Goal: Task Accomplishment & Management: Manage account settings

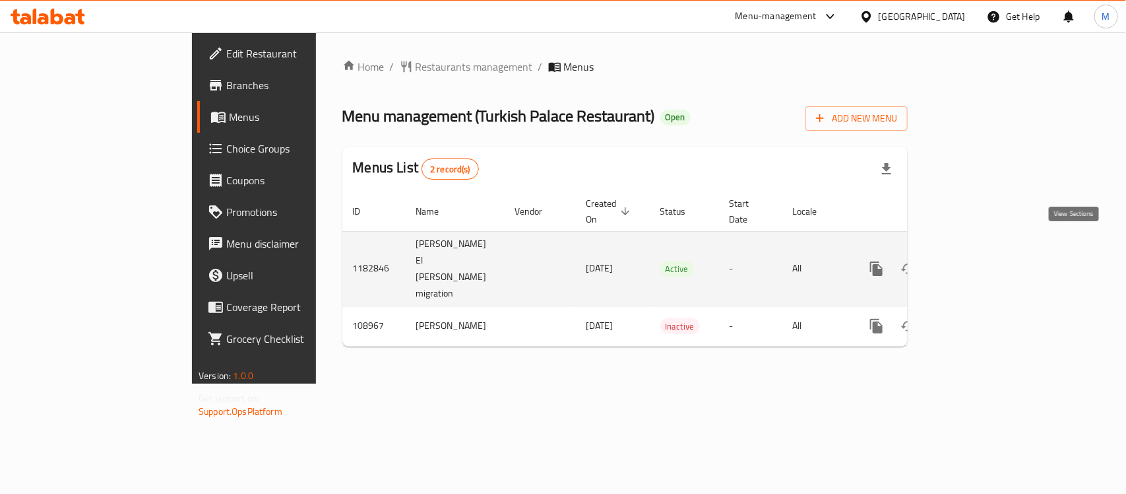
click at [988, 253] on link "enhanced table" at bounding box center [972, 269] width 32 height 32
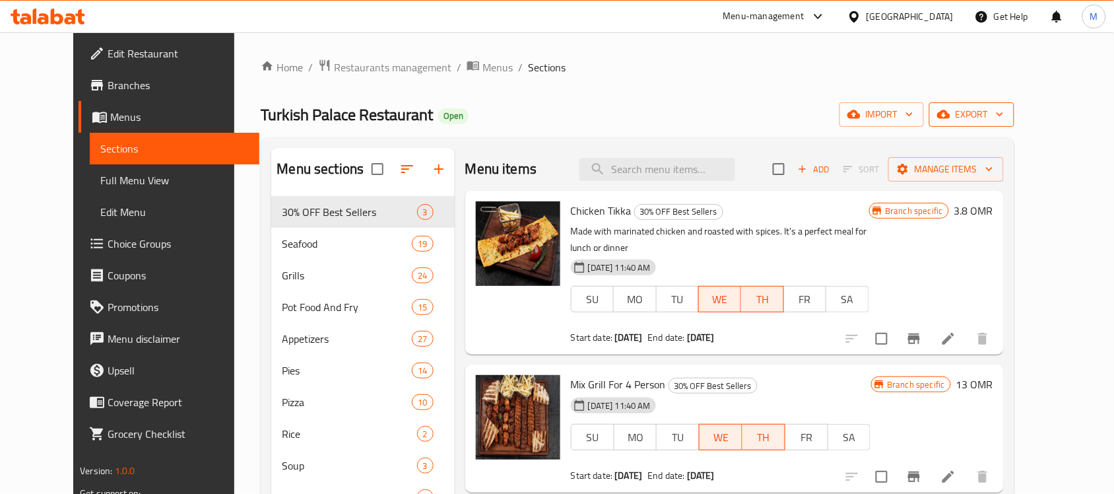
click at [1004, 109] on span "export" at bounding box center [972, 114] width 64 height 16
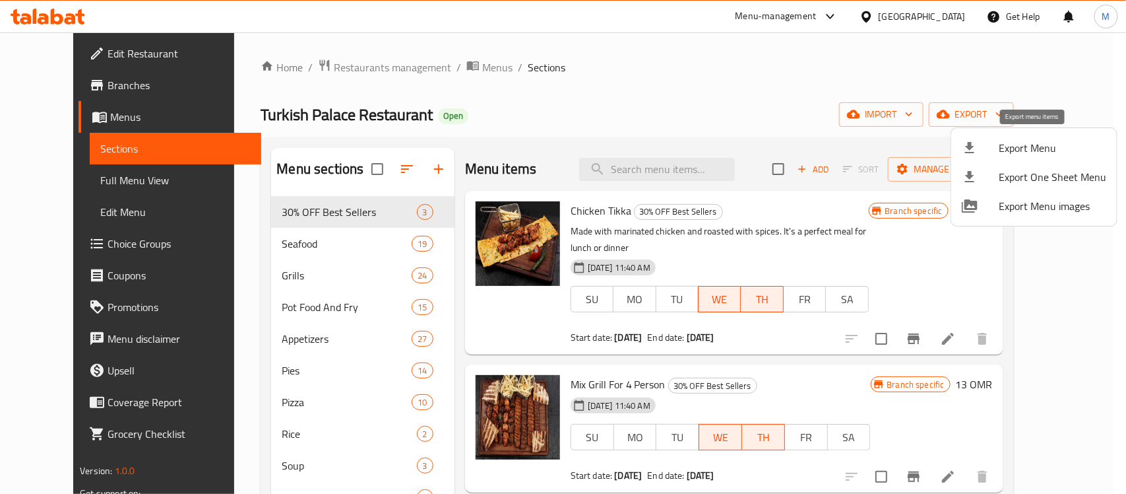
click at [1009, 144] on span "Export Menu" at bounding box center [1053, 148] width 108 height 16
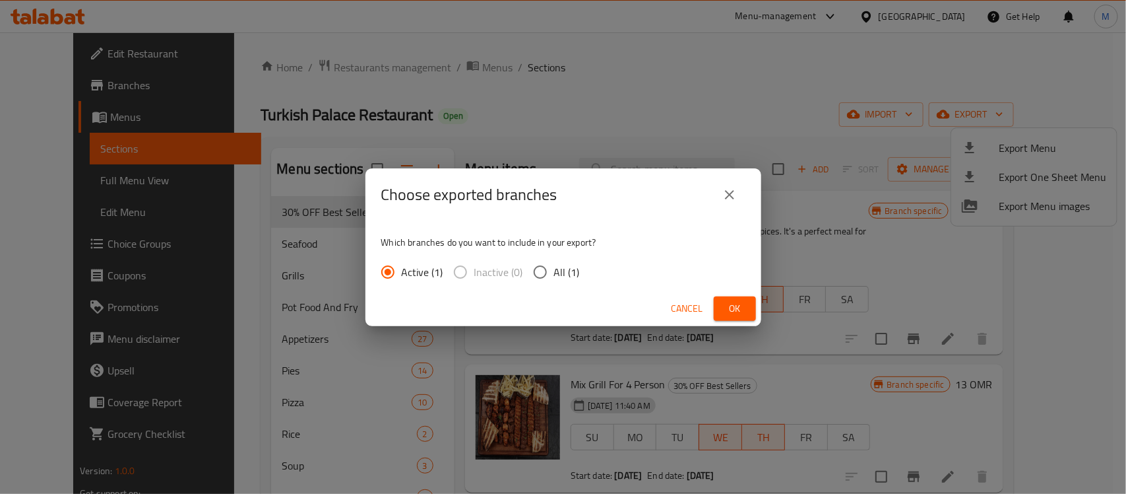
click at [542, 275] on input "All (1)" at bounding box center [541, 272] width 28 height 28
radio input "true"
click at [726, 309] on span "Ok" at bounding box center [734, 308] width 21 height 16
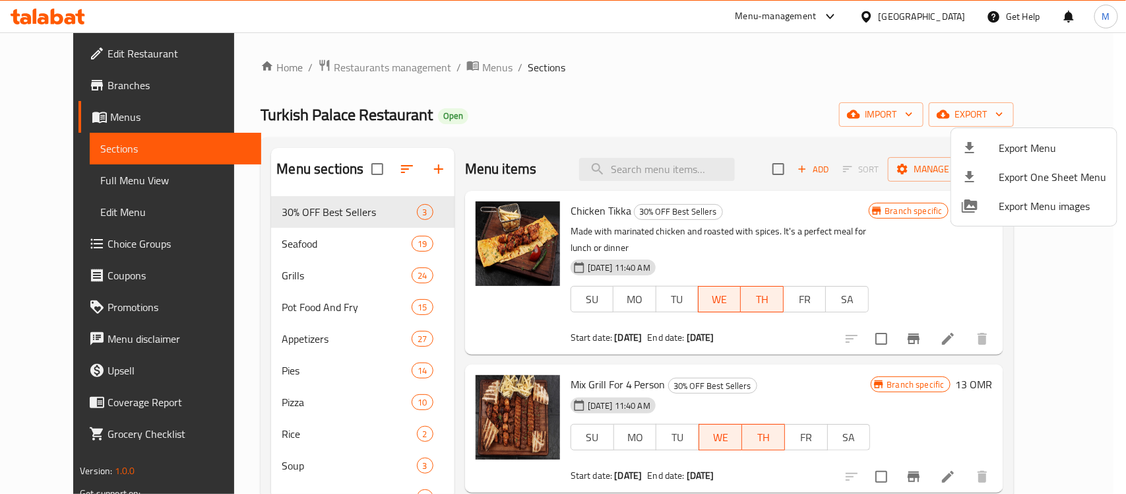
click at [288, 310] on div at bounding box center [563, 247] width 1126 height 494
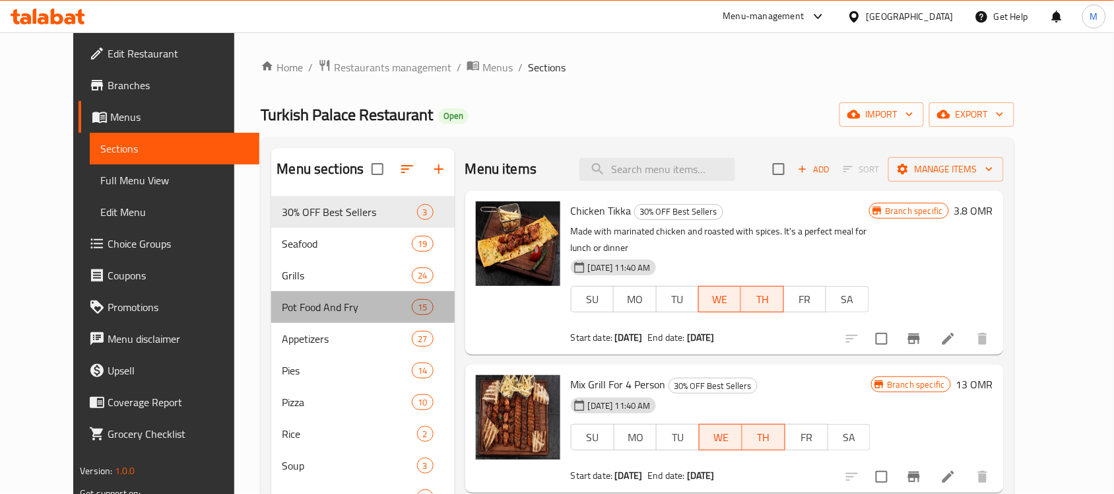
click at [288, 310] on span "Pot Food And Fry" at bounding box center [347, 307] width 130 height 16
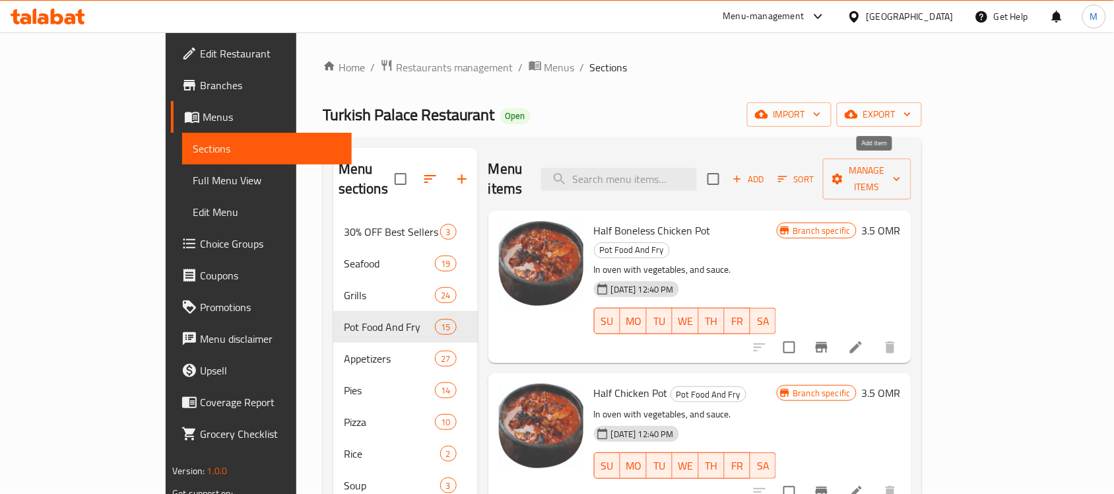
click at [766, 173] on span "Add" at bounding box center [748, 179] width 36 height 15
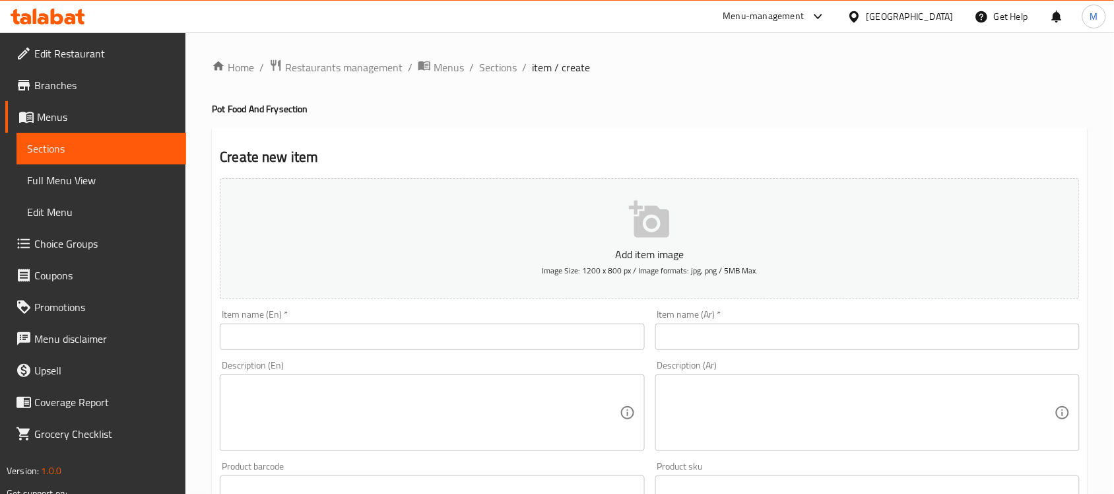
click at [269, 335] on input "text" at bounding box center [432, 336] width 424 height 26
paste input "Octopus Pot"
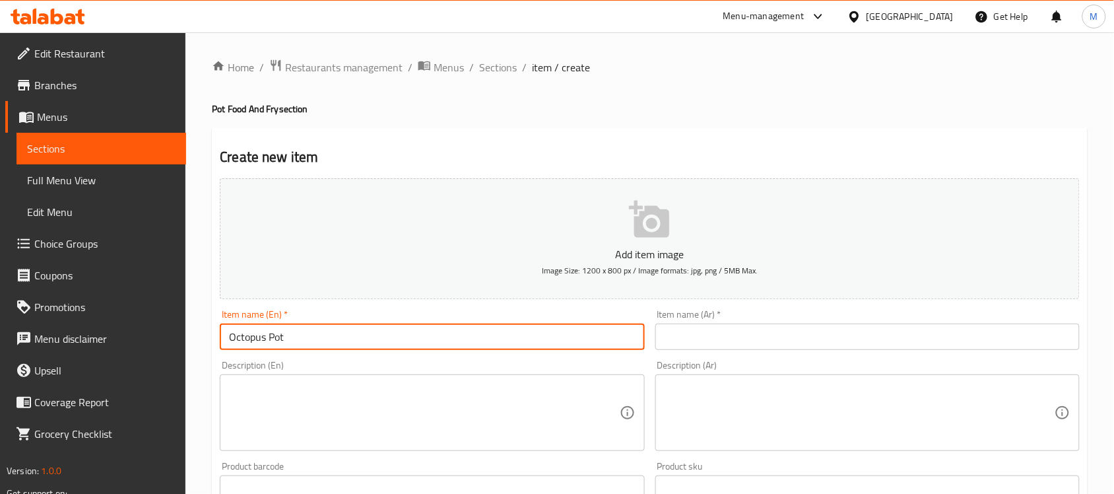
type input "Octopus Pot"
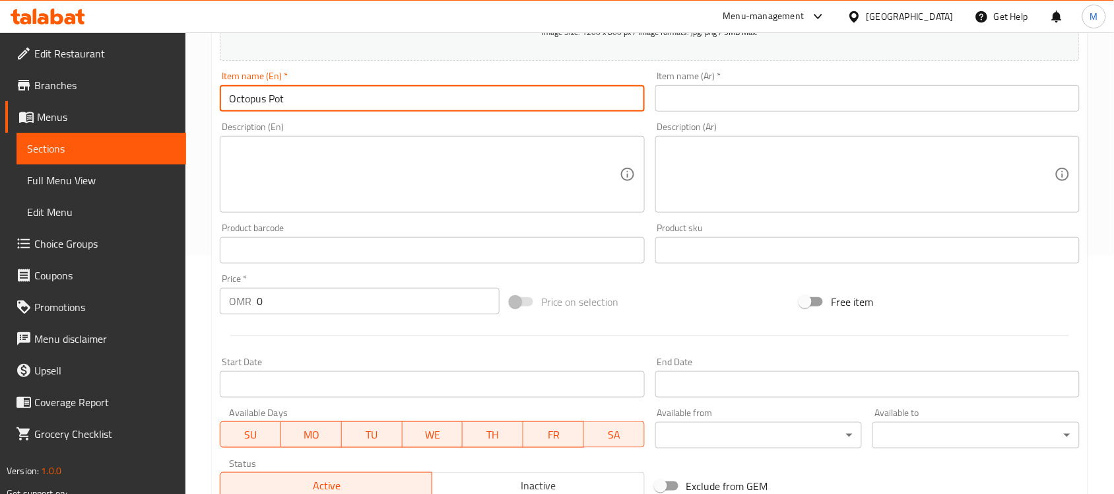
scroll to position [412, 0]
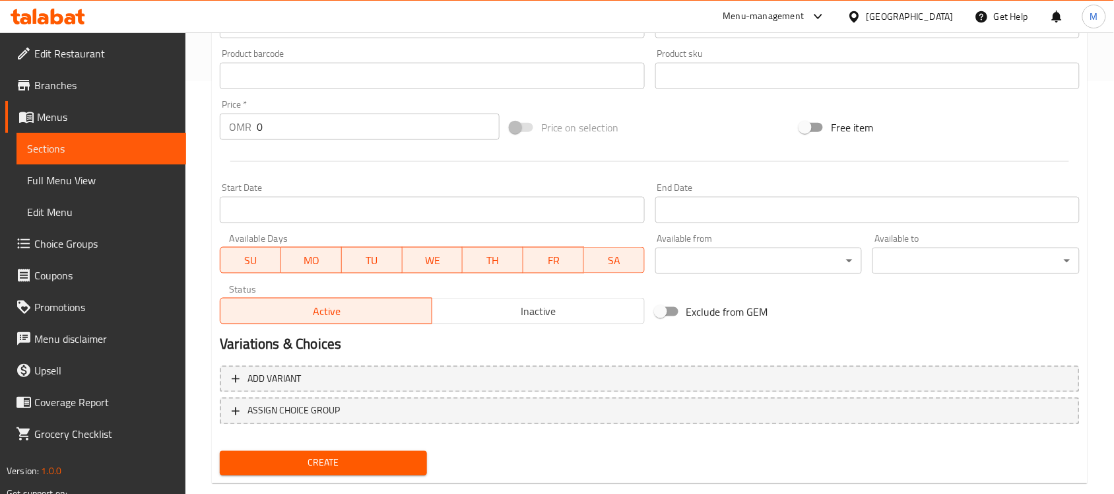
click at [262, 136] on input "0" at bounding box center [378, 126] width 243 height 26
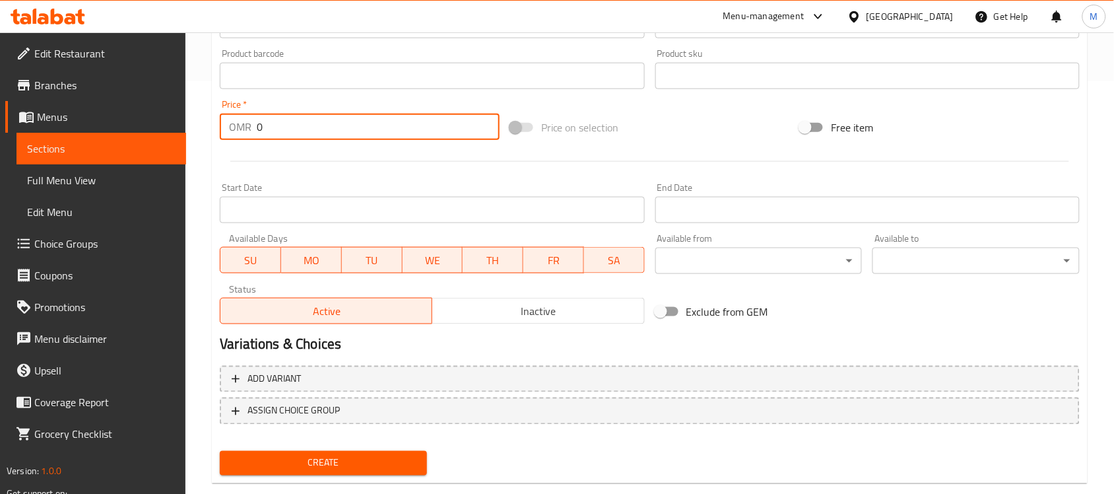
click at [262, 136] on input "0" at bounding box center [378, 126] width 243 height 26
paste input "3.675"
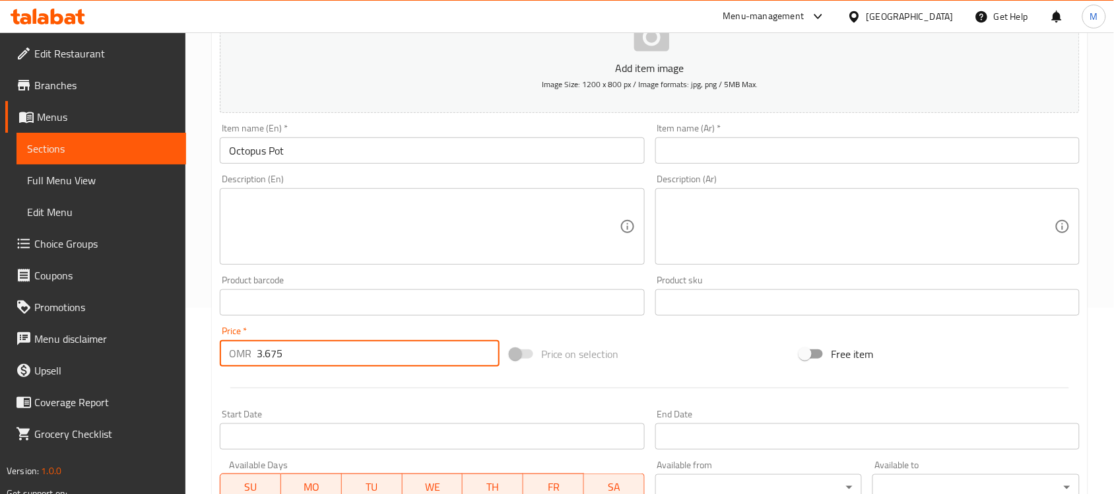
scroll to position [165, 0]
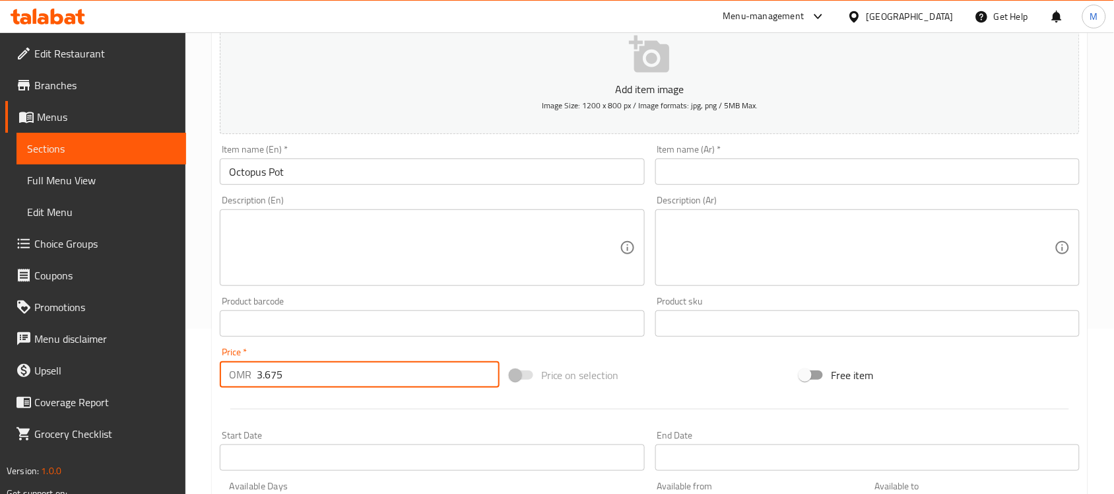
type input "3.675"
click at [800, 143] on div "Item name (Ar)   * Item name (Ar) *" at bounding box center [867, 164] width 435 height 51
drag, startPoint x: 775, startPoint y: 163, endPoint x: 697, endPoint y: 163, distance: 77.9
click at [775, 163] on input "text" at bounding box center [867, 171] width 424 height 26
paste input "وعاء الأخطبوط"
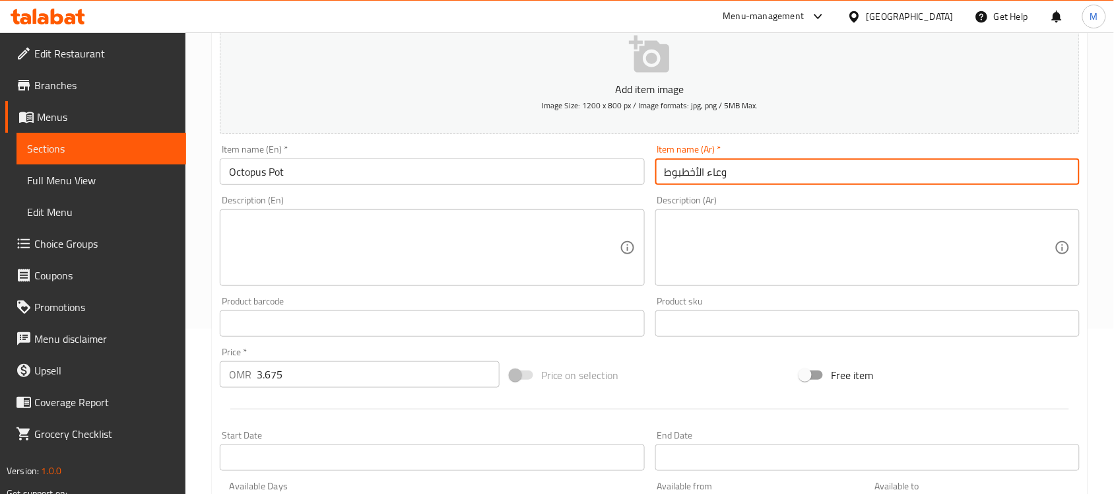
type input "وعاء الأخطبوط"
click at [406, 180] on input "Octopus Pot" at bounding box center [432, 171] width 424 height 26
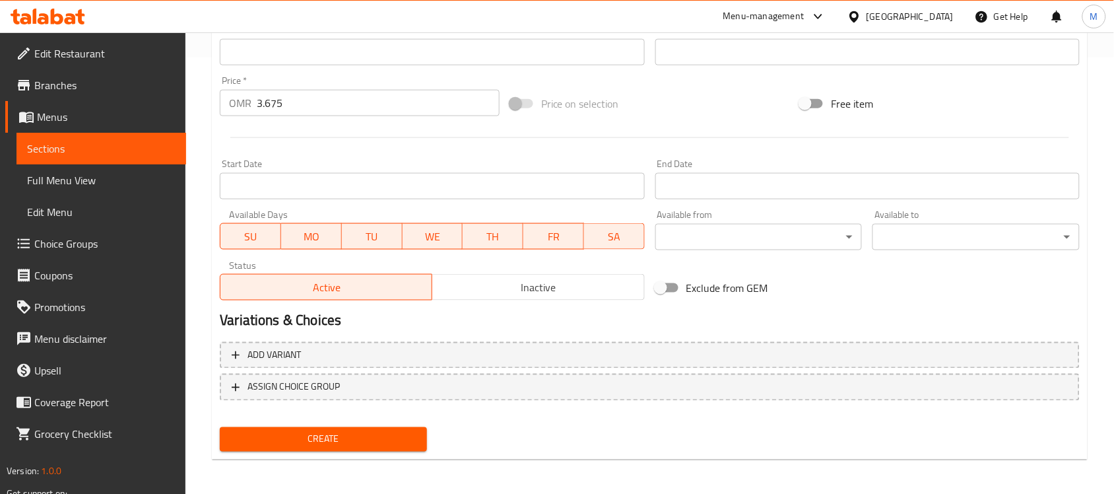
click at [347, 428] on button "Create" at bounding box center [323, 439] width 207 height 24
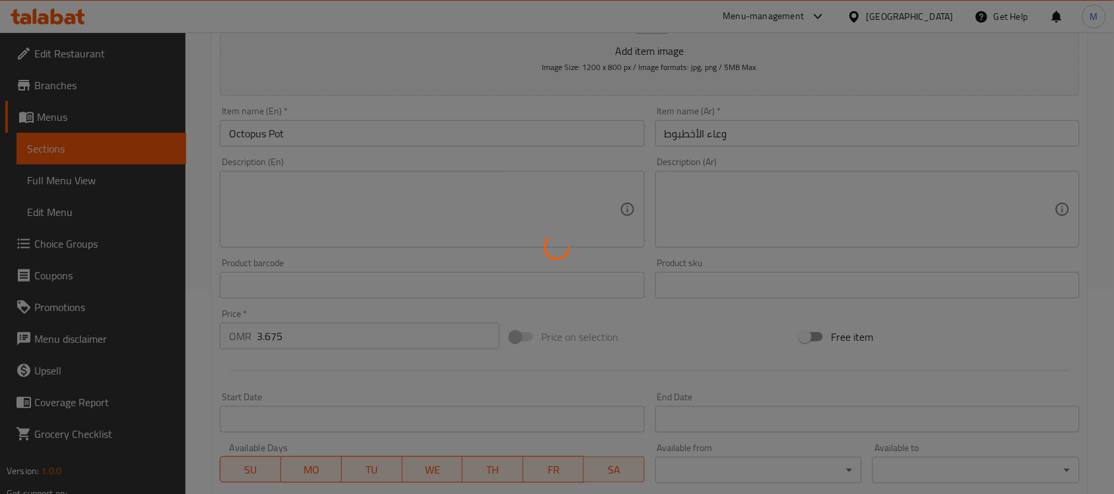
scroll to position [0, 0]
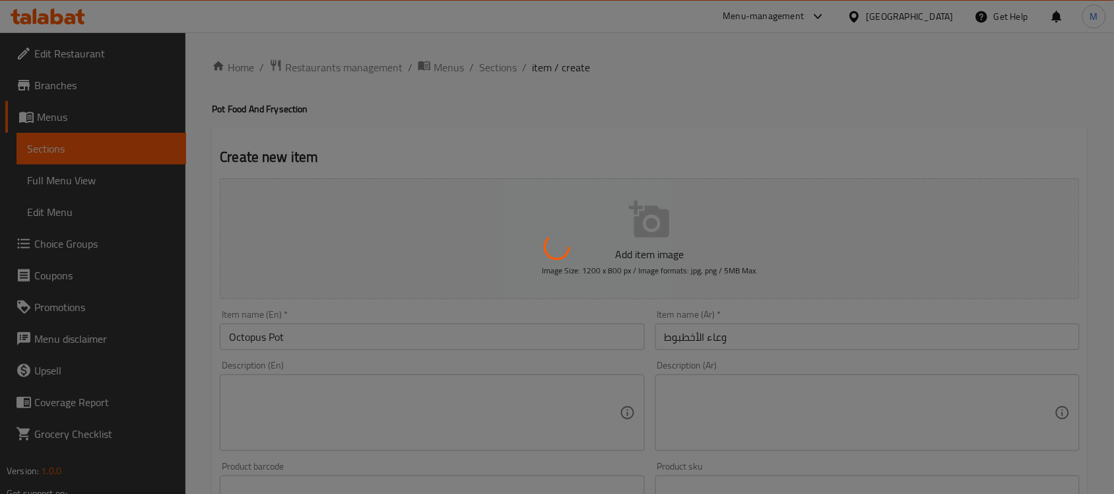
type input "0"
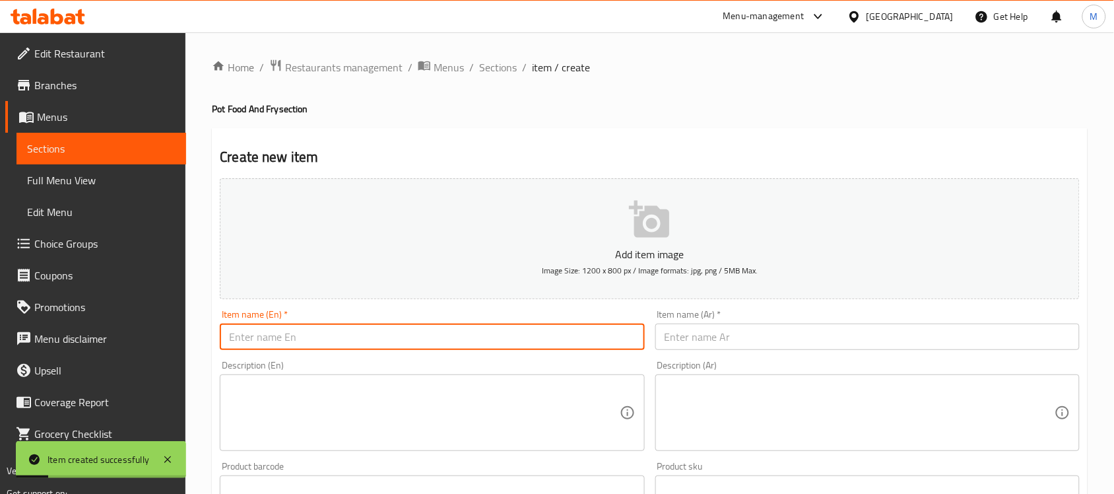
click at [274, 344] on input "text" at bounding box center [432, 336] width 424 height 26
paste input "Calamari Dolma"
click at [282, 347] on input "Calamari Dolma" at bounding box center [432, 336] width 424 height 26
type input "Calamari Dolma"
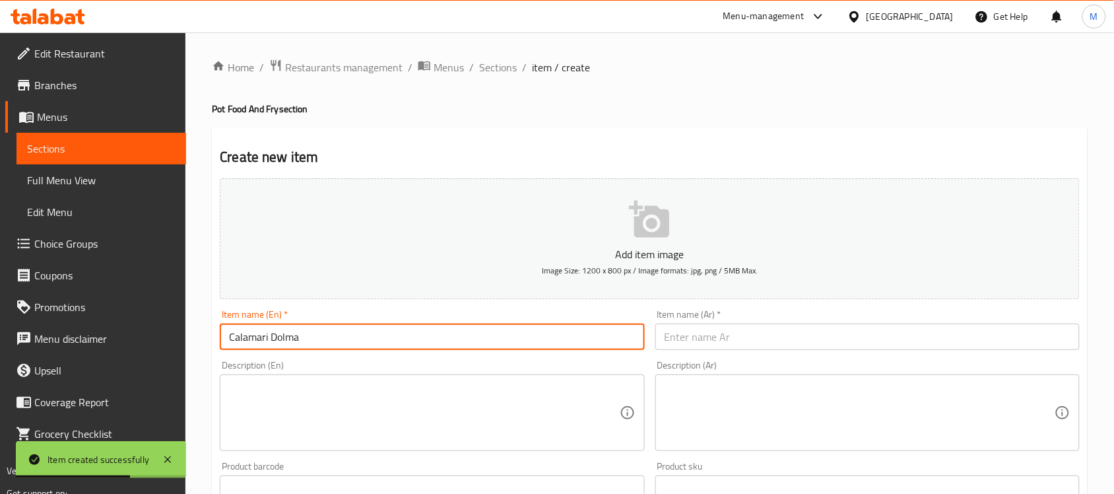
click at [763, 302] on div "Add item image Image Size: 1200 x 800 px / Image formats: jpg, png / 5MB Max." at bounding box center [649, 238] width 870 height 131
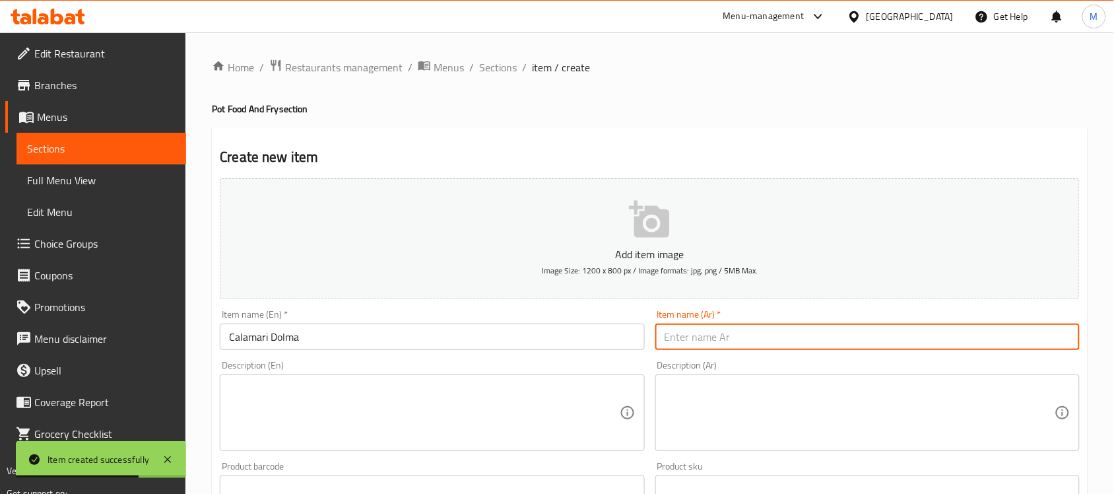
click at [759, 325] on input "text" at bounding box center [867, 336] width 424 height 26
paste input "دولمة"
type input "دولمة"
click at [222, 331] on input "Calamari Dolma" at bounding box center [432, 336] width 424 height 26
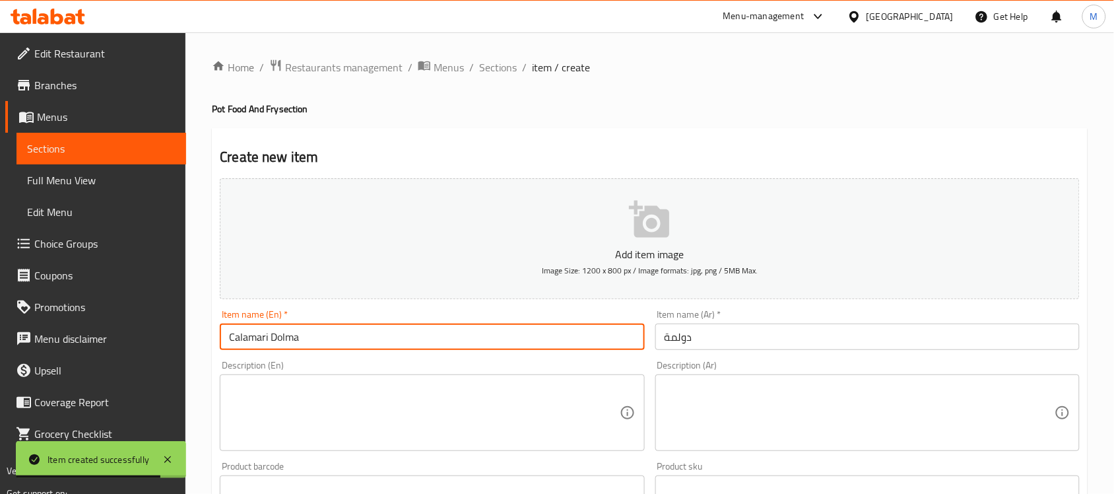
click at [236, 332] on input "Calamari Dolma" at bounding box center [432, 336] width 424 height 26
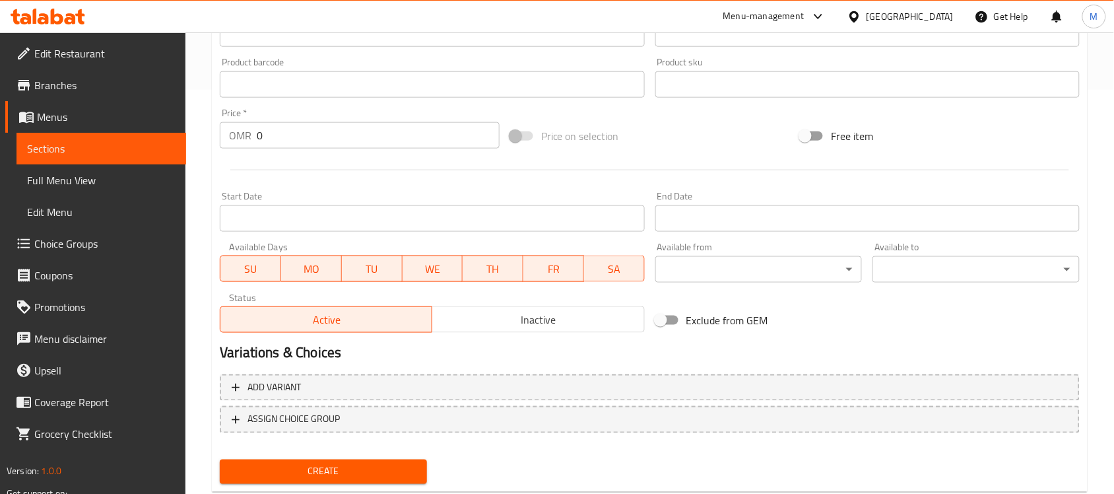
scroll to position [412, 0]
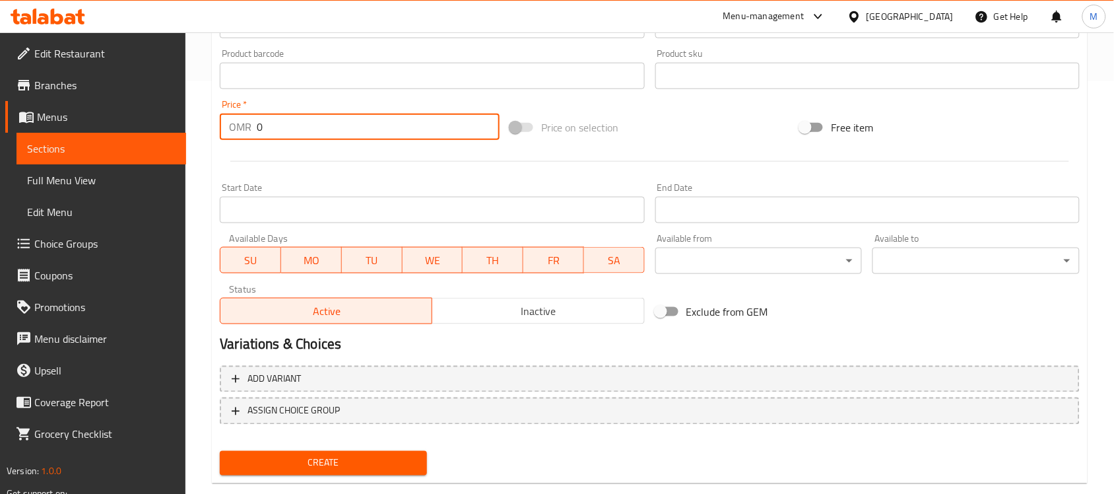
click at [312, 124] on input "0" at bounding box center [378, 126] width 243 height 26
paste input "5.25"
click at [312, 124] on input "0" at bounding box center [378, 126] width 243 height 26
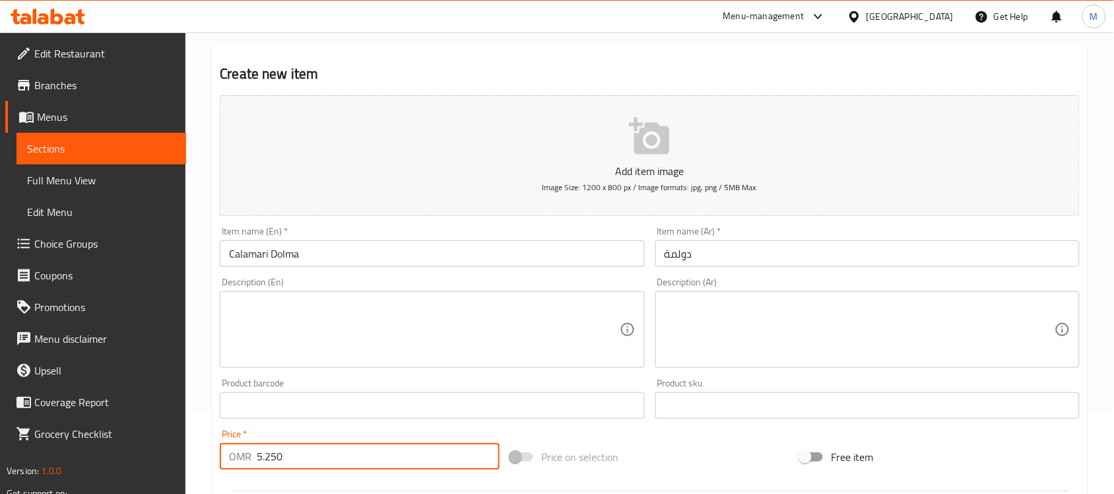
scroll to position [82, 0]
type input "5.250"
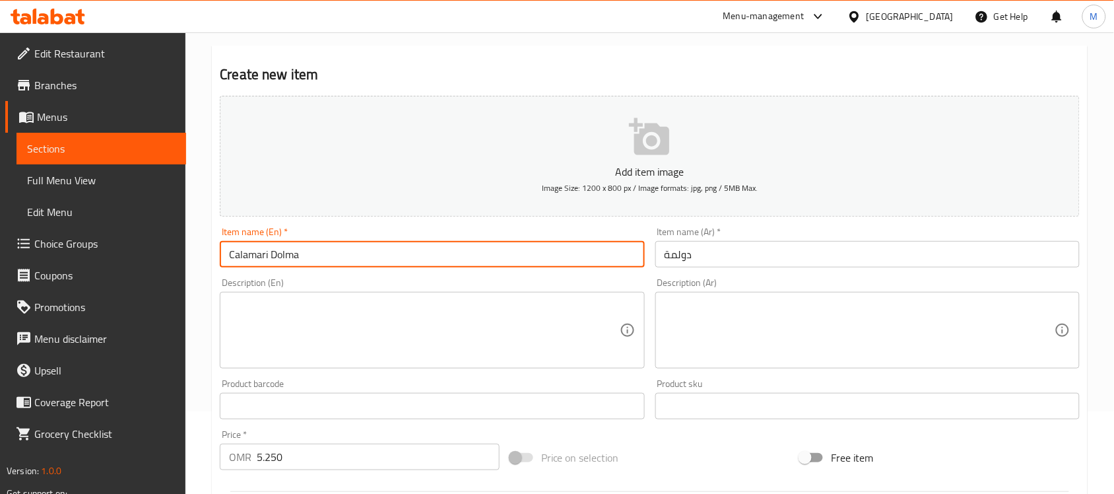
click at [243, 246] on input "Calamari Dolma" at bounding box center [432, 254] width 424 height 26
click at [244, 246] on input "Calamari Dolma" at bounding box center [432, 254] width 424 height 26
click at [733, 249] on input "دولمة" at bounding box center [867, 254] width 424 height 26
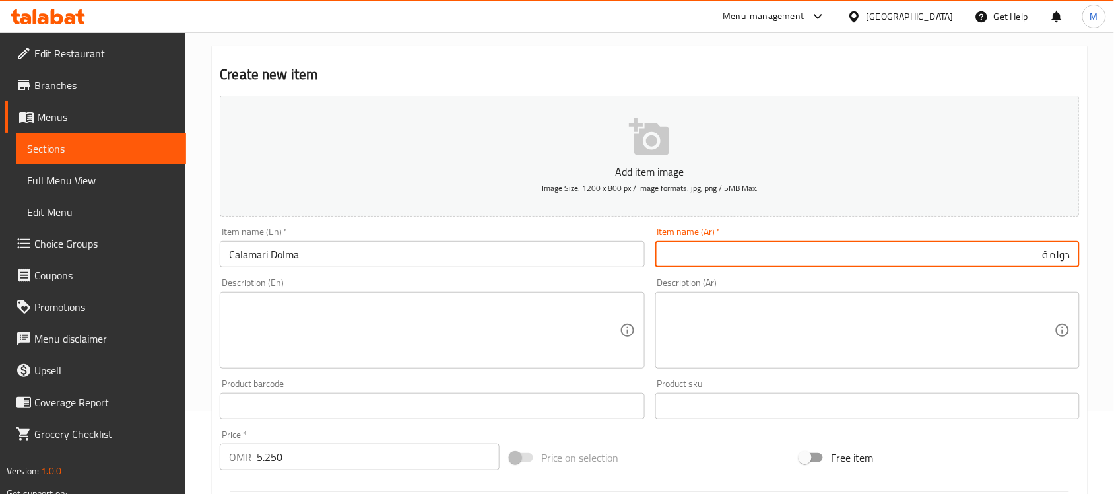
paste input "كاليماري"
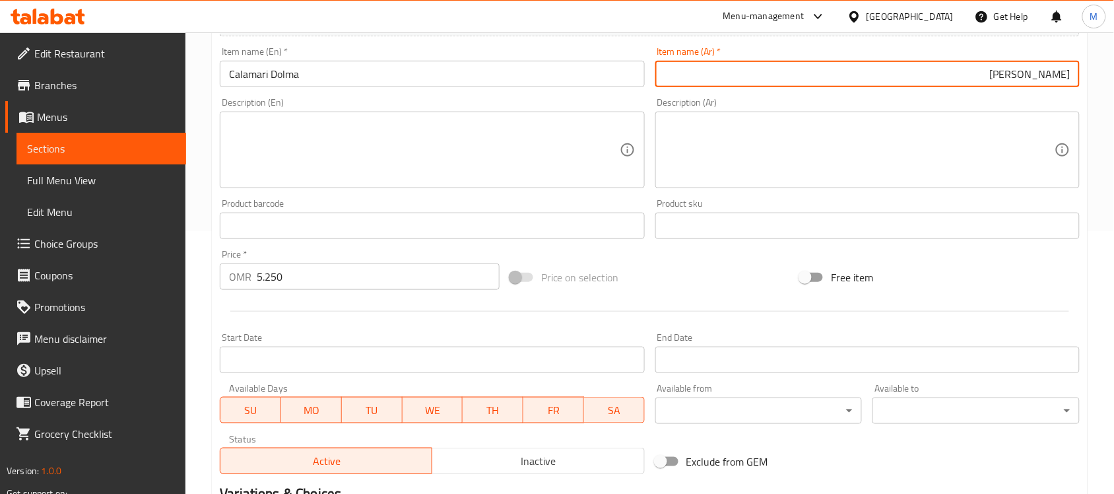
scroll to position [436, 0]
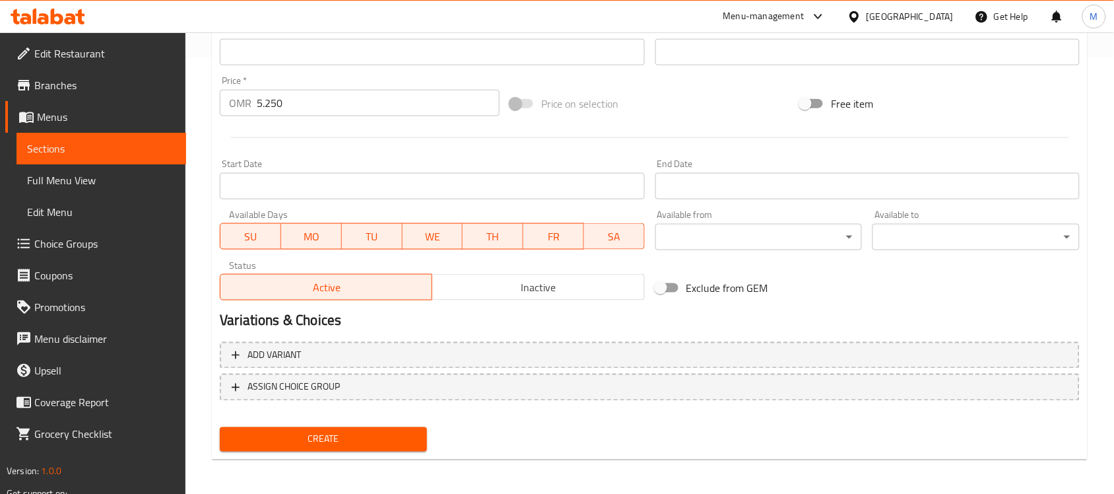
type input "دولمة كاليماري"
click at [287, 440] on span "Create" at bounding box center [323, 439] width 186 height 16
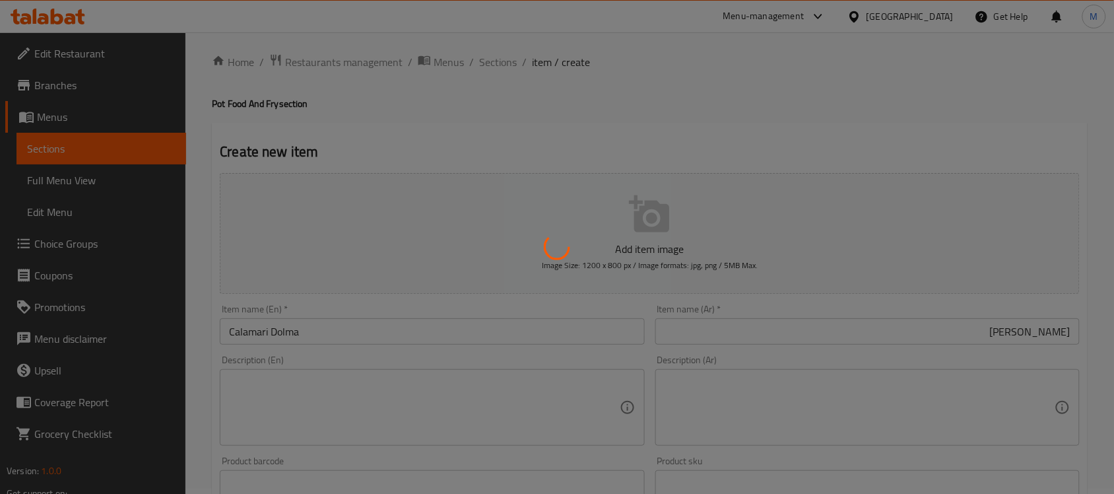
scroll to position [0, 0]
type input "0"
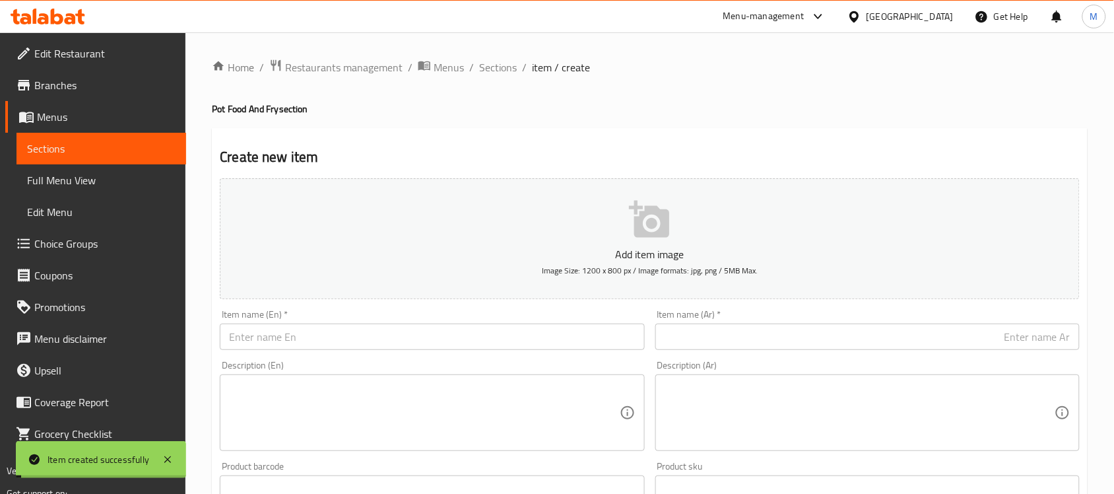
click at [509, 67] on span "Sections" at bounding box center [498, 67] width 38 height 16
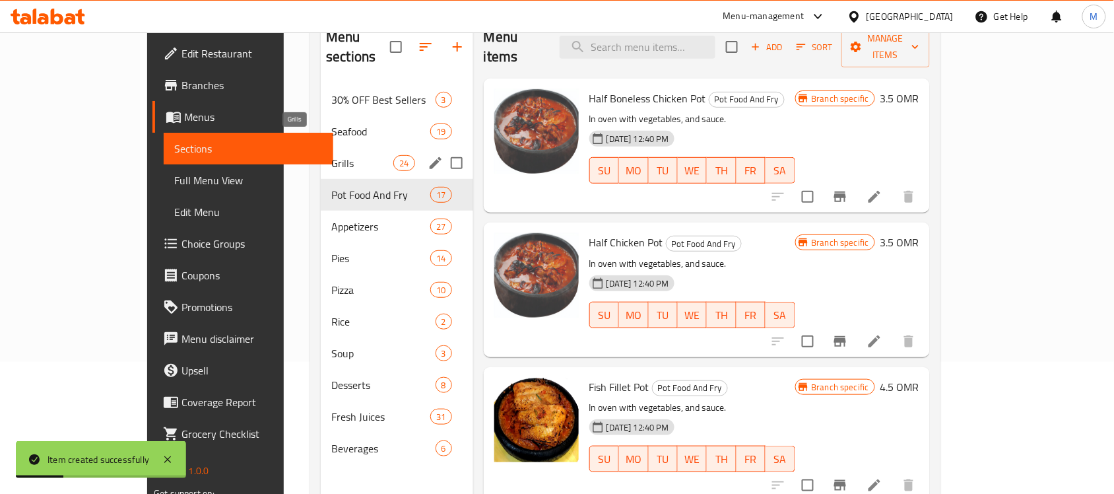
scroll to position [103, 0]
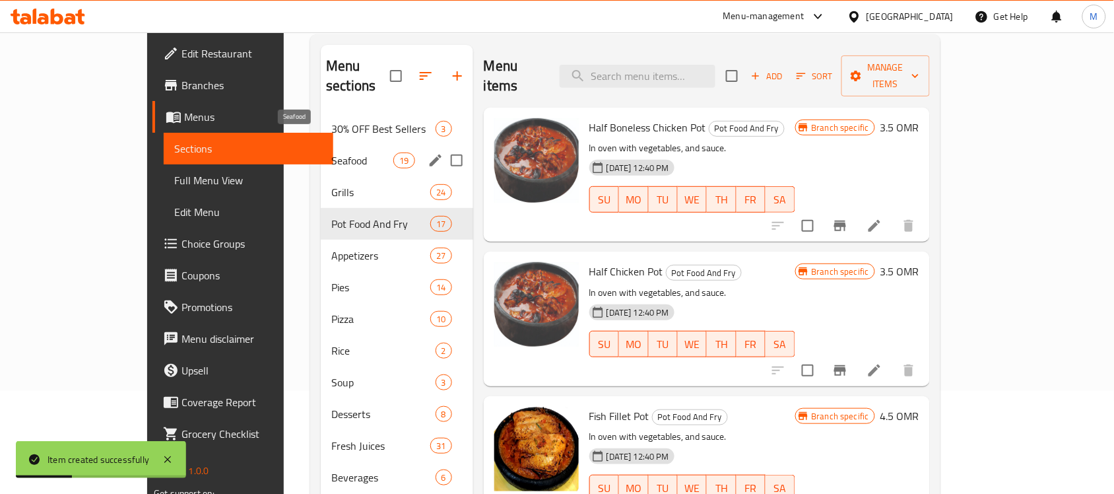
click at [331, 152] on span "Seafood" at bounding box center [362, 160] width 62 height 16
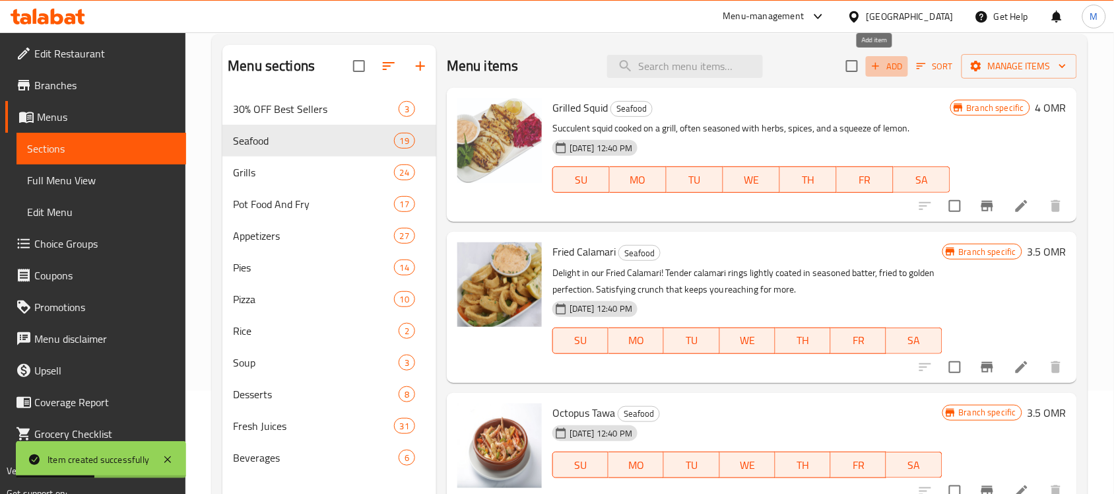
click at [870, 70] on icon "button" at bounding box center [876, 66] width 12 height 12
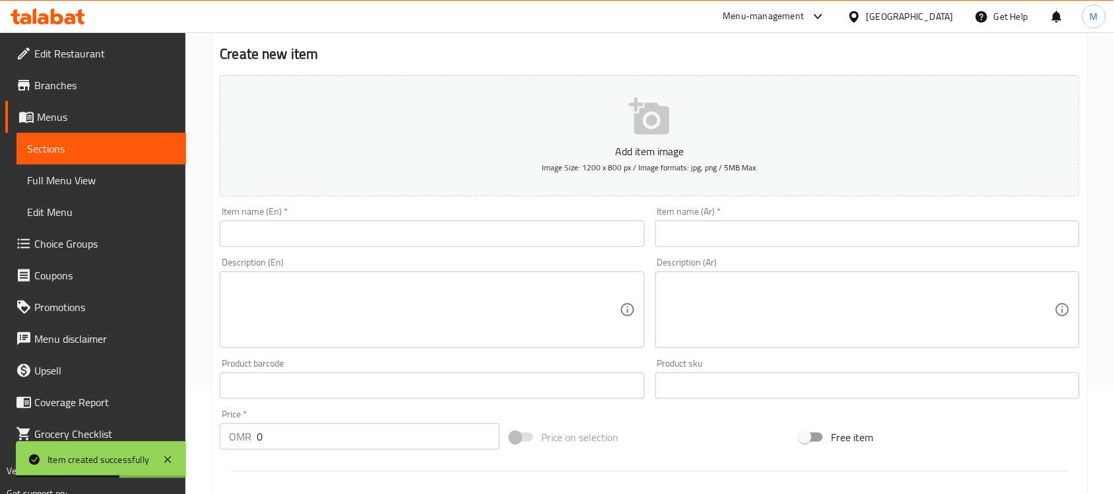
click at [713, 232] on input "text" at bounding box center [867, 233] width 424 height 26
paste input "كاليماري"
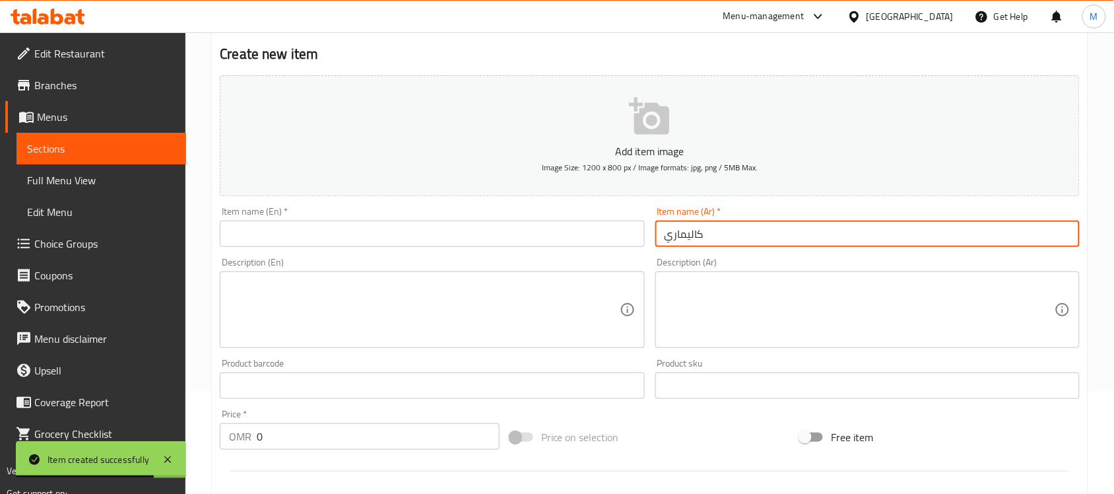
type input "كاليماري"
click at [286, 230] on input "text" at bounding box center [432, 233] width 424 height 26
paste input "Calamari"
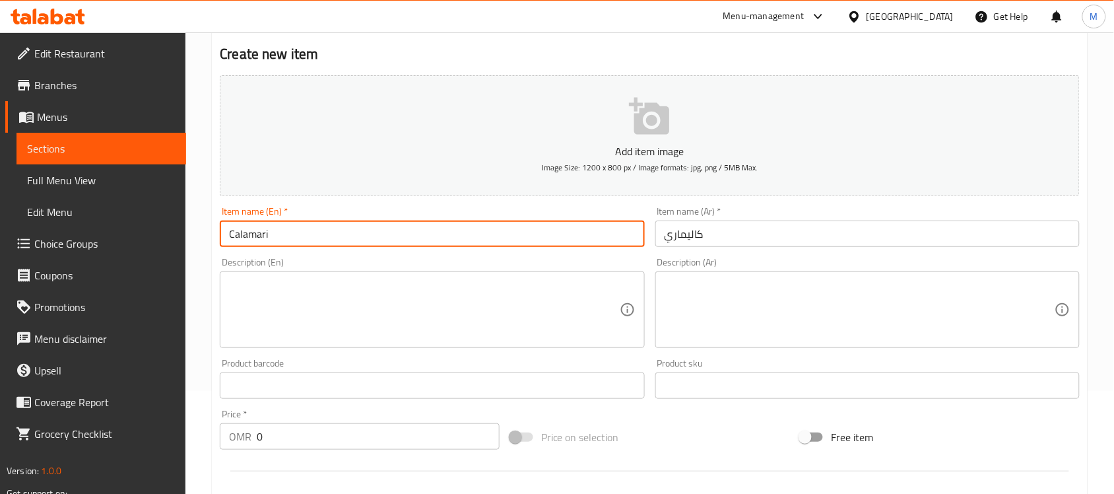
type input "Calamari"
click at [755, 224] on input "كاليماري" at bounding box center [867, 233] width 424 height 26
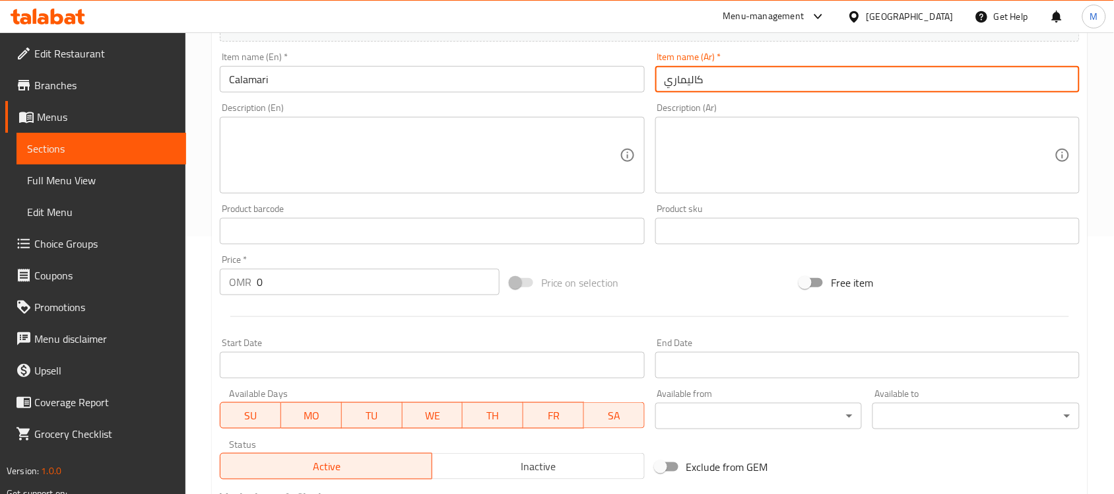
scroll to position [436, 0]
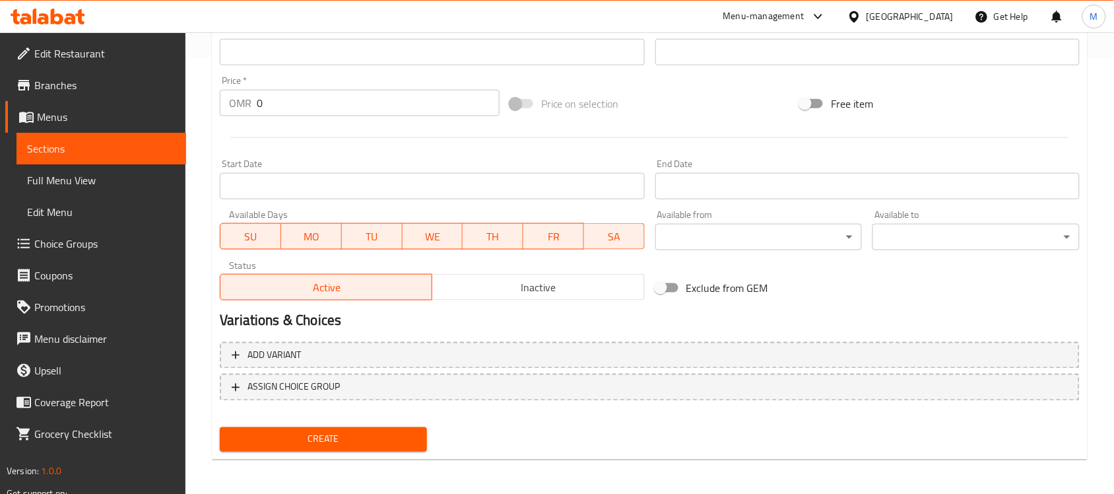
click at [298, 110] on input "0" at bounding box center [378, 103] width 243 height 26
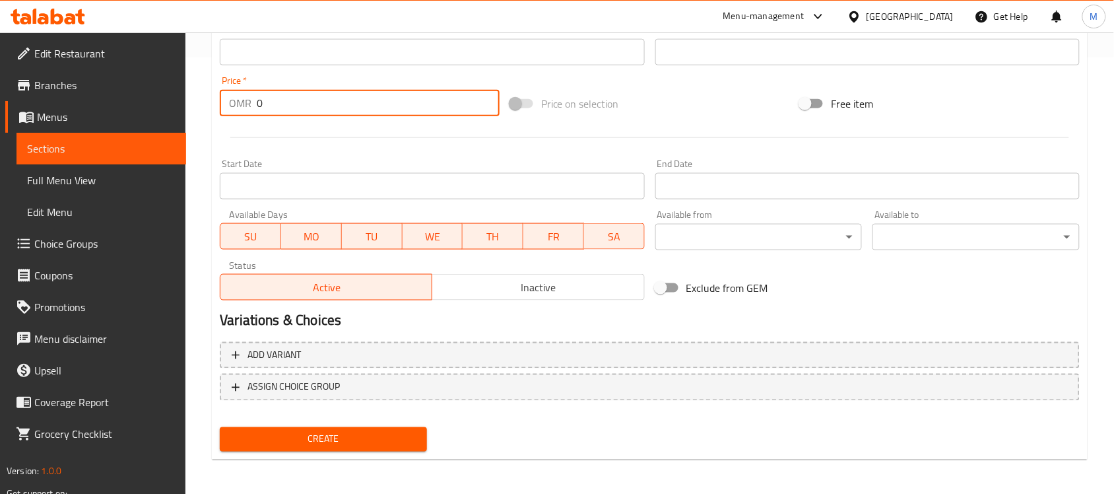
click at [298, 110] on input "0" at bounding box center [378, 103] width 243 height 26
paste input "3.675"
type input "3.675"
click at [304, 432] on span "Create" at bounding box center [323, 439] width 186 height 16
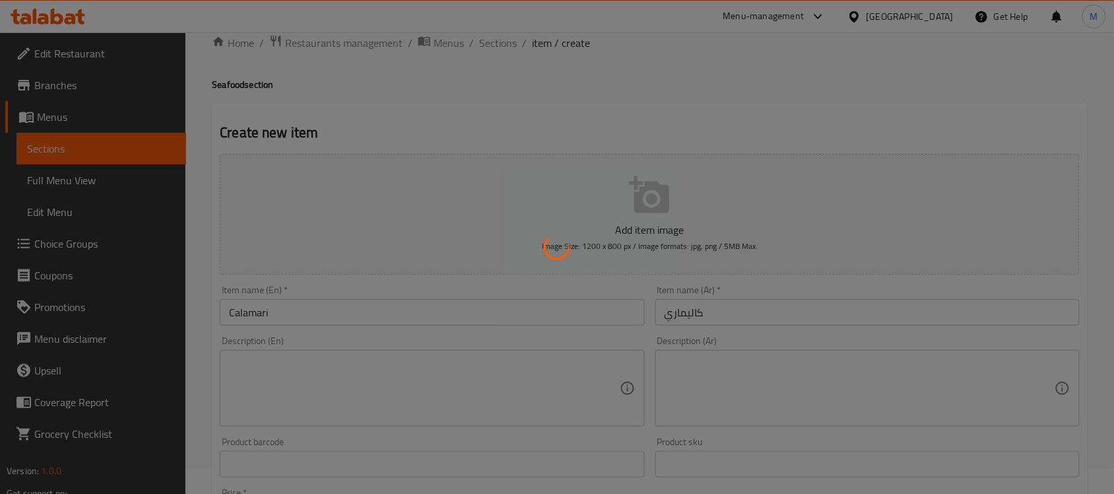
scroll to position [24, 0]
type input "0"
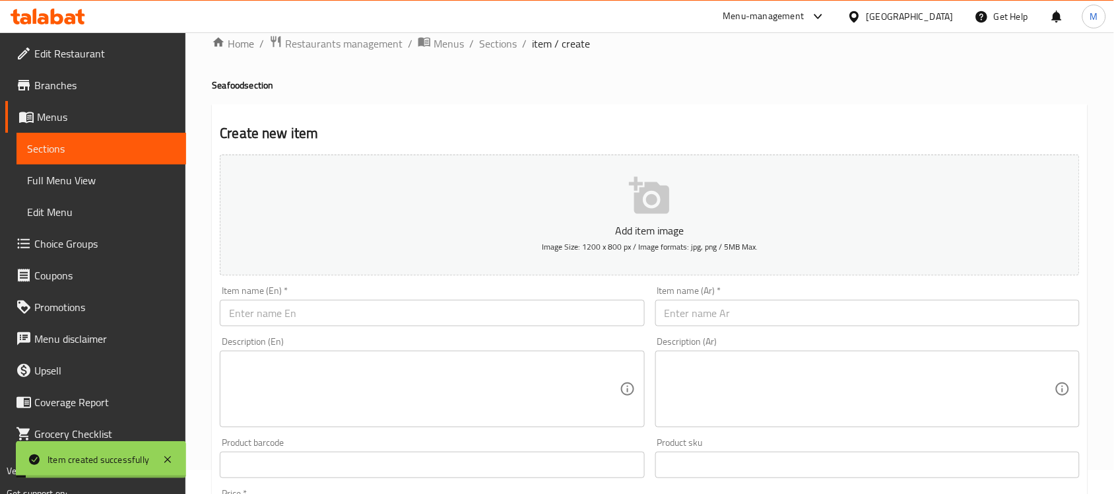
click at [395, 220] on button "Add item image Image Size: 1200 x 800 px / Image formats: jpg, png / 5MB Max." at bounding box center [650, 214] width 860 height 121
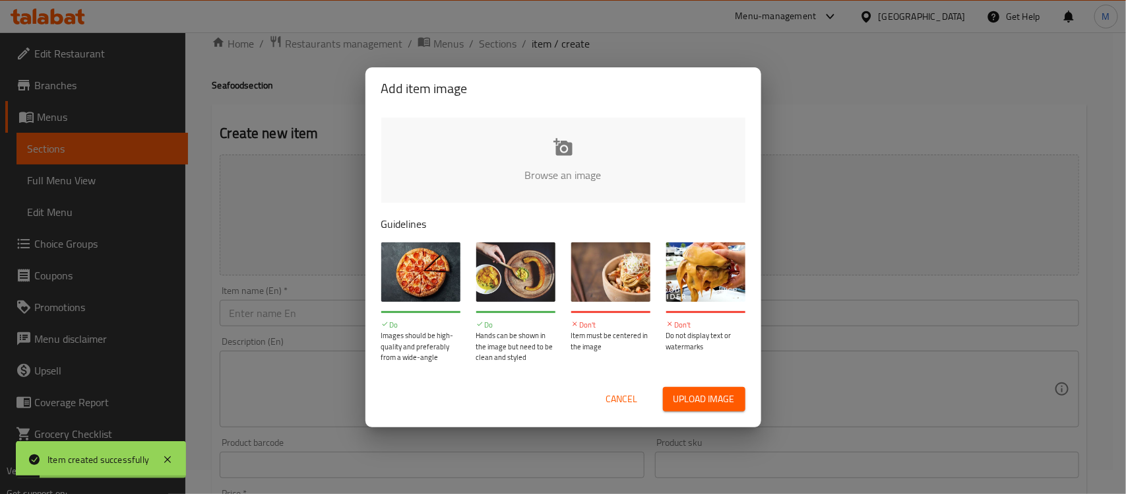
click at [239, 307] on div "Add item image Browse an image Guidelines Do Images should be high-quality and …" at bounding box center [563, 247] width 1126 height 494
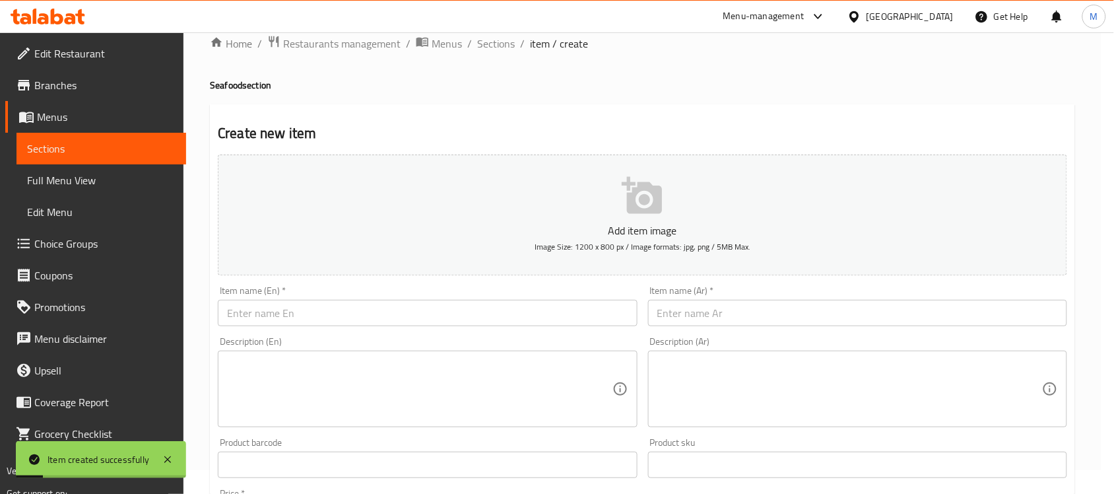
click at [271, 312] on input "text" at bounding box center [427, 313] width 419 height 26
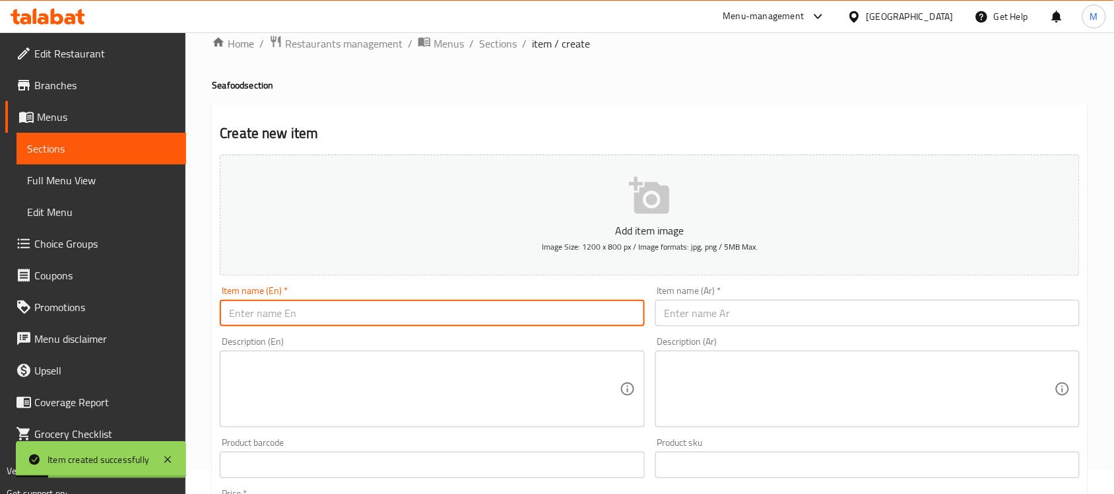
paste input "Squid"
type input "Squid"
click at [802, 298] on div "Item name (Ar)   * Item name (Ar) *" at bounding box center [867, 306] width 424 height 40
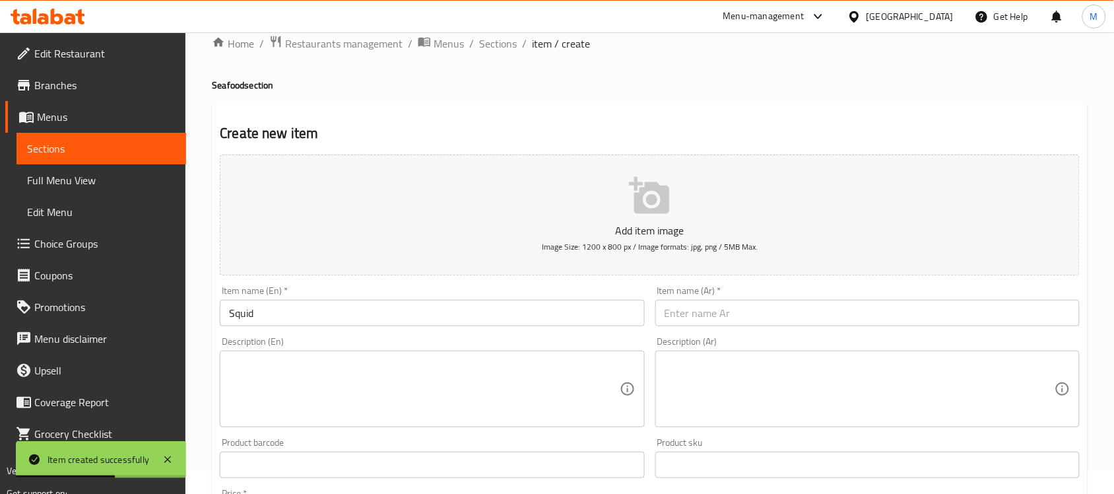
paste input "حبار"
click at [800, 302] on input "text" at bounding box center [867, 313] width 424 height 26
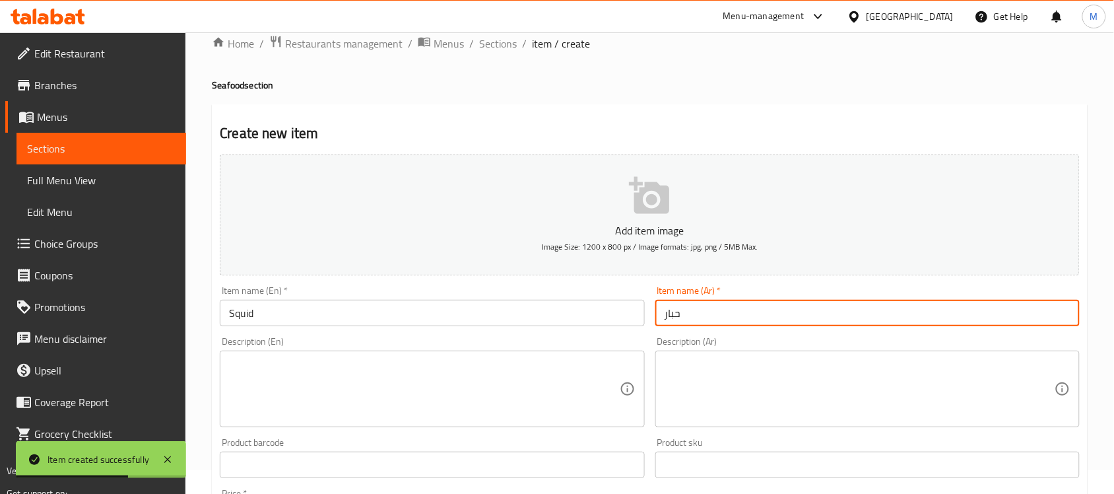
type input "حبار"
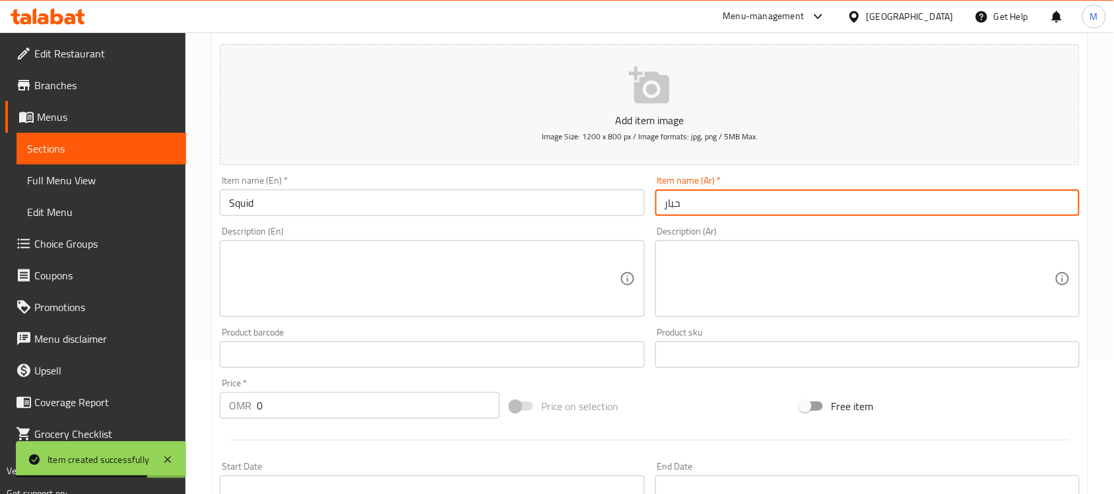
scroll to position [436, 0]
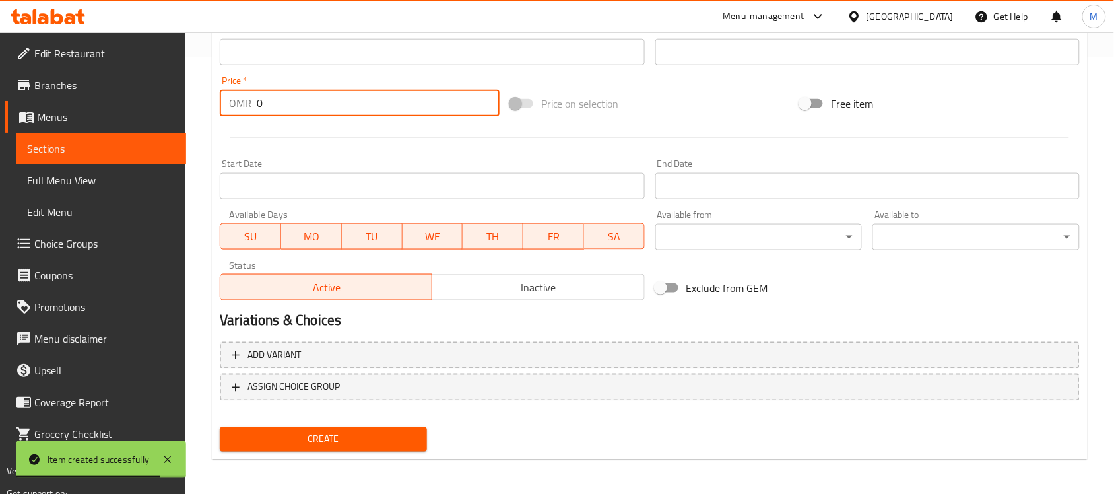
click at [288, 113] on input "0" at bounding box center [378, 103] width 243 height 26
paste input "4.20"
type input "4.200"
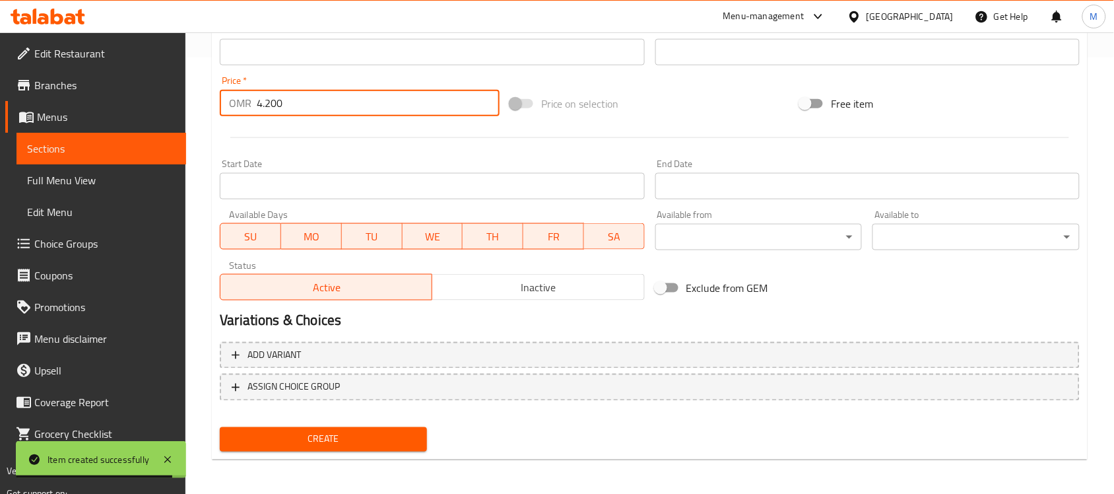
click at [329, 440] on span "Create" at bounding box center [323, 439] width 186 height 16
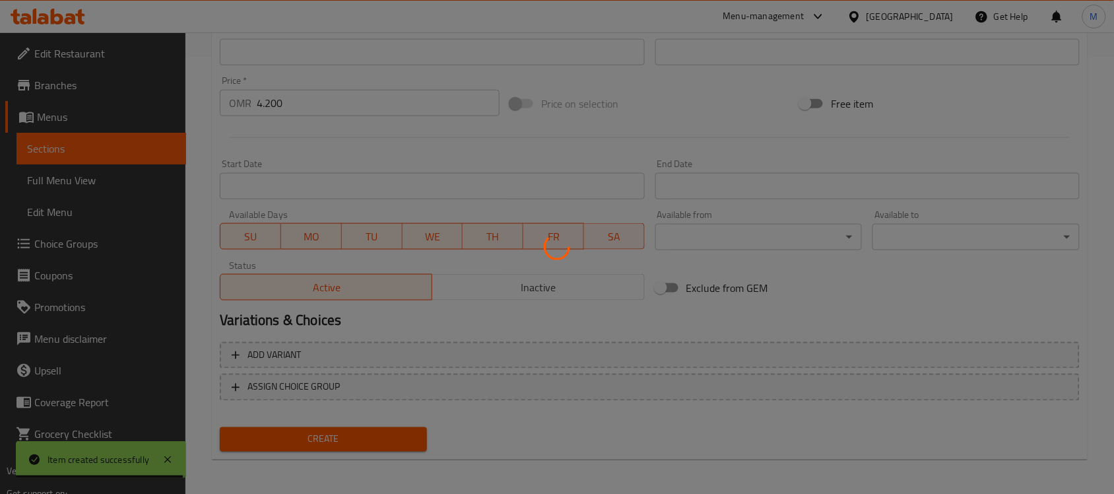
type input "0"
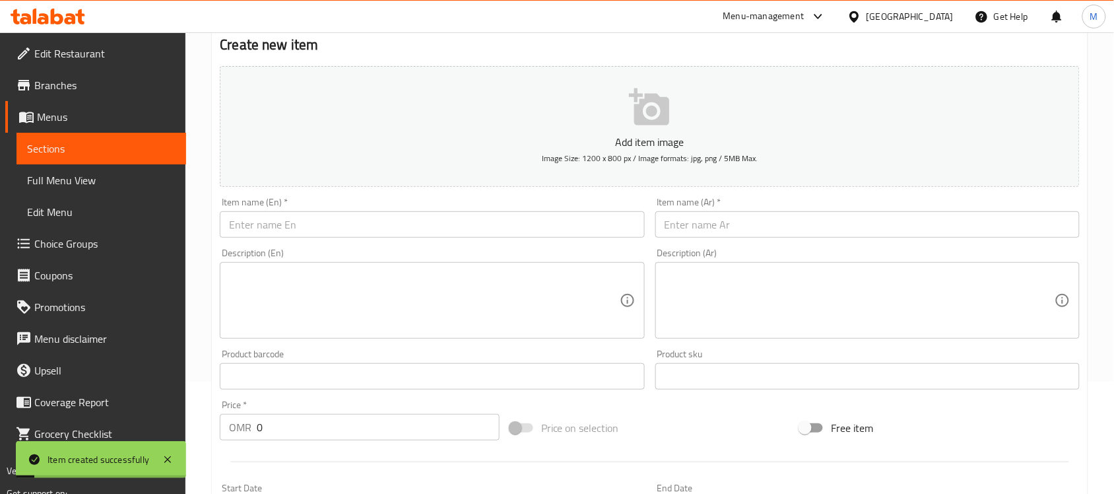
scroll to position [106, 0]
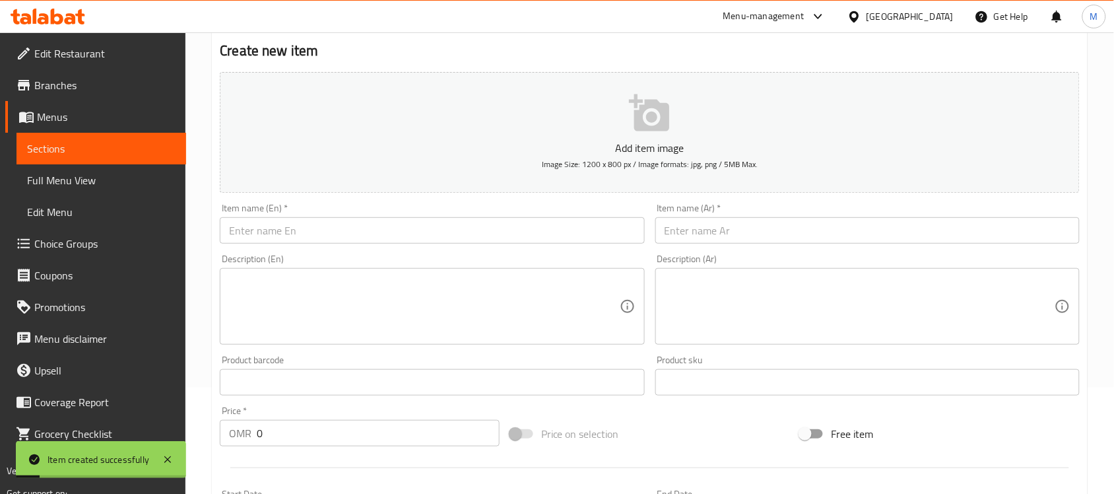
click at [289, 218] on input "text" at bounding box center [432, 230] width 424 height 26
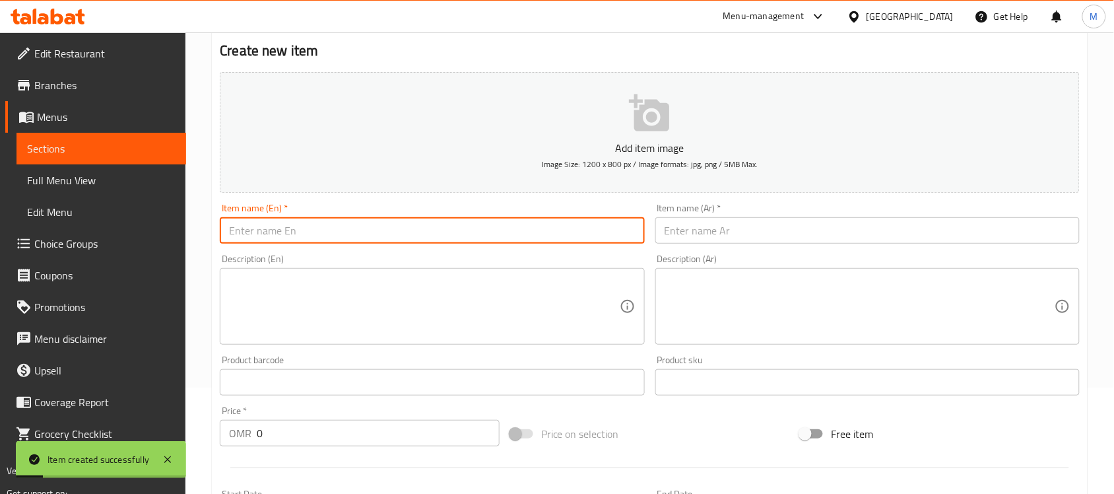
paste input "Salmon"
type input "Salmon"
click at [730, 222] on input "text" at bounding box center [867, 230] width 424 height 26
paste input "سلمون"
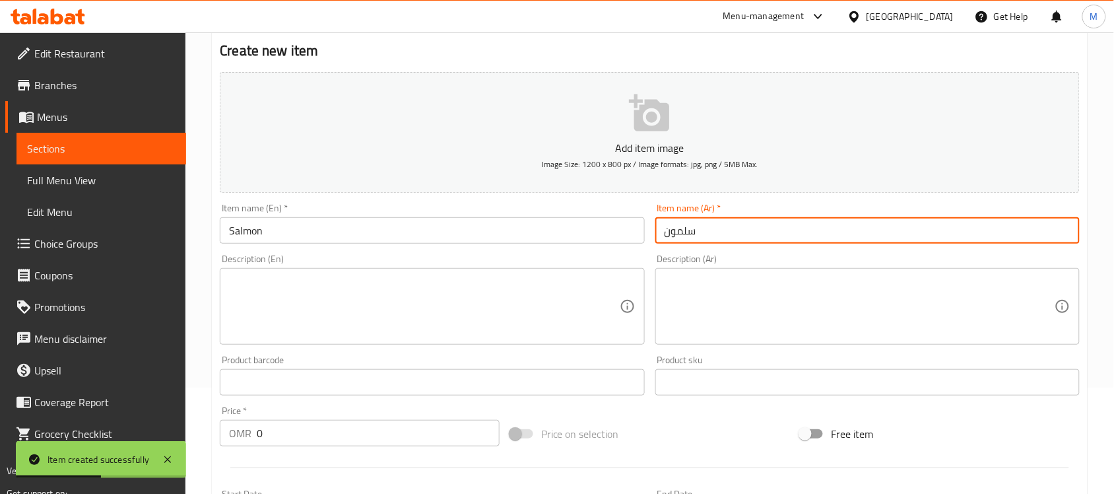
type input "سلمون"
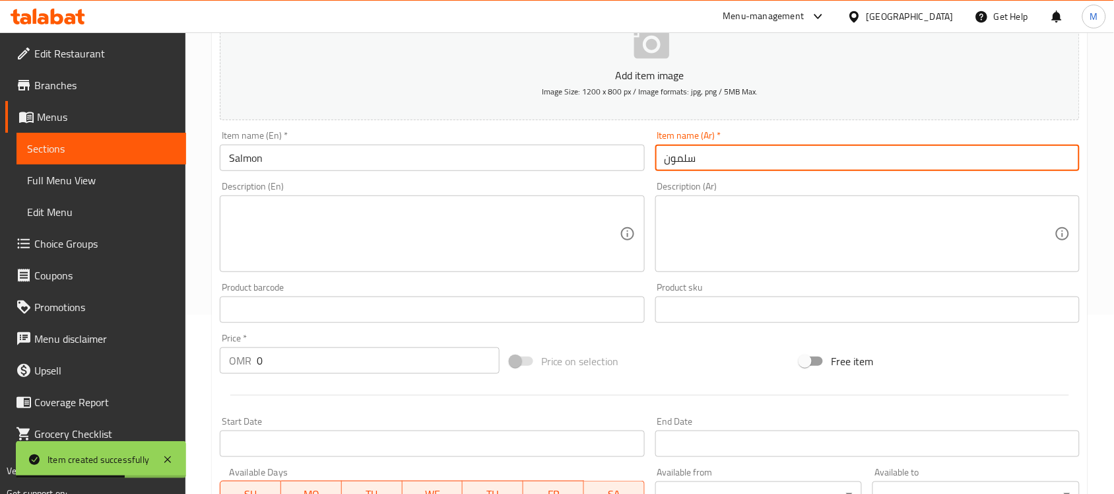
scroll to position [354, 0]
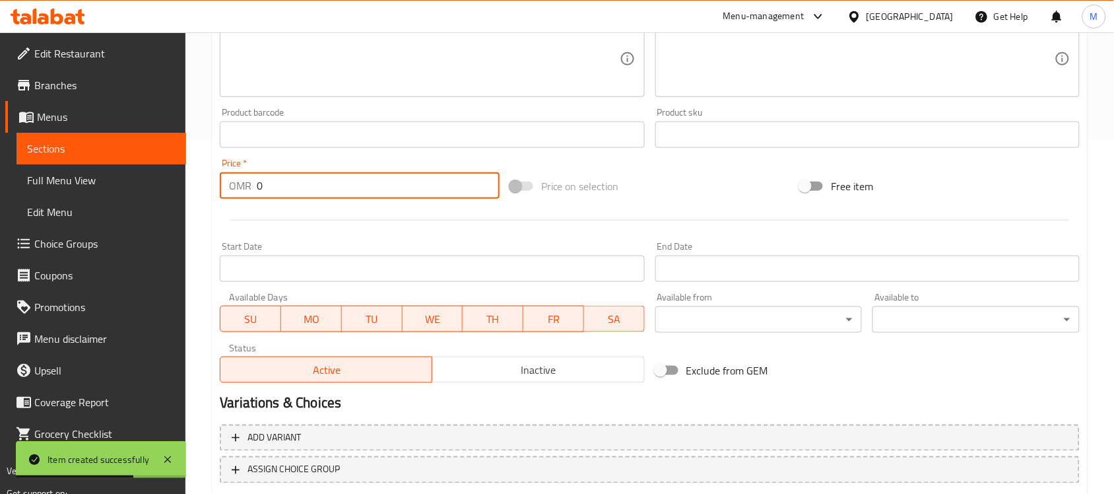
click at [275, 190] on input "0" at bounding box center [378, 185] width 243 height 26
paste input "5.04"
type input "5.040"
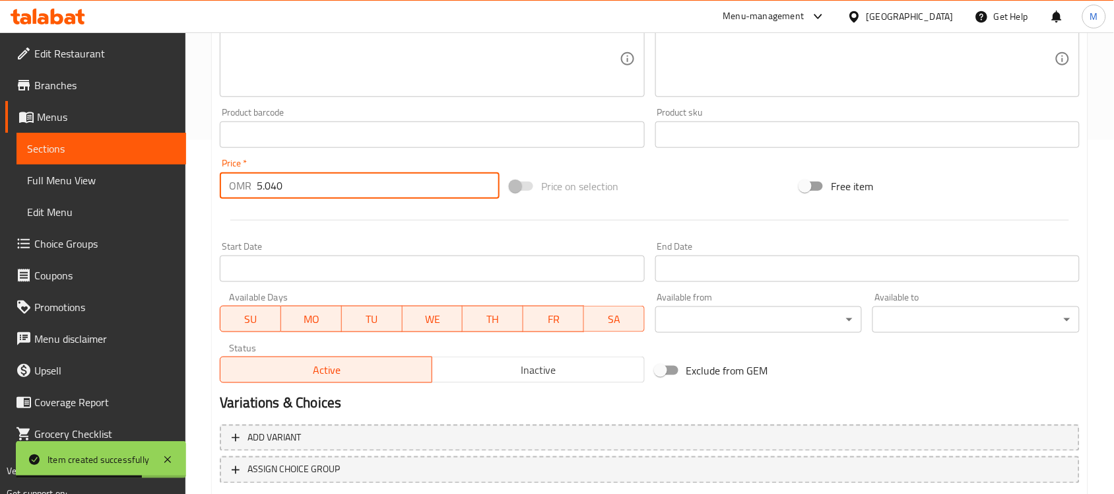
click at [296, 212] on div at bounding box center [649, 220] width 870 height 32
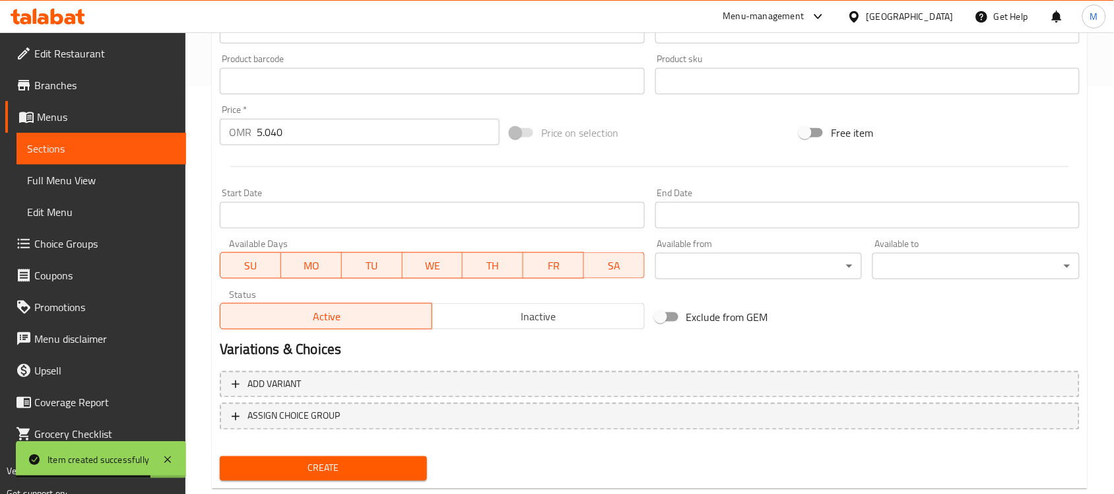
scroll to position [436, 0]
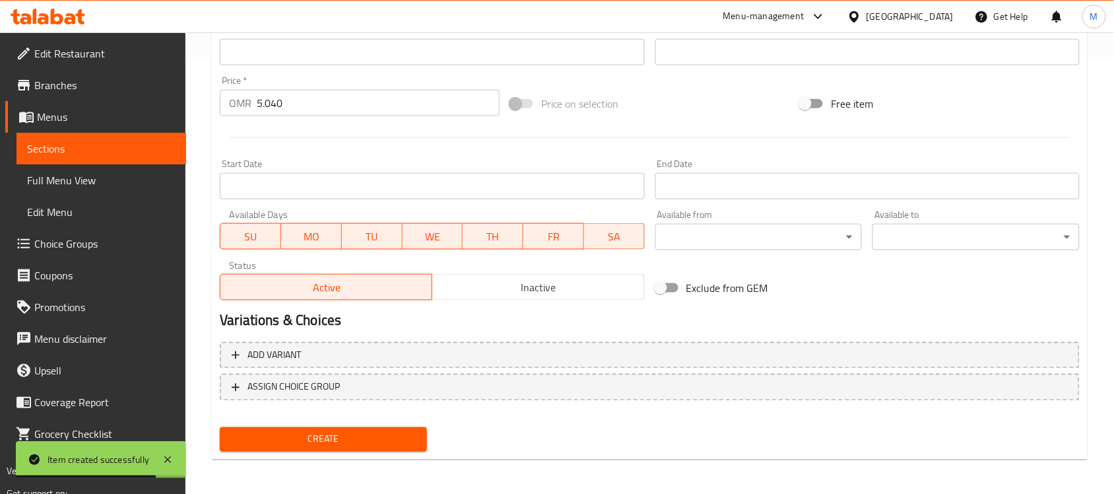
click at [317, 449] on div "Create" at bounding box center [323, 439] width 218 height 35
click at [317, 445] on button "Create" at bounding box center [323, 439] width 207 height 24
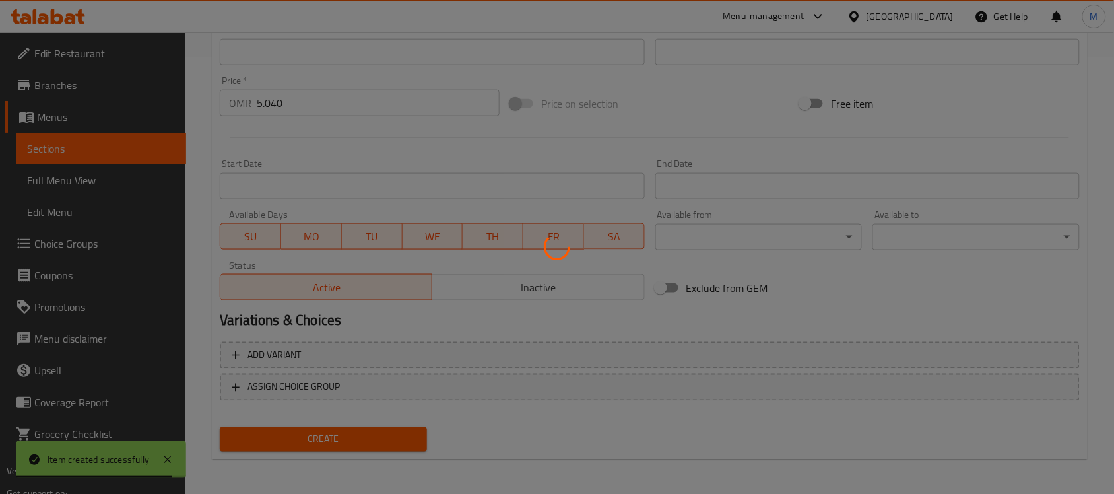
type input "0"
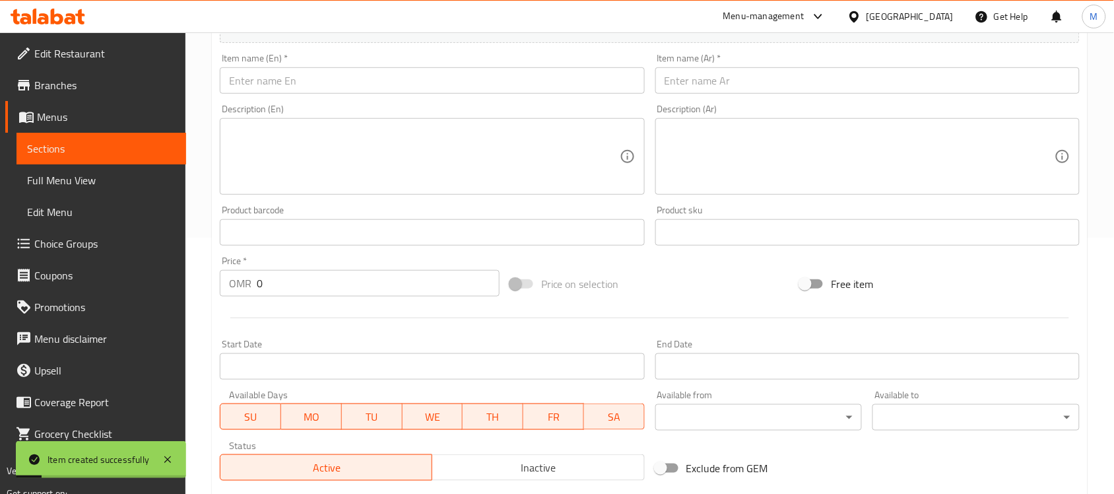
scroll to position [189, 0]
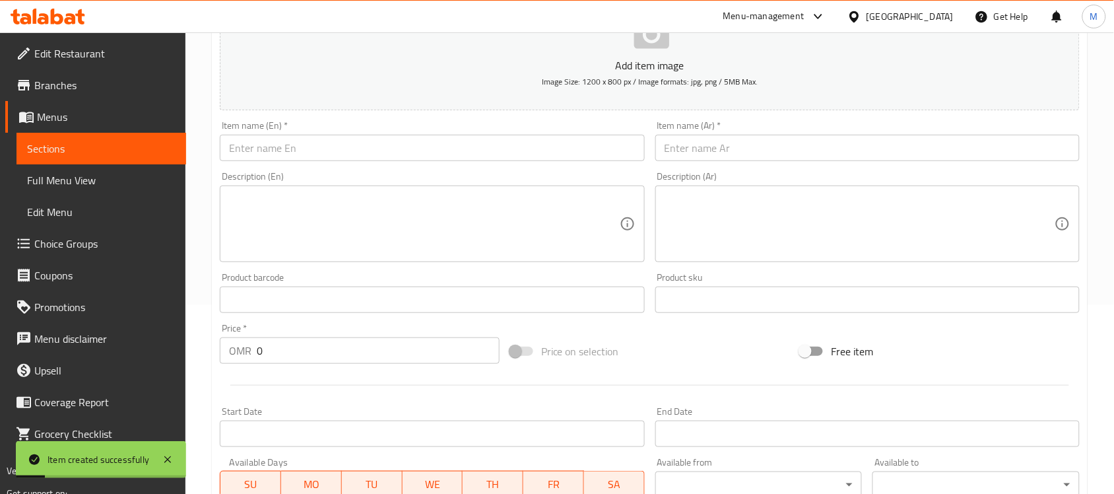
click at [249, 163] on div "Item name (En)   * Item name (En) *" at bounding box center [431, 140] width 435 height 51
paste input "Jumbo Prawns"
click at [255, 152] on input "Jumbo Prawns" at bounding box center [432, 148] width 424 height 26
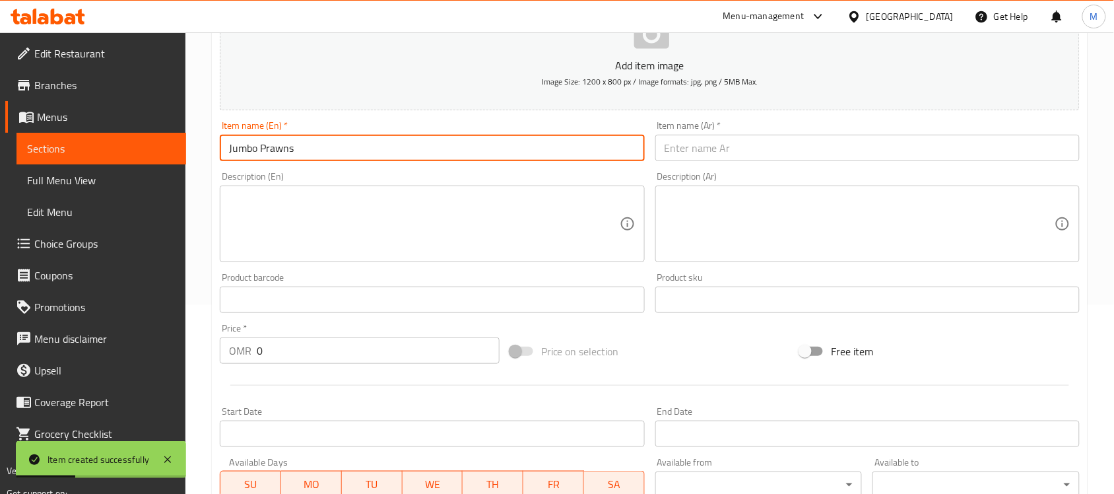
click at [288, 143] on input "Jumbo Prawns" at bounding box center [432, 148] width 424 height 26
type input "Jumbo Prawns"
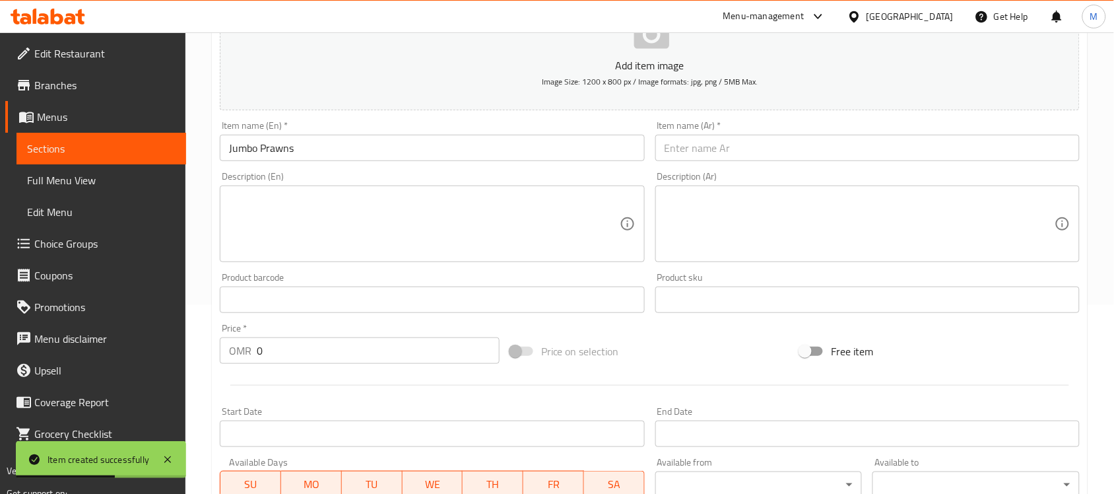
click at [720, 162] on div "Item name (Ar)   * Item name (Ar) *" at bounding box center [867, 140] width 435 height 51
click at [715, 156] on input "text" at bounding box center [867, 148] width 424 height 26
paste input "روبيان"
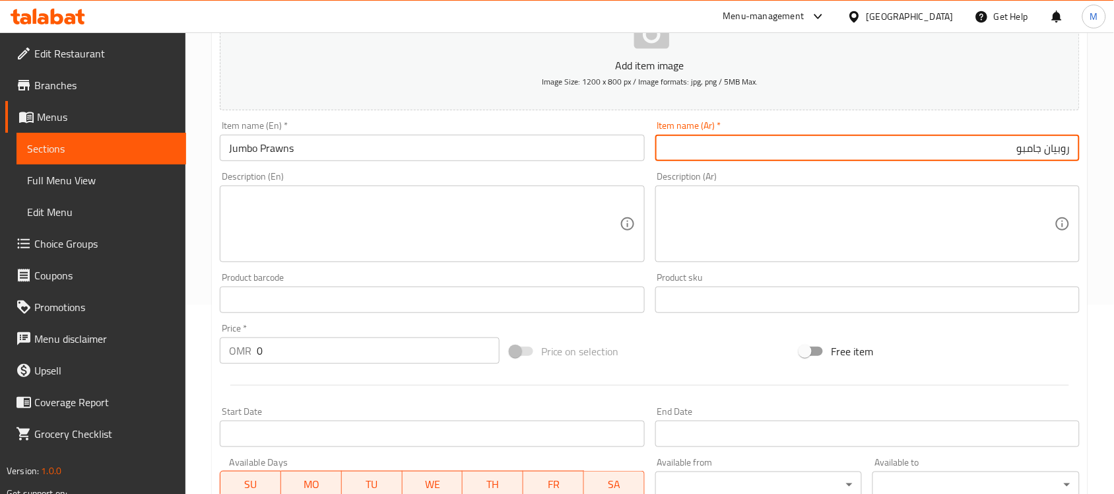
type input "روبيان جامبو"
click at [286, 337] on input "0" at bounding box center [378, 350] width 243 height 26
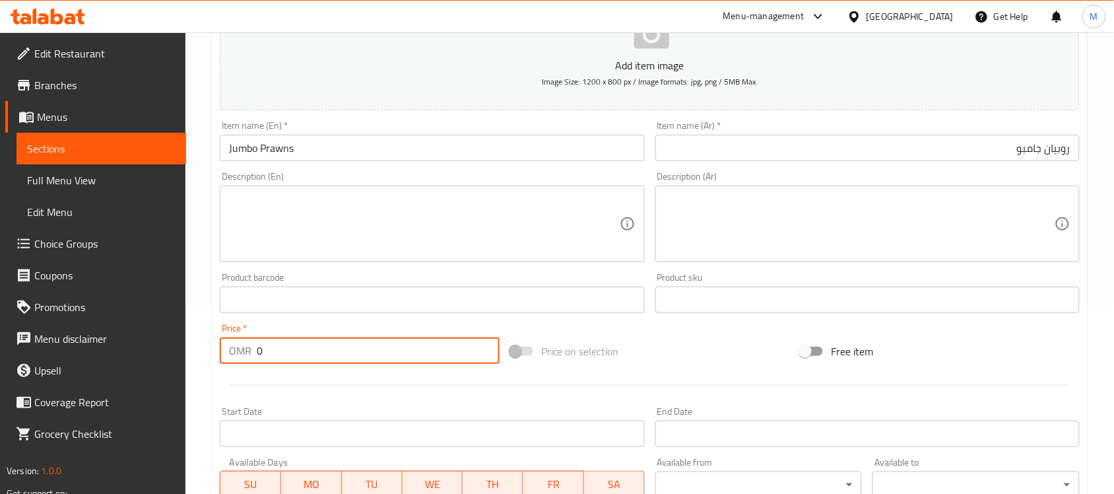
click at [286, 337] on input "0" at bounding box center [378, 350] width 243 height 26
paste input "6.09"
type input "6.090"
click at [288, 318] on div "Price   * OMR 6.090 Price *" at bounding box center [359, 343] width 290 height 51
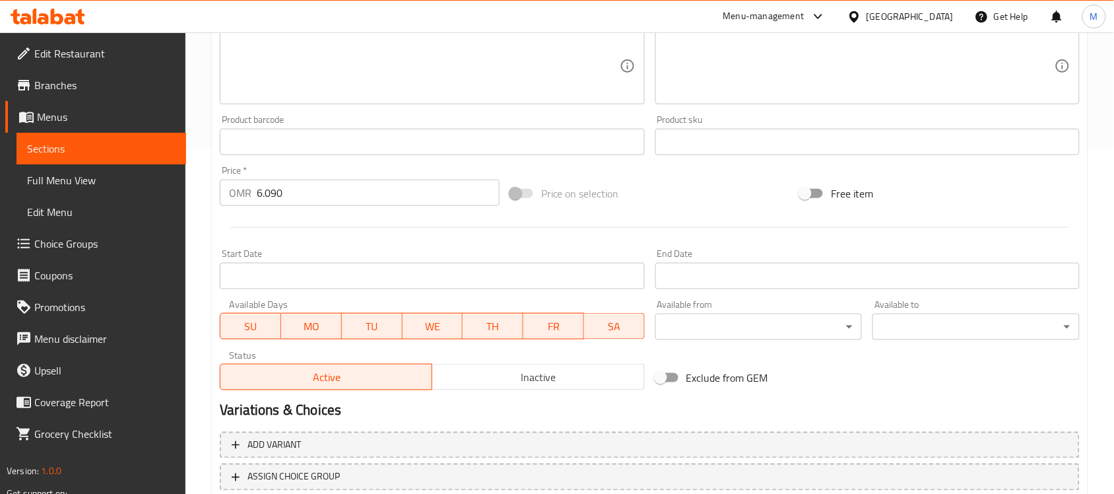
scroll to position [436, 0]
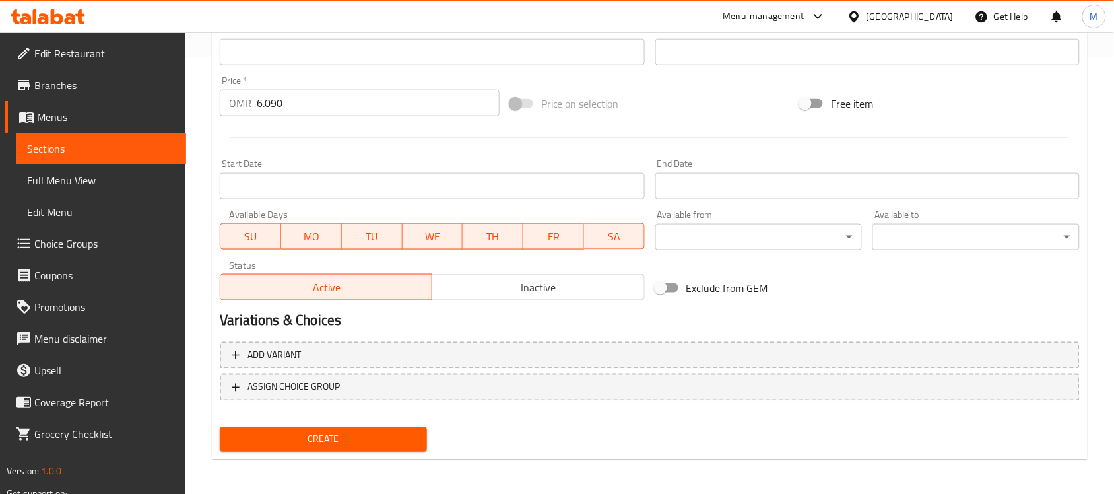
click at [304, 422] on div "Create" at bounding box center [323, 439] width 218 height 35
click at [305, 427] on button "Create" at bounding box center [323, 439] width 207 height 24
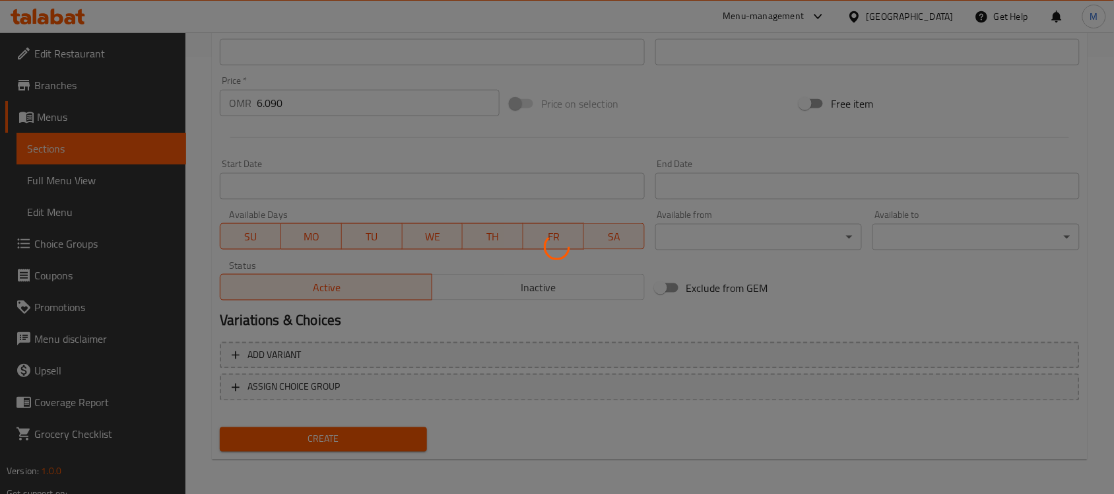
type input "0"
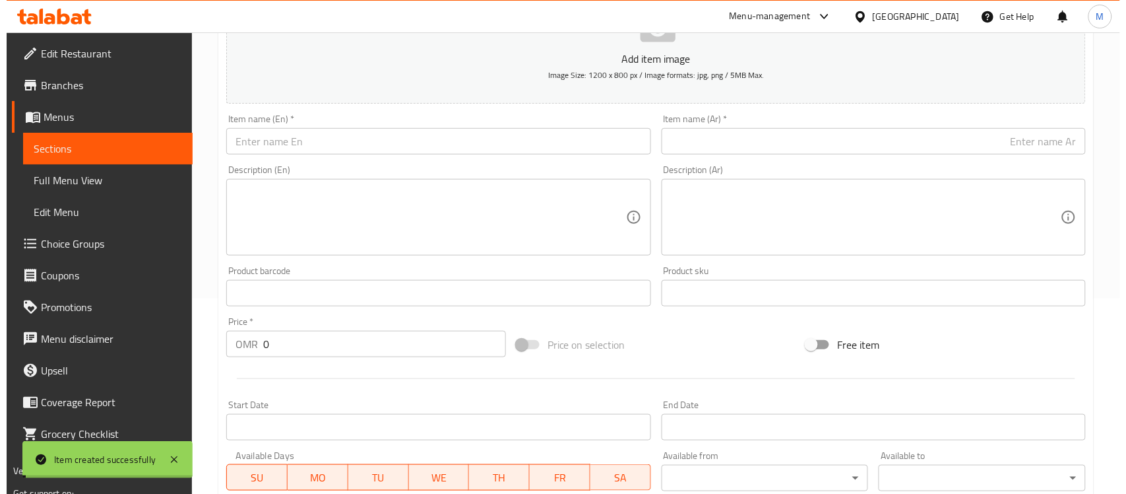
scroll to position [0, 0]
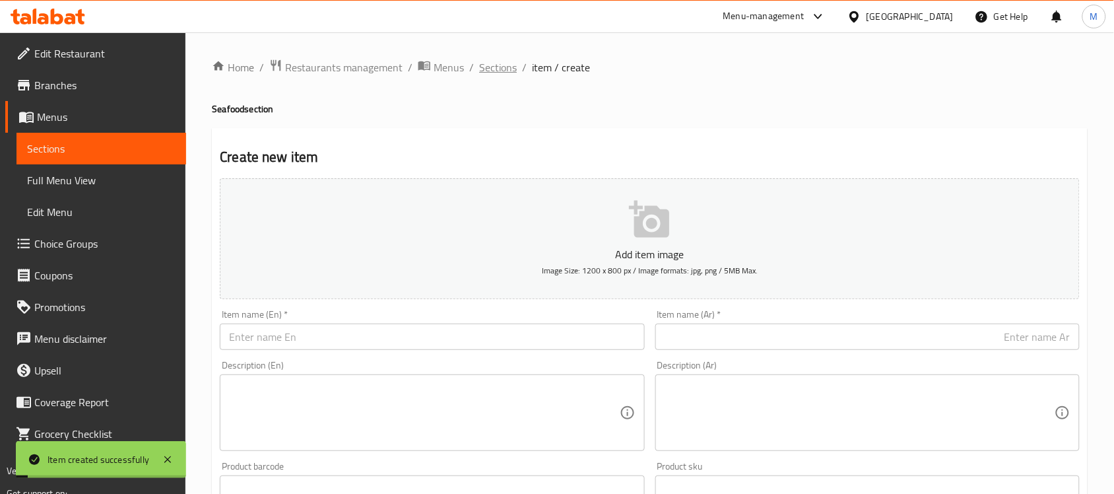
click at [493, 67] on span "Sections" at bounding box center [498, 67] width 38 height 16
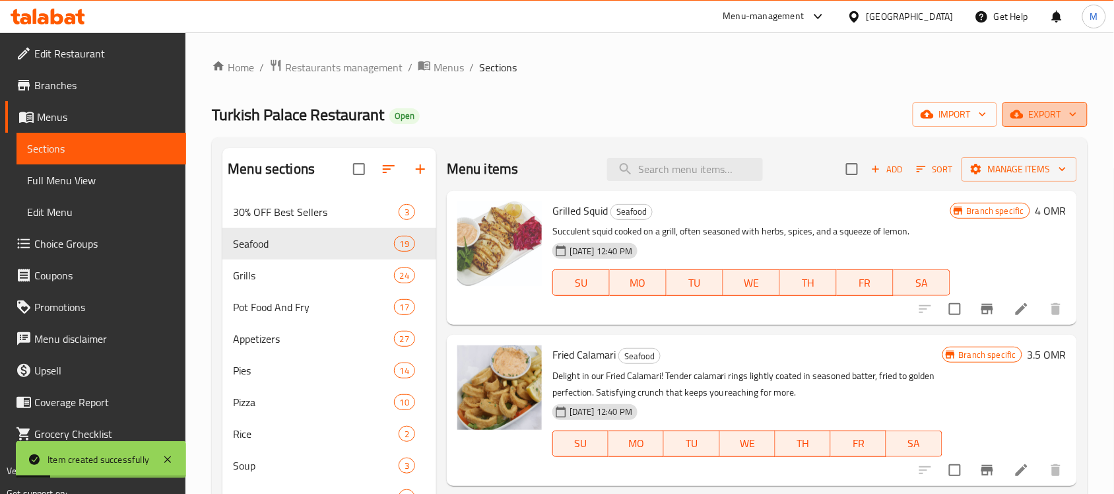
click at [1056, 111] on span "export" at bounding box center [1045, 114] width 64 height 16
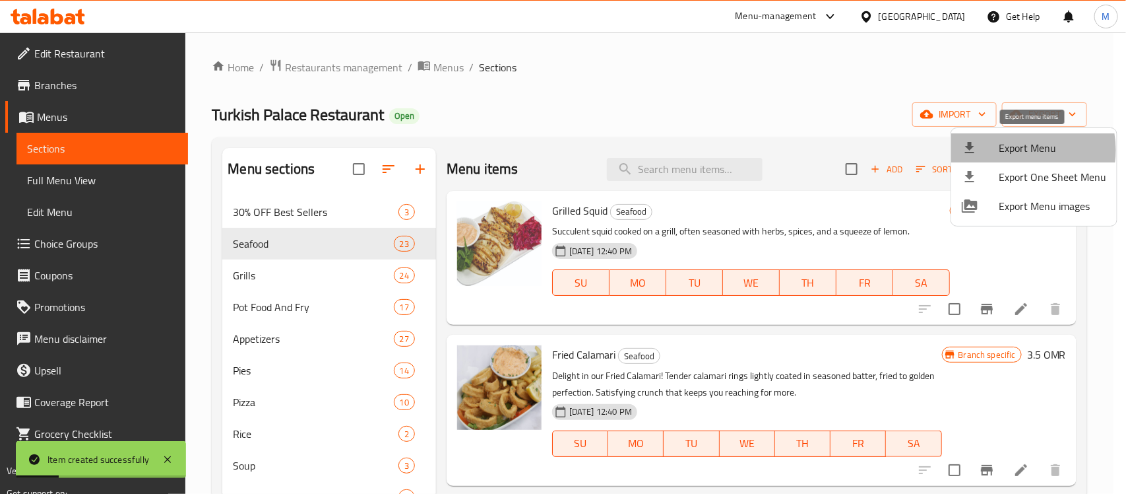
click at [1016, 150] on span "Export Menu" at bounding box center [1053, 148] width 108 height 16
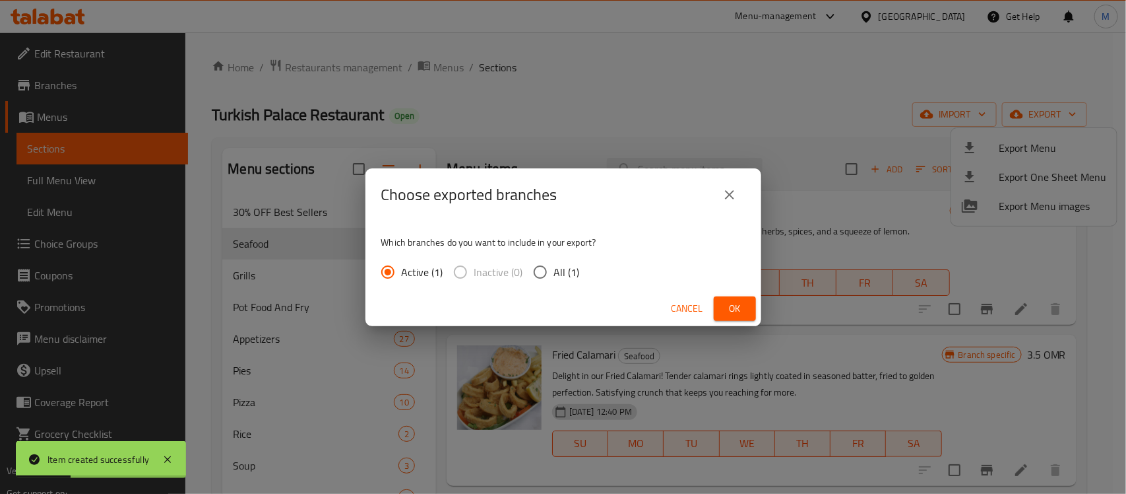
click at [556, 268] on span "All (1)" at bounding box center [567, 272] width 26 height 16
click at [554, 268] on input "All (1)" at bounding box center [541, 272] width 28 height 28
radio input "true"
click at [756, 311] on div "Cancel Ok" at bounding box center [564, 308] width 396 height 35
click at [750, 310] on button "Ok" at bounding box center [735, 308] width 42 height 24
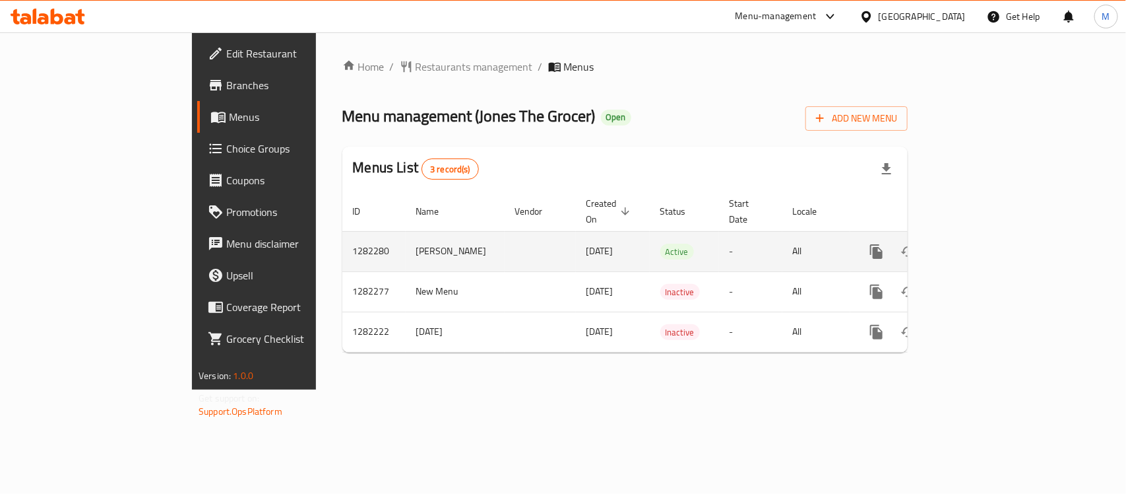
click at [988, 248] on link "enhanced table" at bounding box center [972, 252] width 32 height 32
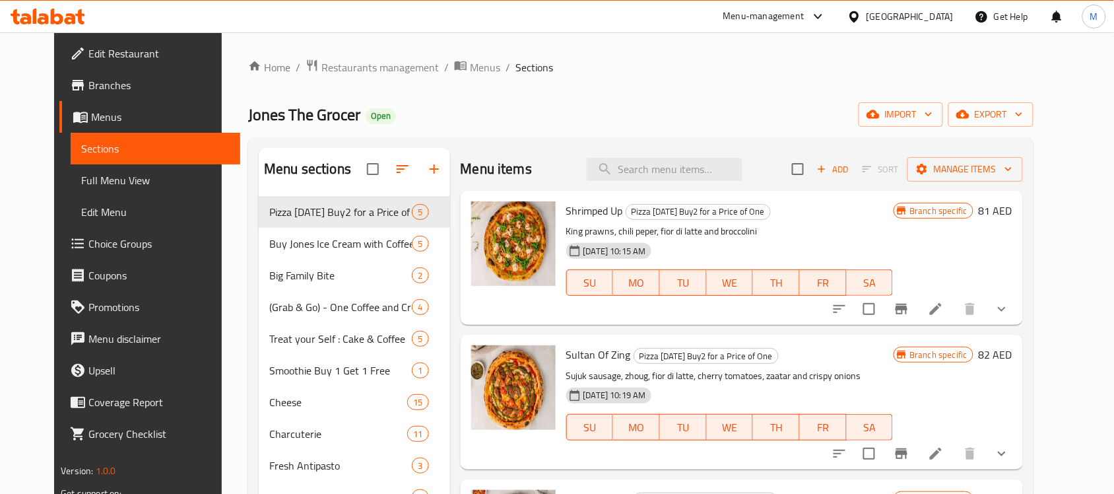
click at [706, 187] on div "Menu items Add Sort Manage items" at bounding box center [742, 169] width 562 height 43
click at [698, 178] on input "search" at bounding box center [665, 169] width 156 height 23
paste input "ساندوتش دجاج مشوي أفو و لحم بقري مقدد محمص"
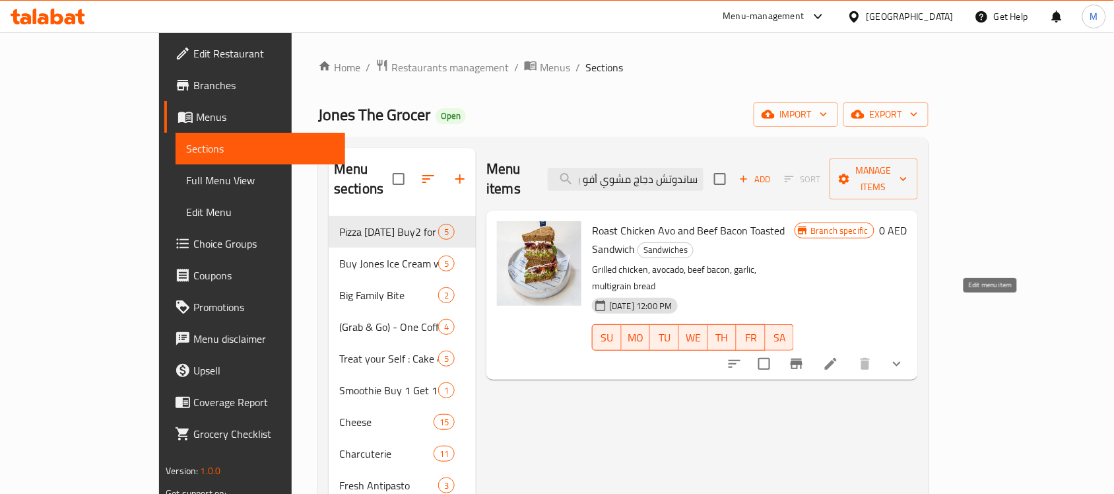
type input "ساندوتش دجاج مشوي أفو و لحم بقري مقدد محمص"
click at [837, 358] on icon at bounding box center [831, 364] width 12 height 12
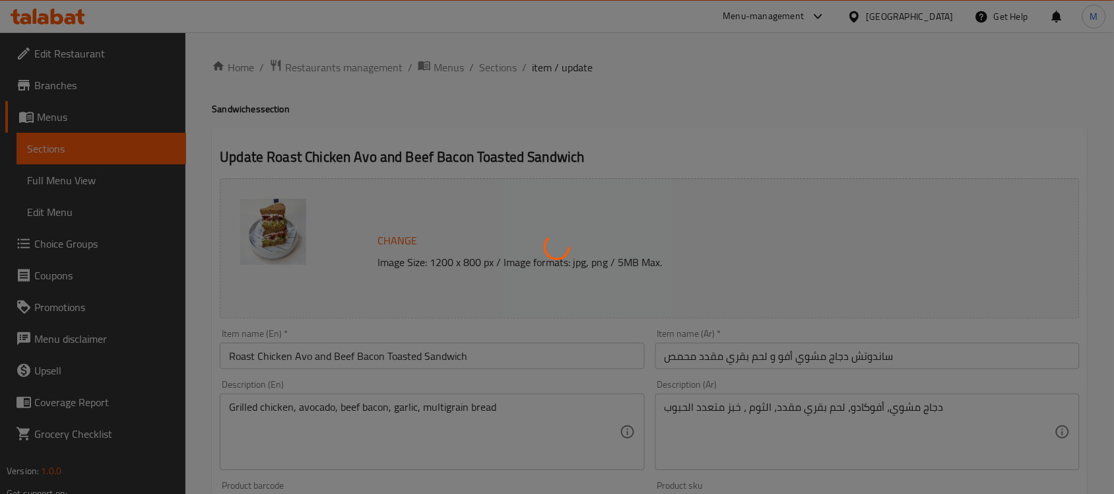
type input "إختيارك من ترقية البطاطا المقلية:"
type input "0"
type input "2"
type input "اختيارك من عناصر جانبية"
type input "1"
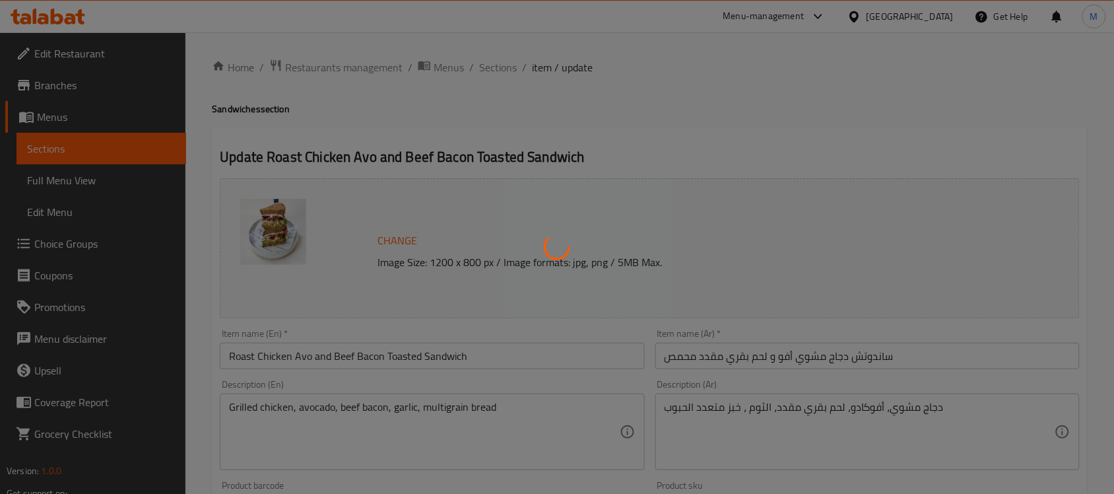
type input "1"
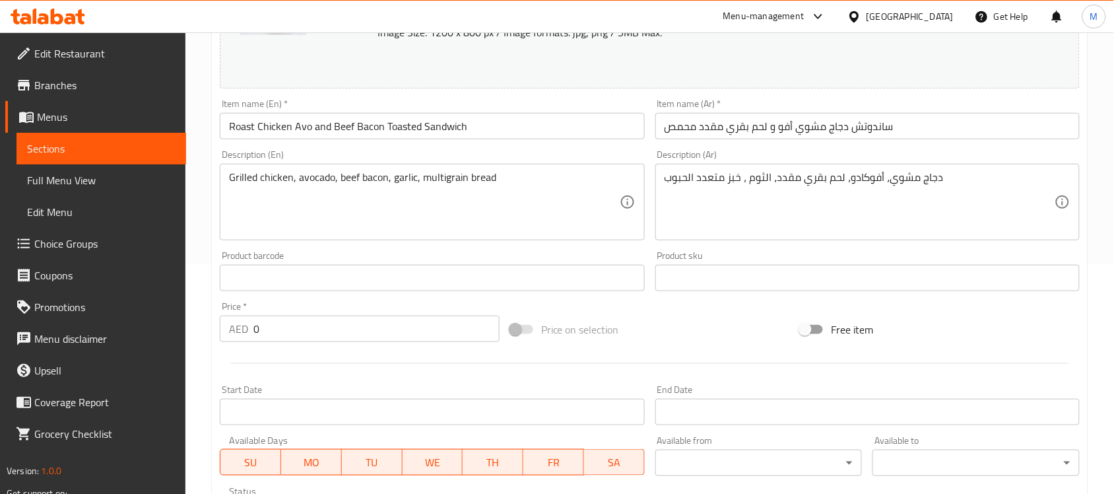
scroll to position [558, 0]
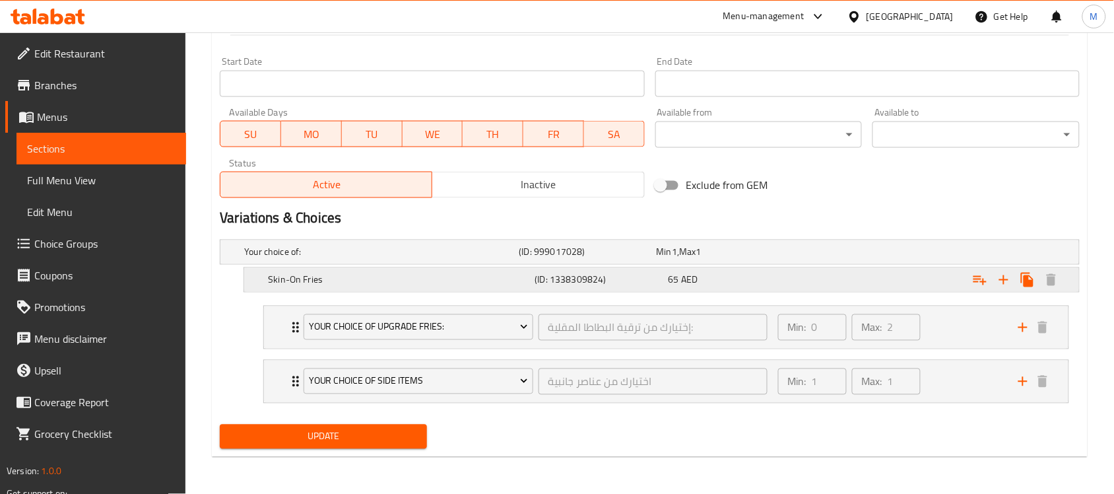
click at [823, 255] on div "Expand" at bounding box center [928, 251] width 274 height 5
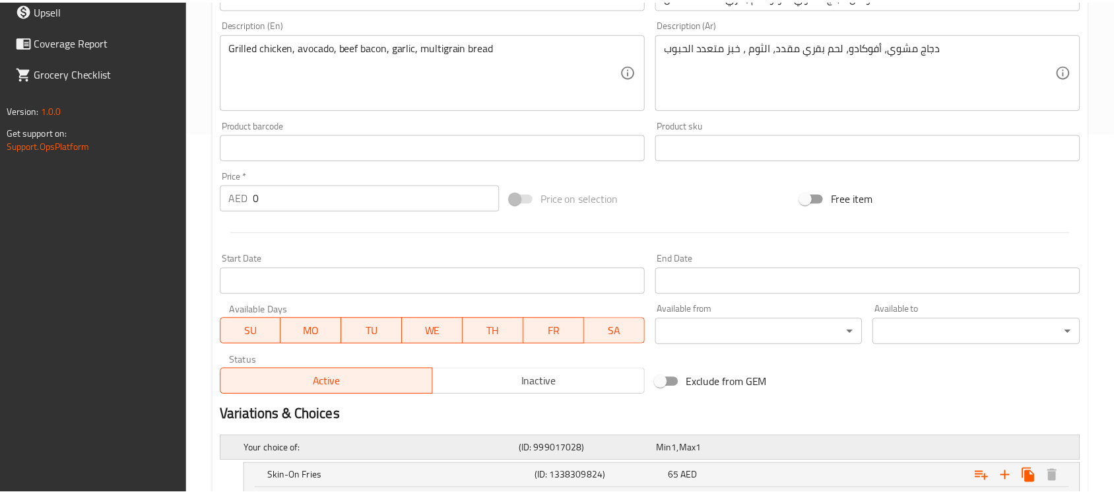
scroll to position [615, 0]
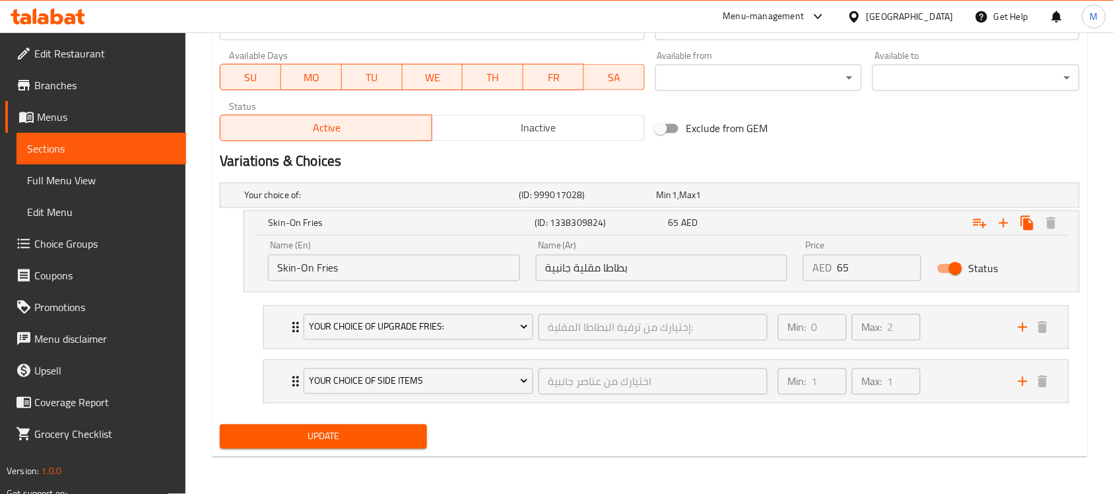
click at [643, 265] on input "بطاطا مقلية جانبية" at bounding box center [662, 268] width 252 height 26
paste input "مقلية بالجلد"
click at [551, 269] on input "بطاطس مقلية بالجلد" at bounding box center [662, 268] width 252 height 26
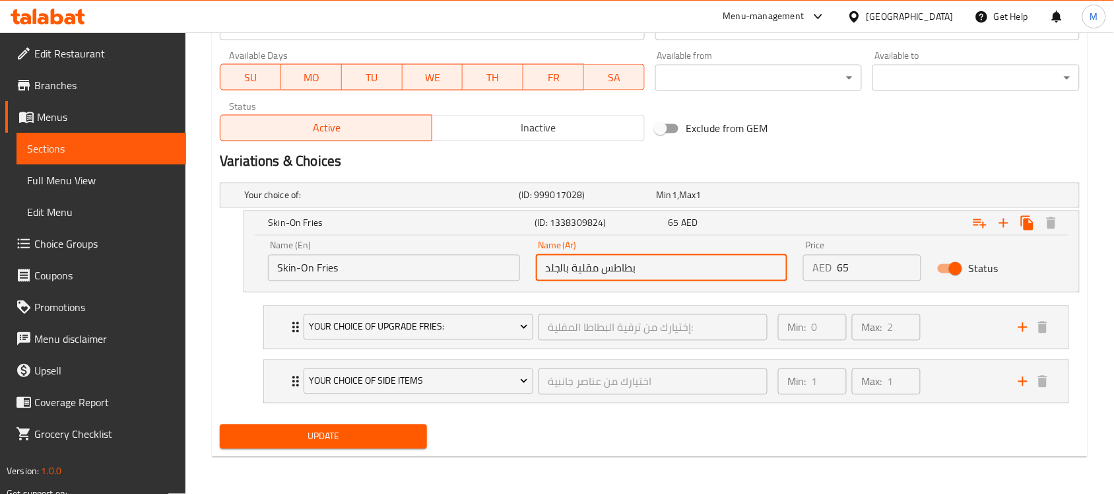
click at [552, 269] on input "بطاطس مقلية بالجلد" at bounding box center [662, 268] width 252 height 26
type input "بطاطس مقلية بالقشرة"
click at [323, 435] on span "Update" at bounding box center [323, 436] width 186 height 16
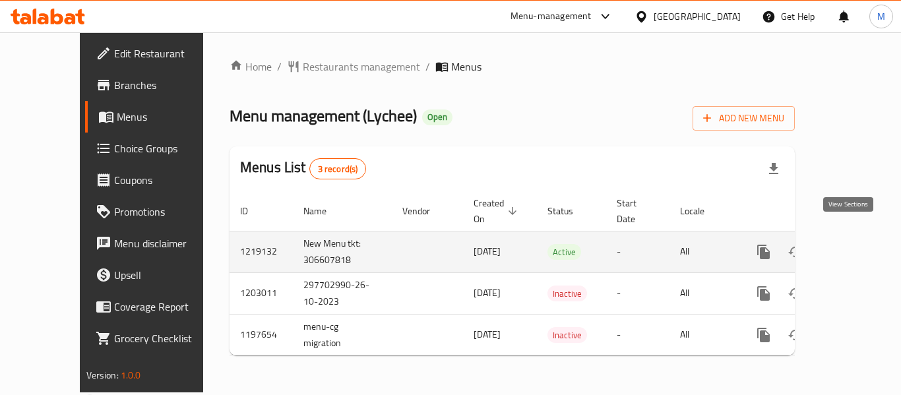
click at [854, 244] on icon "enhanced table" at bounding box center [859, 252] width 16 height 16
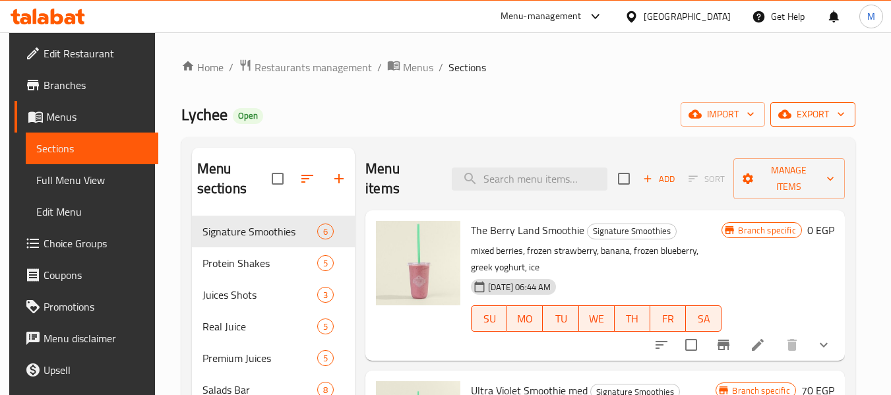
click at [792, 121] on icon "button" at bounding box center [785, 114] width 13 height 13
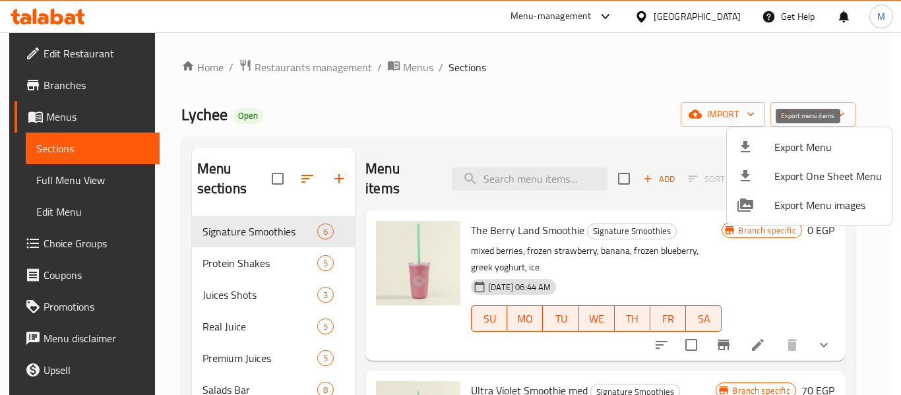
click at [782, 143] on span "Export Menu" at bounding box center [829, 147] width 108 height 16
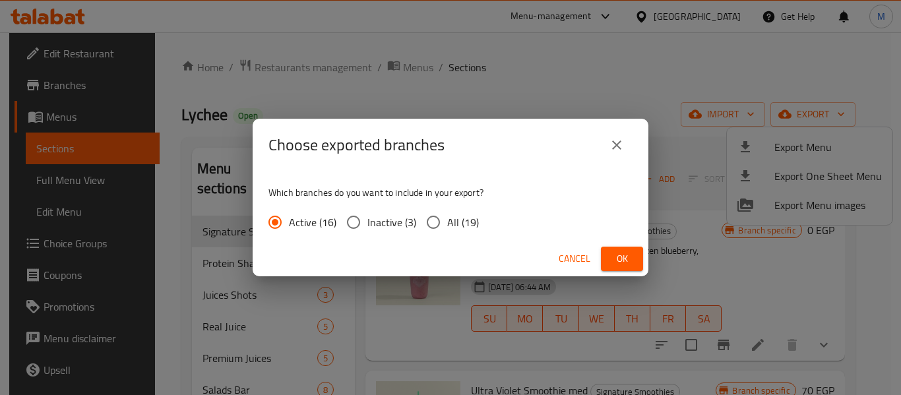
click at [451, 216] on span "All (19)" at bounding box center [463, 222] width 32 height 16
click at [447, 216] on input "All (19)" at bounding box center [434, 222] width 28 height 28
radio input "true"
click at [612, 247] on button "Ok" at bounding box center [622, 259] width 42 height 24
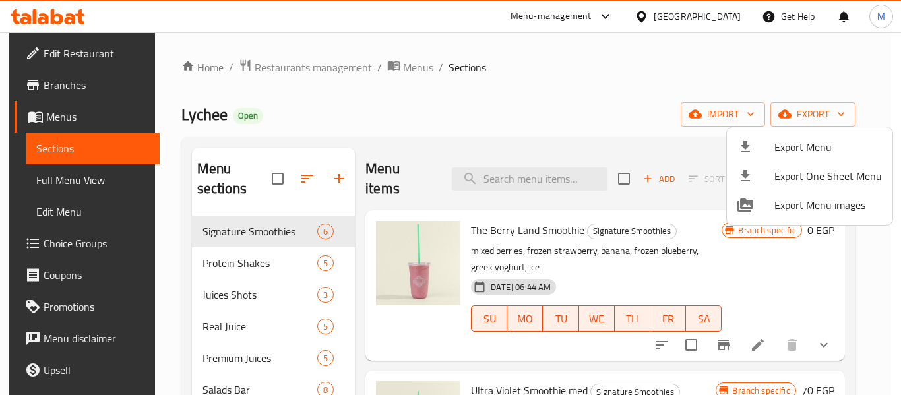
click at [569, 98] on div at bounding box center [450, 197] width 901 height 395
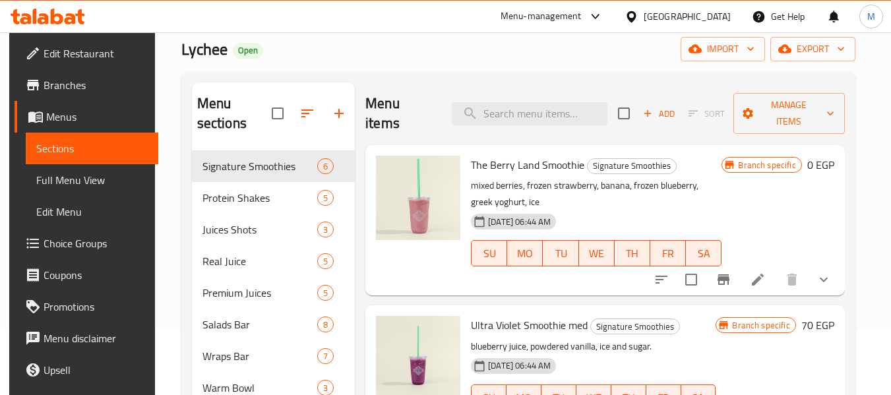
scroll to position [66, 0]
click at [520, 122] on input "search" at bounding box center [530, 113] width 156 height 23
paste input "Build Your Own Warm Bowl"
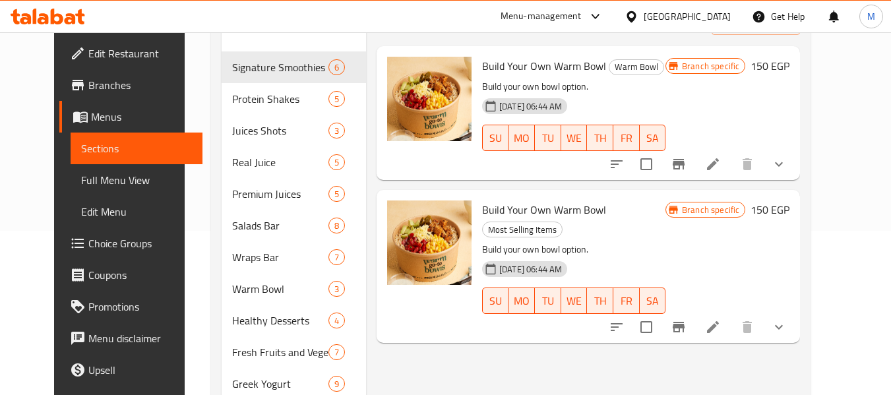
scroll to position [132, 0]
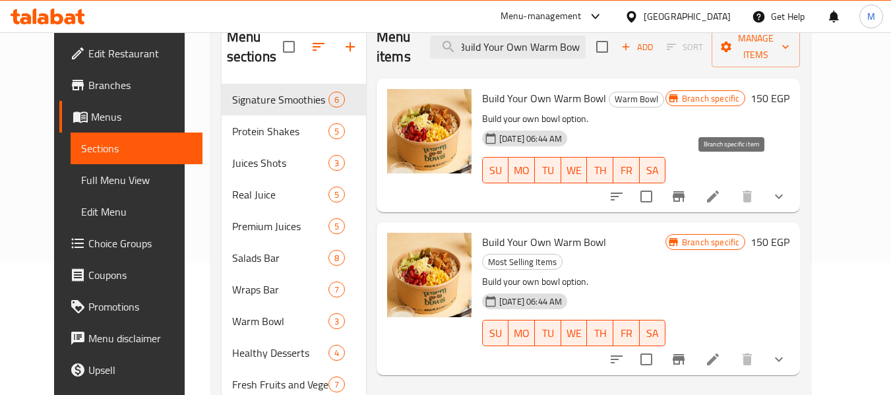
type input "Build Your Own Warm Bowl"
click at [685, 191] on icon "Branch-specific-item" at bounding box center [679, 196] width 12 height 11
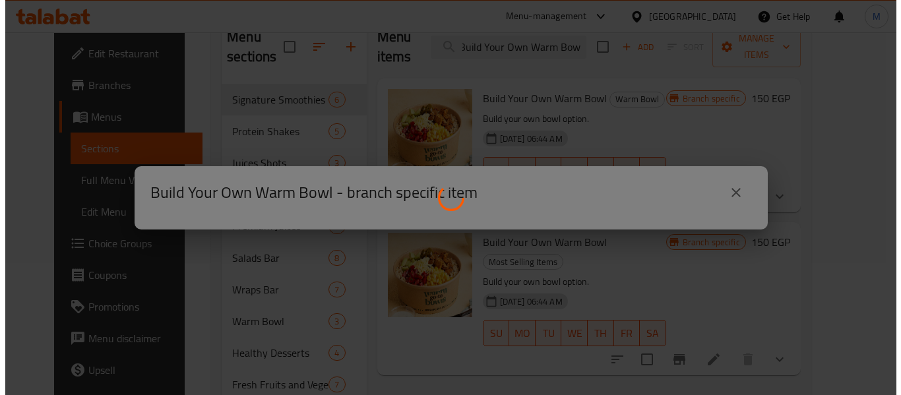
scroll to position [0, 0]
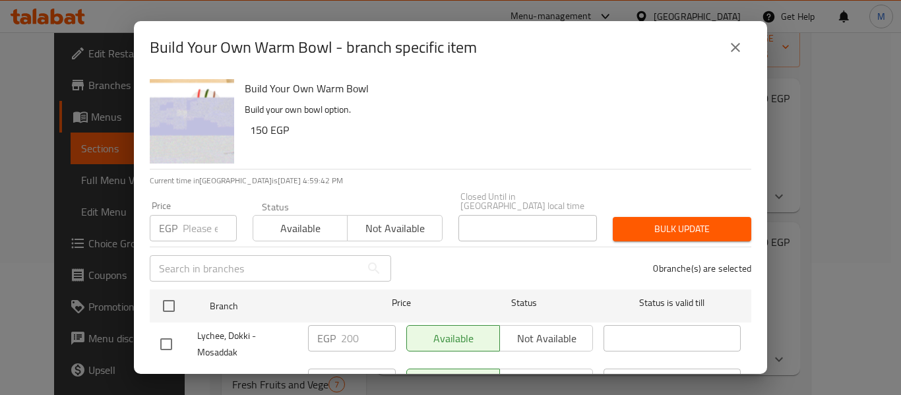
click at [179, 216] on div "EGP Price" at bounding box center [193, 228] width 87 height 26
paste input "200"
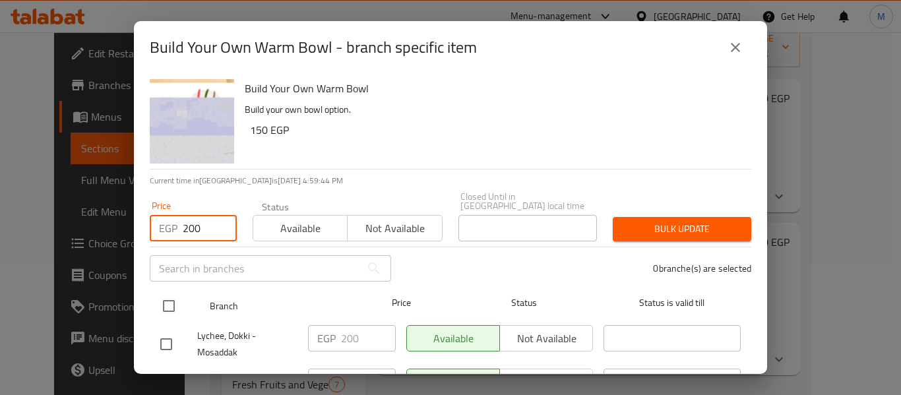
type input "200"
click at [176, 292] on input "checkbox" at bounding box center [169, 306] width 28 height 28
checkbox input "true"
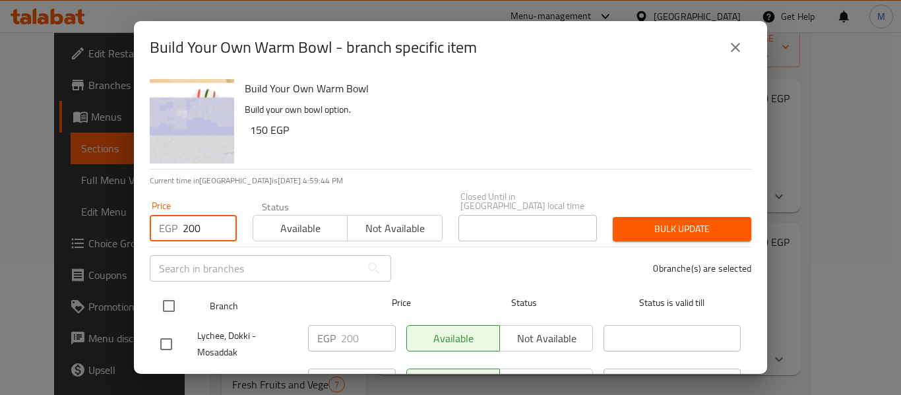
checkbox input "true"
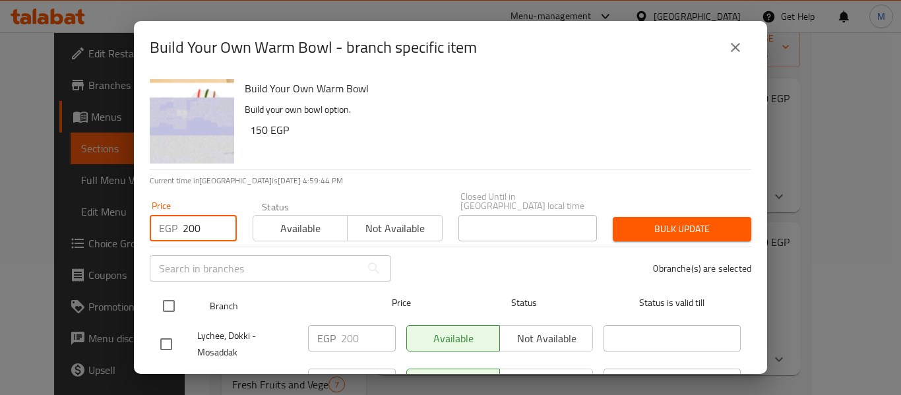
checkbox input "true"
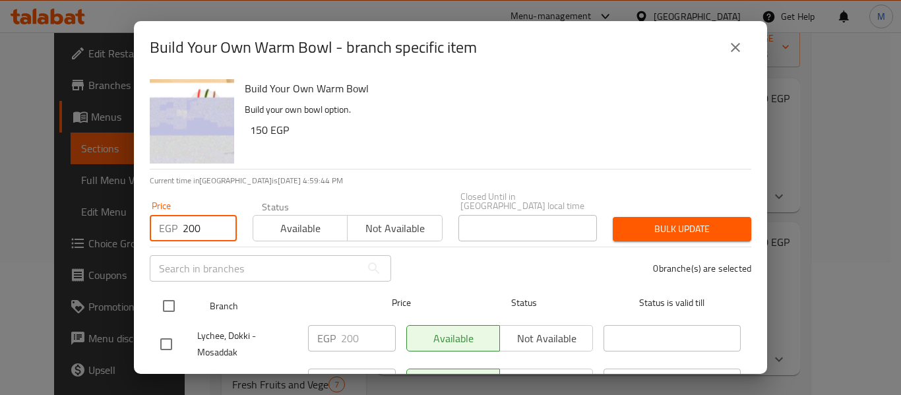
checkbox input "true"
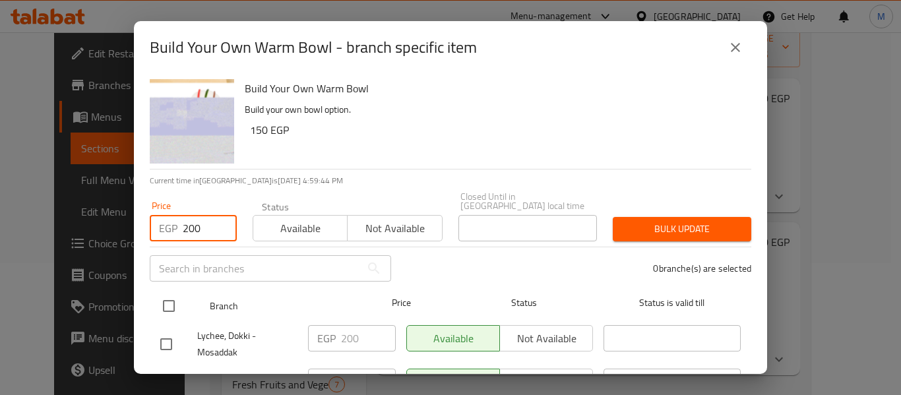
checkbox input "true"
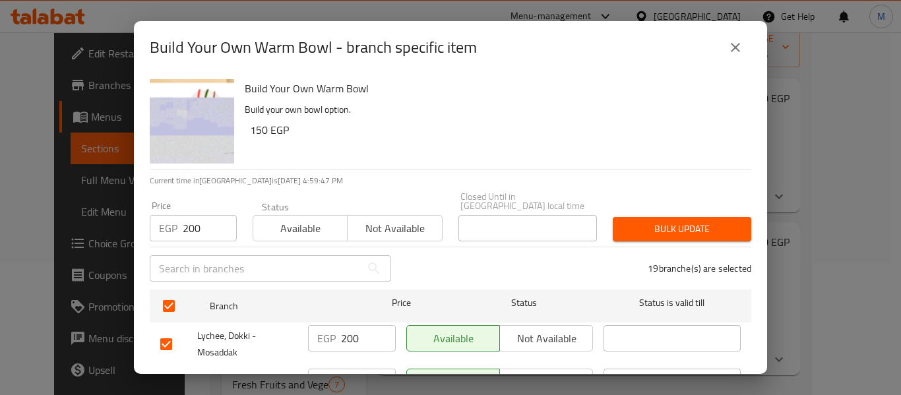
click at [444, 117] on p "Build your own bowl option." at bounding box center [493, 110] width 496 height 16
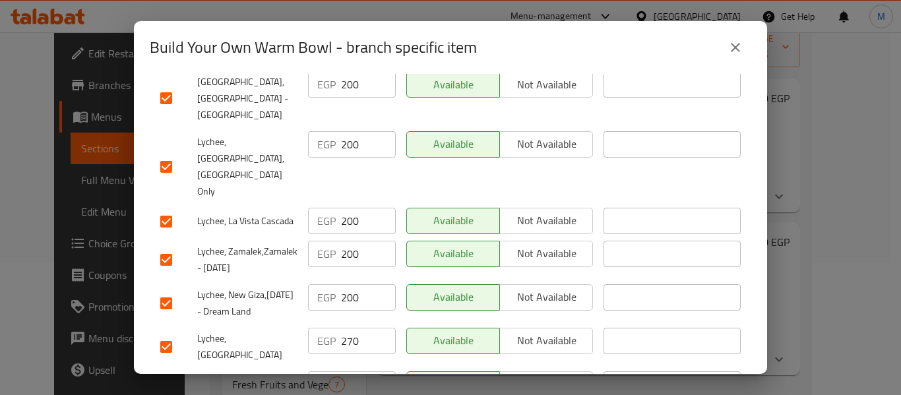
click at [177, 333] on input "checkbox" at bounding box center [166, 347] width 28 height 28
checkbox input "false"
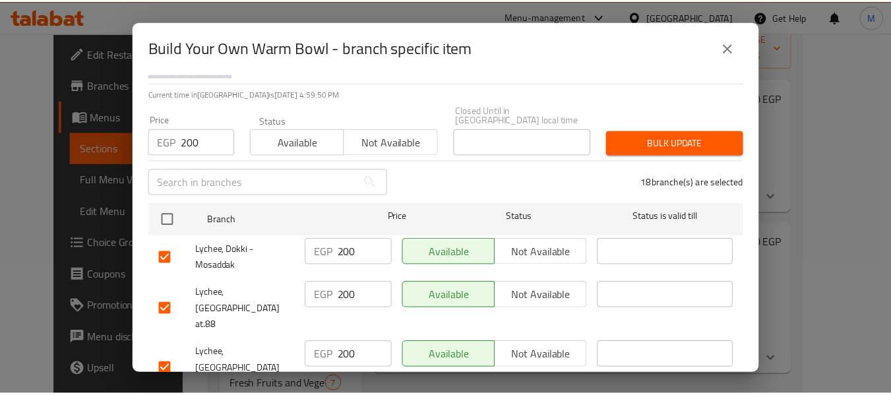
scroll to position [0, 0]
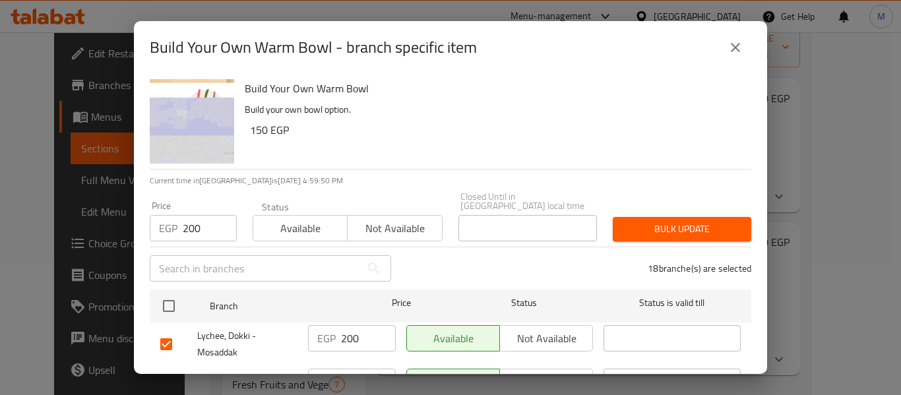
click at [681, 221] on span "Bulk update" at bounding box center [682, 229] width 117 height 16
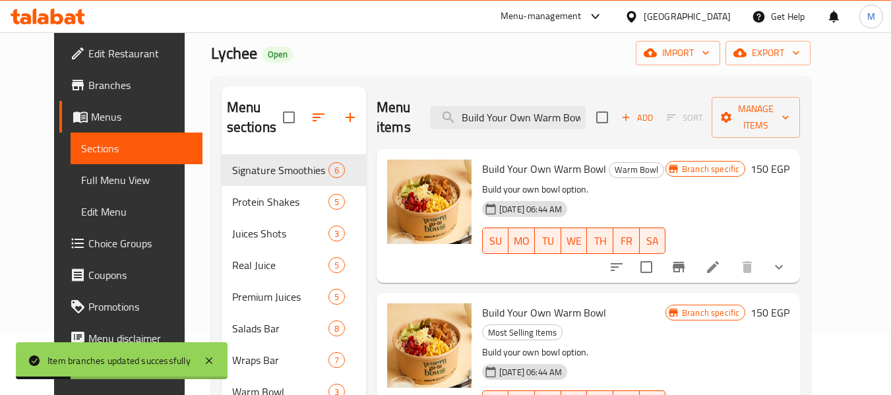
scroll to position [66, 0]
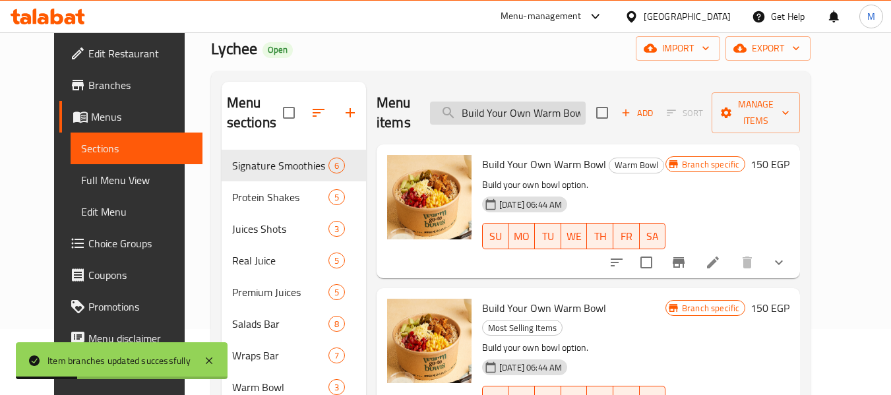
click at [511, 106] on input "Build Your Own Warm Bowl" at bounding box center [508, 113] width 156 height 23
paste input "Salad - Medium"
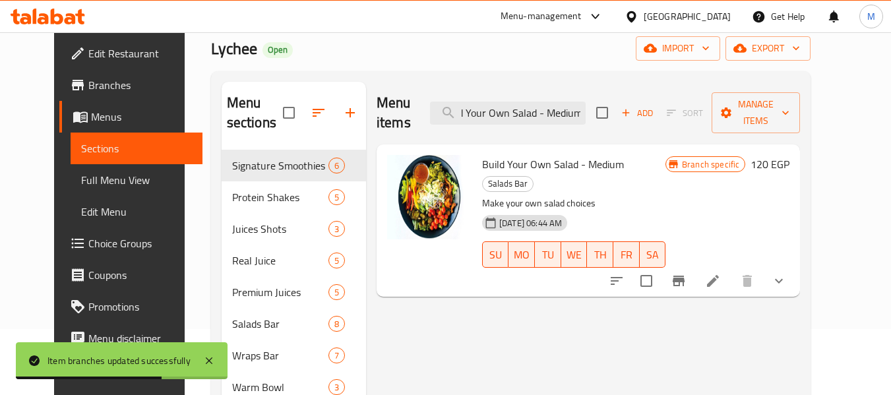
type input "Build Your Own Salad - Medium"
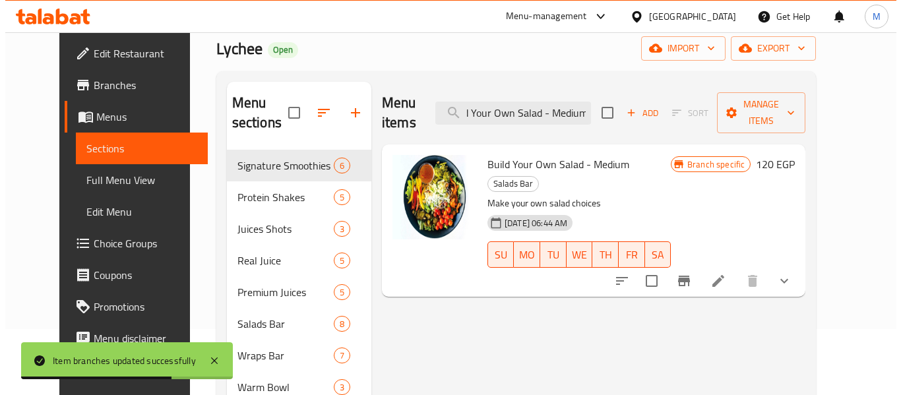
scroll to position [0, 0]
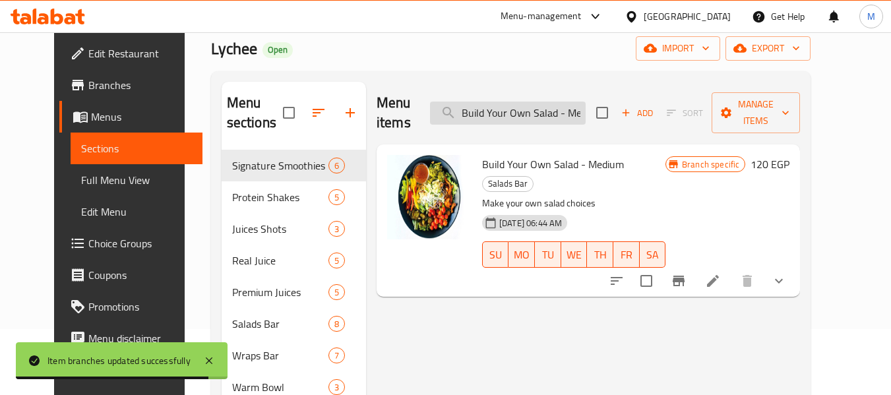
click at [530, 105] on input "Build Your Own Salad - Medium" at bounding box center [508, 113] width 156 height 23
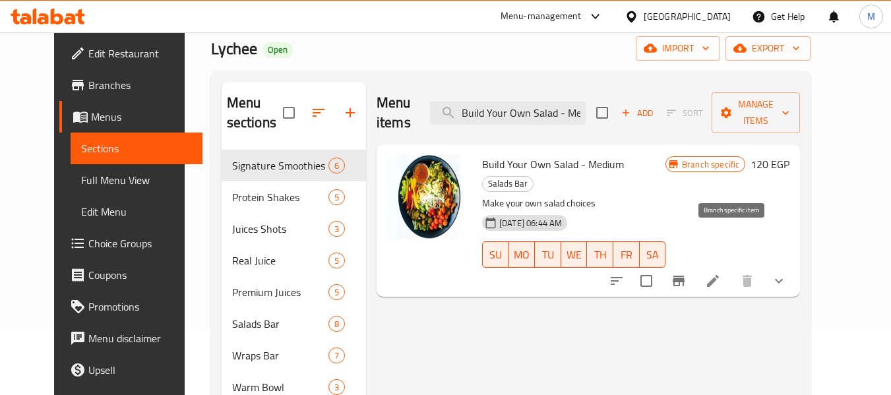
click at [685, 276] on icon "Branch-specific-item" at bounding box center [679, 281] width 12 height 11
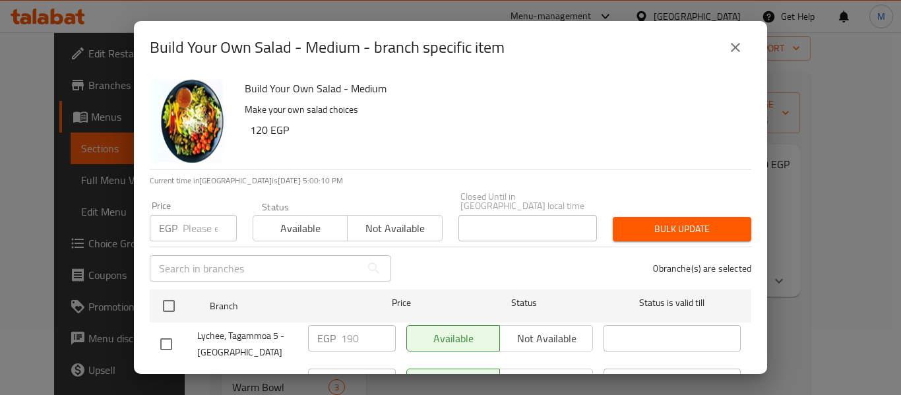
click at [168, 220] on p "EGP" at bounding box center [168, 228] width 18 height 16
click at [183, 218] on input "number" at bounding box center [210, 228] width 54 height 26
paste input "190"
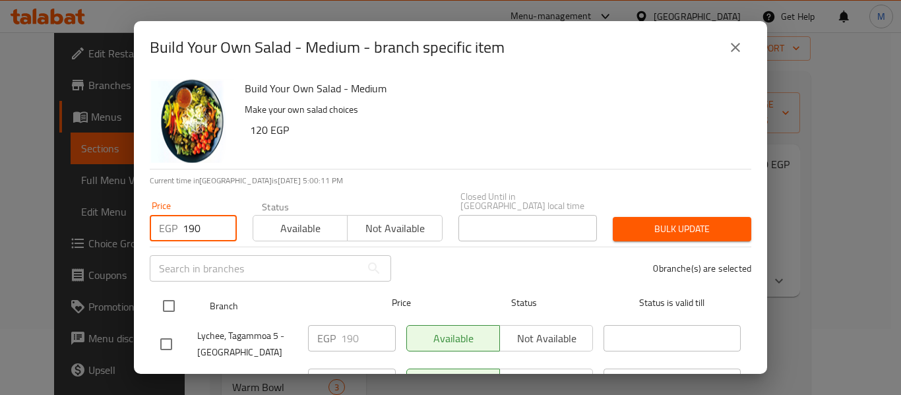
type input "190"
click at [169, 300] on input "checkbox" at bounding box center [169, 306] width 28 height 28
checkbox input "true"
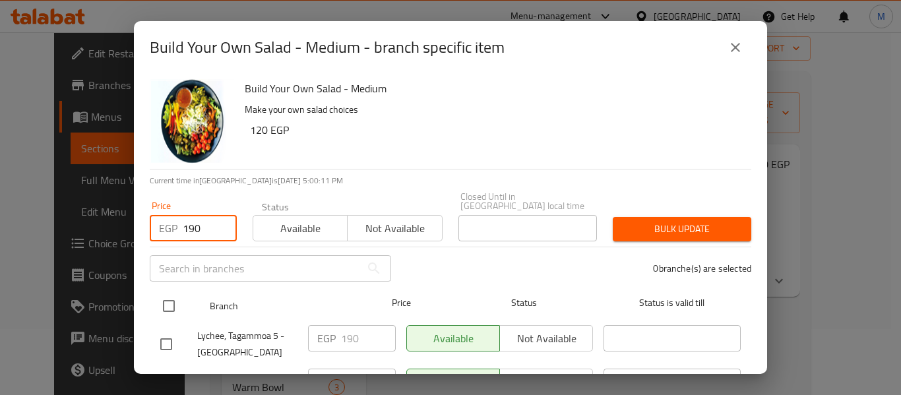
checkbox input "true"
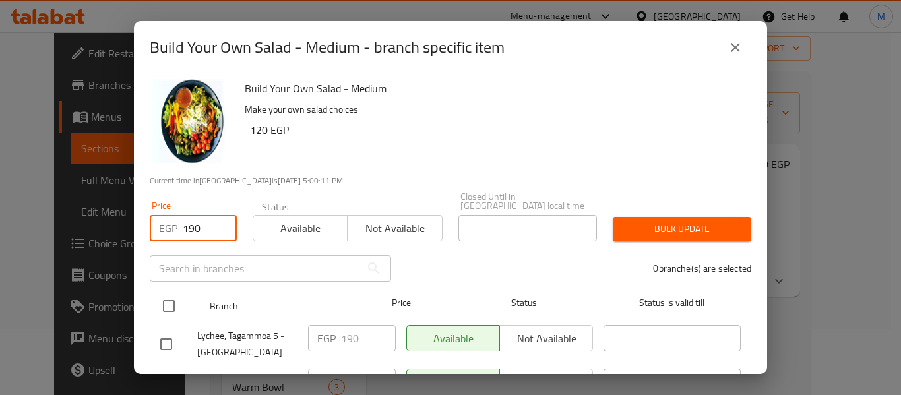
checkbox input "true"
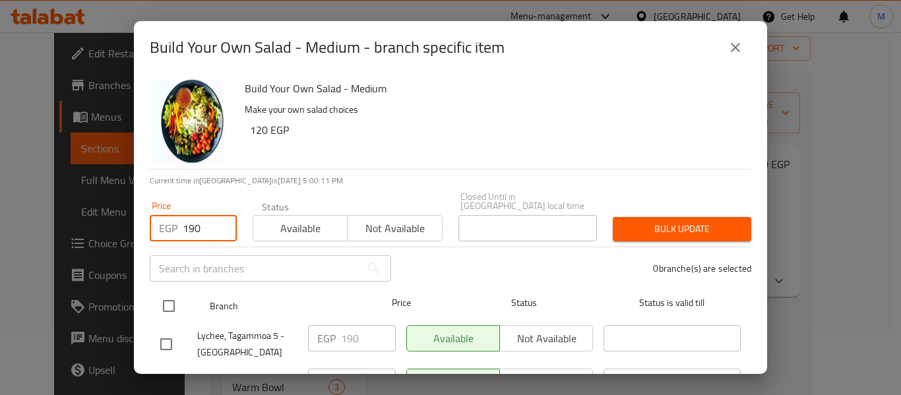
checkbox input "true"
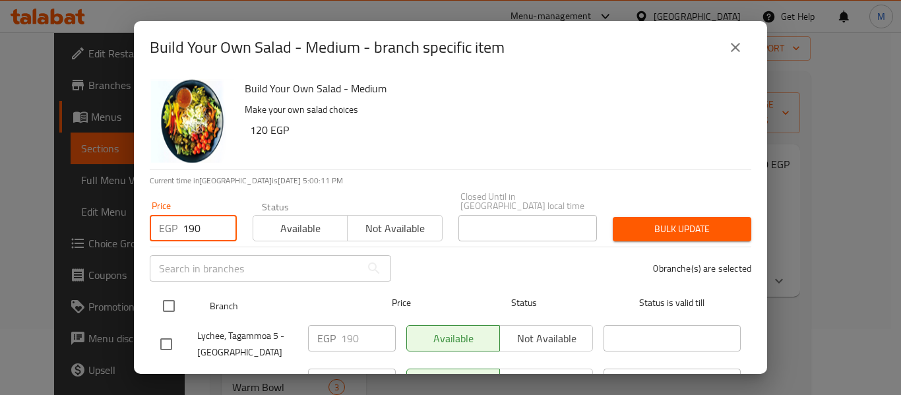
checkbox input "true"
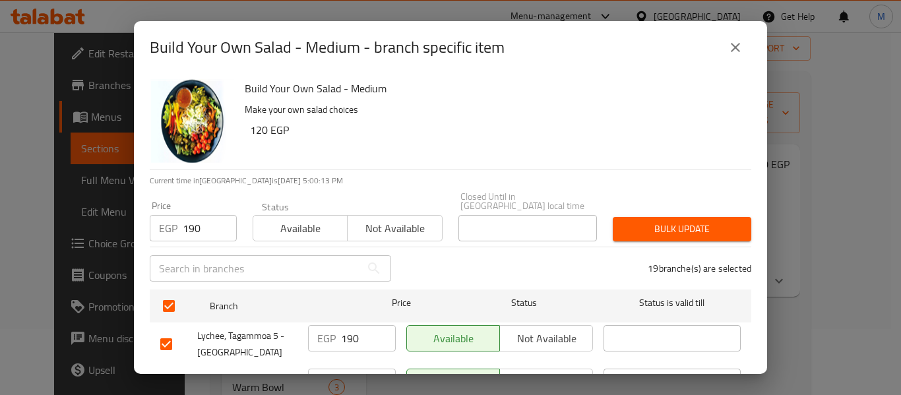
scroll to position [647, 0]
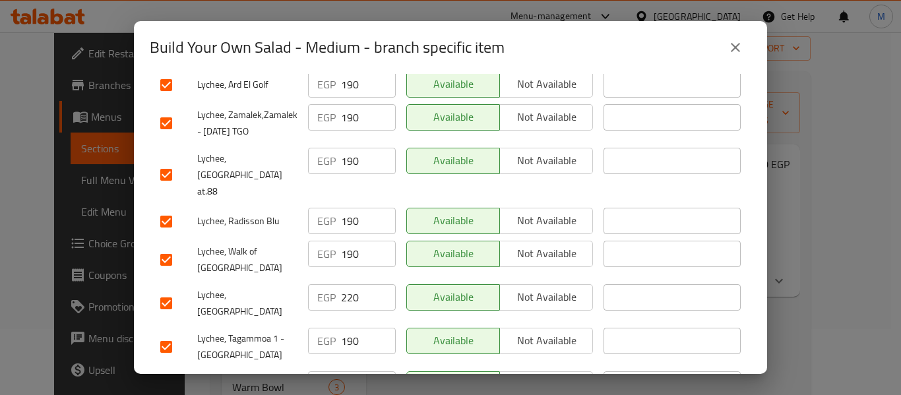
click at [166, 290] on input "checkbox" at bounding box center [166, 304] width 28 height 28
checkbox input "false"
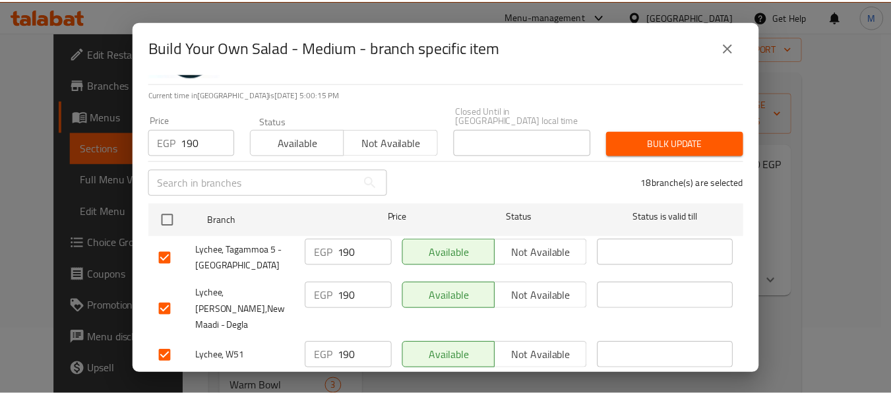
scroll to position [0, 0]
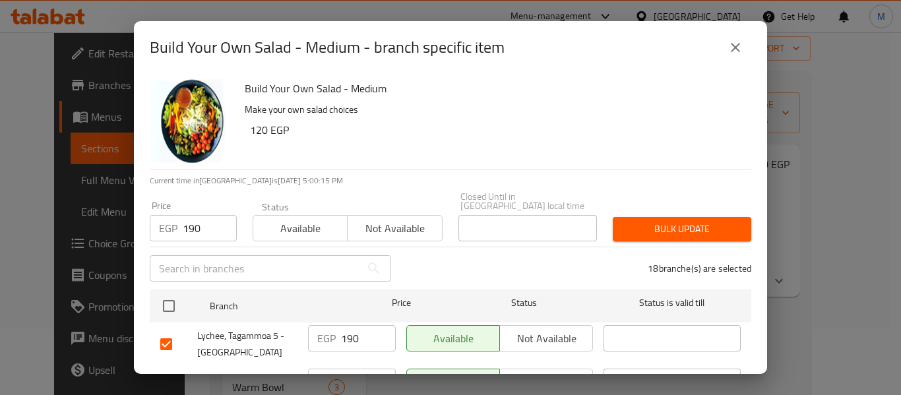
click at [696, 223] on span "Bulk update" at bounding box center [682, 229] width 117 height 16
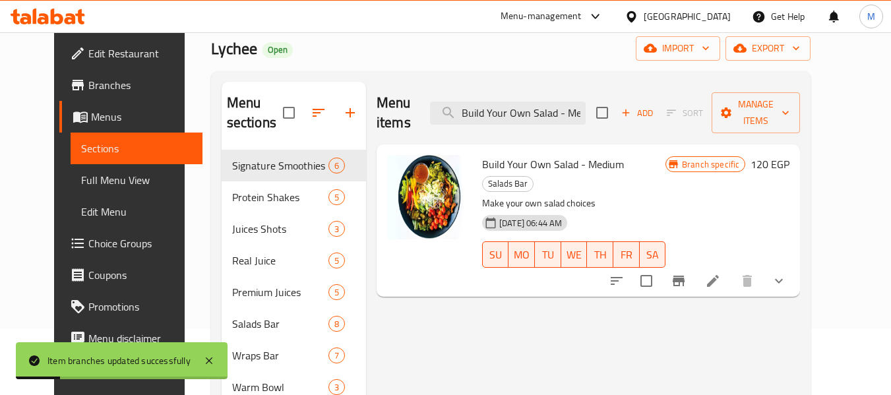
scroll to position [0, 22]
drag, startPoint x: 578, startPoint y: 106, endPoint x: 821, endPoint y: 144, distance: 246.5
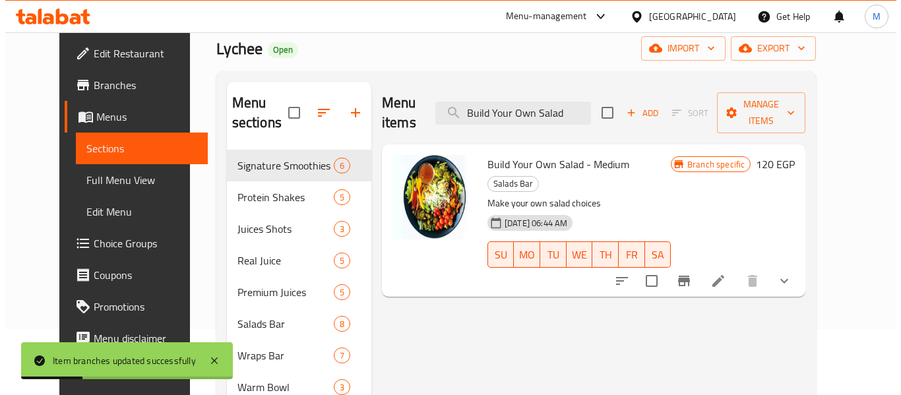
scroll to position [0, 0]
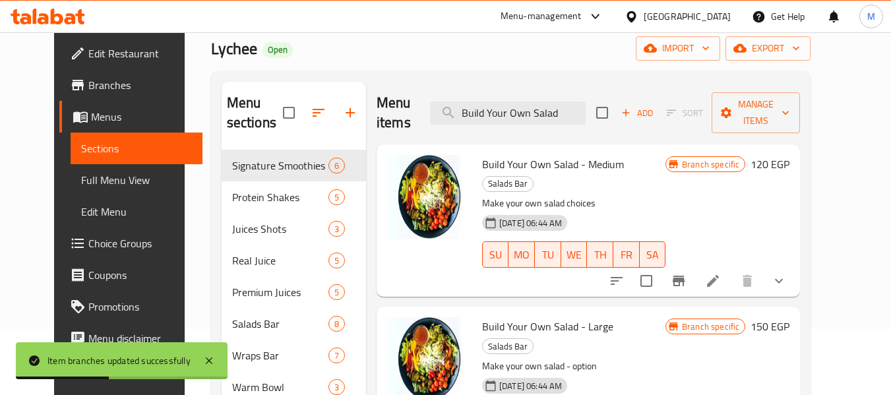
type input "Build Your Own Salad"
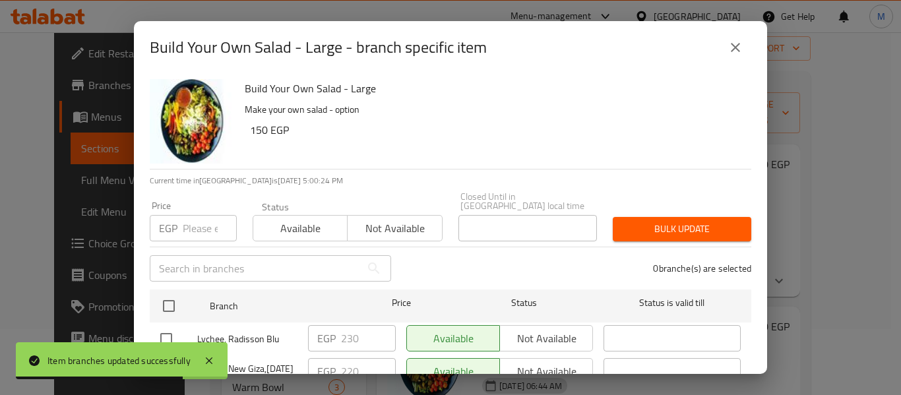
click at [177, 222] on p "EGP" at bounding box center [168, 228] width 18 height 16
click at [195, 215] on input "number" at bounding box center [210, 228] width 54 height 26
paste input "230"
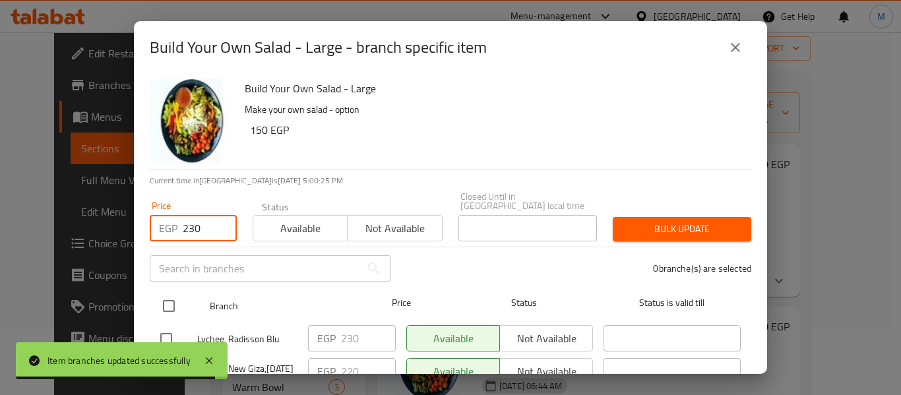
type input "230"
click at [162, 300] on input "checkbox" at bounding box center [169, 306] width 28 height 28
checkbox input "true"
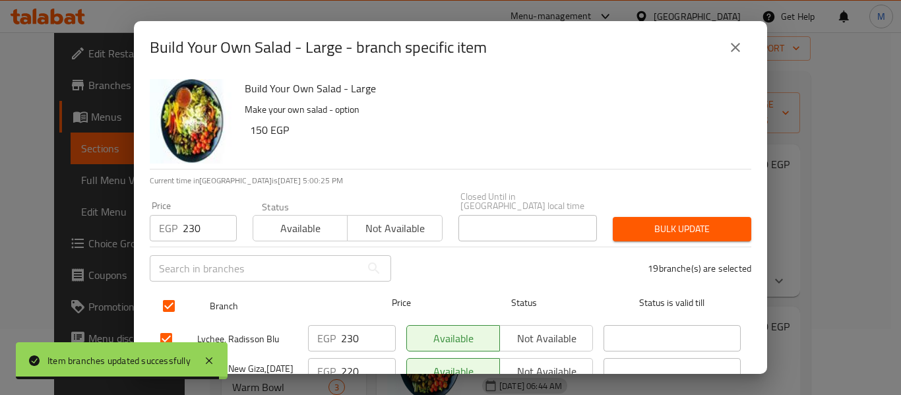
checkbox input "true"
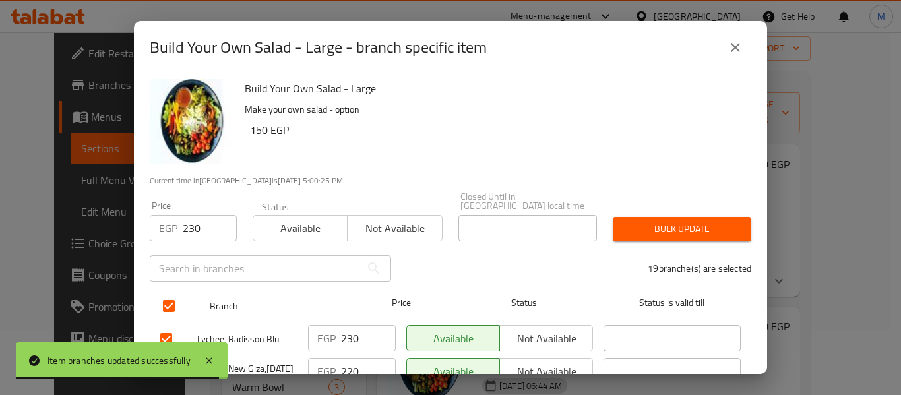
checkbox input "true"
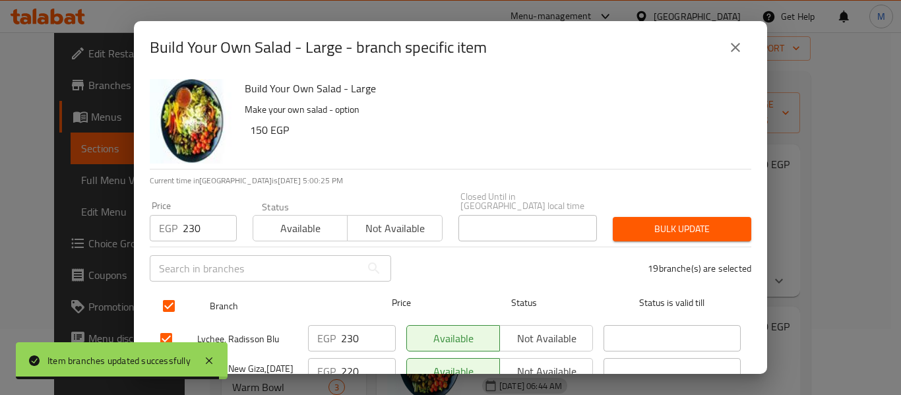
checkbox input "true"
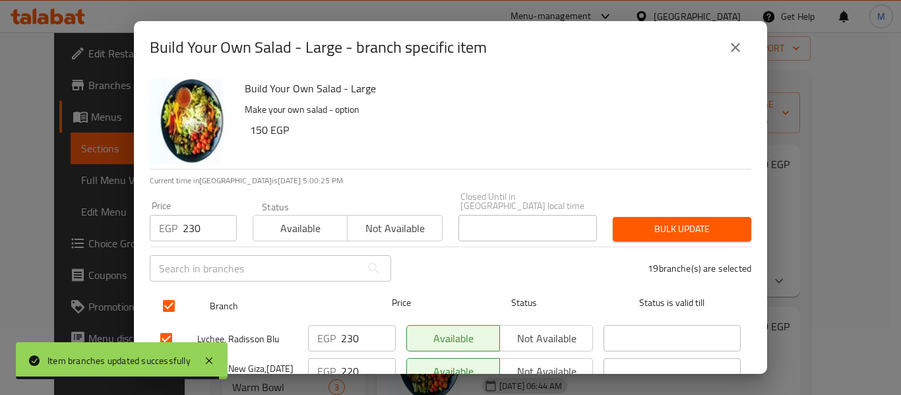
checkbox input "true"
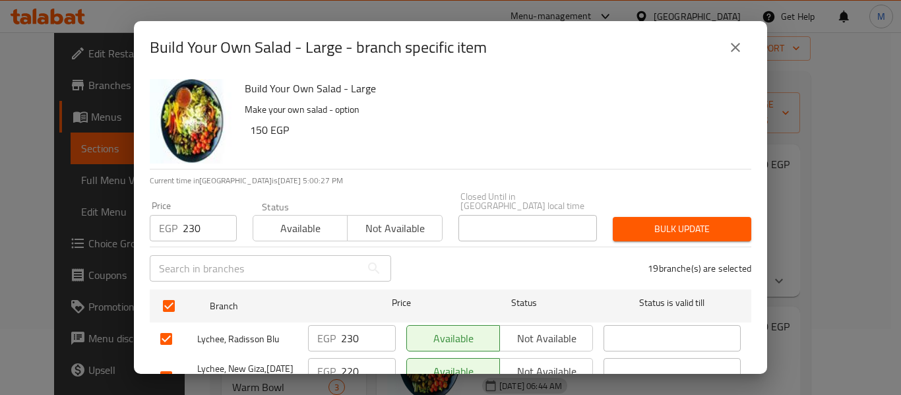
scroll to position [575, 0]
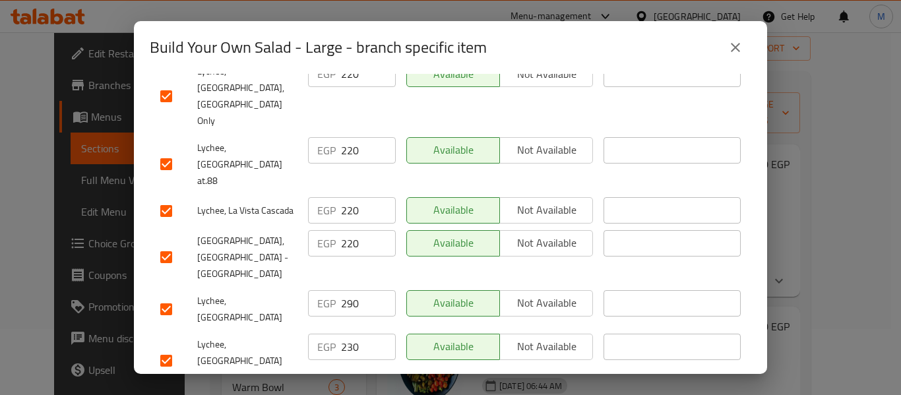
click at [166, 296] on input "checkbox" at bounding box center [166, 310] width 28 height 28
checkbox input "false"
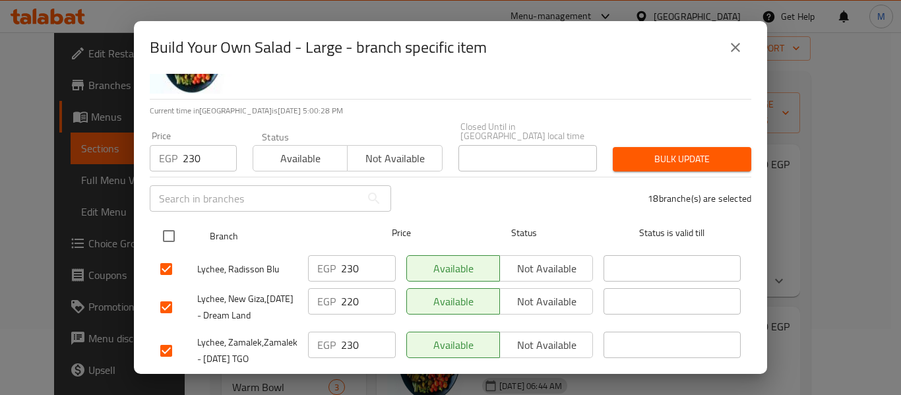
scroll to position [0, 0]
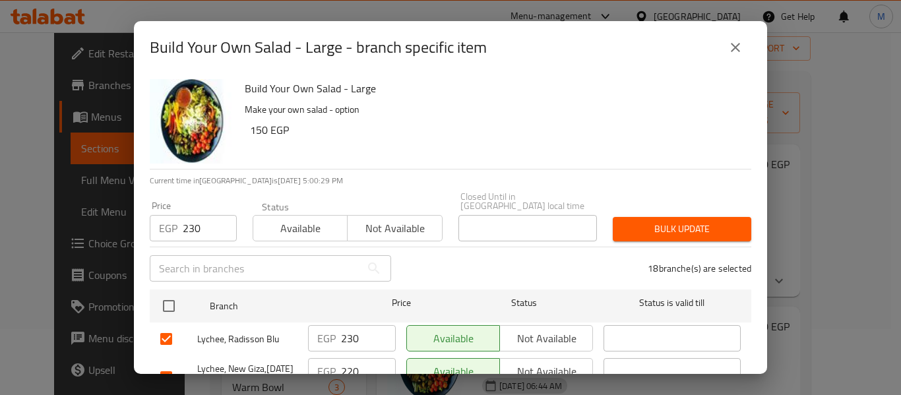
click at [654, 225] on span "Bulk update" at bounding box center [682, 229] width 117 height 16
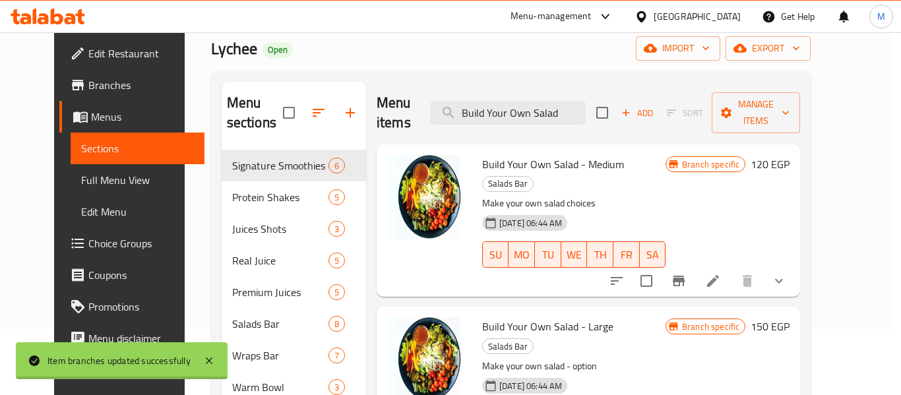
scroll to position [74, 0]
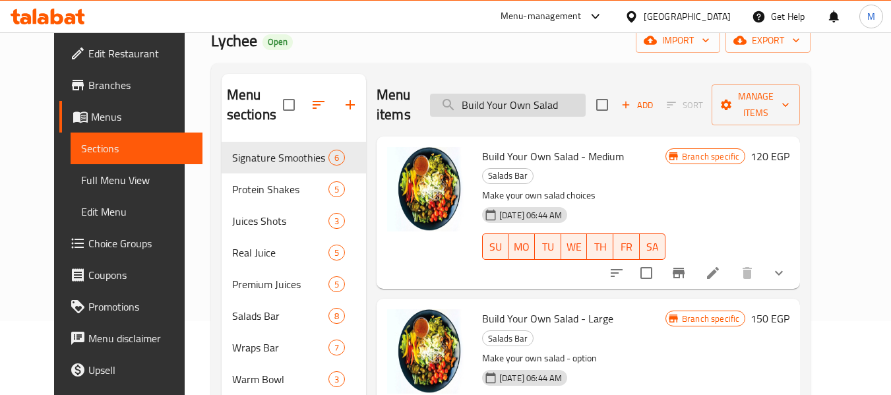
click at [525, 96] on input "Build Your Own Salad" at bounding box center [508, 105] width 156 height 23
paste input "Peach Please"
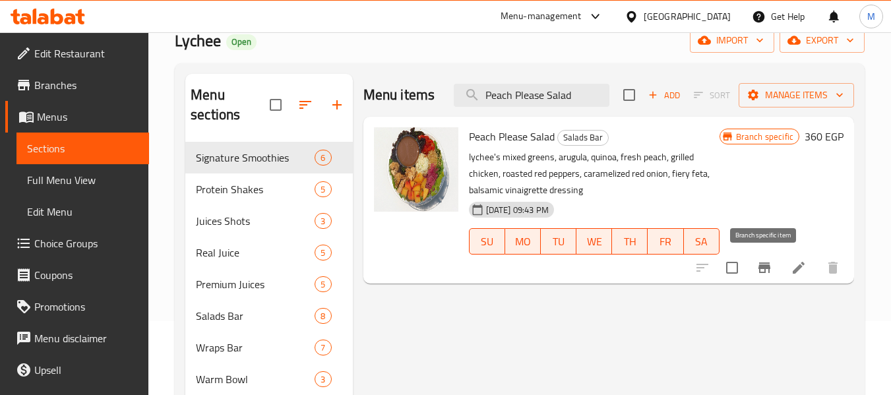
type input "Peach Please Salad"
click at [758, 266] on icon "Branch-specific-item" at bounding box center [765, 268] width 16 height 16
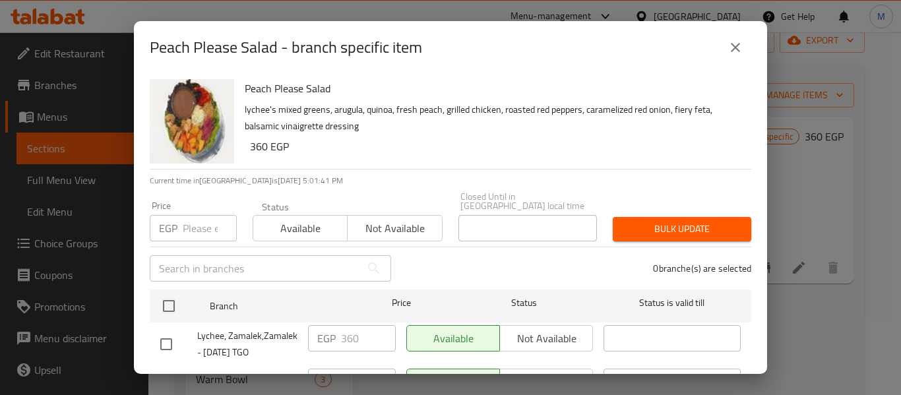
click at [186, 220] on input "number" at bounding box center [210, 228] width 54 height 26
paste input "360"
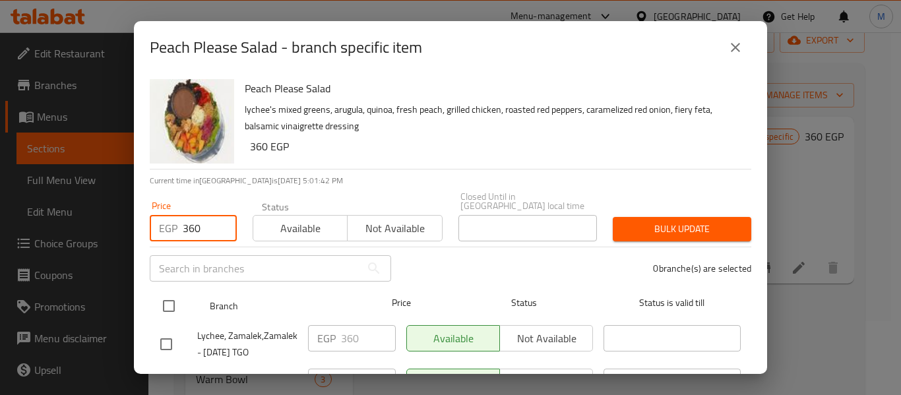
type input "360"
click at [166, 292] on input "checkbox" at bounding box center [169, 306] width 28 height 28
checkbox input "true"
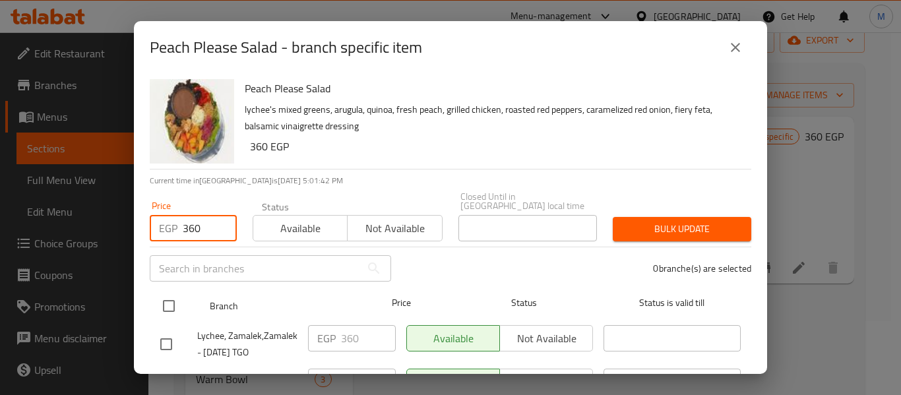
checkbox input "true"
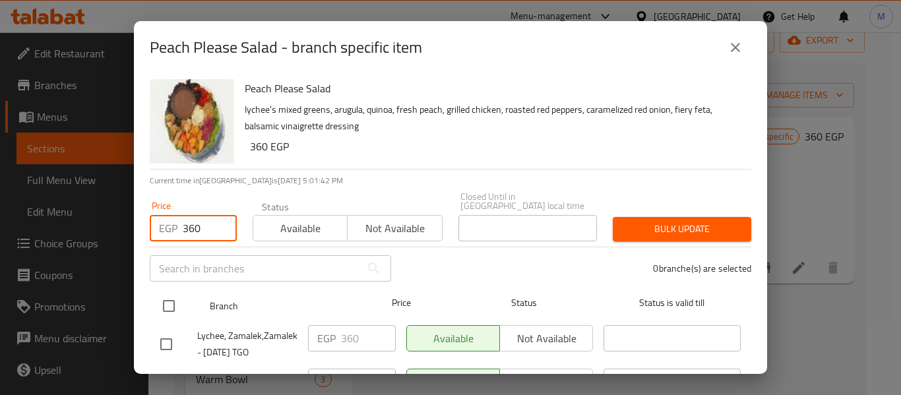
checkbox input "true"
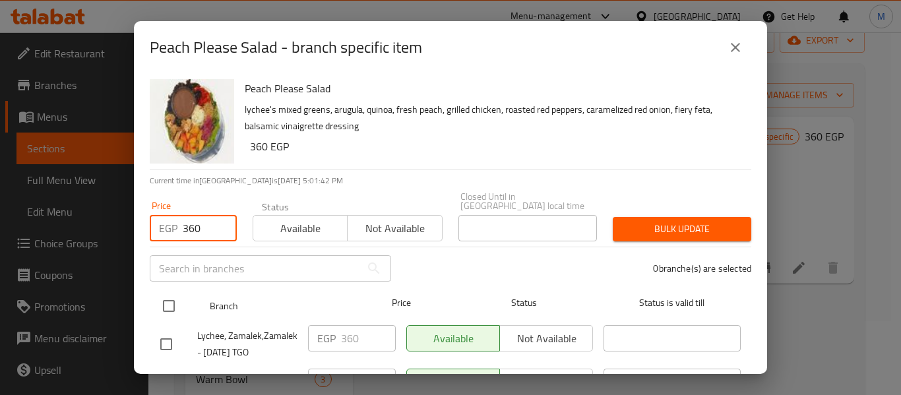
checkbox input "true"
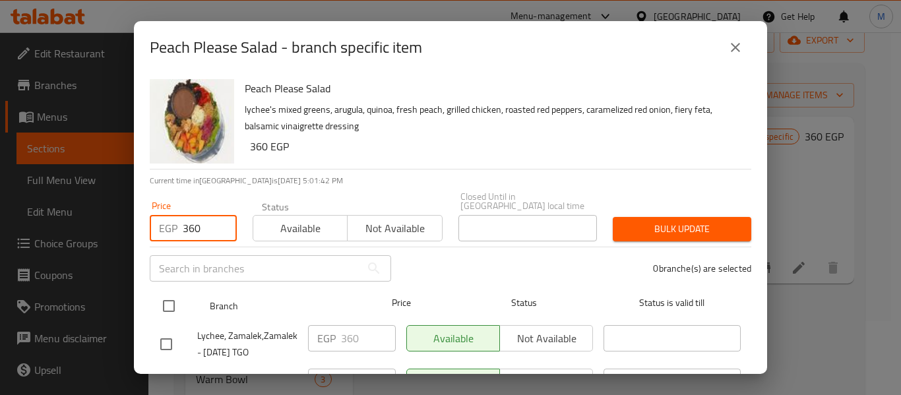
checkbox input "true"
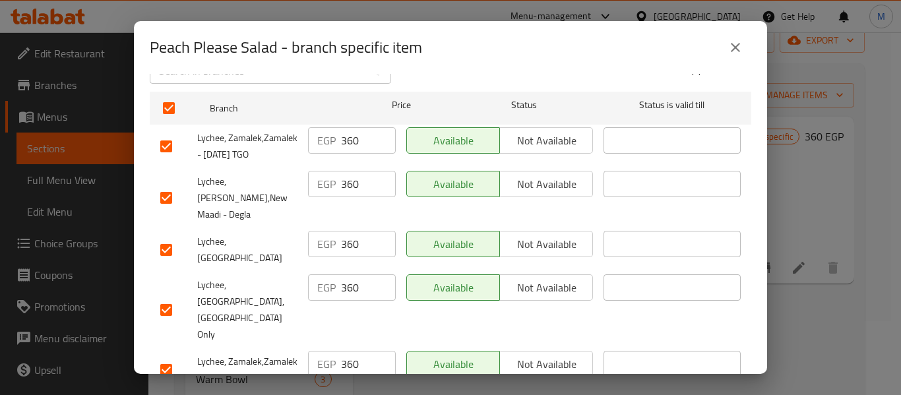
scroll to position [406, 0]
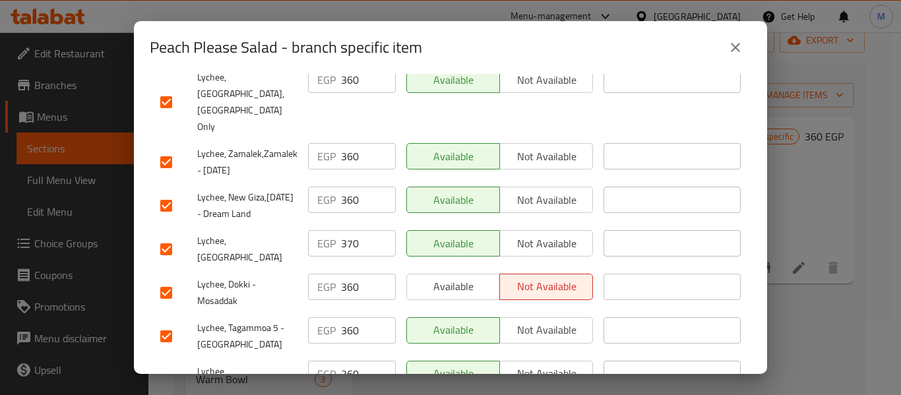
click at [167, 236] on input "checkbox" at bounding box center [166, 250] width 28 height 28
checkbox input "false"
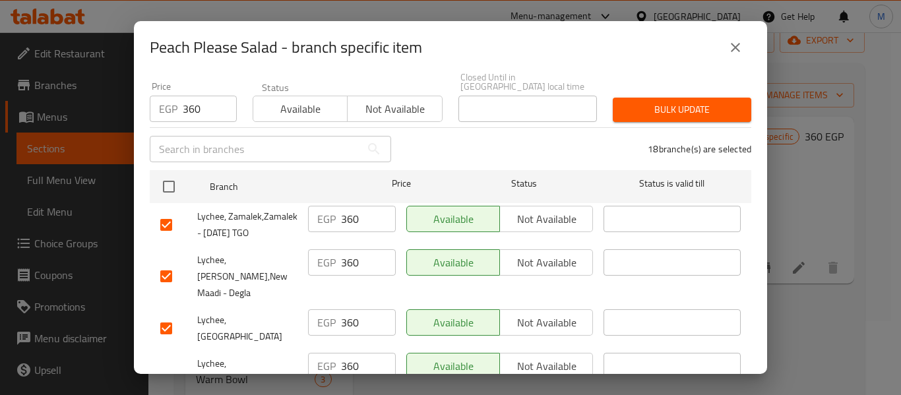
scroll to position [0, 0]
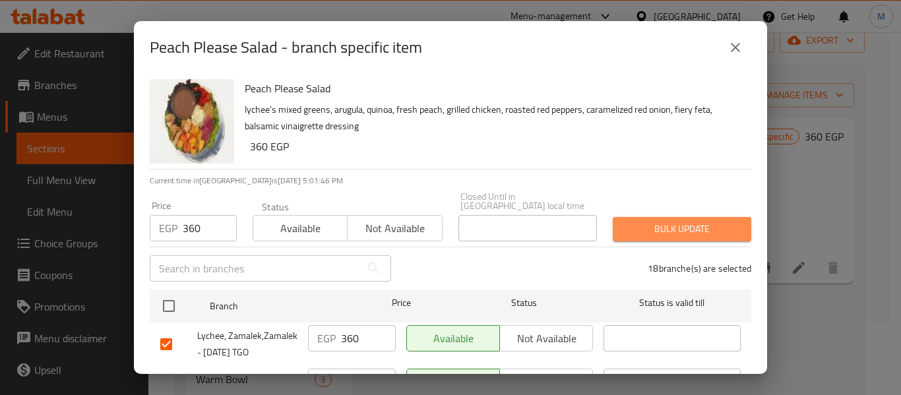
click at [684, 221] on span "Bulk update" at bounding box center [682, 229] width 117 height 16
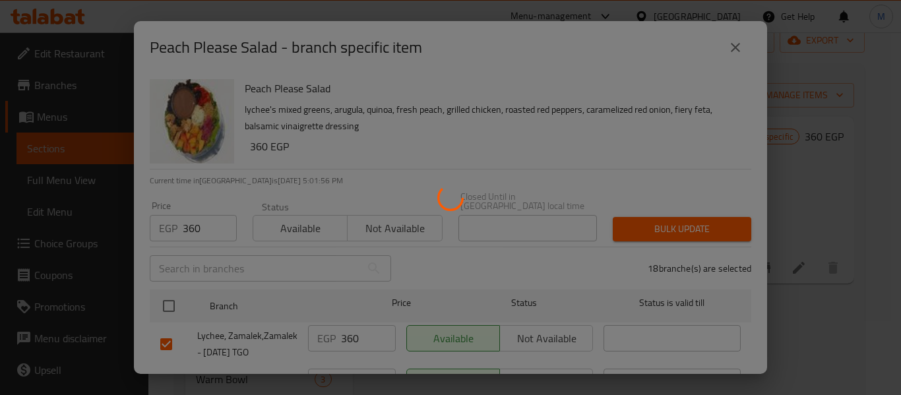
click at [528, 168] on div at bounding box center [450, 197] width 901 height 395
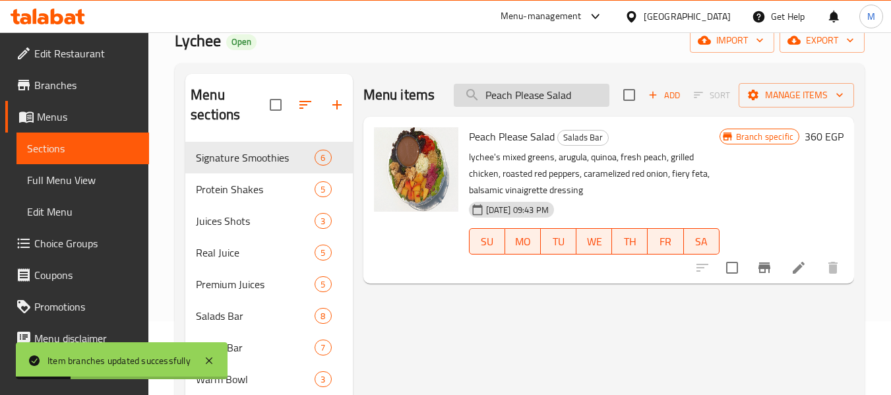
click at [568, 96] on input "Peach Please Salad" at bounding box center [532, 95] width 156 height 23
paste input "Build Your Own Wrap"
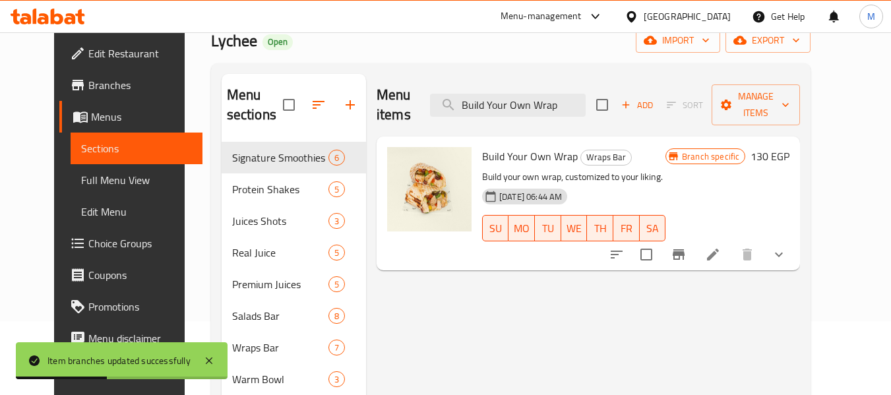
type input "Build Your Own Wrap"
click at [685, 249] on icon "Branch-specific-item" at bounding box center [679, 254] width 12 height 11
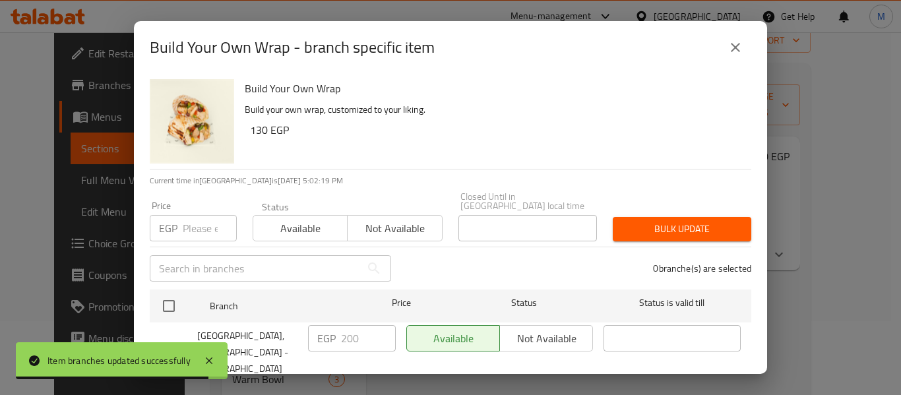
click at [175, 225] on p "EGP" at bounding box center [168, 228] width 18 height 16
click at [184, 222] on input "number" at bounding box center [210, 228] width 54 height 26
paste input "200"
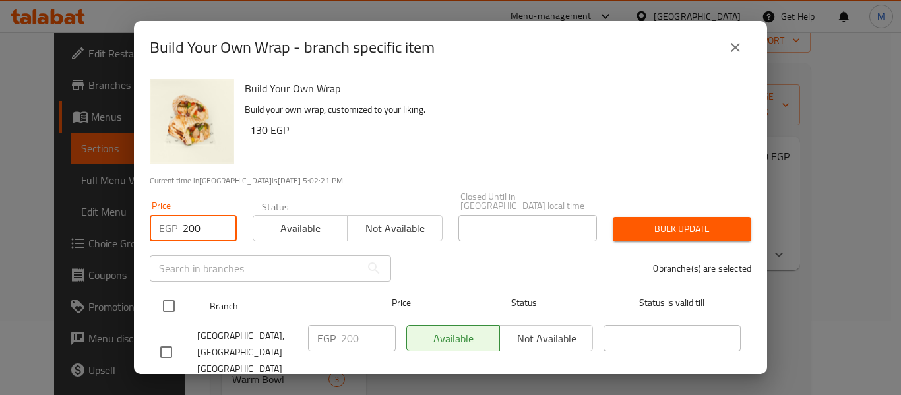
type input "200"
click at [170, 302] on input "checkbox" at bounding box center [169, 306] width 28 height 28
checkbox input "true"
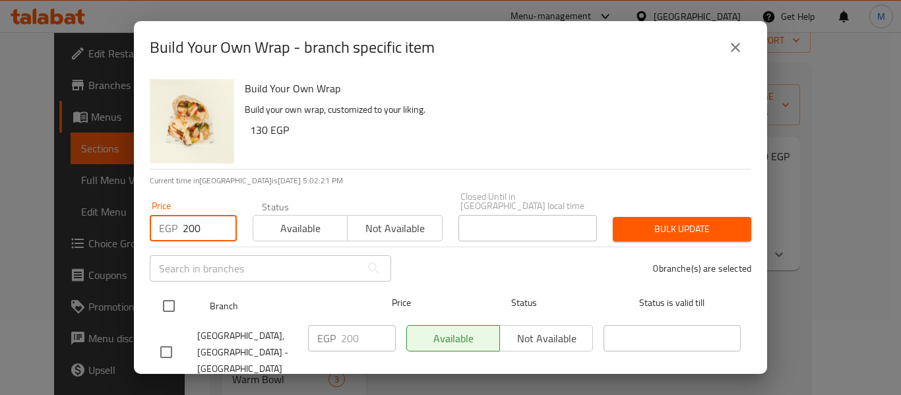
checkbox input "true"
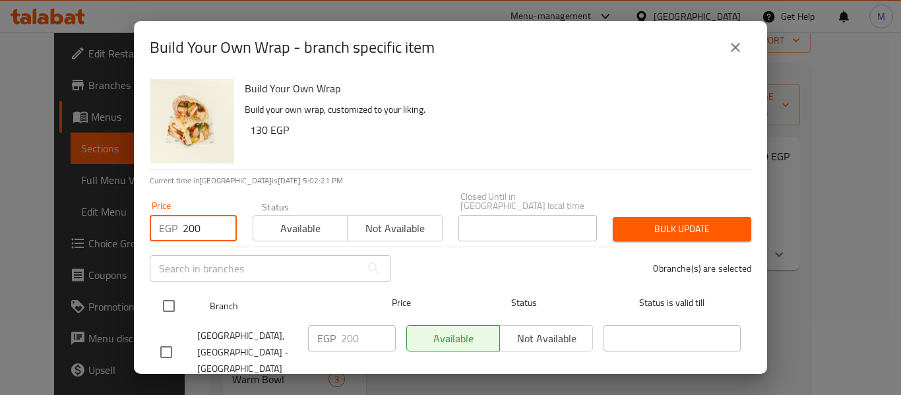
checkbox input "true"
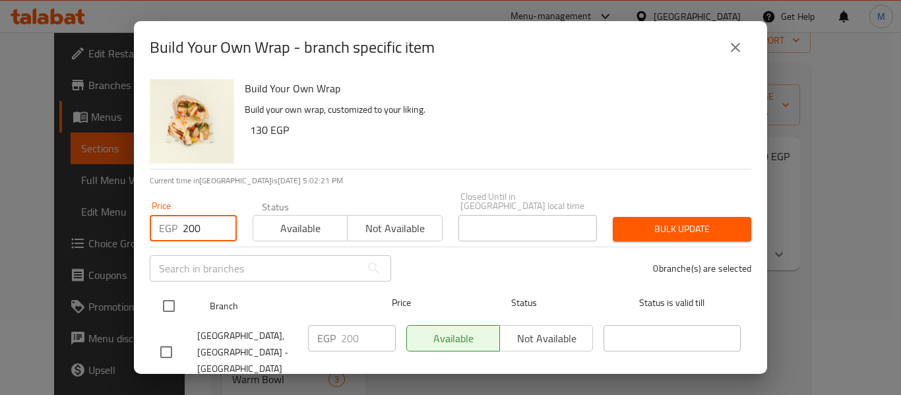
checkbox input "true"
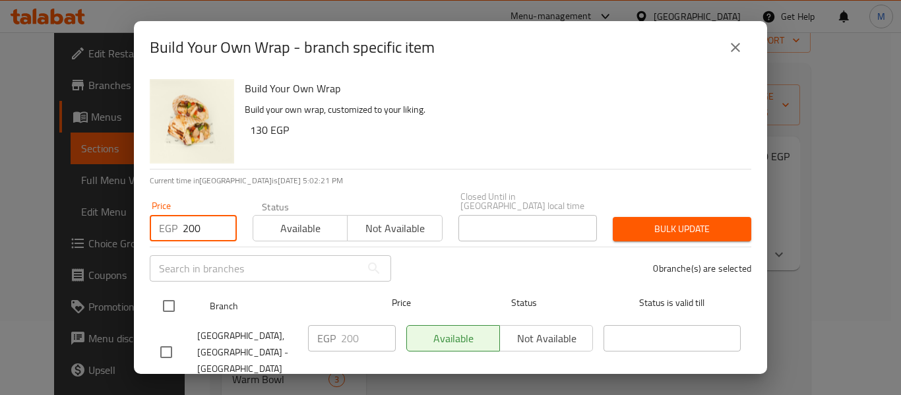
checkbox input "true"
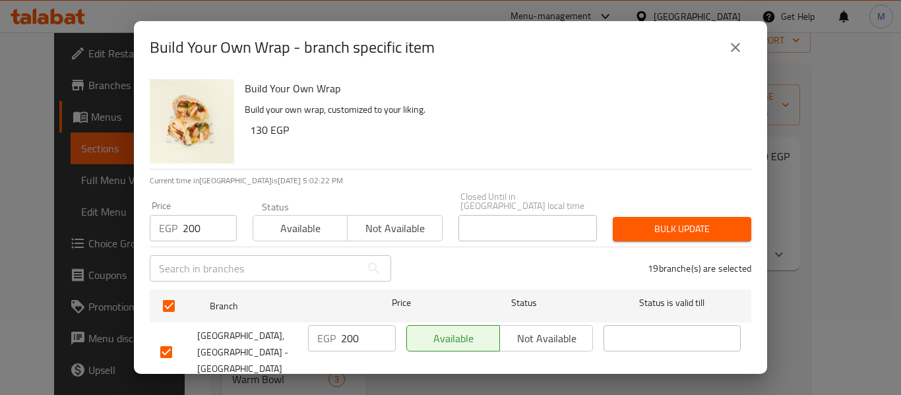
scroll to position [292, 0]
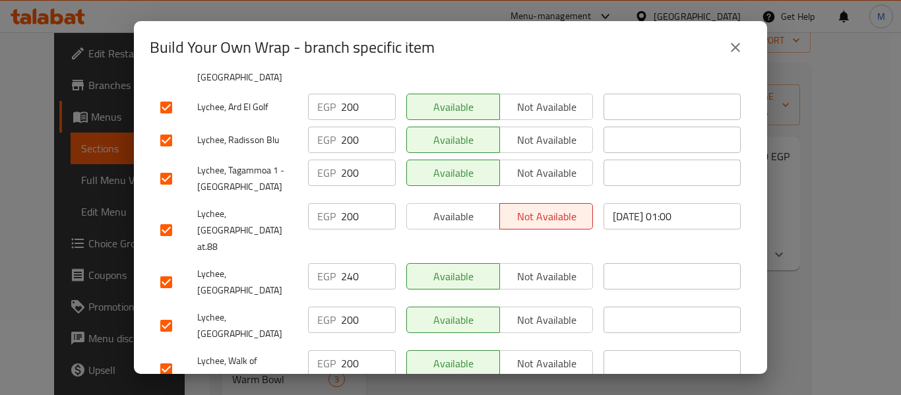
click at [178, 269] on input "checkbox" at bounding box center [166, 283] width 28 height 28
checkbox input "false"
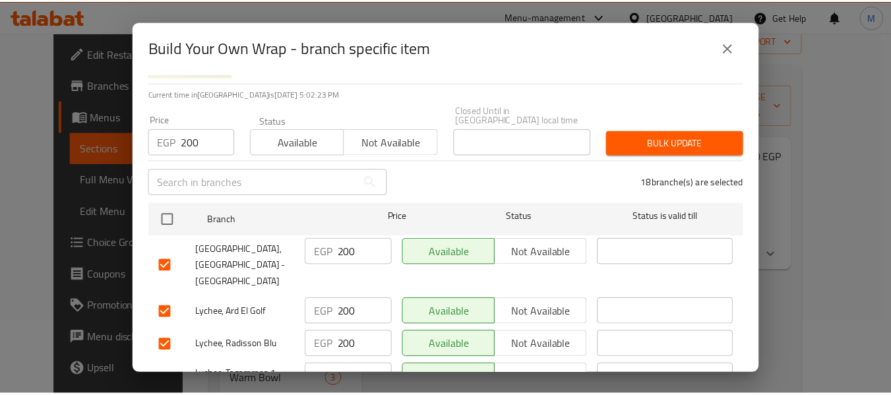
scroll to position [0, 0]
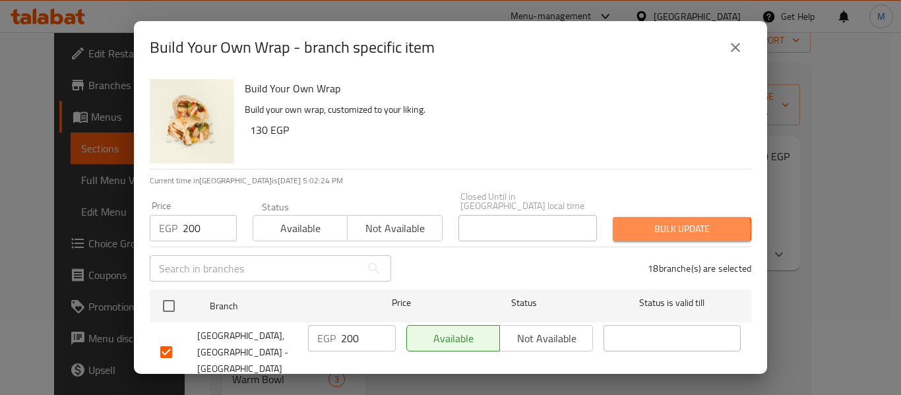
click at [665, 222] on span "Bulk update" at bounding box center [682, 229] width 117 height 16
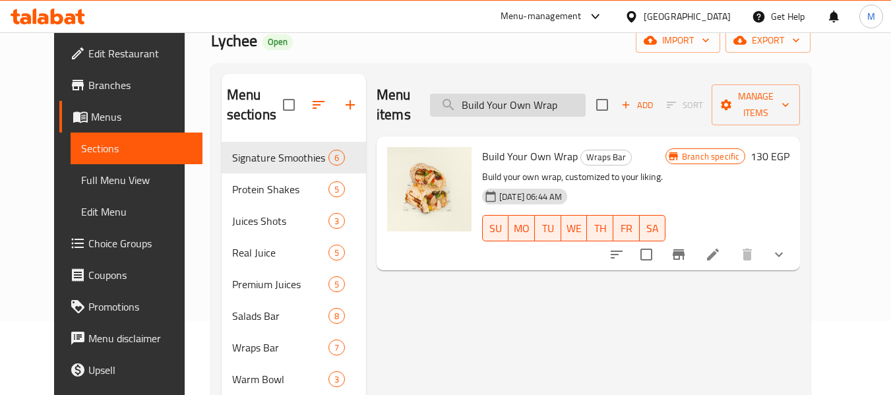
click at [531, 94] on input "Build Your Own Wrap" at bounding box center [508, 105] width 156 height 23
paste input "The Berry Land Smoothie"
click at [531, 94] on input "Build Your Own Wrap" at bounding box center [508, 105] width 156 height 23
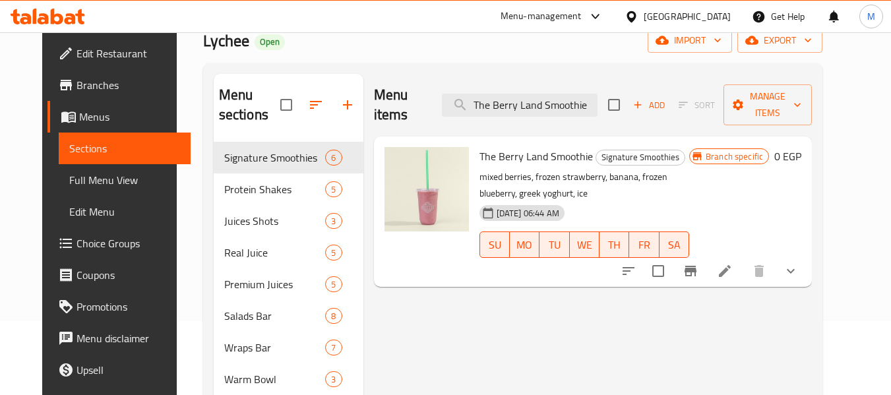
type input "The Berry Land Smoothie"
click at [697, 266] on icon "Branch-specific-item" at bounding box center [691, 271] width 12 height 11
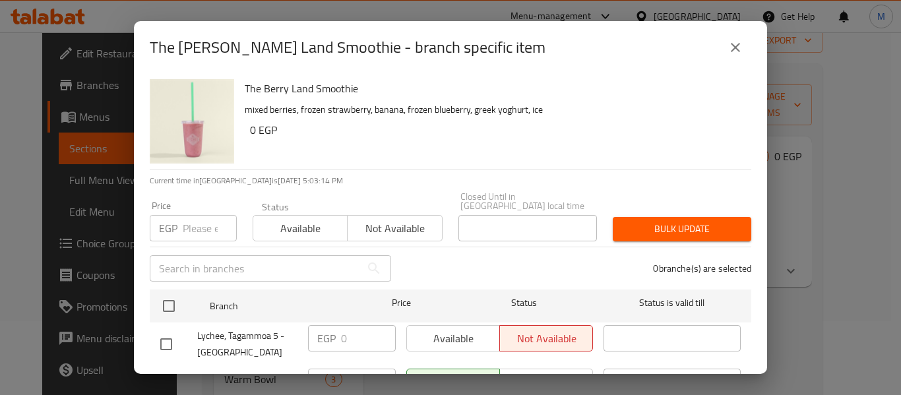
click at [734, 44] on icon "close" at bounding box center [736, 48] width 16 height 16
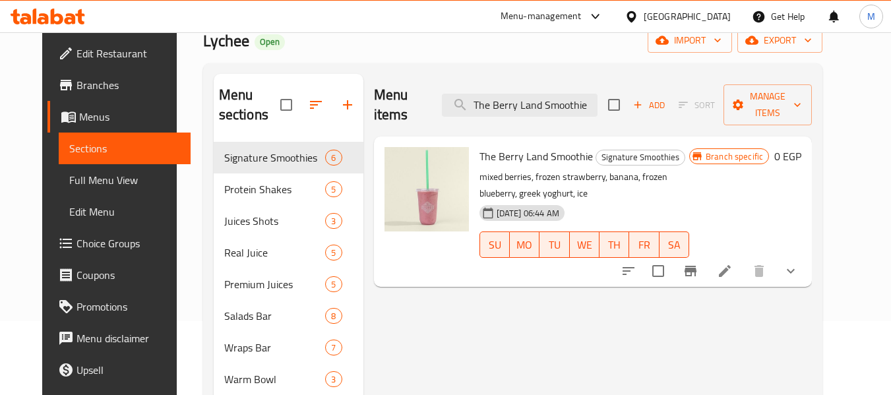
click at [799, 263] on icon "show more" at bounding box center [791, 271] width 16 height 16
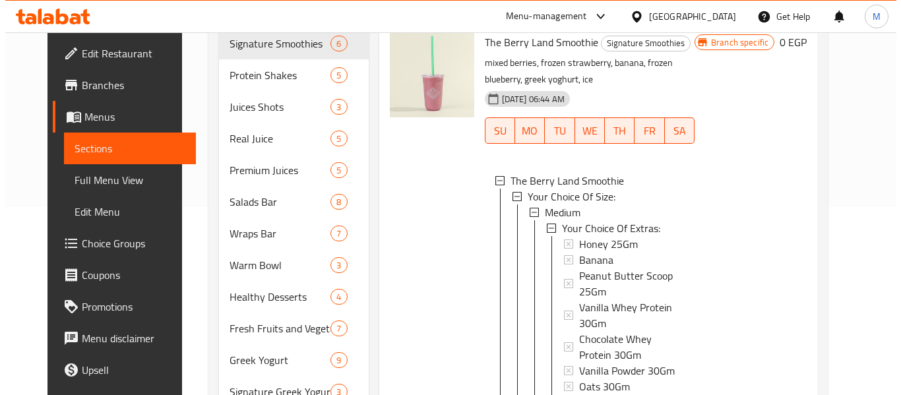
scroll to position [206, 0]
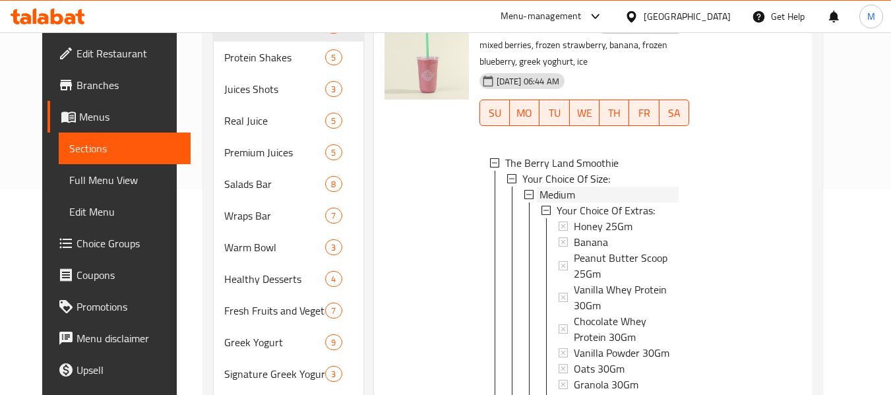
click at [551, 187] on span "Medium" at bounding box center [558, 195] width 36 height 16
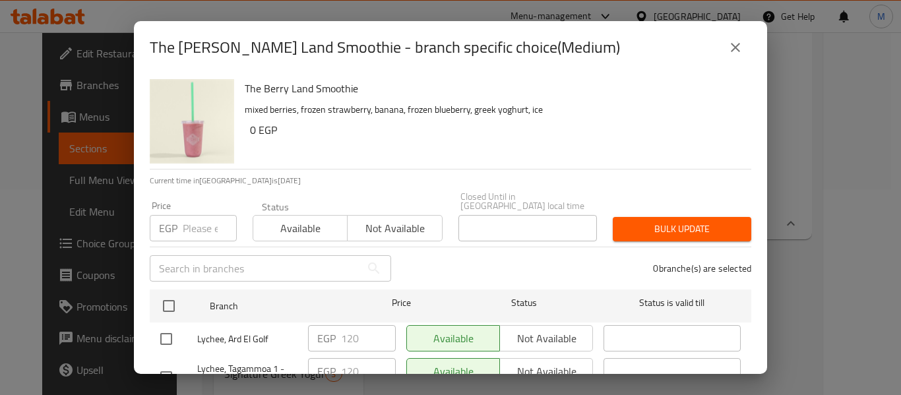
click at [196, 215] on input "number" at bounding box center [210, 228] width 54 height 26
paste input "120"
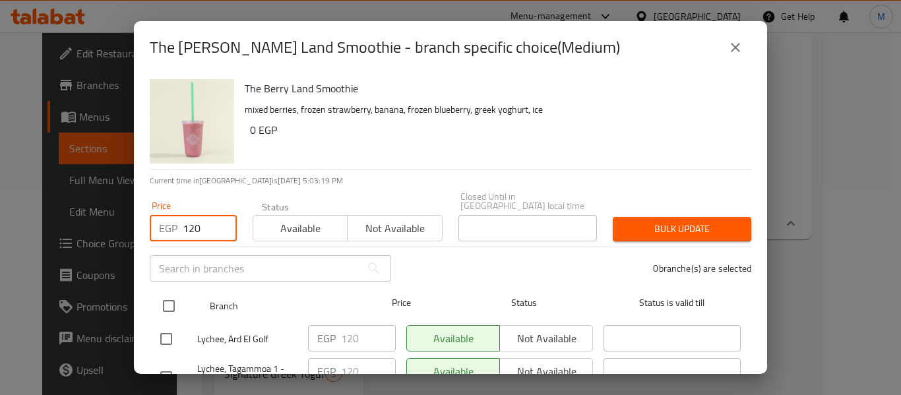
type input "120"
click at [170, 295] on input "checkbox" at bounding box center [169, 306] width 28 height 28
checkbox input "true"
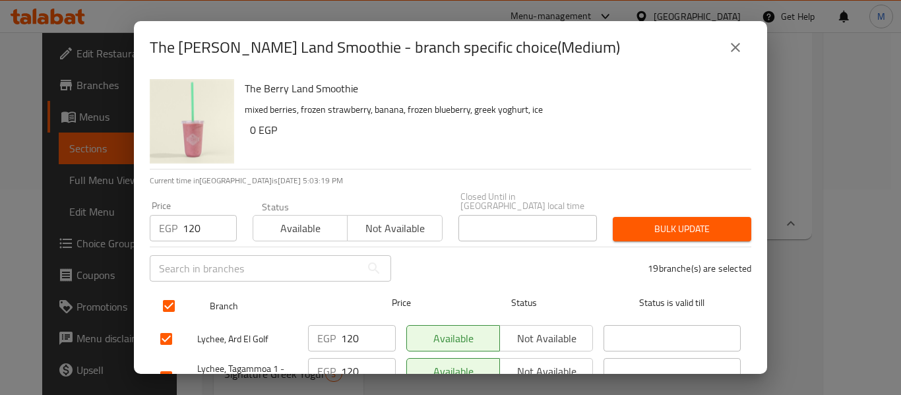
checkbox input "true"
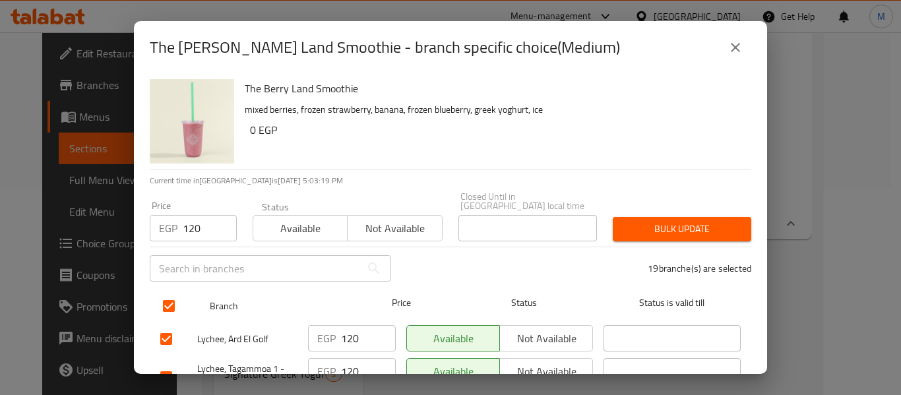
checkbox input "true"
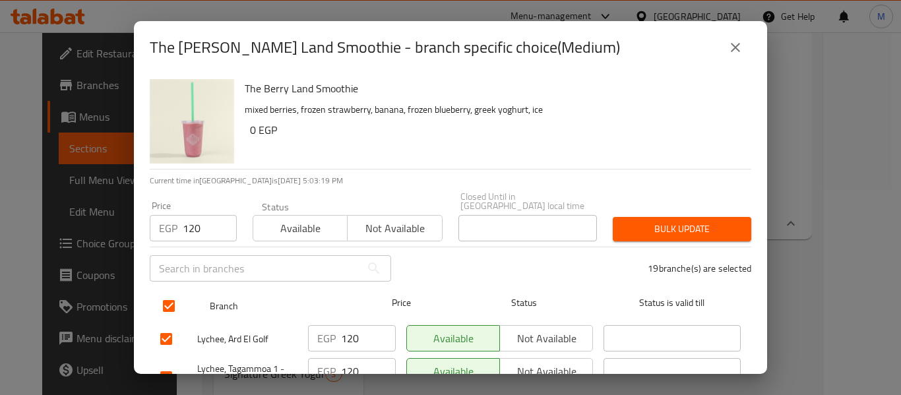
checkbox input "true"
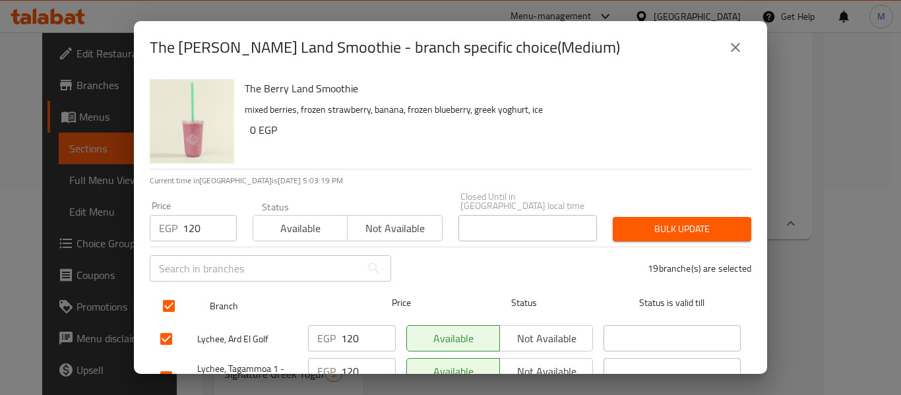
checkbox input "true"
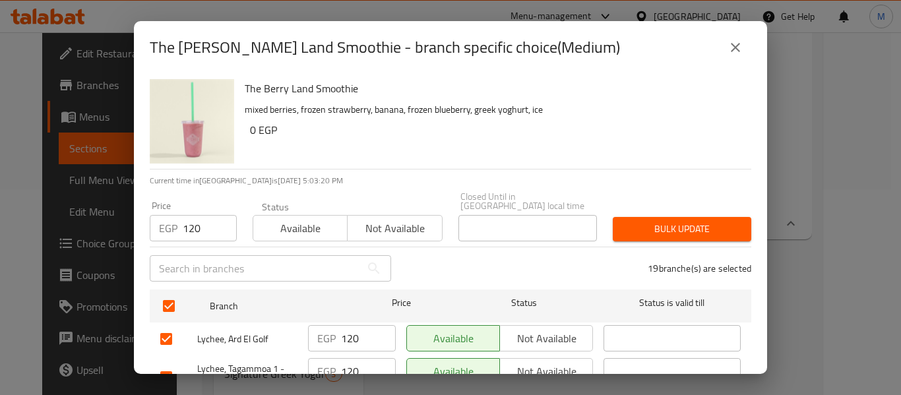
scroll to position [756, 0]
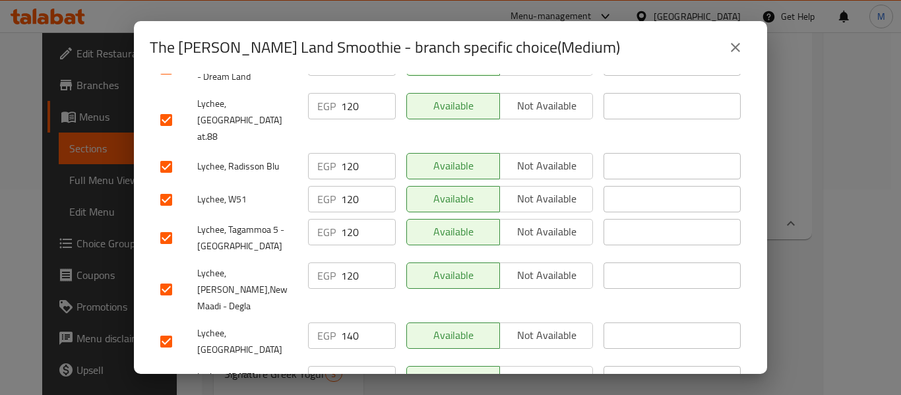
click at [163, 328] on input "checkbox" at bounding box center [166, 342] width 28 height 28
checkbox input "false"
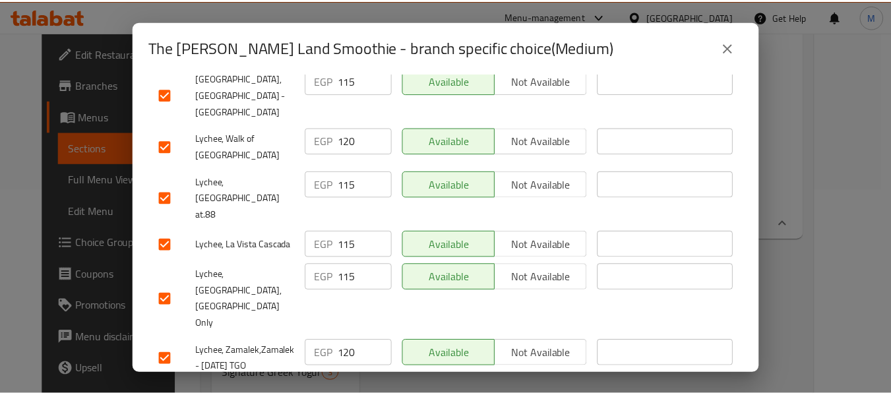
scroll to position [0, 0]
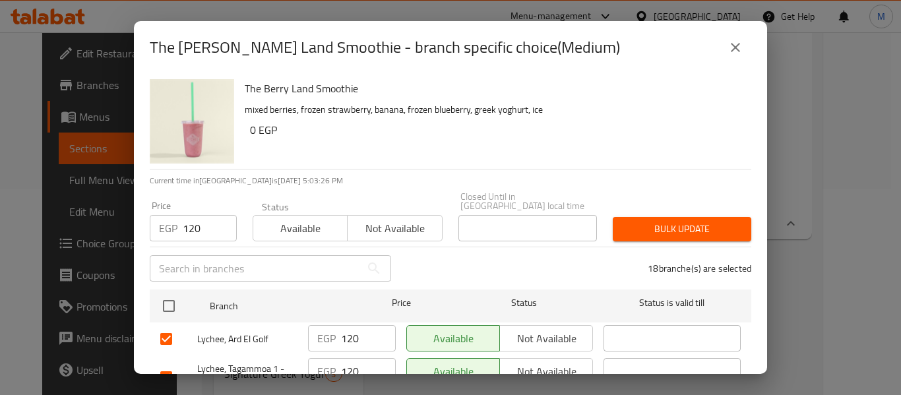
click at [672, 224] on span "Bulk update" at bounding box center [682, 229] width 117 height 16
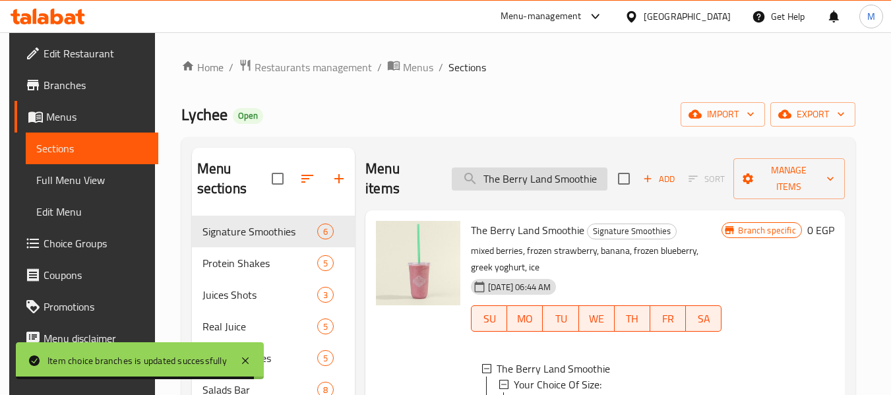
click at [556, 185] on input "The Berry Land Smoothie" at bounding box center [530, 179] width 156 height 23
paste input "Ultra Violet Smoothie med)"
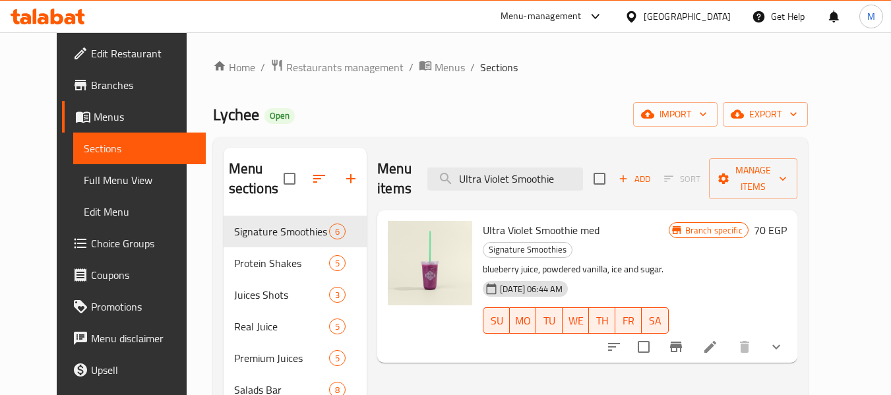
type input "Ultra Violet Smoothie"
click at [781, 345] on icon "show more" at bounding box center [777, 347] width 8 height 5
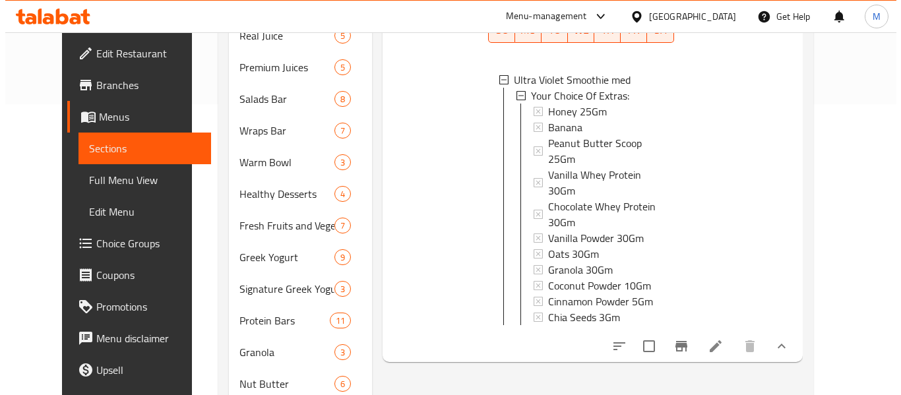
scroll to position [330, 0]
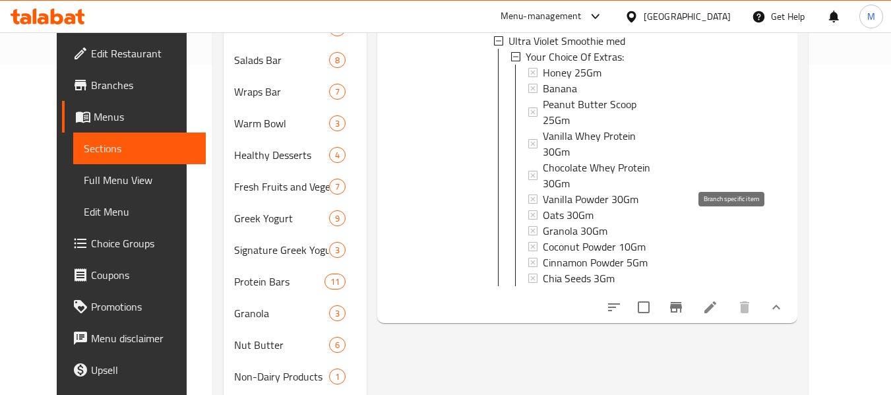
click at [682, 302] on icon "Branch-specific-item" at bounding box center [676, 307] width 12 height 11
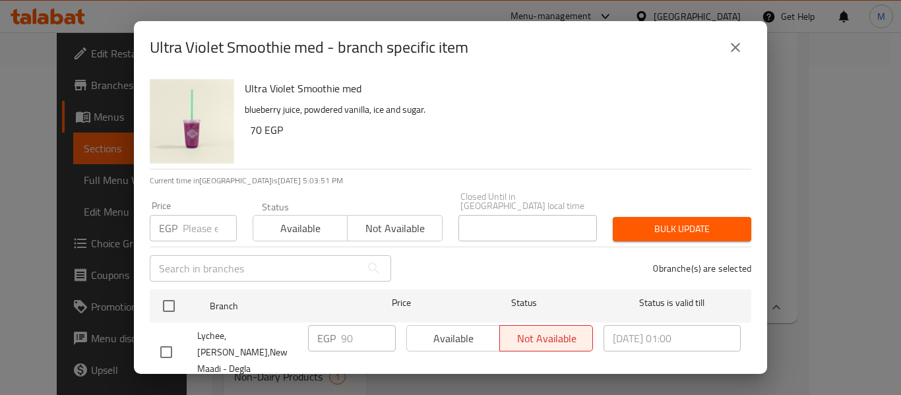
drag, startPoint x: 199, startPoint y: 224, endPoint x: 179, endPoint y: 242, distance: 27.6
click at [199, 224] on input "number" at bounding box center [210, 228] width 54 height 26
paste input "90"
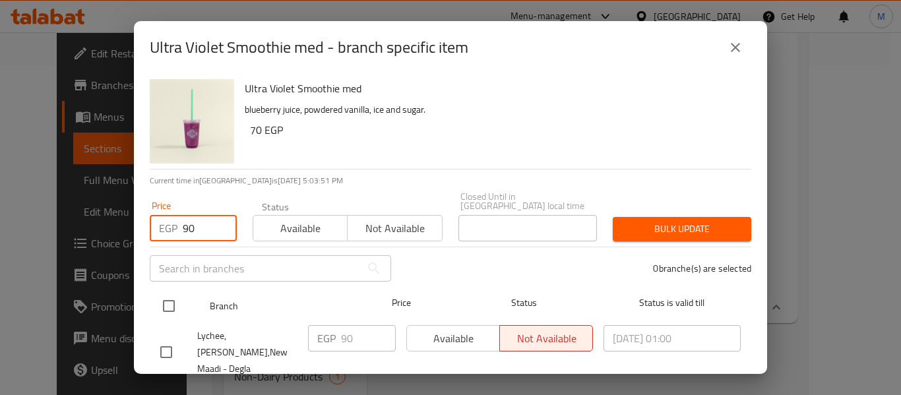
type input "90"
click at [164, 296] on input "checkbox" at bounding box center [169, 306] width 28 height 28
checkbox input "true"
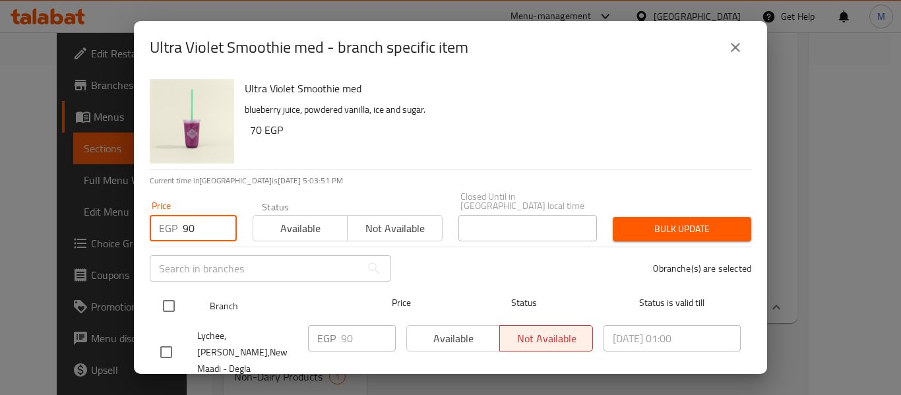
checkbox input "true"
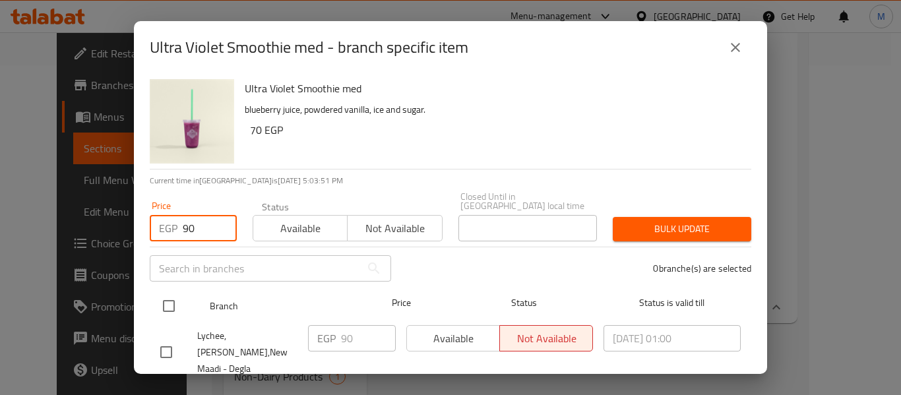
checkbox input "true"
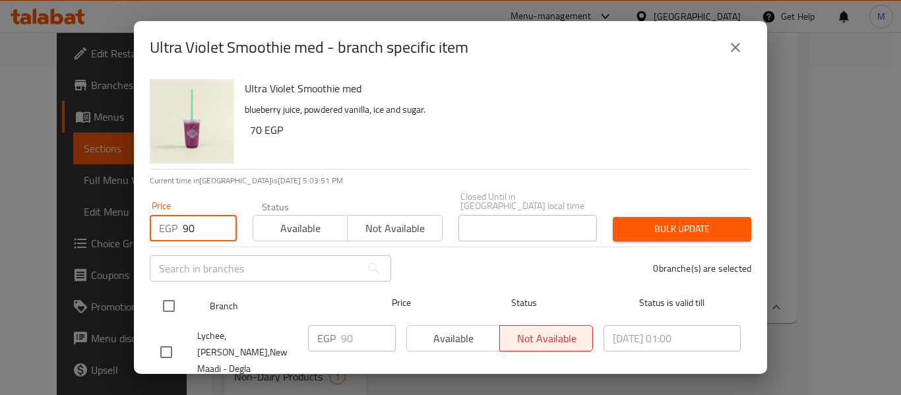
checkbox input "true"
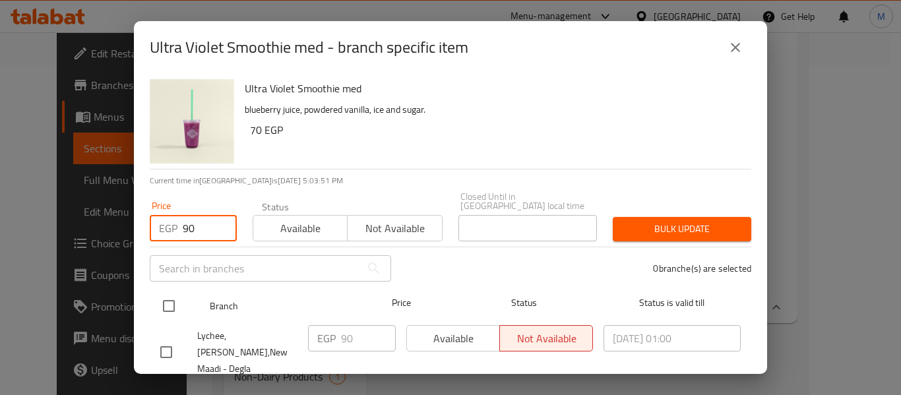
checkbox input "true"
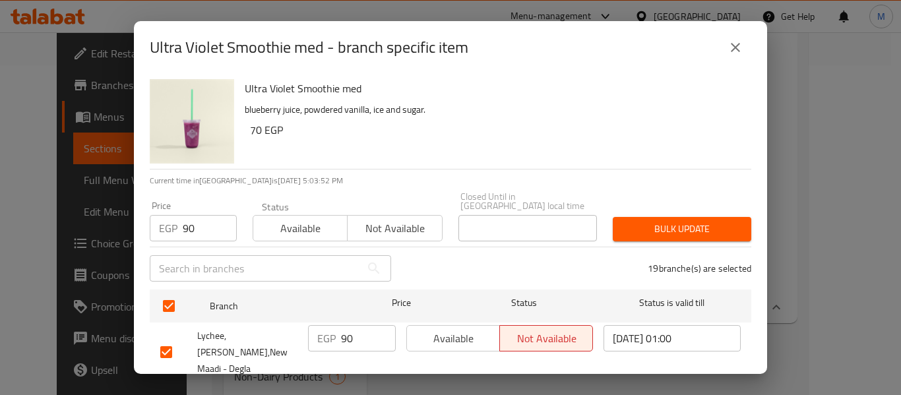
scroll to position [499, 0]
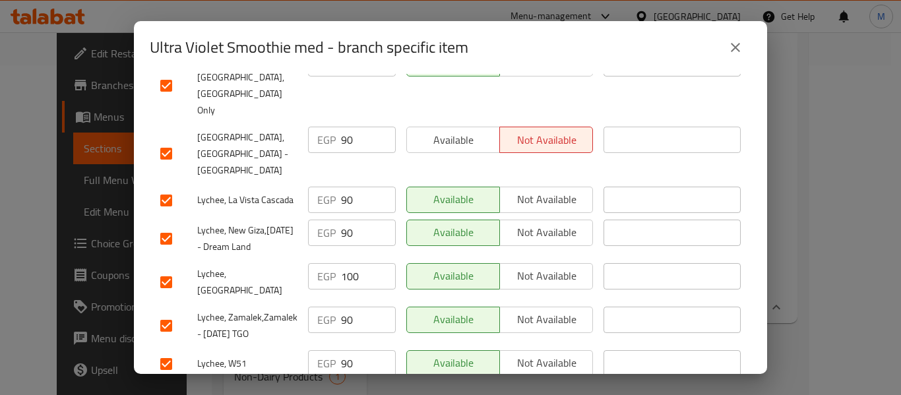
click at [164, 269] on input "checkbox" at bounding box center [166, 283] width 28 height 28
checkbox input "false"
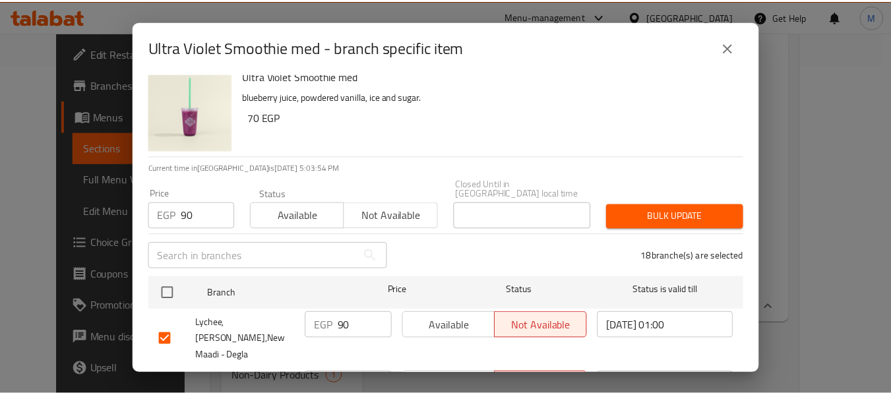
scroll to position [0, 0]
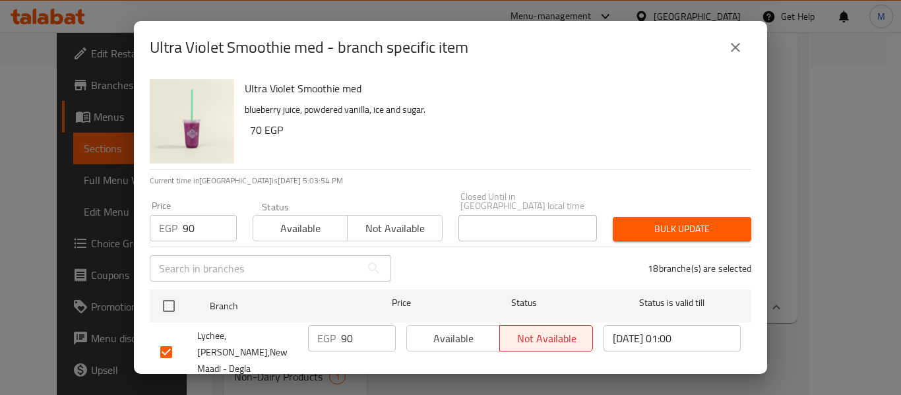
click at [677, 221] on span "Bulk update" at bounding box center [682, 229] width 117 height 16
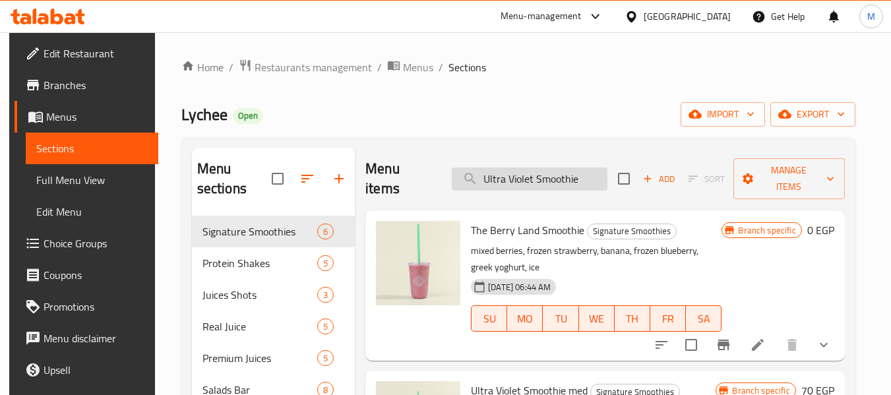
click at [513, 177] on input "Ultra Violet Smoothie" at bounding box center [530, 179] width 156 height 23
paste input "[PERSON_NAME]'s Signature"
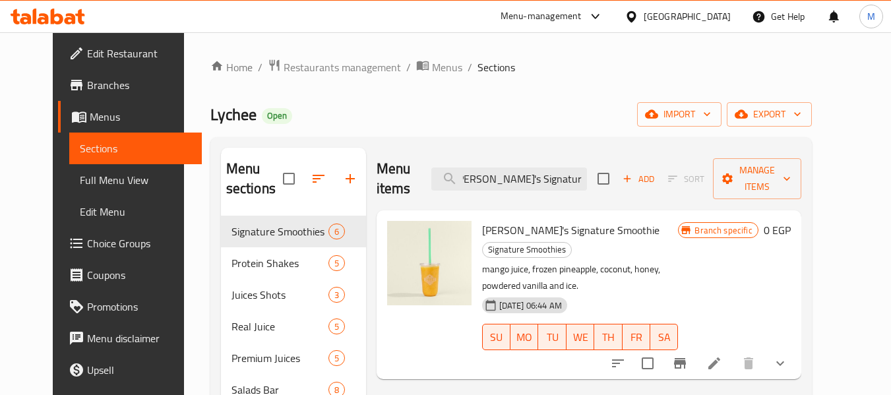
type input "[PERSON_NAME]'s Signature Smoothie"
click at [788, 356] on icon "show more" at bounding box center [781, 364] width 16 height 16
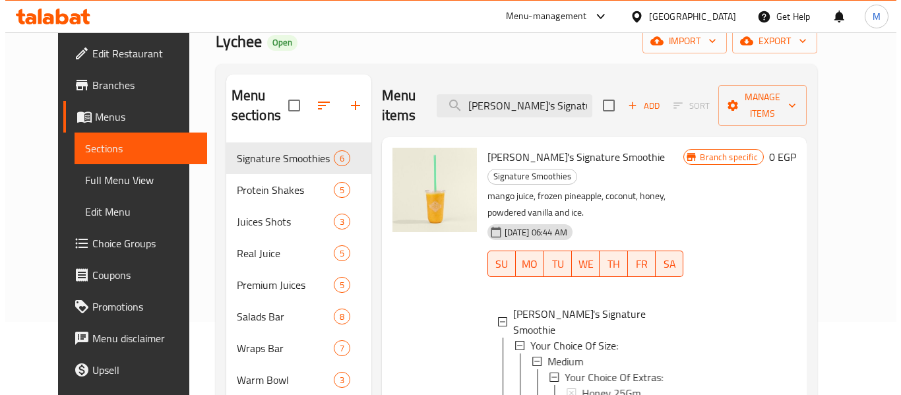
scroll to position [132, 0]
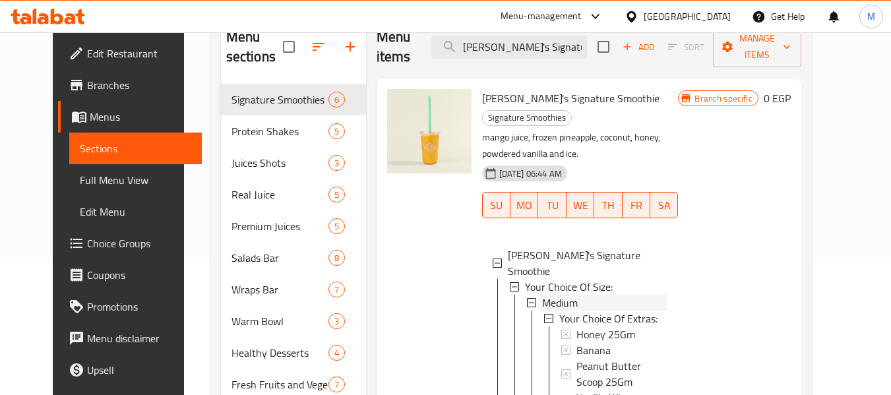
click at [561, 295] on span "Medium" at bounding box center [560, 303] width 36 height 16
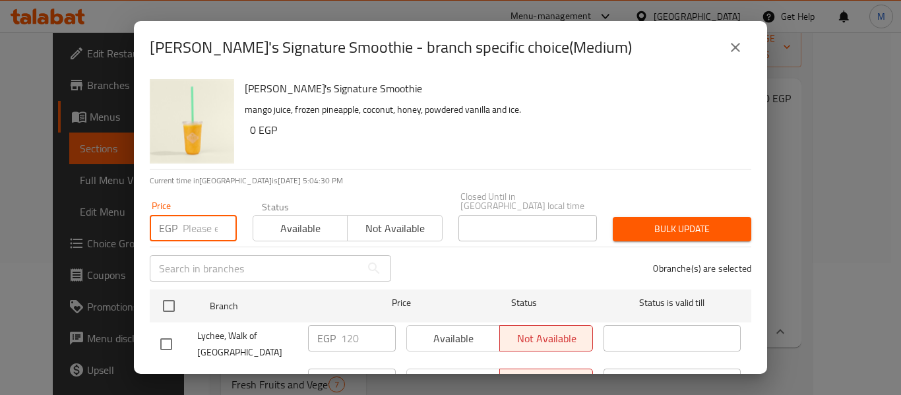
click at [197, 215] on input "number" at bounding box center [210, 228] width 54 height 26
paste input "120"
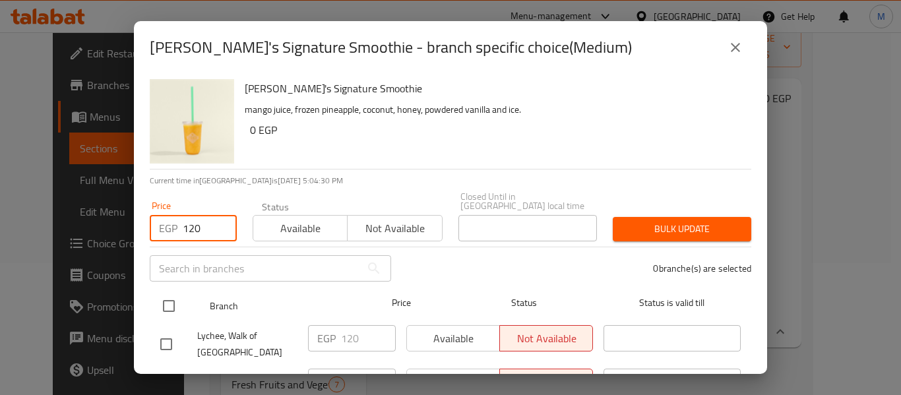
type input "120"
click at [172, 292] on input "checkbox" at bounding box center [169, 306] width 28 height 28
checkbox input "true"
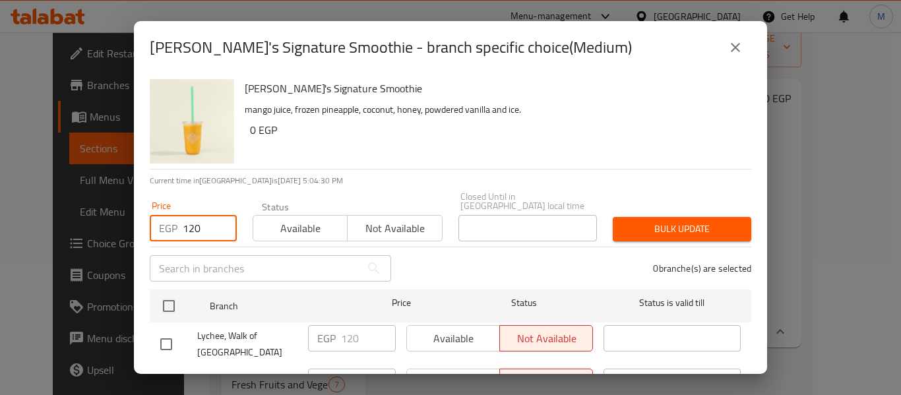
checkbox input "true"
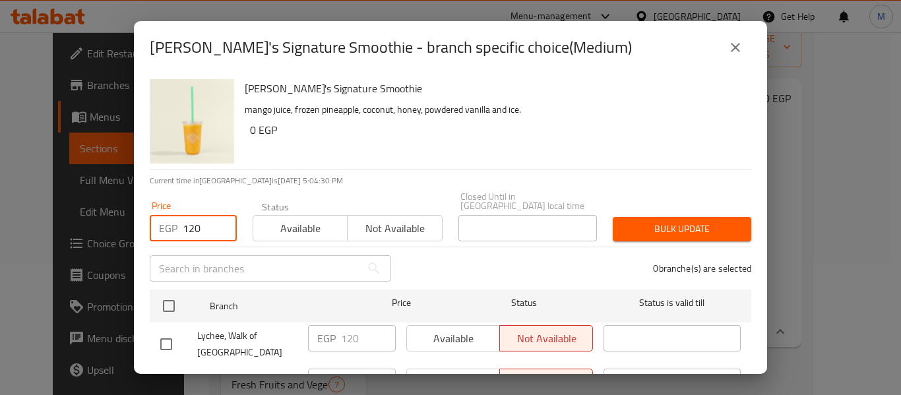
checkbox input "true"
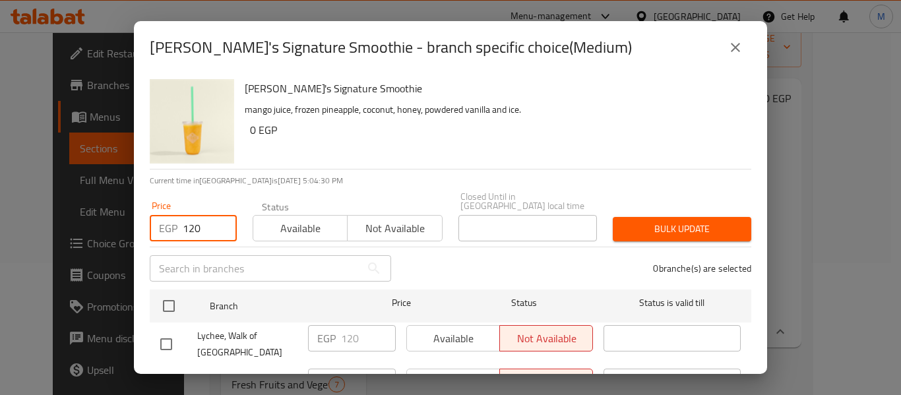
checkbox input "true"
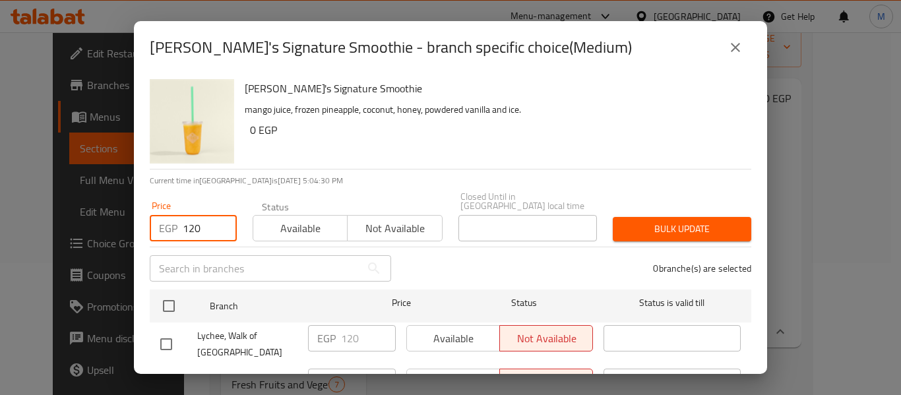
checkbox input "true"
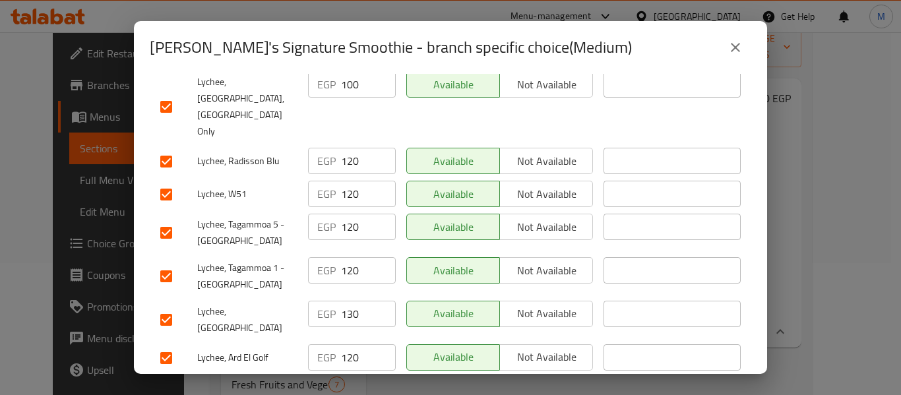
click at [162, 306] on input "checkbox" at bounding box center [166, 320] width 28 height 28
checkbox input "false"
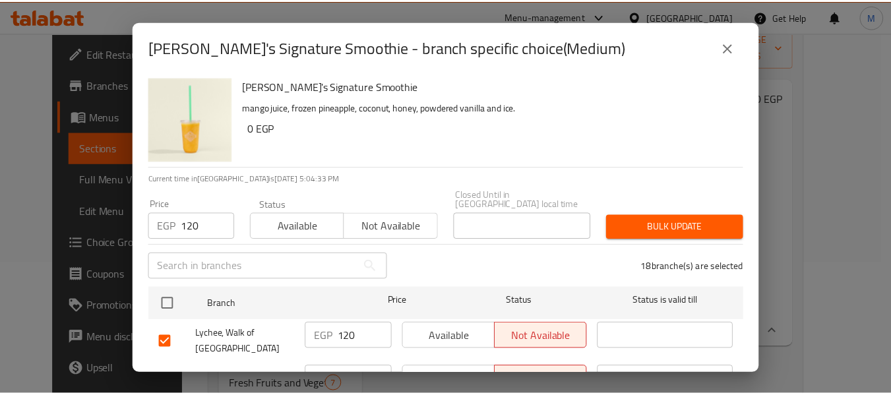
scroll to position [0, 0]
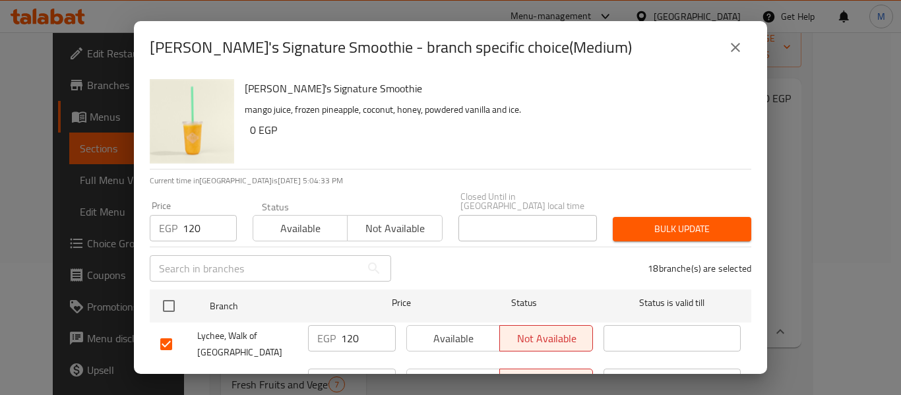
click at [686, 221] on span "Bulk update" at bounding box center [682, 229] width 117 height 16
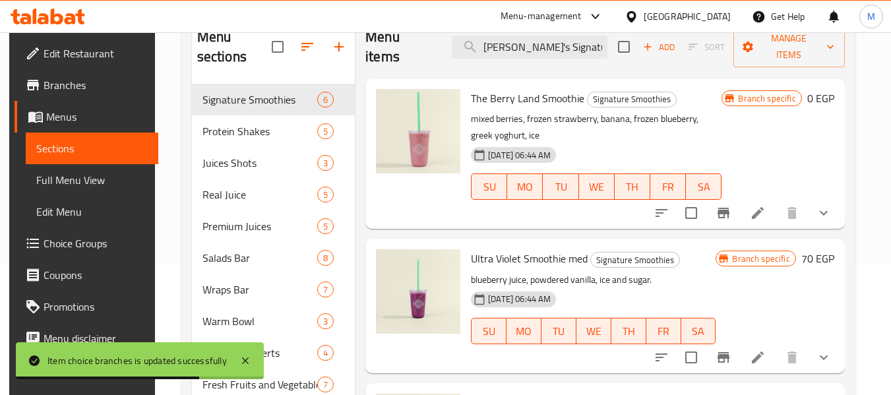
click at [523, 65] on div "Menu items [PERSON_NAME]'s Signature Smoothie Add Sort Manage items" at bounding box center [606, 47] width 480 height 63
click at [524, 55] on input "[PERSON_NAME]'s Signature Smoothie" at bounding box center [530, 47] width 156 height 23
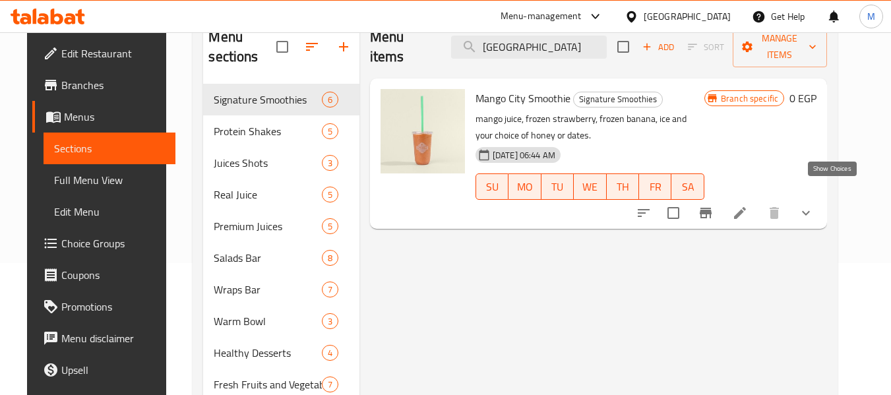
type input "[GEOGRAPHIC_DATA]"
click at [814, 205] on icon "show more" at bounding box center [806, 213] width 16 height 16
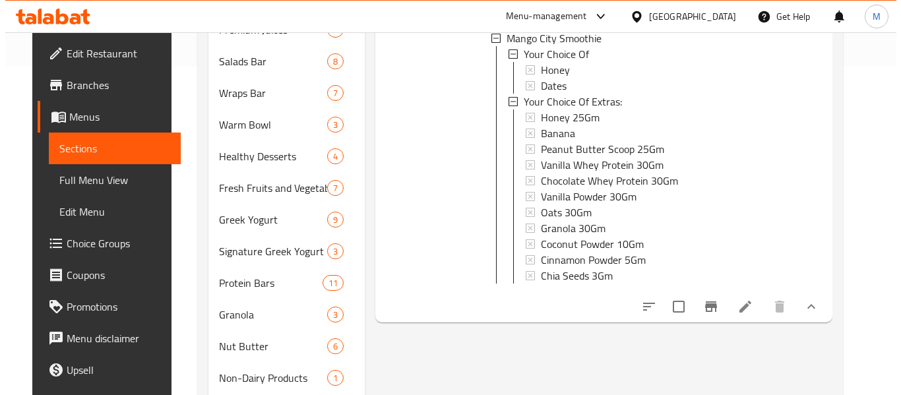
scroll to position [330, 0]
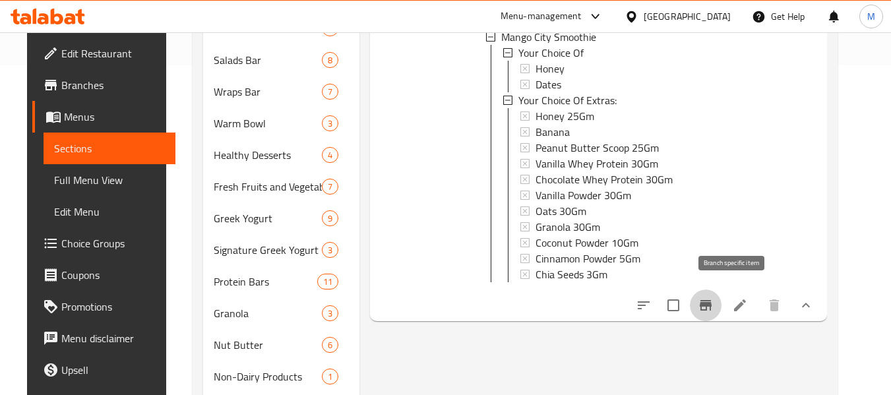
click at [722, 296] on button "Branch-specific-item" at bounding box center [706, 306] width 32 height 32
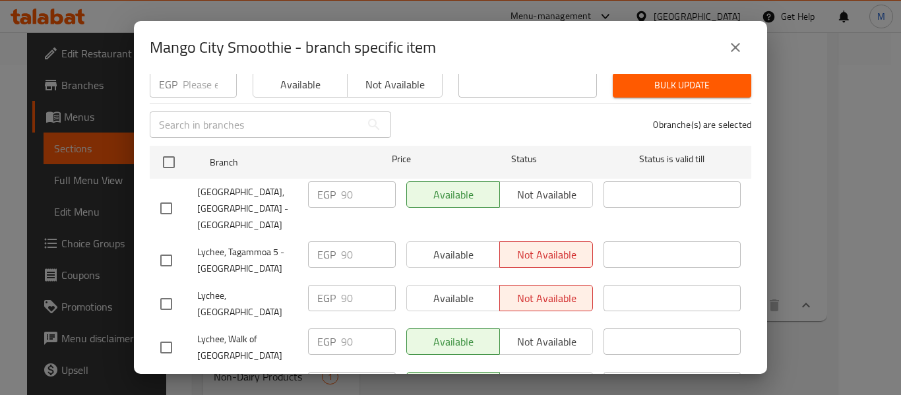
scroll to position [0, 0]
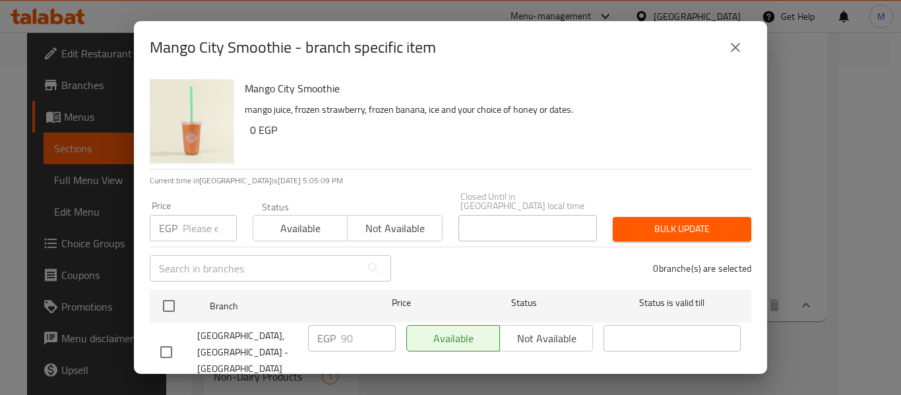
click at [181, 218] on div "EGP Price" at bounding box center [193, 228] width 87 height 26
paste input "90"
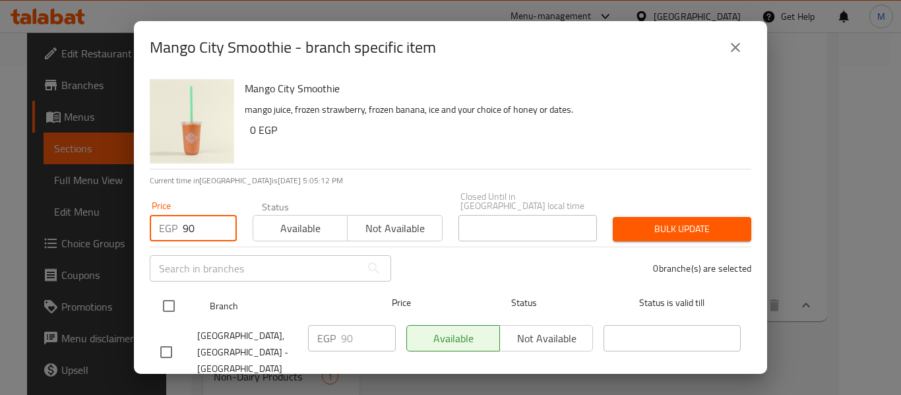
type input "90"
click at [166, 298] on input "checkbox" at bounding box center [169, 306] width 28 height 28
checkbox input "true"
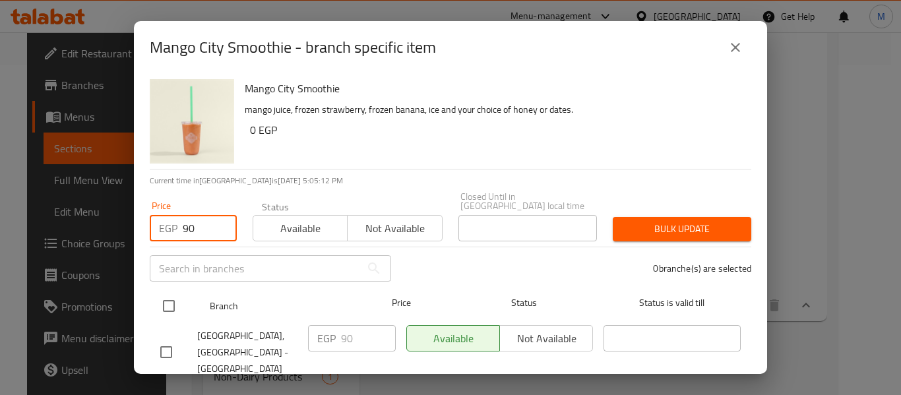
checkbox input "true"
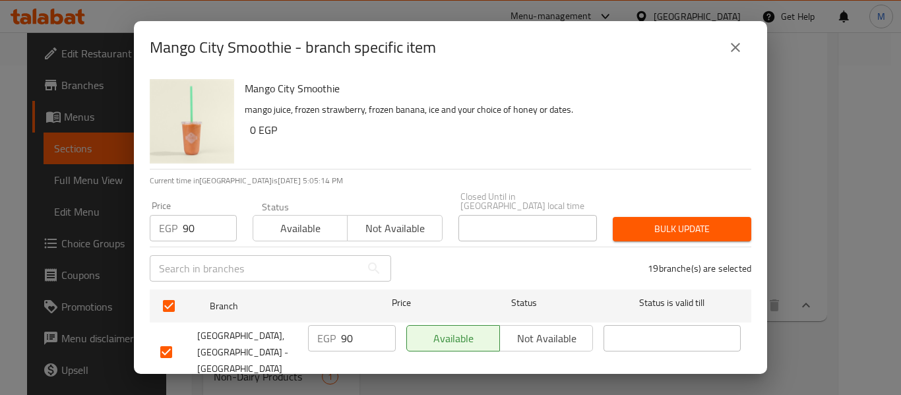
scroll to position [701, 0]
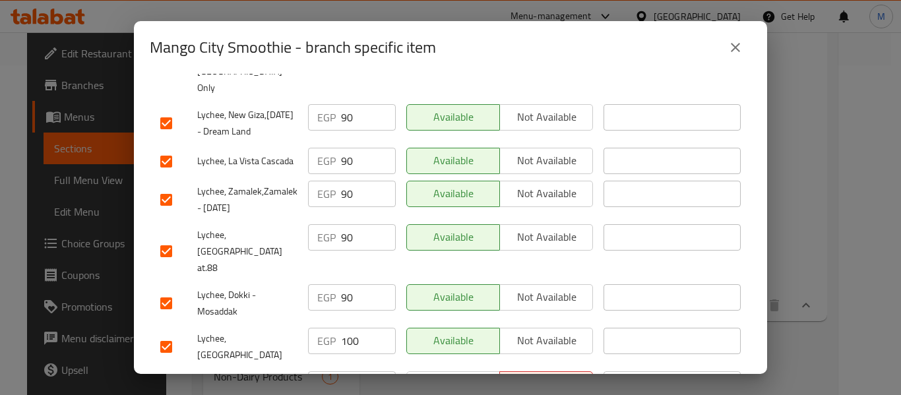
click at [159, 333] on input "checkbox" at bounding box center [166, 347] width 28 height 28
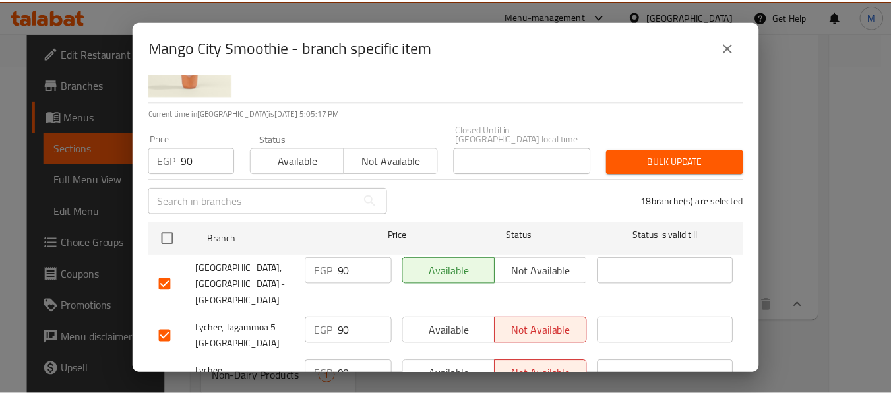
scroll to position [0, 0]
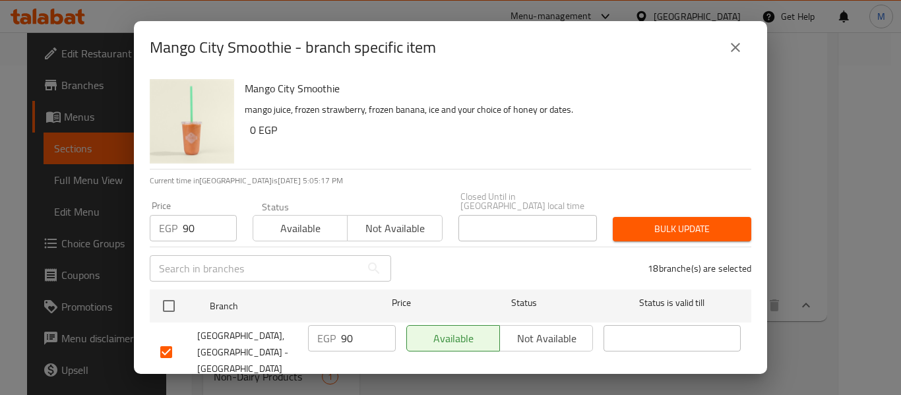
click at [664, 221] on span "Bulk update" at bounding box center [682, 229] width 117 height 16
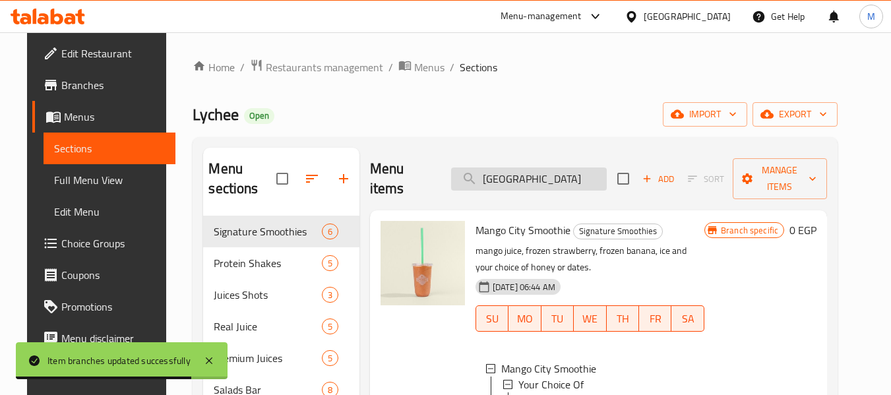
click at [558, 170] on input "[GEOGRAPHIC_DATA]" at bounding box center [529, 179] width 156 height 23
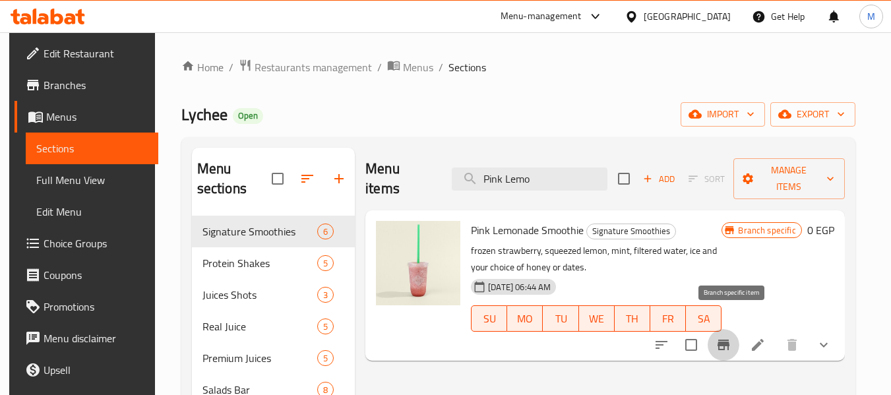
click at [730, 340] on icon "Branch-specific-item" at bounding box center [724, 345] width 12 height 11
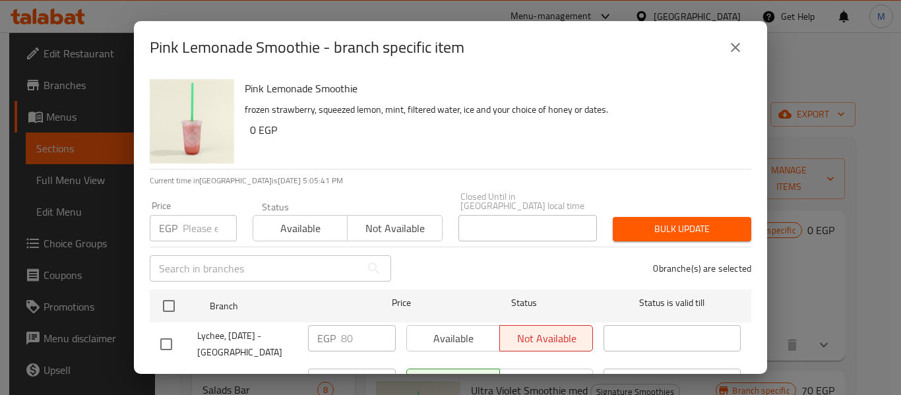
click at [191, 216] on input "number" at bounding box center [210, 228] width 54 height 26
paste input "80"
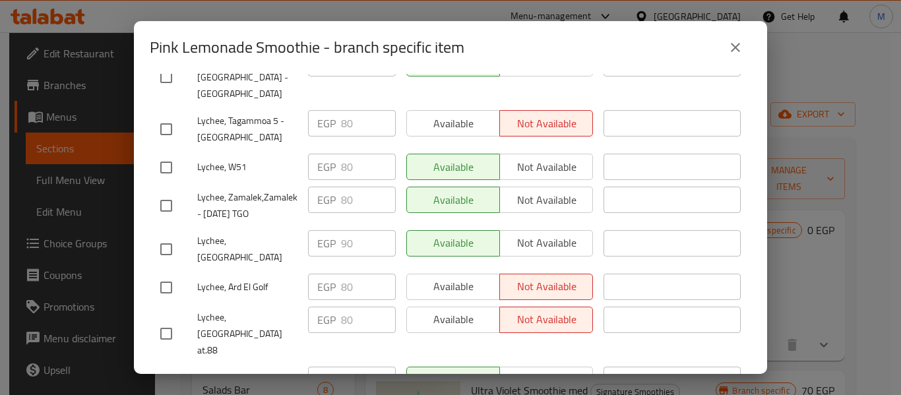
click at [167, 236] on input "checkbox" at bounding box center [166, 250] width 28 height 28
click at [165, 236] on input "checkbox" at bounding box center [166, 250] width 28 height 28
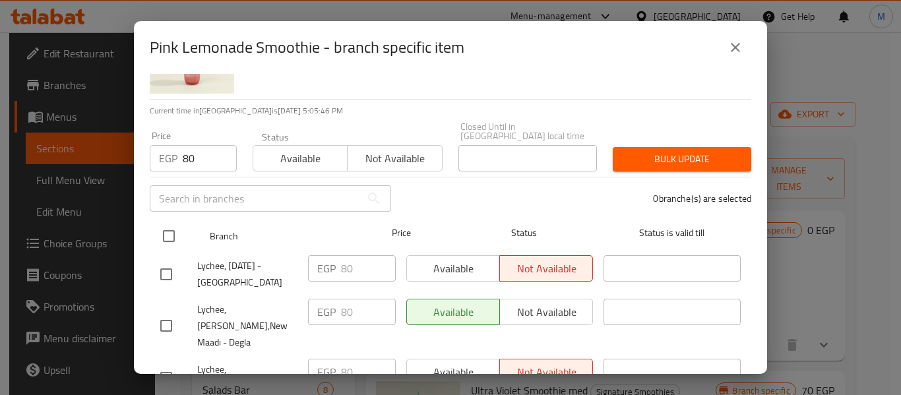
click at [170, 226] on input "checkbox" at bounding box center [169, 236] width 28 height 28
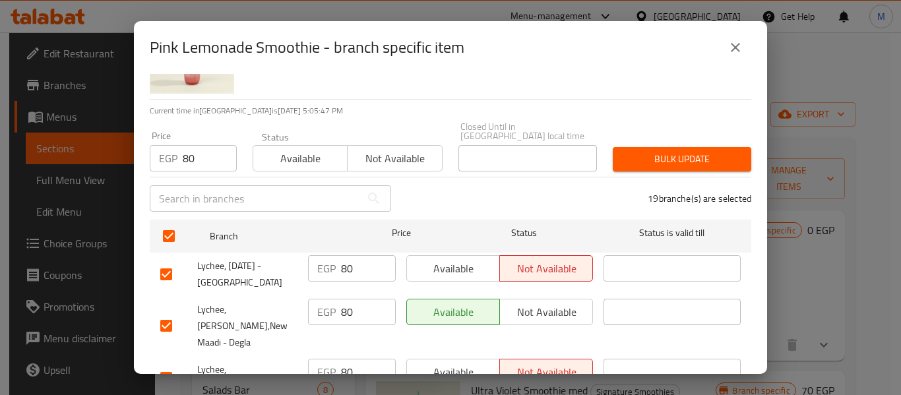
scroll to position [466, 0]
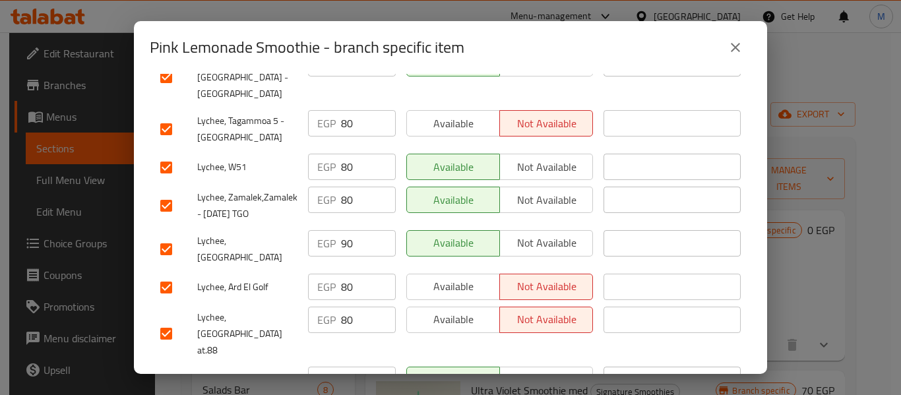
click at [159, 236] on input "checkbox" at bounding box center [166, 250] width 28 height 28
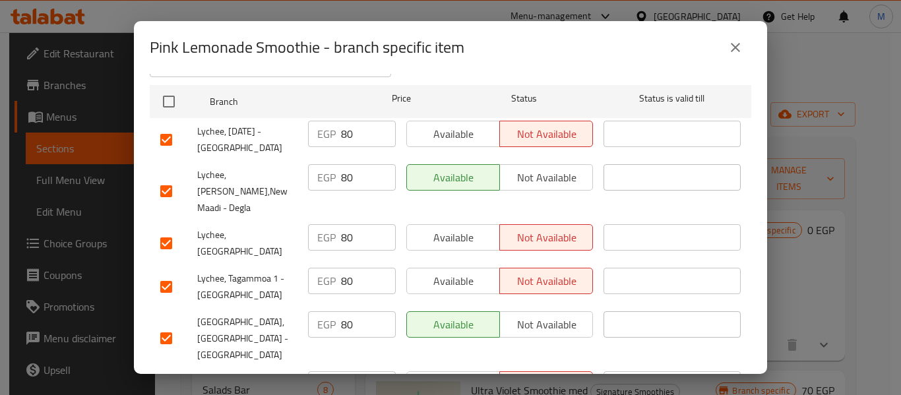
scroll to position [0, 0]
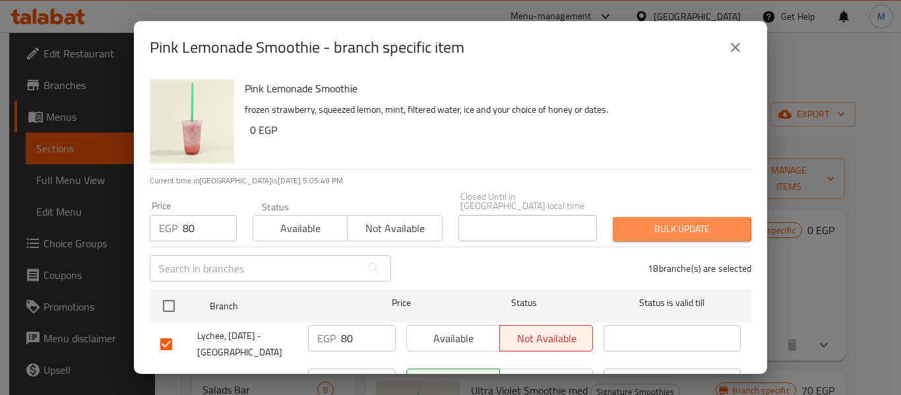
click at [645, 221] on span "Bulk update" at bounding box center [682, 229] width 117 height 16
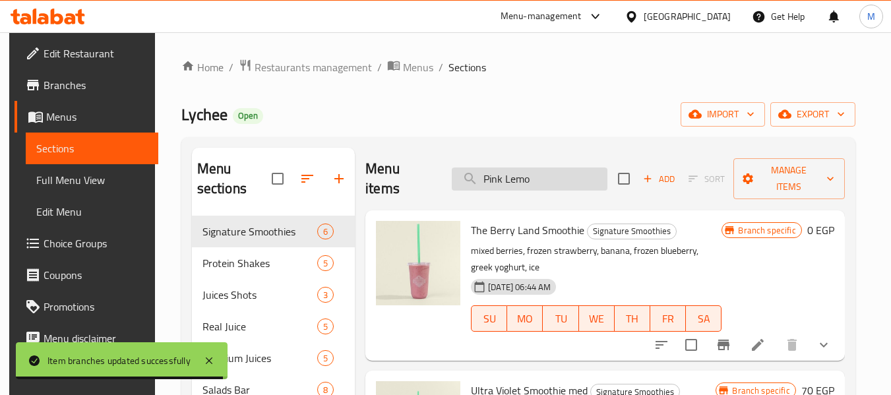
click at [521, 169] on input "Pink Lemo" at bounding box center [530, 179] width 156 height 23
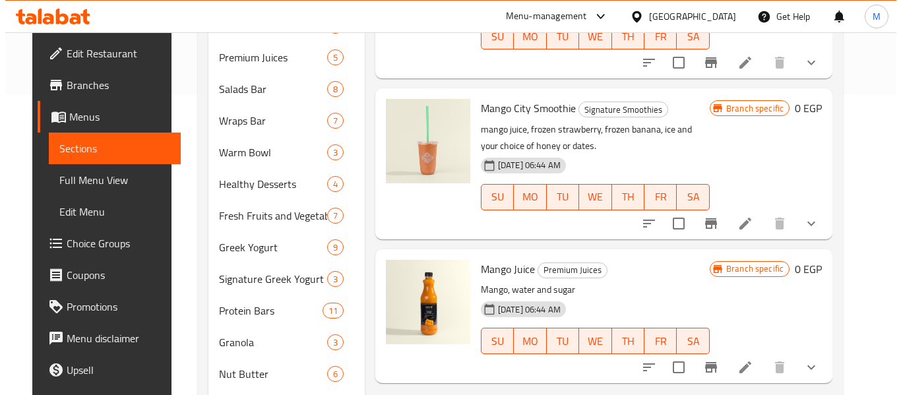
scroll to position [396, 0]
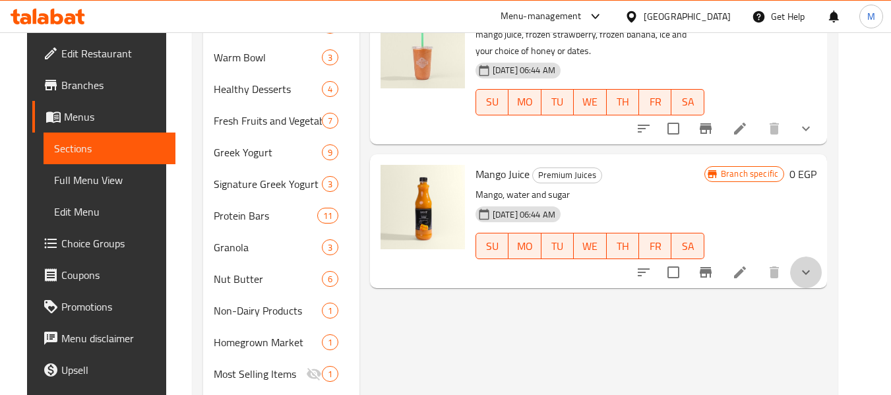
click at [822, 257] on button "show more" at bounding box center [806, 273] width 32 height 32
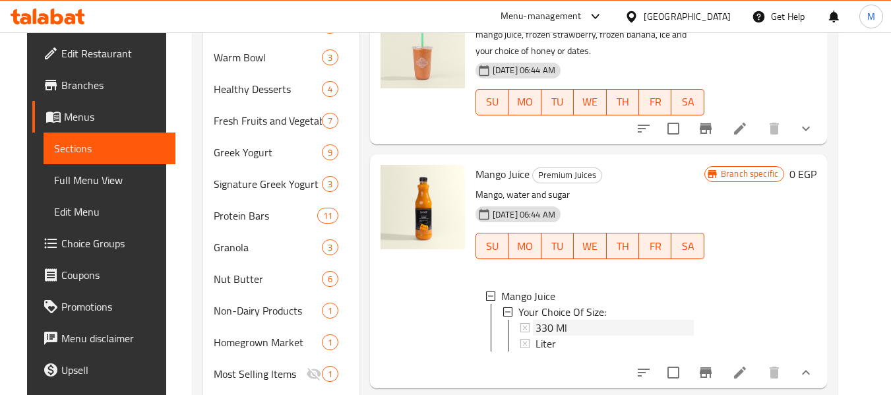
click at [561, 320] on div "330 Ml" at bounding box center [615, 328] width 158 height 16
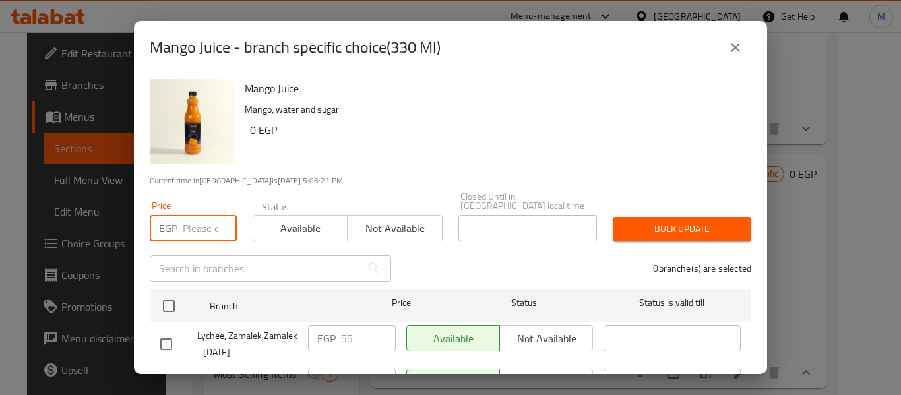
click at [195, 222] on input "number" at bounding box center [210, 228] width 54 height 26
paste input "55"
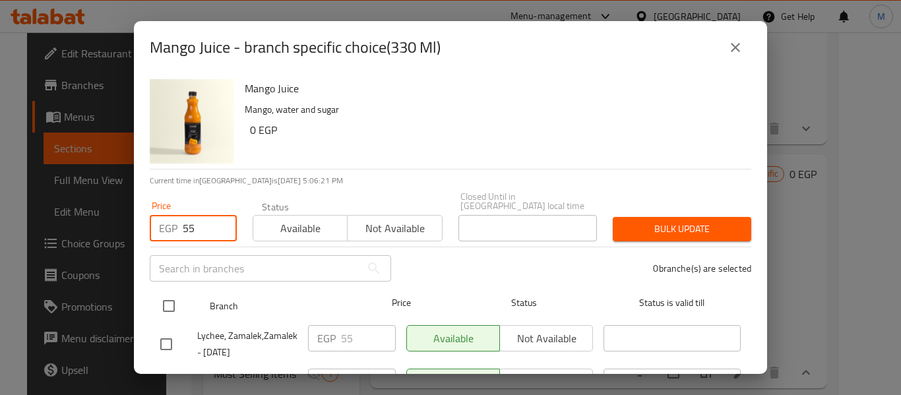
click at [170, 298] on input "checkbox" at bounding box center [169, 306] width 28 height 28
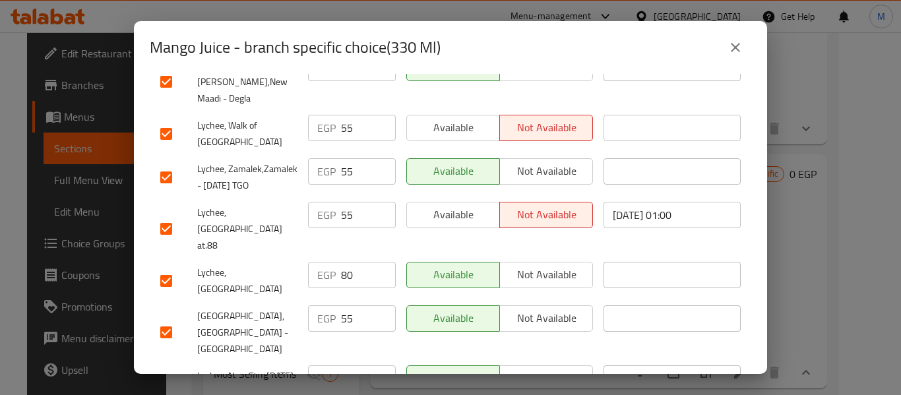
click at [167, 267] on input "checkbox" at bounding box center [166, 281] width 28 height 28
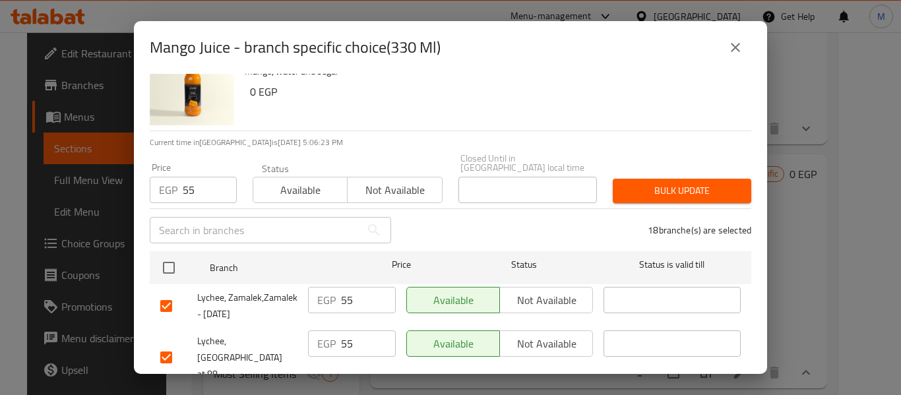
scroll to position [0, 0]
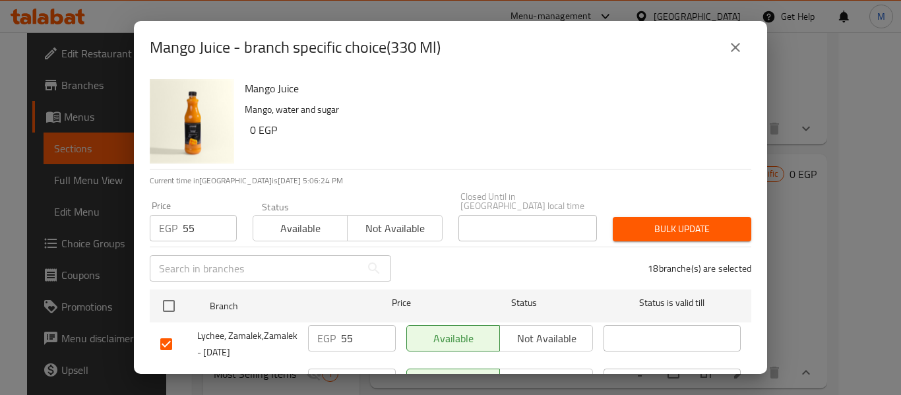
click at [664, 221] on span "Bulk update" at bounding box center [682, 229] width 117 height 16
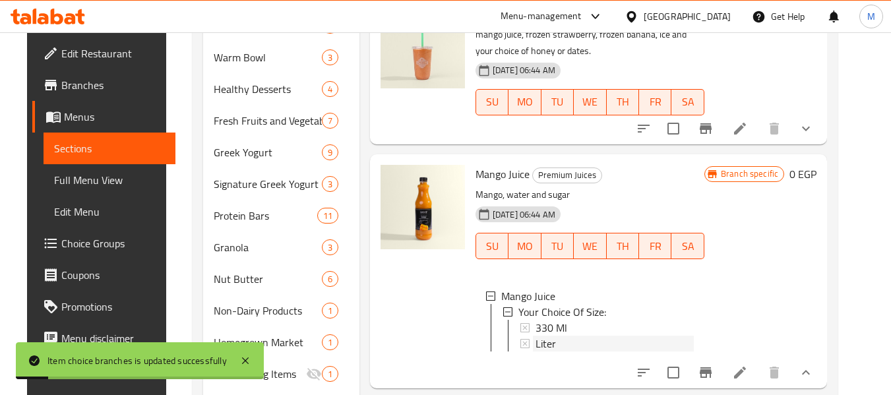
click at [536, 336] on span "Liter" at bounding box center [546, 344] width 20 height 16
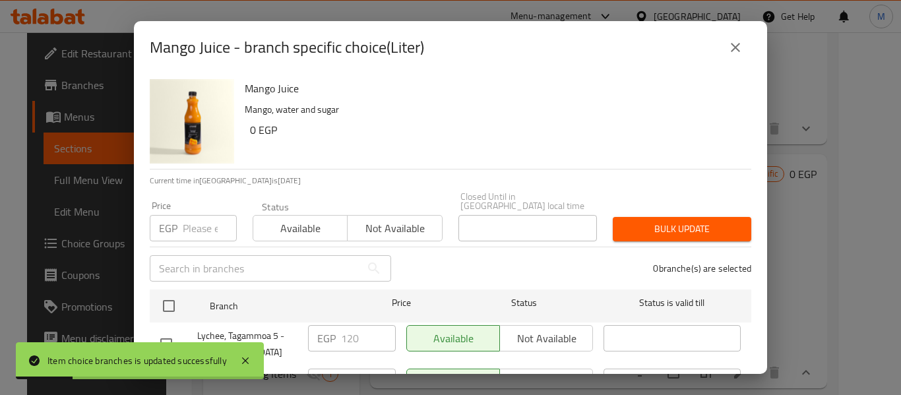
click at [189, 220] on input "number" at bounding box center [210, 228] width 54 height 26
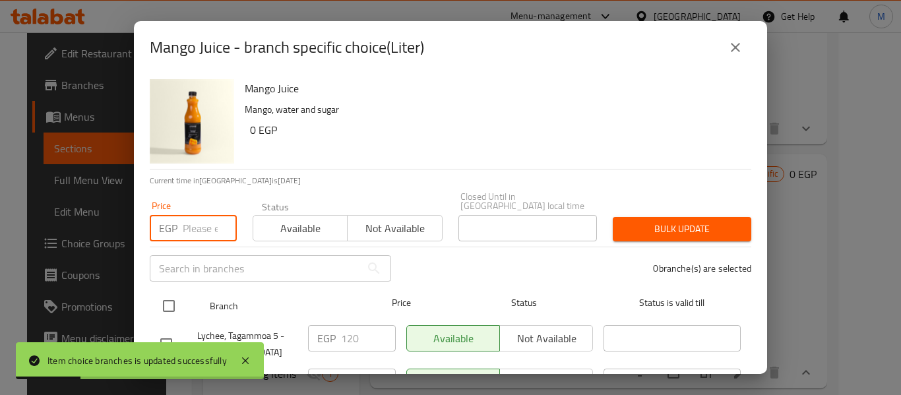
paste input "120"
click at [172, 302] on input "checkbox" at bounding box center [169, 306] width 28 height 28
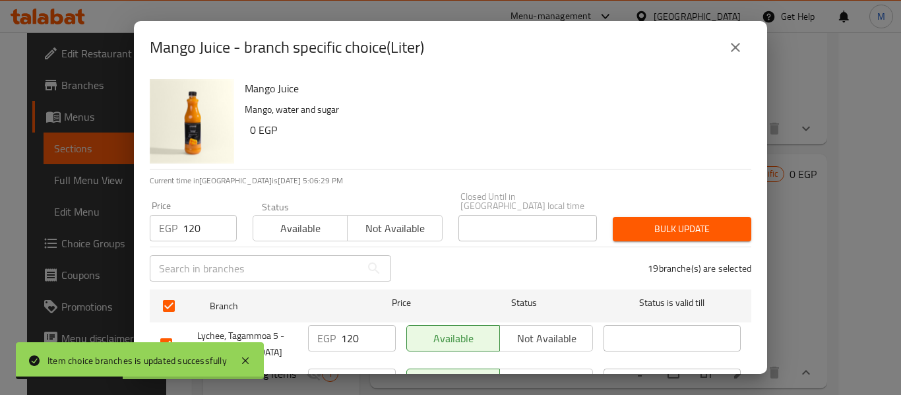
scroll to position [248, 0]
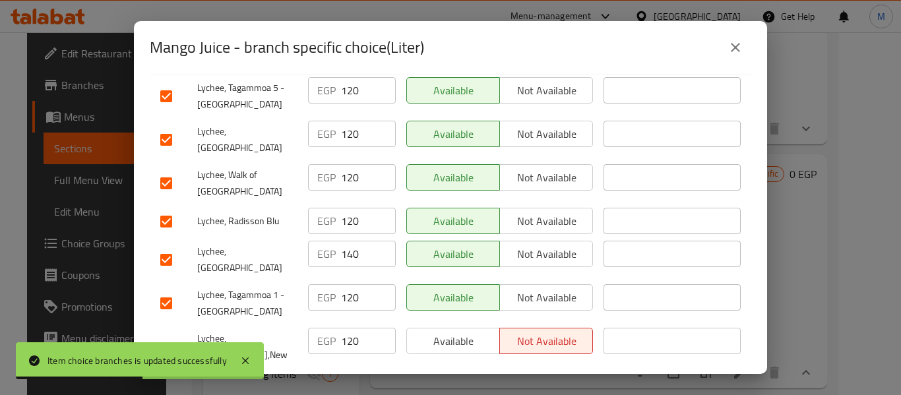
click at [164, 246] on input "checkbox" at bounding box center [166, 260] width 28 height 28
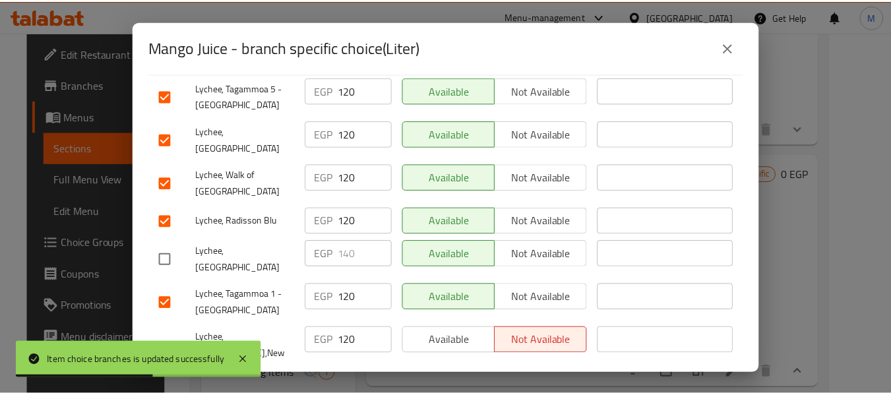
scroll to position [0, 0]
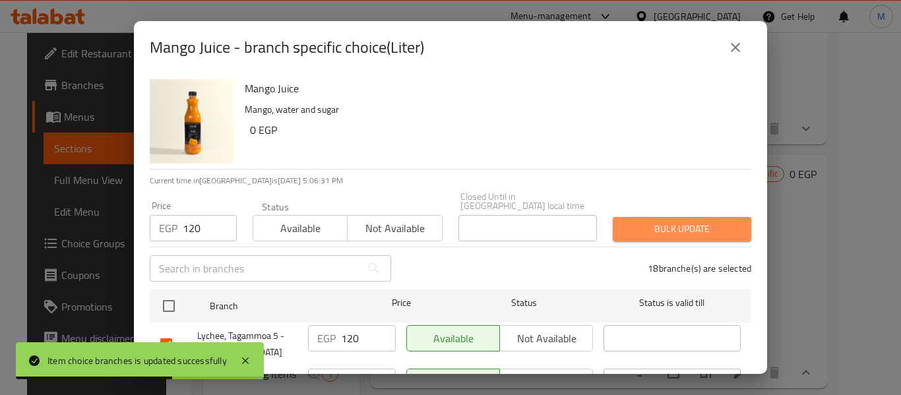
click at [678, 226] on span "Bulk update" at bounding box center [682, 229] width 117 height 16
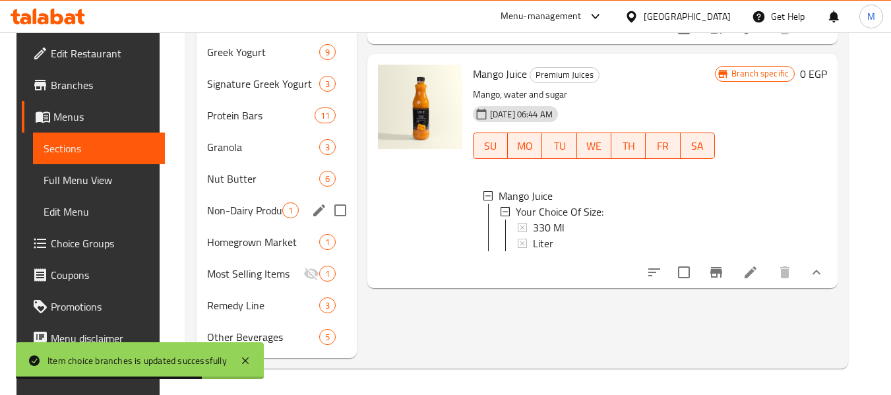
scroll to position [232, 0]
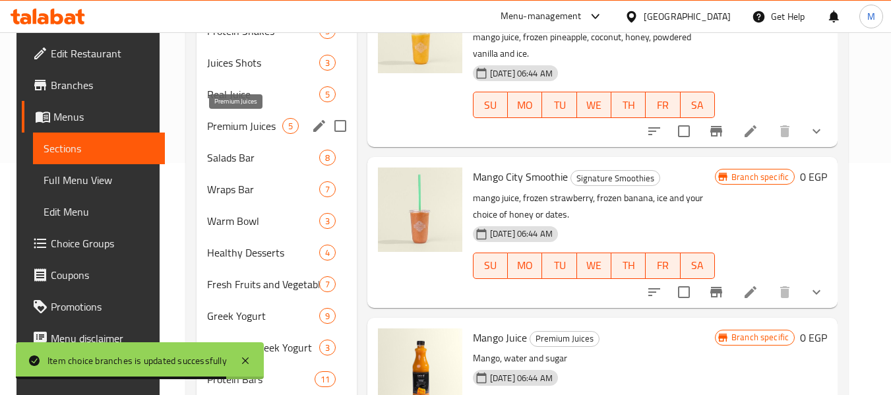
click at [230, 120] on span "Premium Juices" at bounding box center [244, 126] width 75 height 16
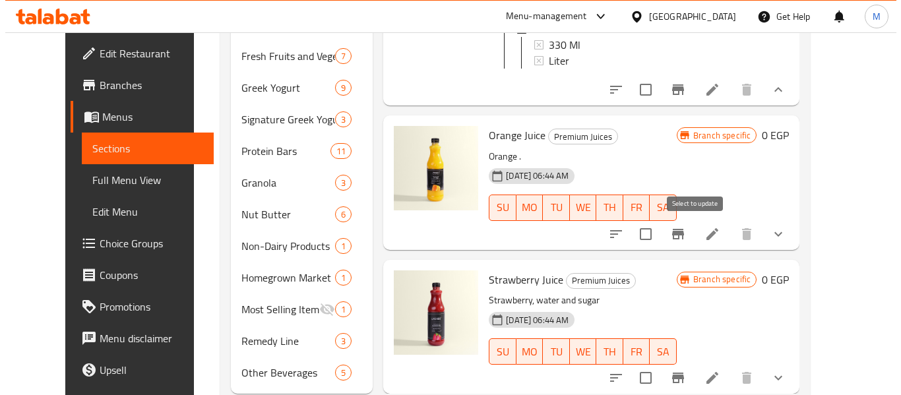
scroll to position [462, 0]
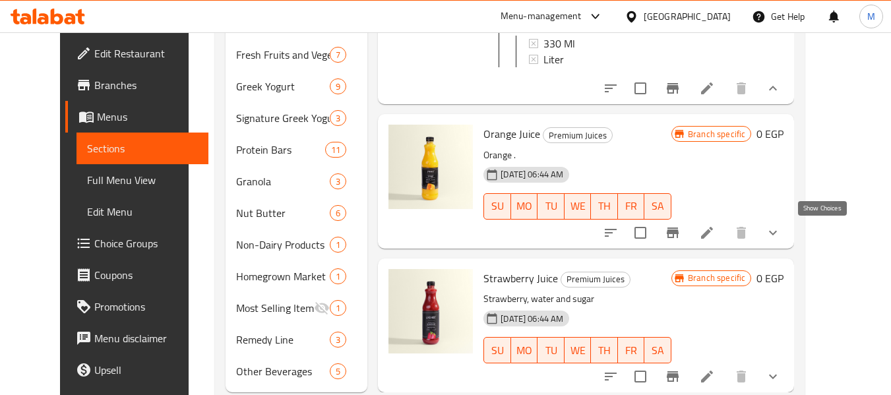
click at [781, 232] on icon "show more" at bounding box center [773, 233] width 16 height 16
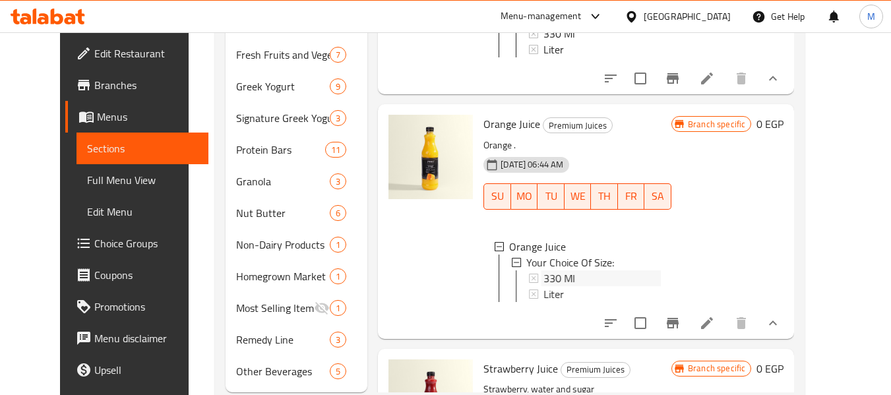
click at [544, 286] on span "330 Ml" at bounding box center [560, 279] width 32 height 16
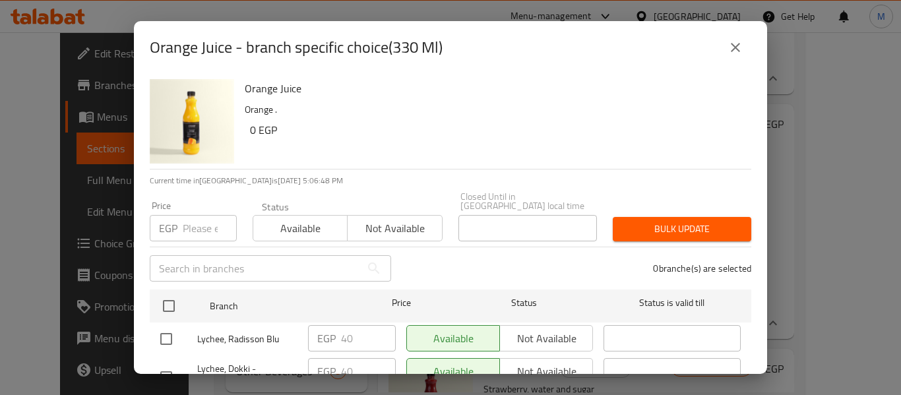
click at [175, 220] on p "EGP" at bounding box center [168, 228] width 18 height 16
click at [206, 226] on input "number" at bounding box center [210, 228] width 54 height 26
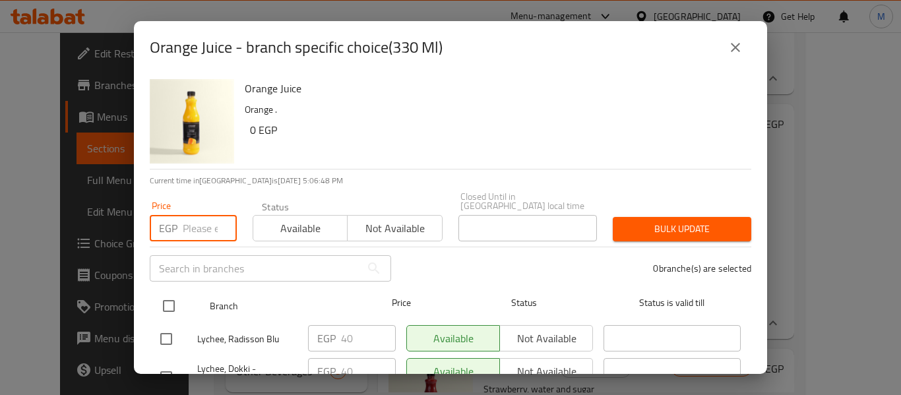
paste input "40"
click at [161, 299] on input "checkbox" at bounding box center [169, 306] width 28 height 28
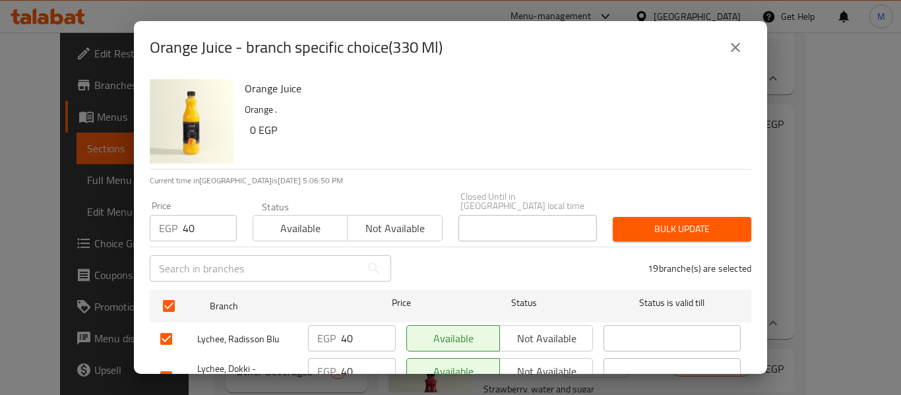
scroll to position [275, 0]
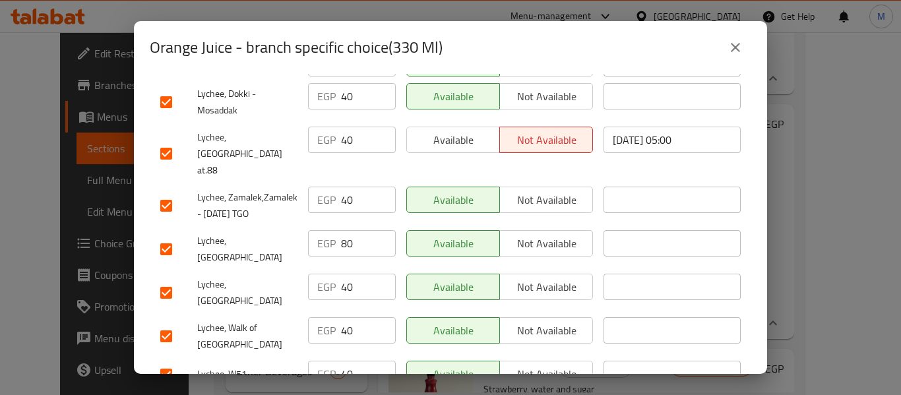
click at [166, 236] on input "checkbox" at bounding box center [166, 250] width 28 height 28
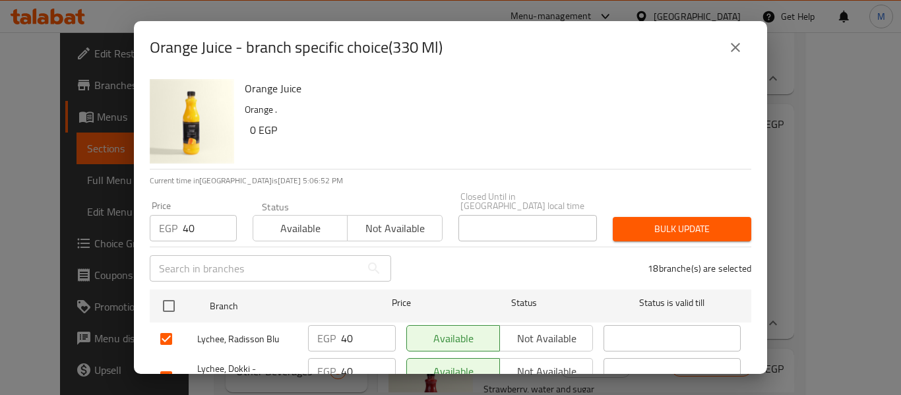
click at [693, 221] on span "Bulk update" at bounding box center [682, 229] width 117 height 16
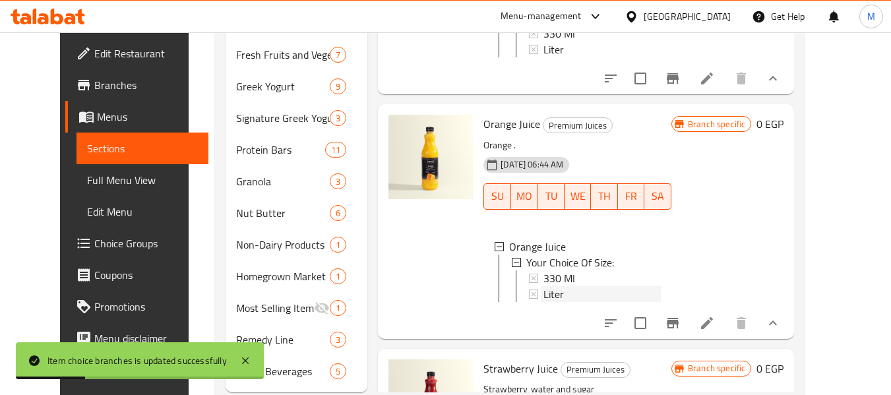
click at [544, 297] on span "Liter" at bounding box center [554, 294] width 20 height 16
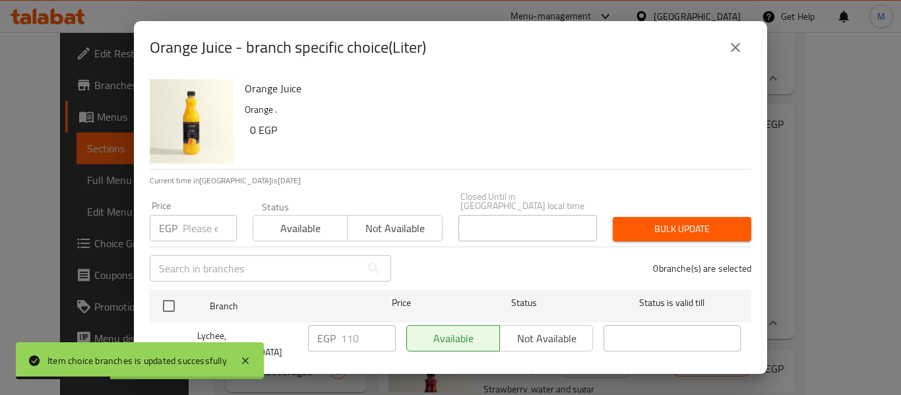
click at [192, 215] on input "number" at bounding box center [210, 228] width 54 height 26
paste input "110"
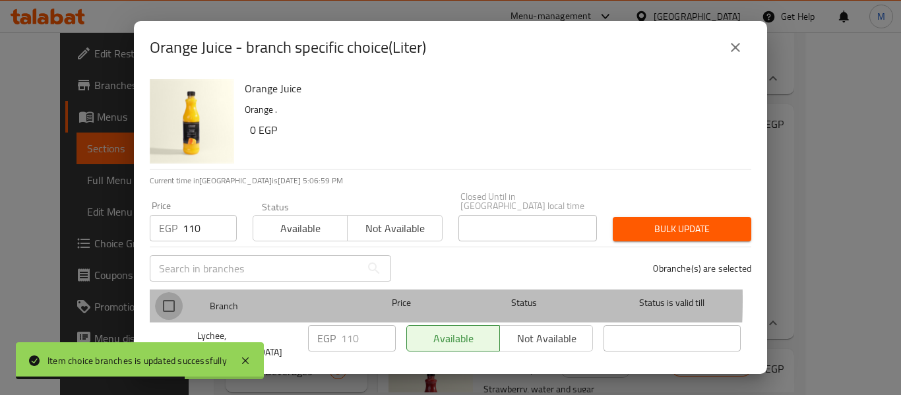
click at [171, 292] on input "checkbox" at bounding box center [169, 306] width 28 height 28
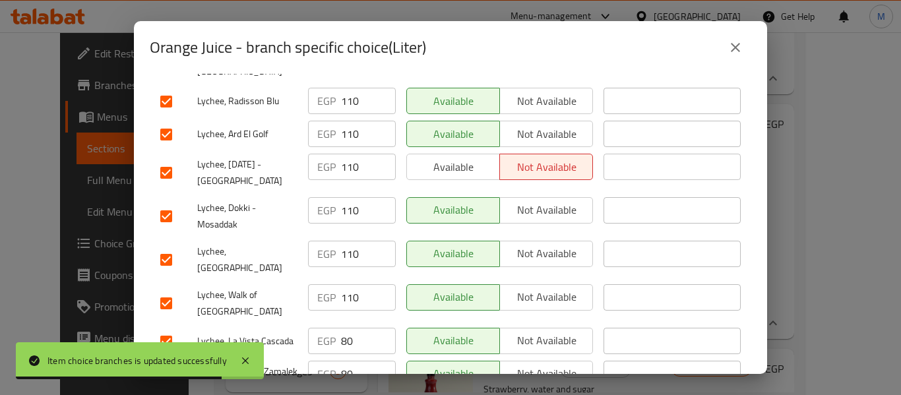
drag, startPoint x: 170, startPoint y: 228, endPoint x: 408, endPoint y: 214, distance: 237.9
click at [170, 246] on input "checkbox" at bounding box center [166, 260] width 28 height 28
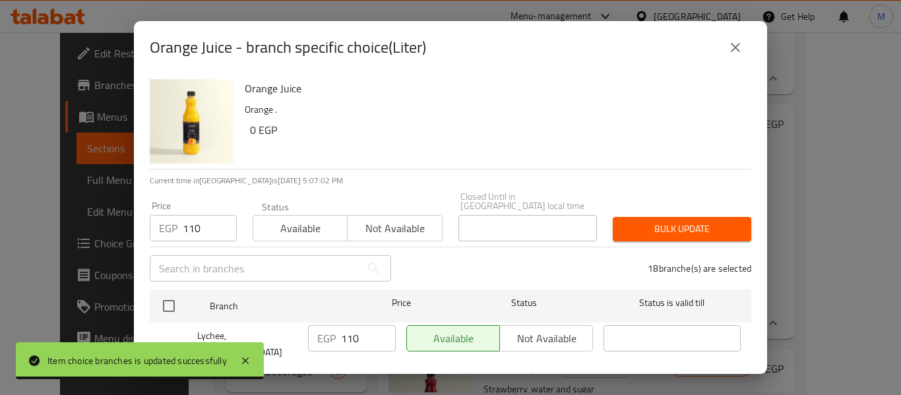
click at [653, 221] on span "Bulk update" at bounding box center [682, 229] width 117 height 16
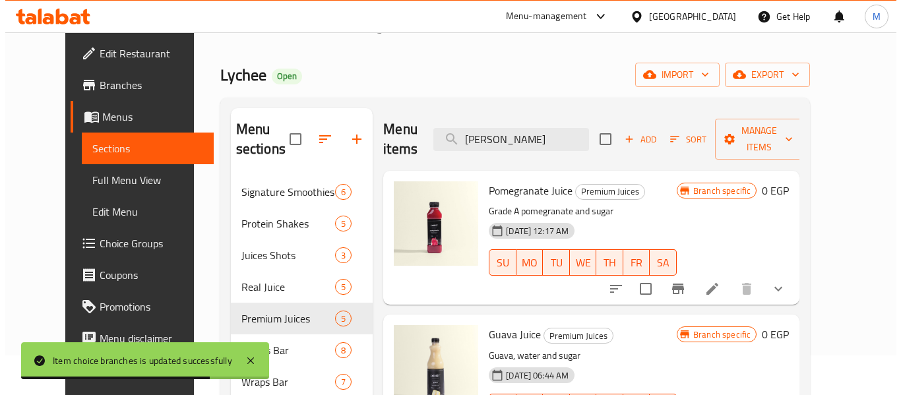
scroll to position [34, 0]
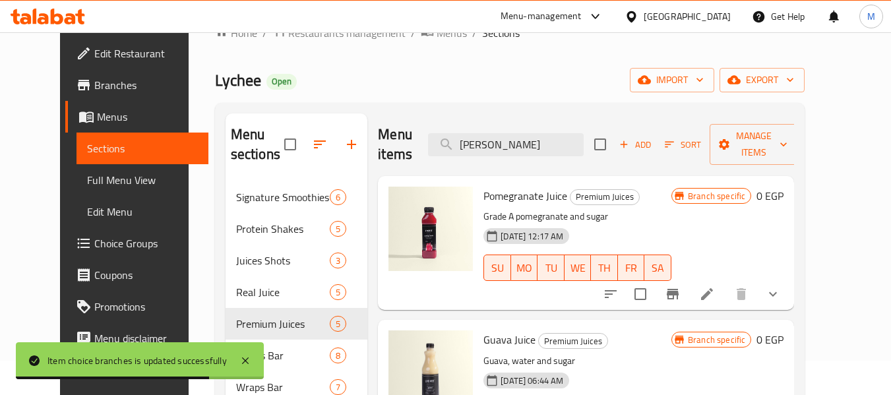
click at [781, 297] on icon "show more" at bounding box center [773, 294] width 16 height 16
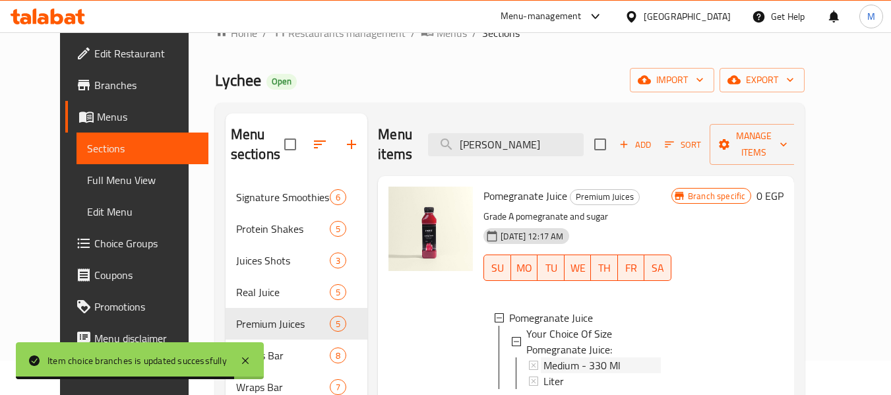
click at [546, 358] on span "Medium - 330 Ml" at bounding box center [582, 366] width 77 height 16
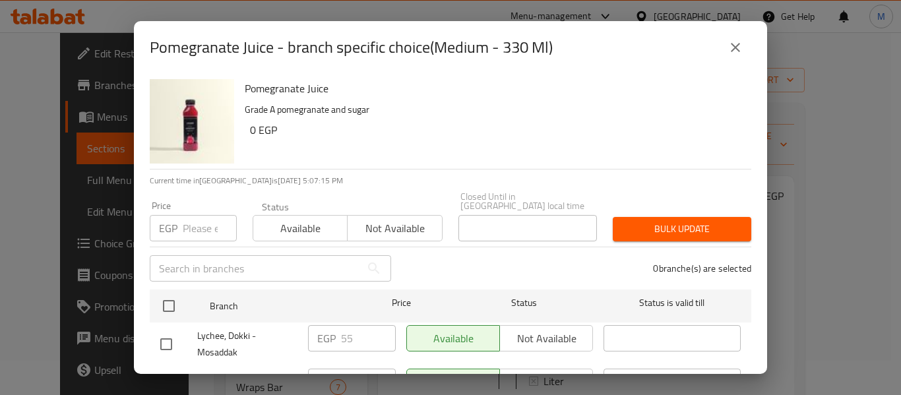
click at [192, 222] on input "number" at bounding box center [210, 228] width 54 height 26
paste input "55"
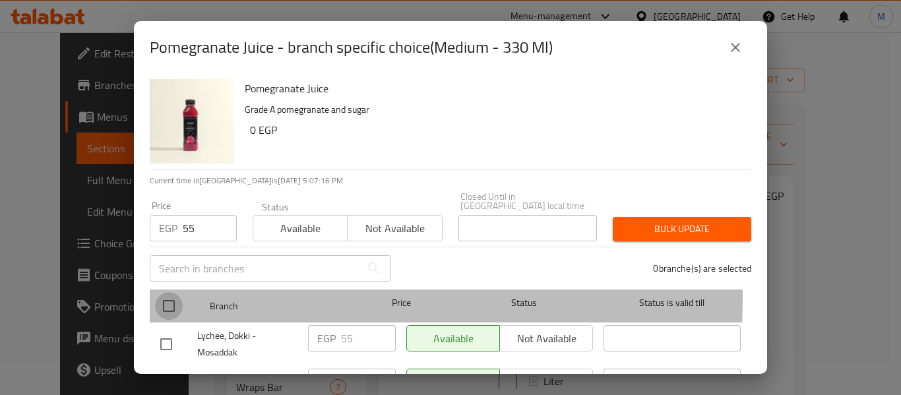
click at [169, 292] on input "checkbox" at bounding box center [169, 306] width 28 height 28
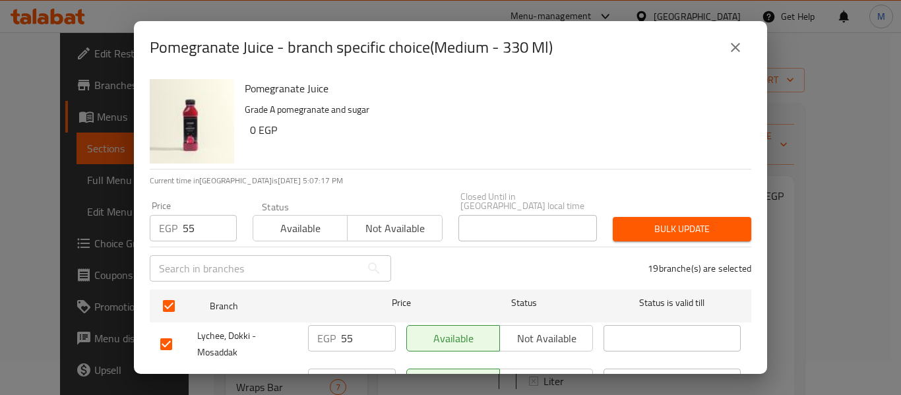
scroll to position [554, 0]
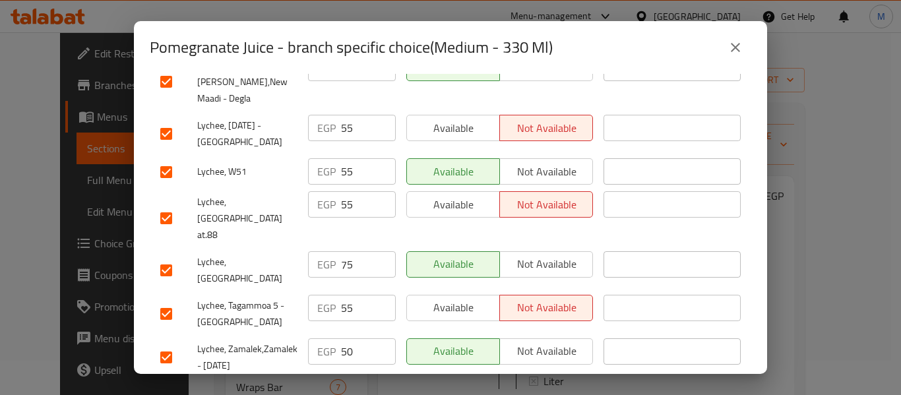
click at [162, 257] on input "checkbox" at bounding box center [166, 271] width 28 height 28
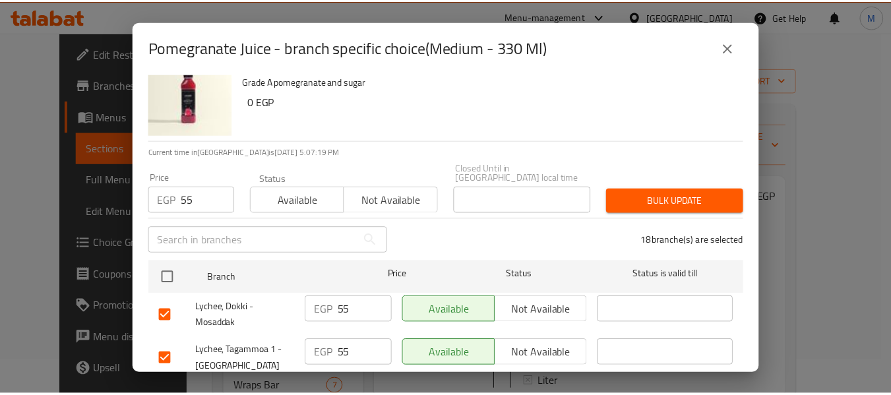
scroll to position [0, 0]
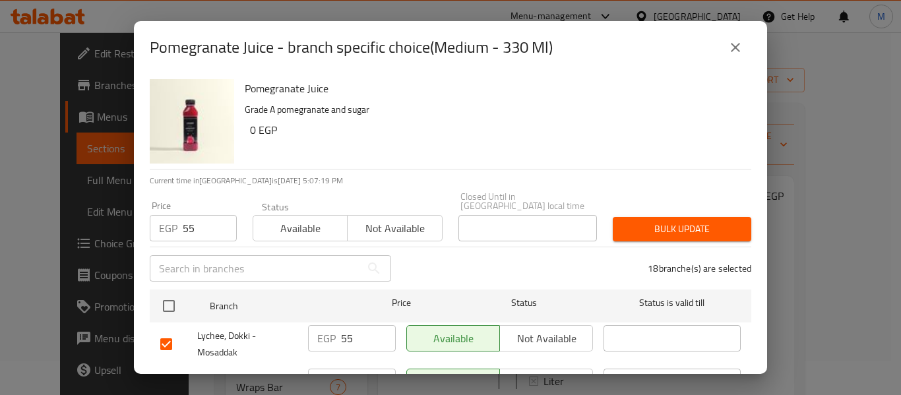
click at [666, 209] on div "Bulk update" at bounding box center [682, 229] width 154 height 40
click at [666, 217] on button "Bulk update" at bounding box center [682, 229] width 139 height 24
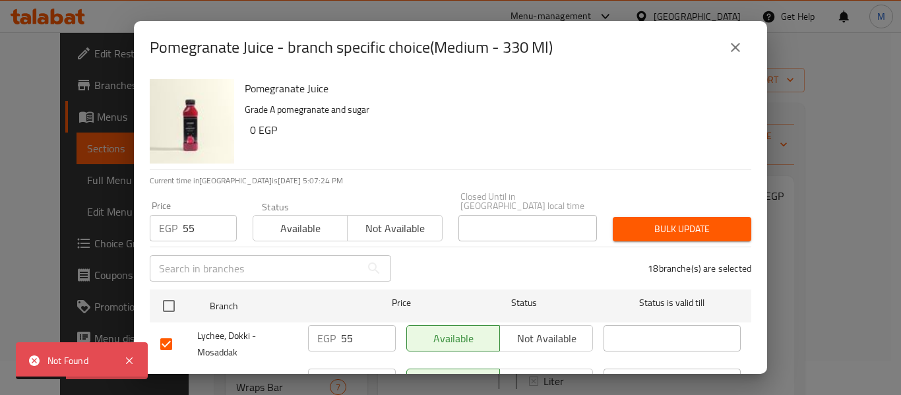
click at [653, 209] on div "Bulk update" at bounding box center [682, 229] width 154 height 40
click at [652, 221] on span "Bulk update" at bounding box center [682, 229] width 117 height 16
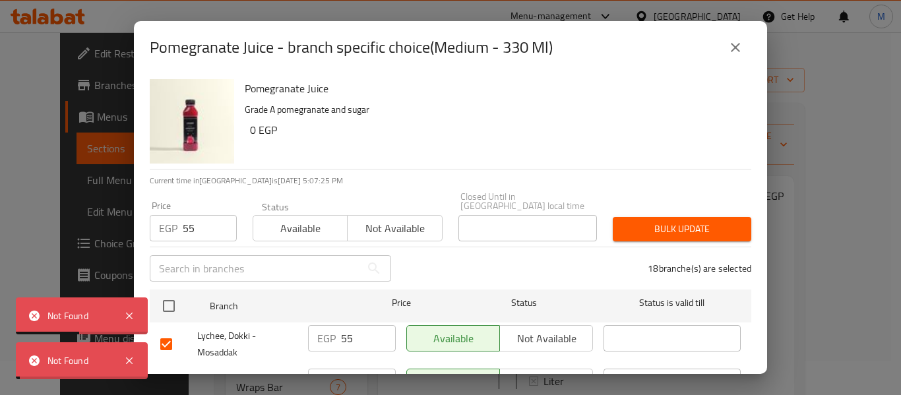
click at [738, 36] on button "close" at bounding box center [736, 48] width 32 height 32
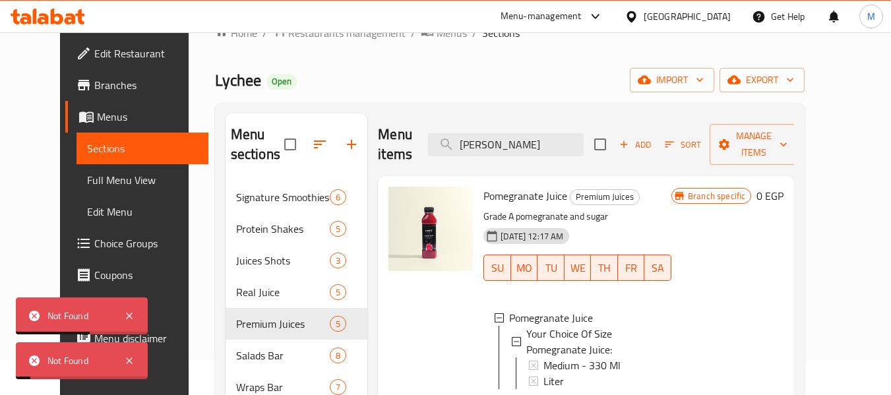
scroll to position [132, 0]
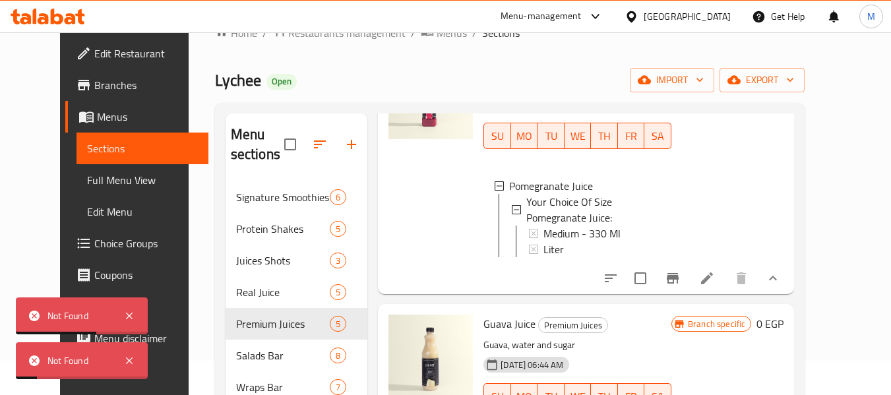
click at [715, 271] on icon at bounding box center [707, 279] width 16 height 16
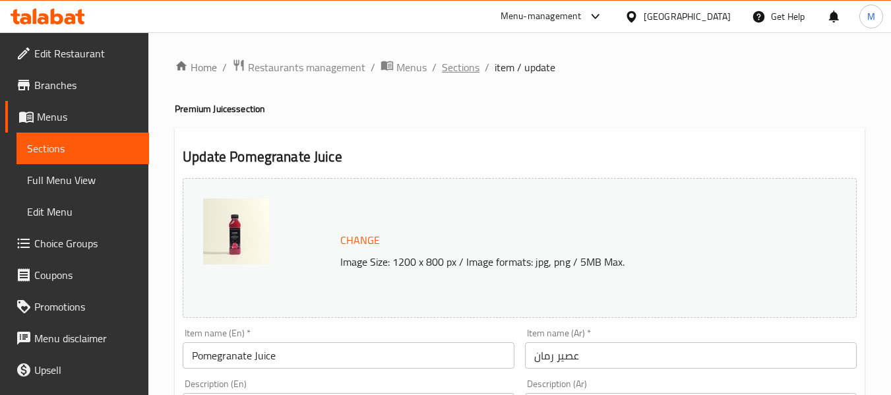
click at [467, 67] on span "Sections" at bounding box center [461, 67] width 38 height 16
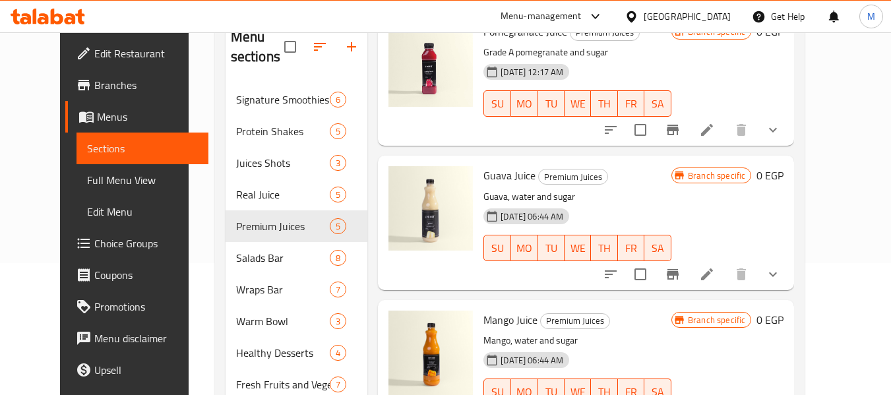
scroll to position [198, 0]
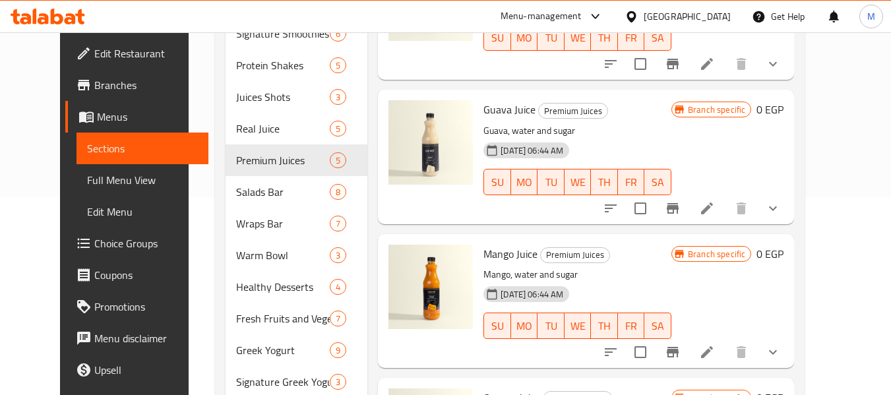
click at [715, 212] on icon at bounding box center [707, 209] width 16 height 16
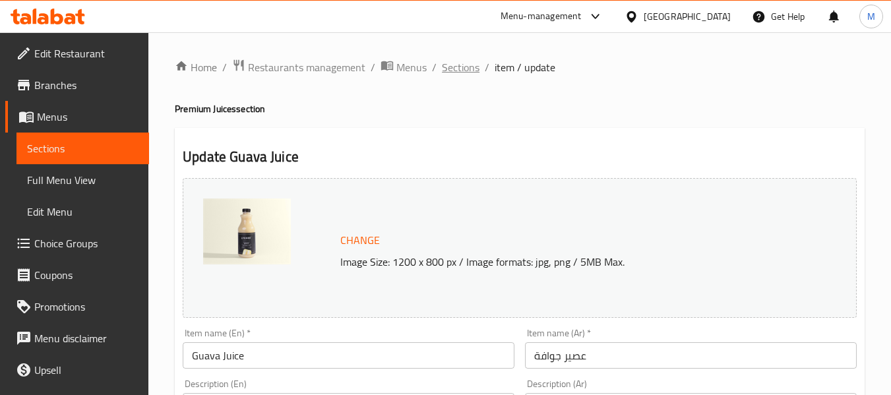
click at [452, 65] on span "Sections" at bounding box center [461, 67] width 38 height 16
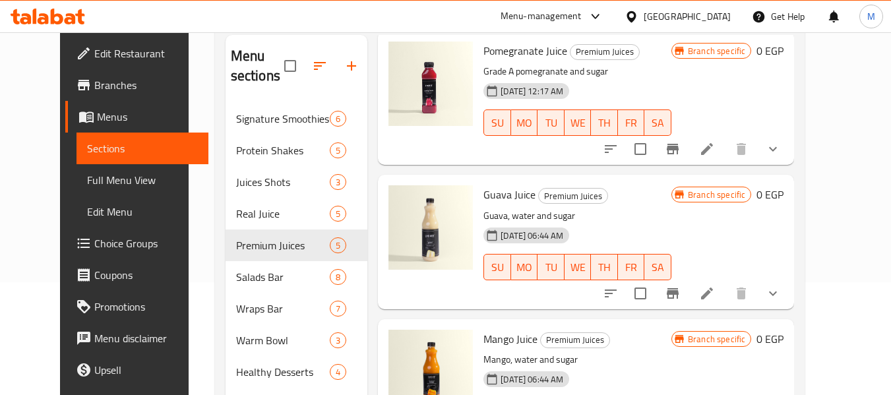
scroll to position [132, 0]
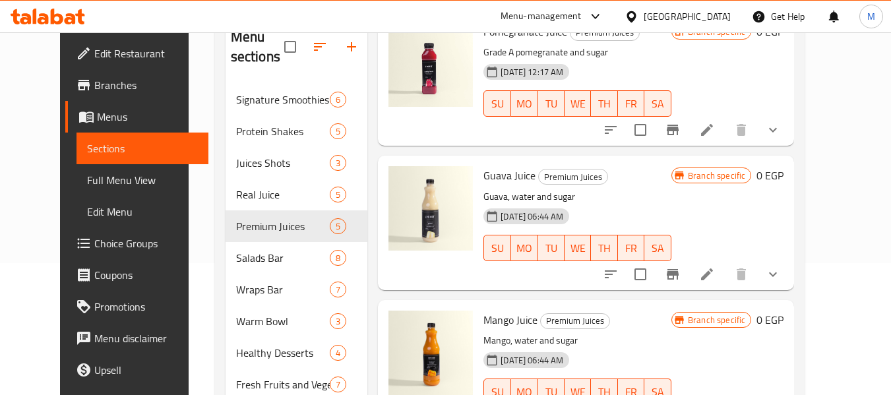
click at [781, 278] on icon "show more" at bounding box center [773, 275] width 16 height 16
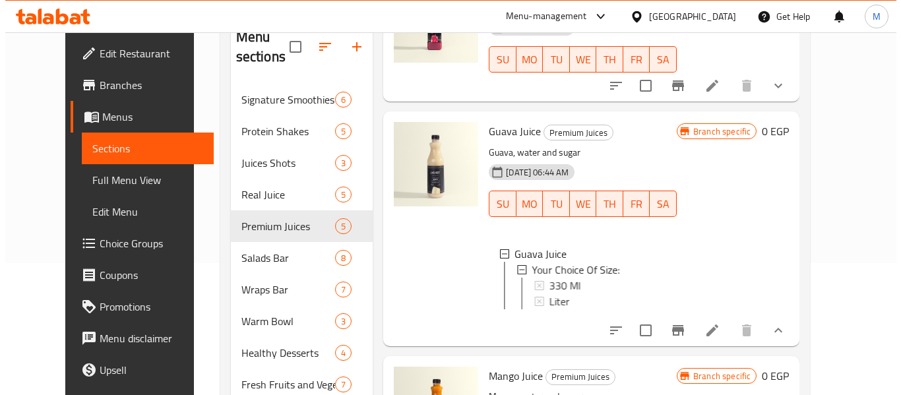
scroll to position [177, 0]
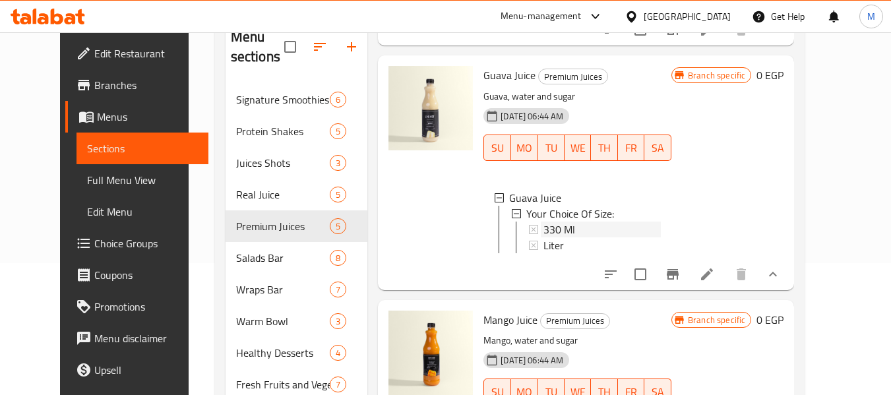
click at [544, 222] on span "330 Ml" at bounding box center [560, 230] width 32 height 16
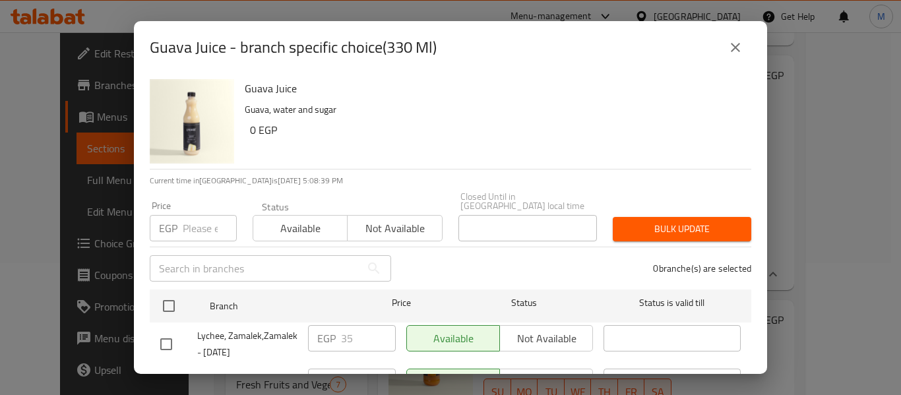
click at [179, 218] on div "EGP Price" at bounding box center [193, 228] width 87 height 26
paste input "35"
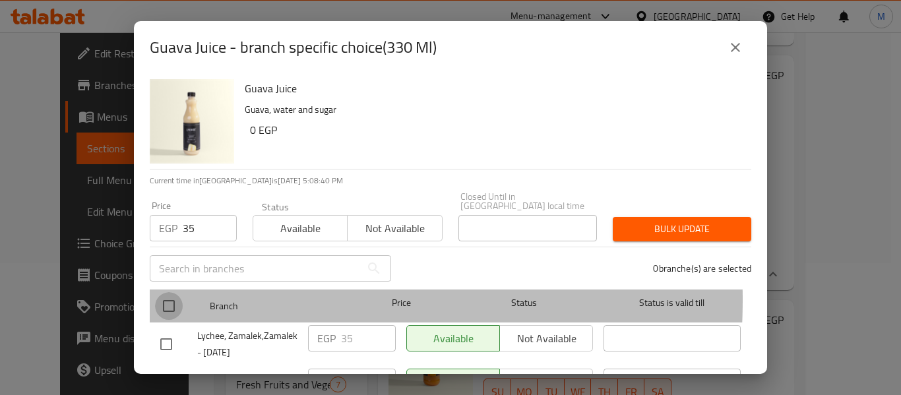
click at [174, 292] on input "checkbox" at bounding box center [169, 306] width 28 height 28
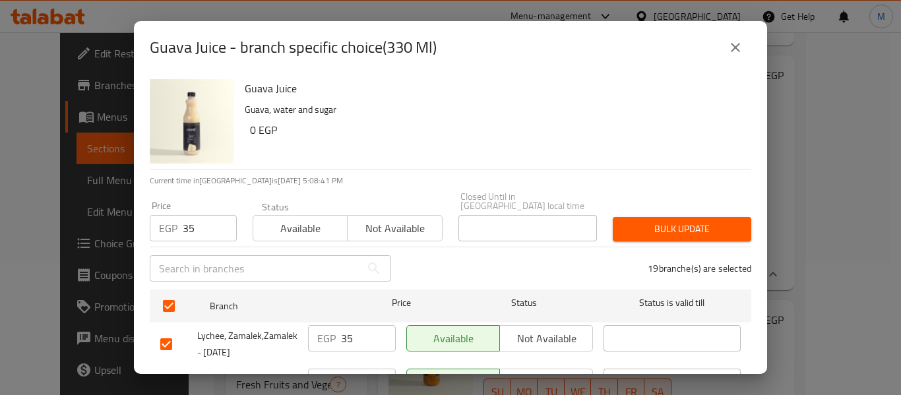
scroll to position [302, 0]
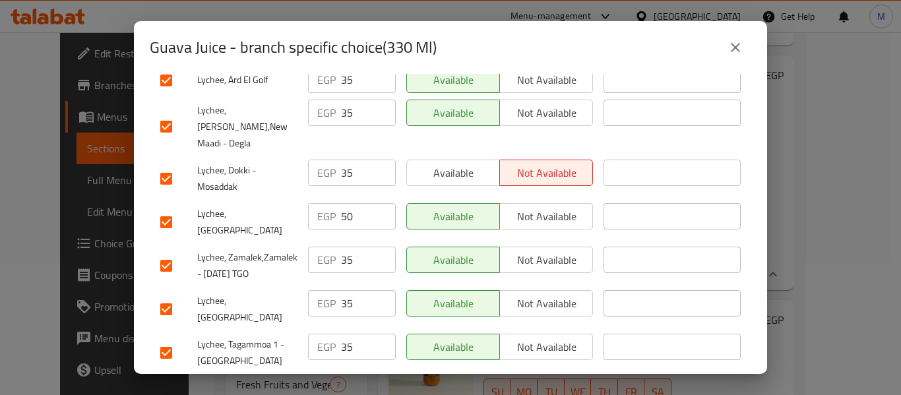
click at [166, 226] on input "checkbox" at bounding box center [166, 222] width 28 height 28
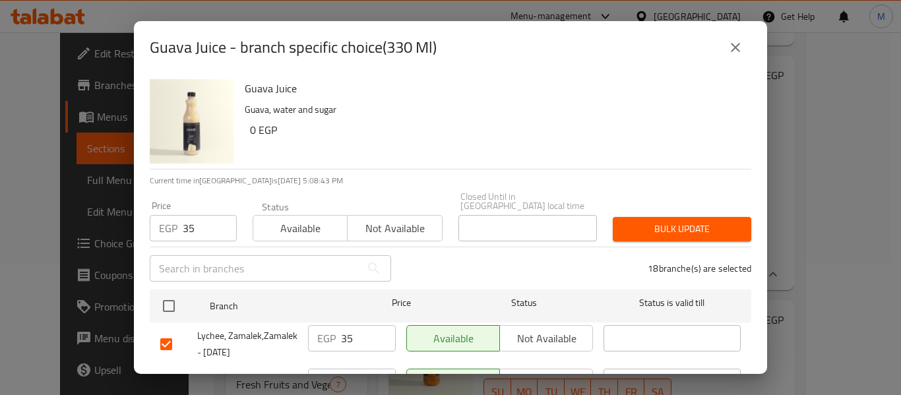
click at [669, 221] on span "Bulk update" at bounding box center [682, 229] width 117 height 16
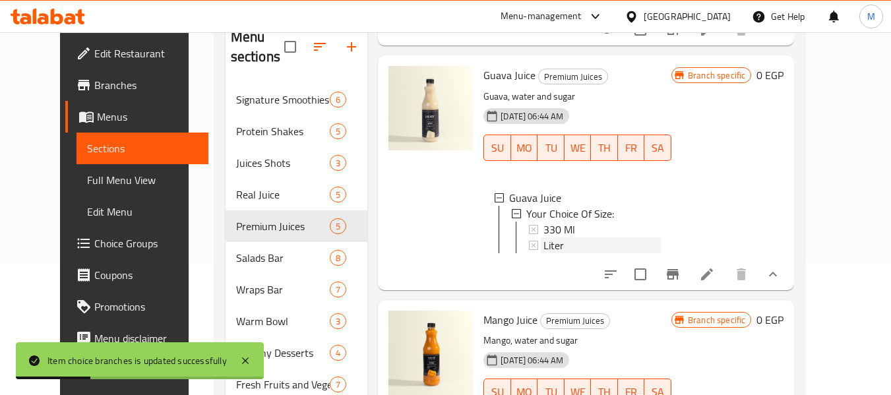
click at [547, 241] on span "Liter" at bounding box center [554, 246] width 20 height 16
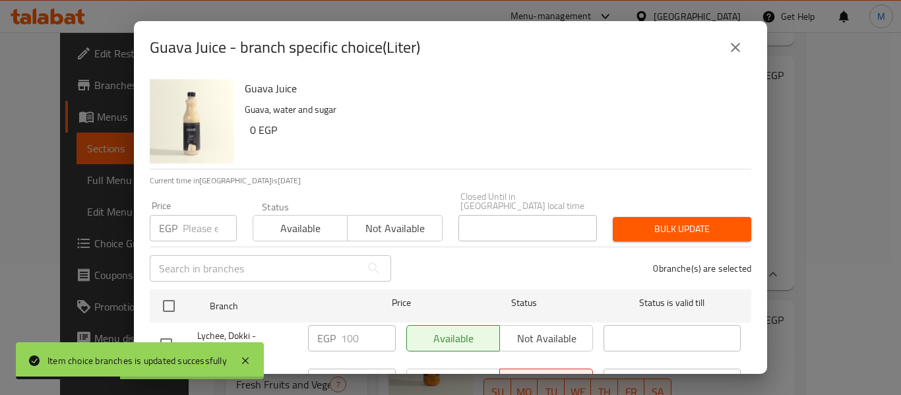
click at [185, 205] on div "Price EGP Price" at bounding box center [193, 221] width 87 height 40
click at [186, 217] on input "number" at bounding box center [210, 228] width 54 height 26
paste input "100"
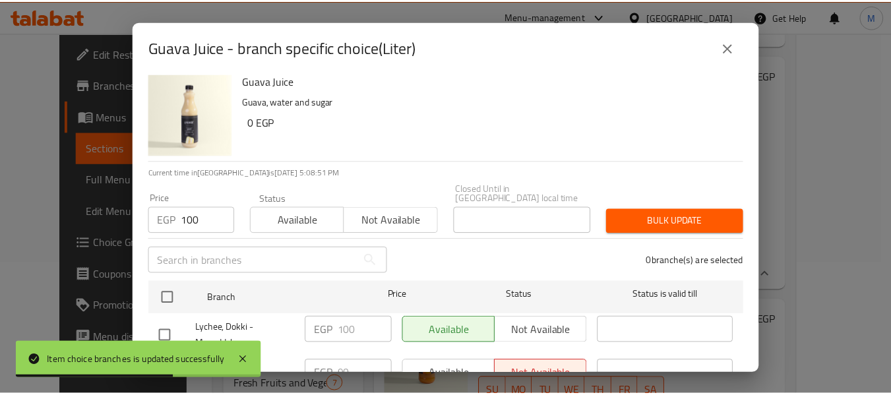
scroll to position [74, 0]
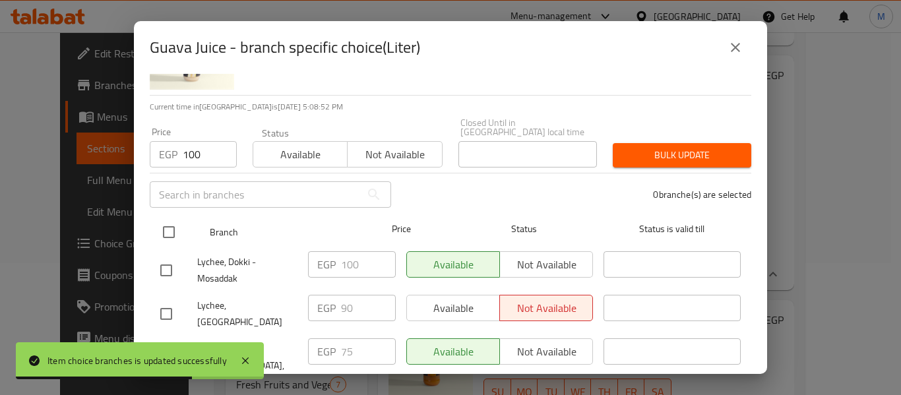
click at [168, 219] on input "checkbox" at bounding box center [169, 232] width 28 height 28
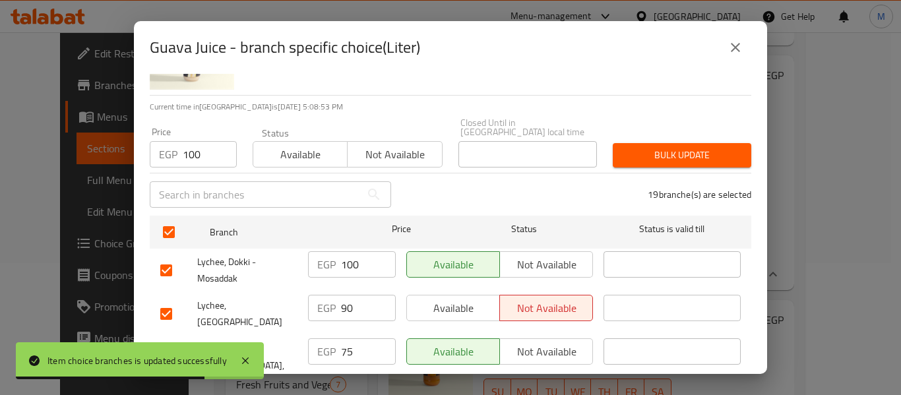
click at [166, 300] on input "checkbox" at bounding box center [166, 314] width 28 height 28
click at [666, 150] on span "Bulk update" at bounding box center [682, 155] width 117 height 16
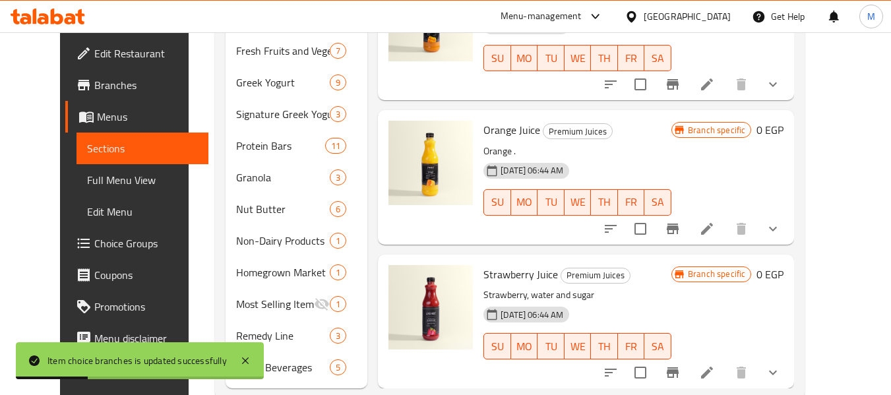
scroll to position [496, 0]
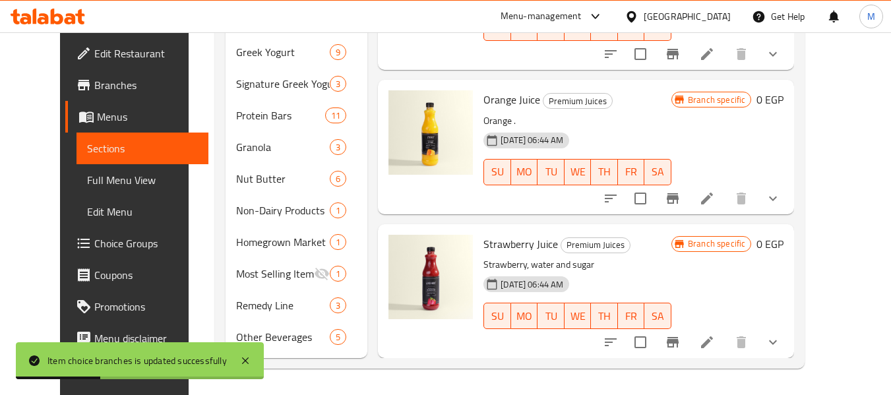
click at [781, 342] on icon "show more" at bounding box center [773, 343] width 16 height 16
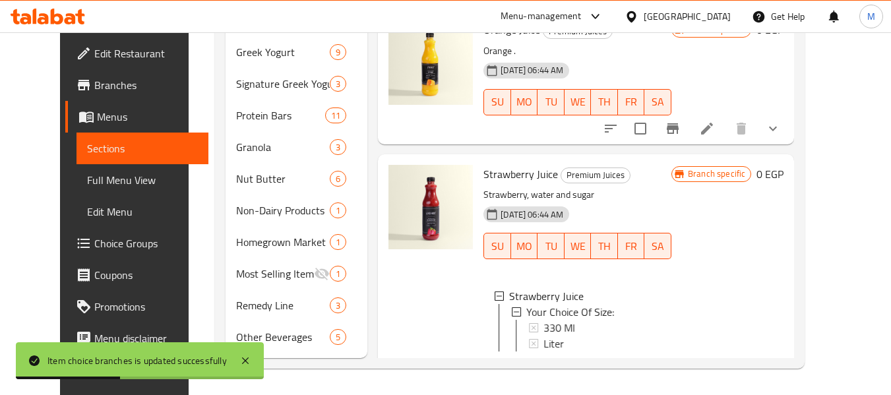
scroll to position [287, 0]
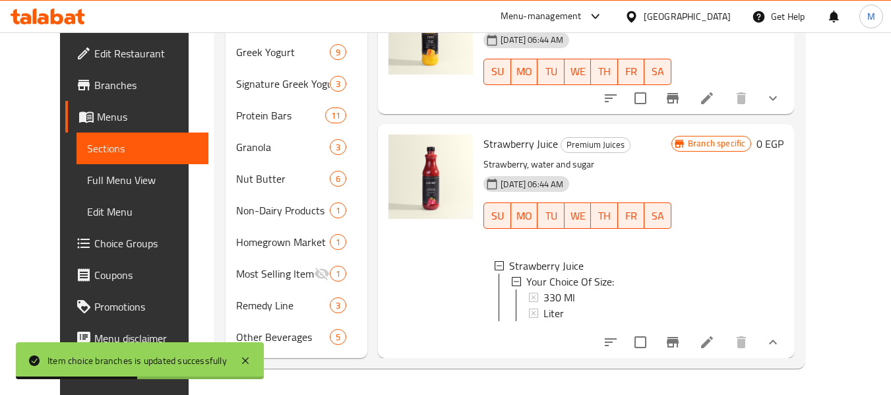
click at [715, 344] on icon at bounding box center [707, 343] width 16 height 16
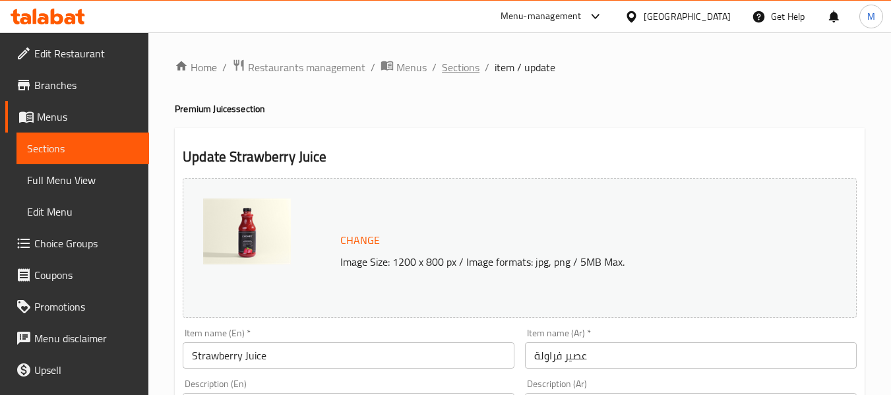
click at [464, 65] on span "Sections" at bounding box center [461, 67] width 38 height 16
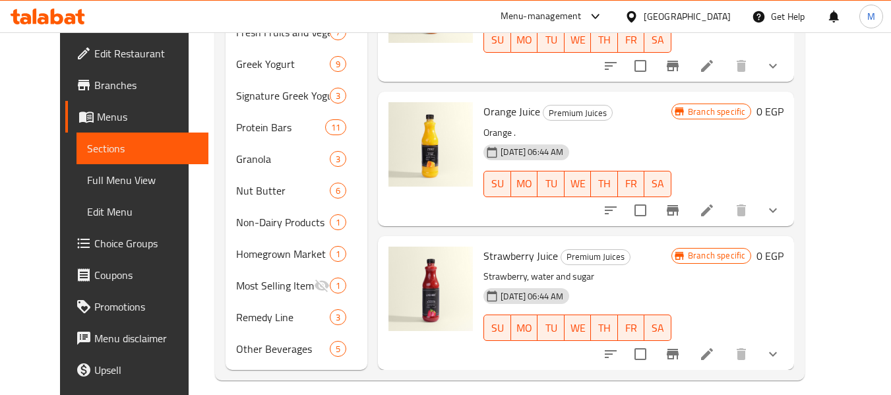
scroll to position [496, 0]
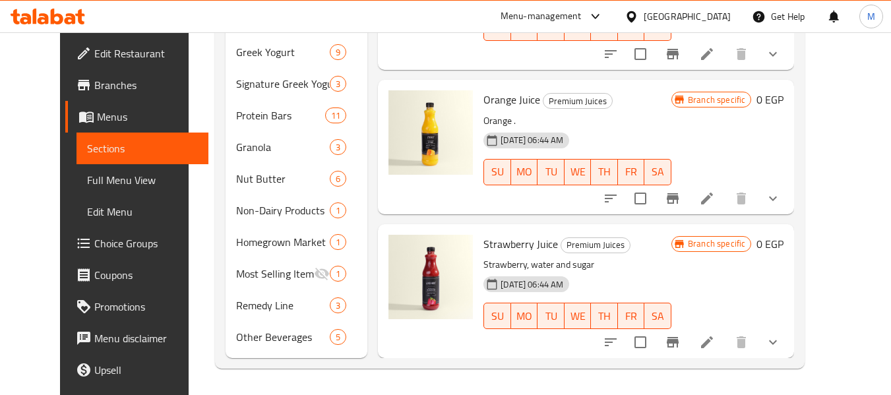
click at [789, 343] on button "show more" at bounding box center [773, 343] width 32 height 32
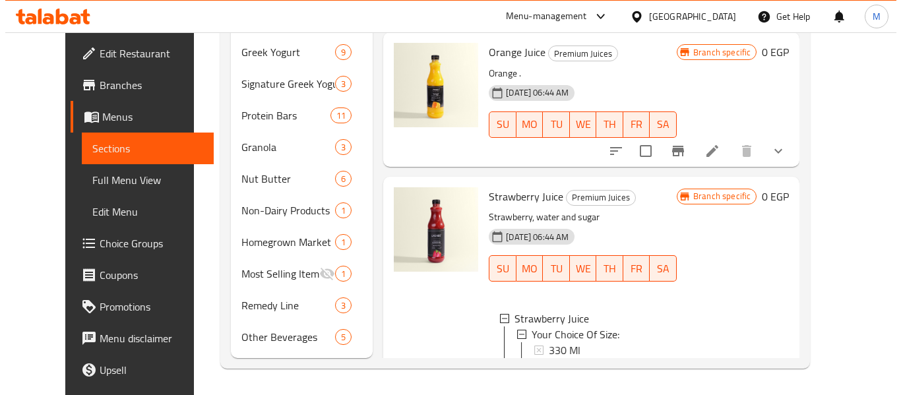
scroll to position [177, 0]
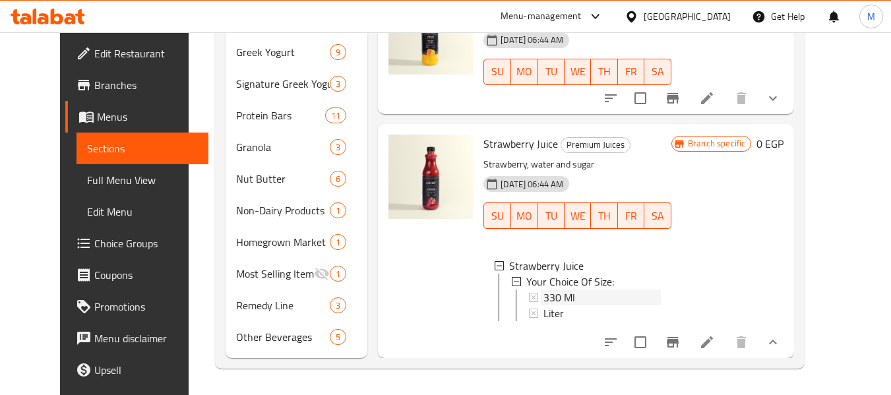
click at [544, 290] on span "330 Ml" at bounding box center [560, 298] width 32 height 16
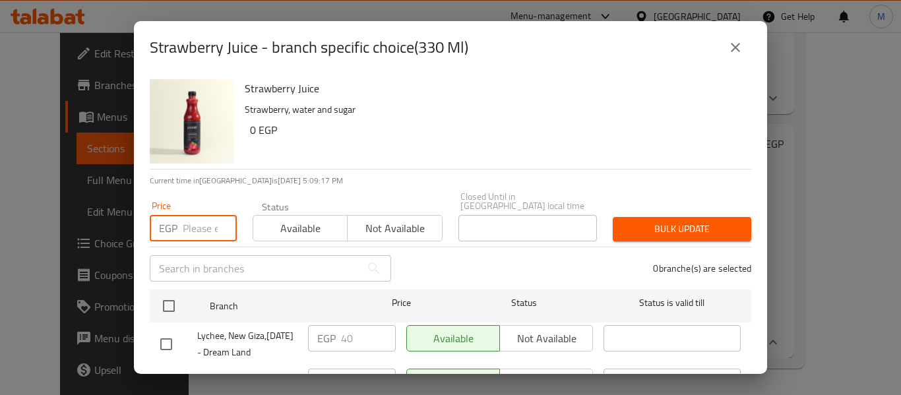
click at [188, 215] on input "number" at bounding box center [210, 228] width 54 height 26
paste input "40"
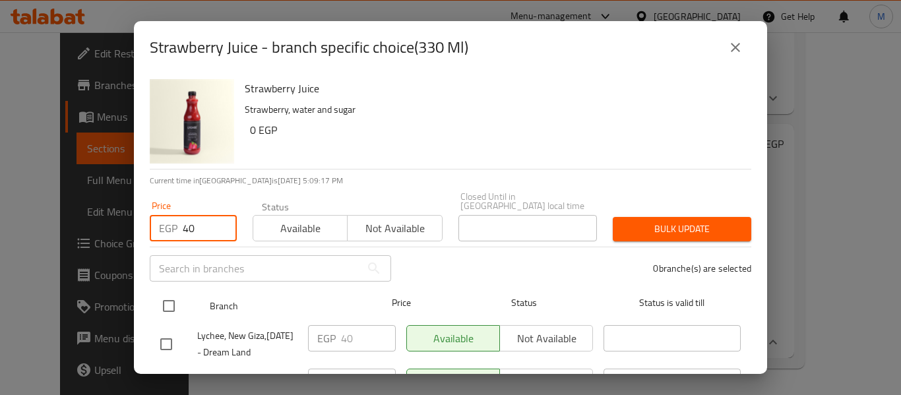
click at [170, 292] on input "checkbox" at bounding box center [169, 306] width 28 height 28
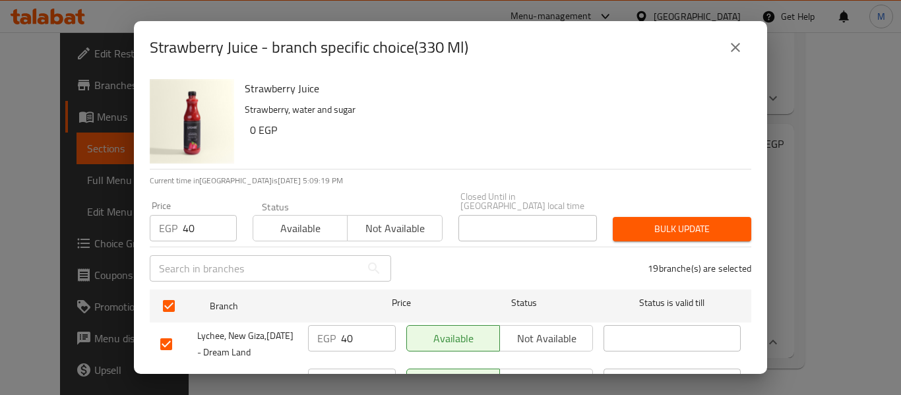
scroll to position [428, 0]
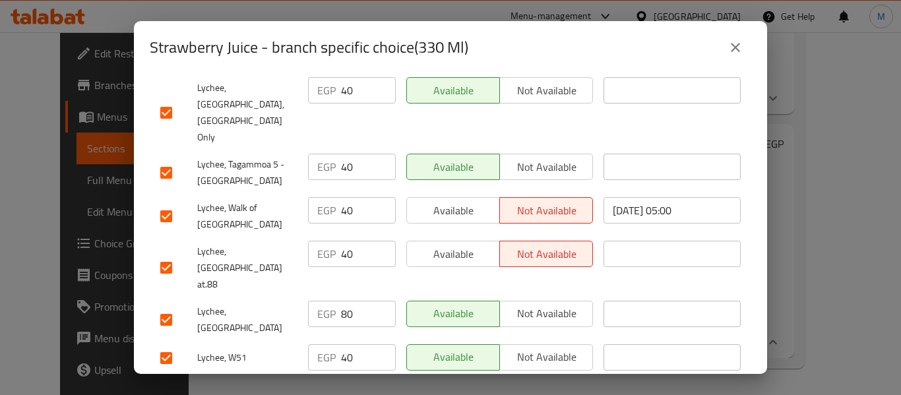
click at [163, 306] on input "checkbox" at bounding box center [166, 320] width 28 height 28
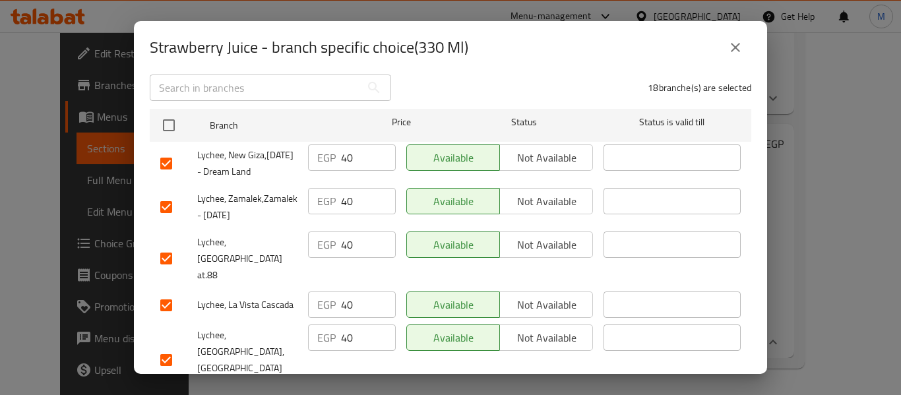
scroll to position [0, 0]
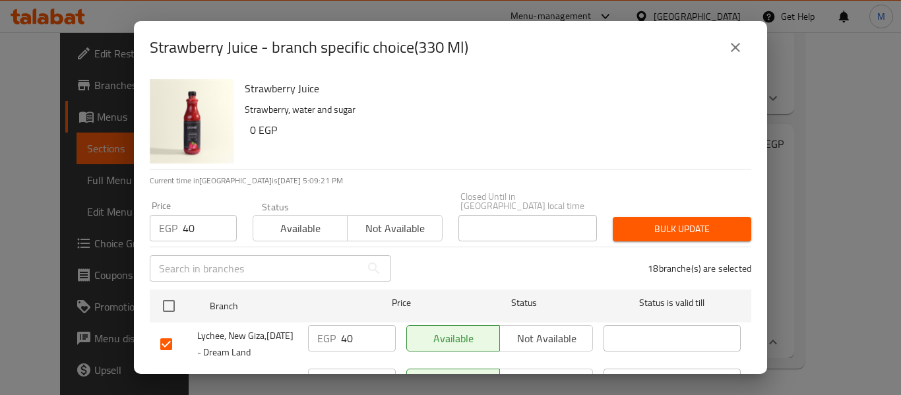
click at [663, 221] on span "Bulk update" at bounding box center [682, 229] width 117 height 16
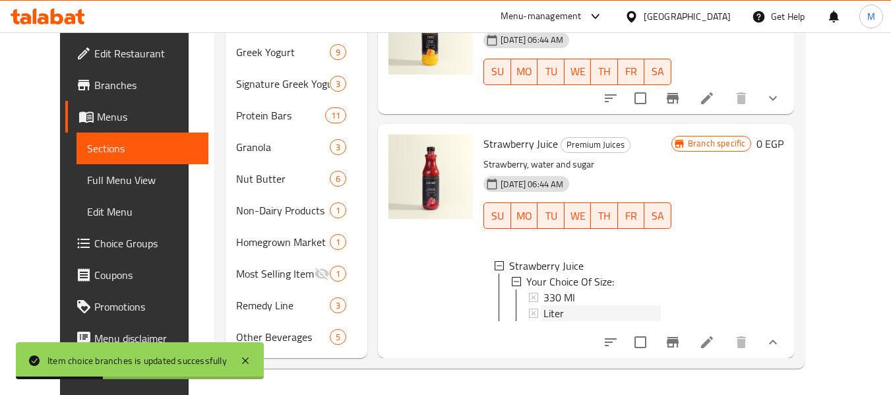
click at [560, 305] on div "Liter" at bounding box center [602, 313] width 117 height 16
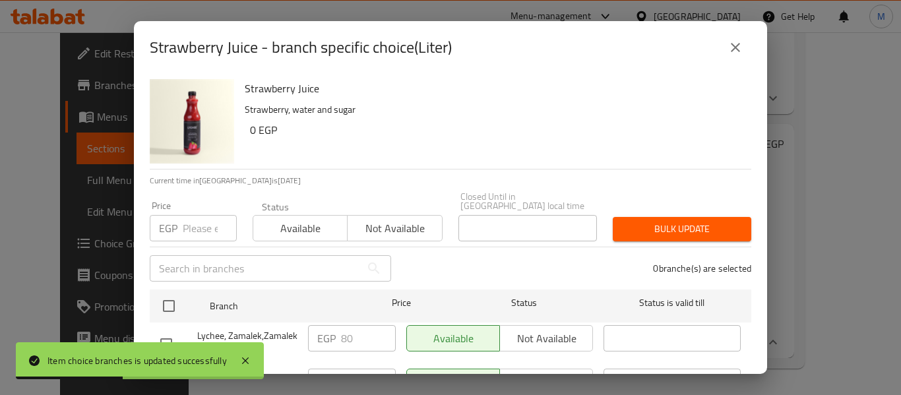
click at [199, 219] on input "number" at bounding box center [210, 228] width 54 height 26
paste input "100"
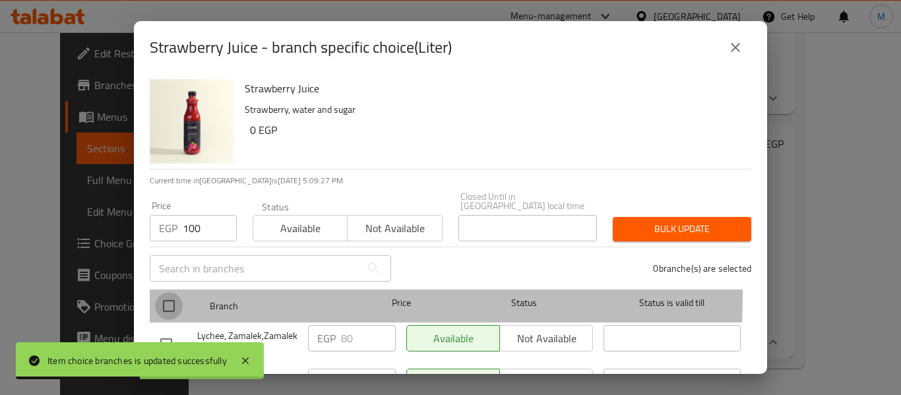
click at [172, 292] on input "checkbox" at bounding box center [169, 306] width 28 height 28
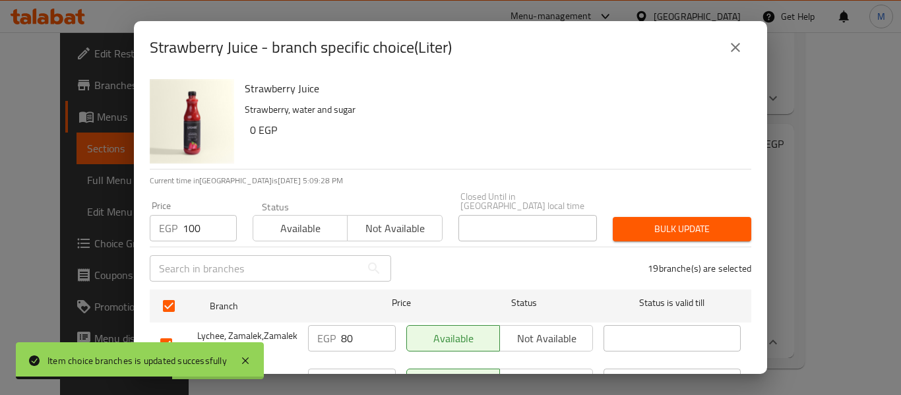
scroll to position [488, 0]
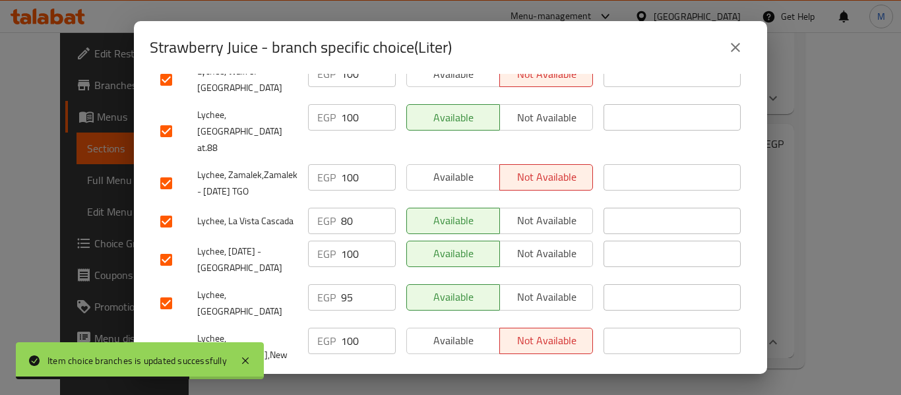
click at [166, 290] on input "checkbox" at bounding box center [166, 304] width 28 height 28
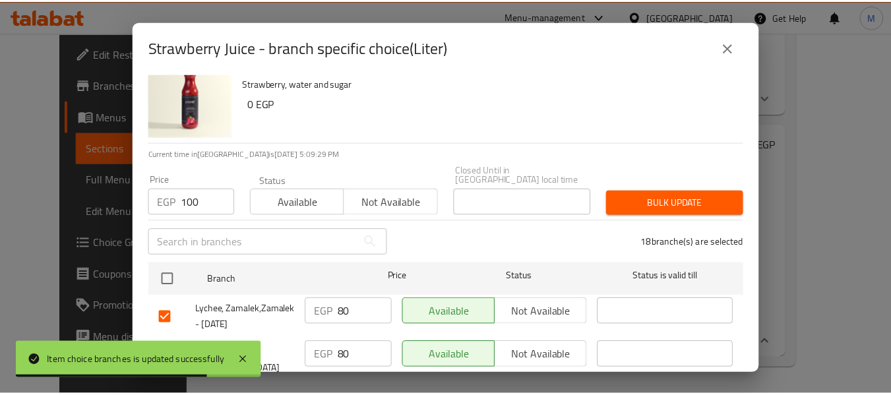
scroll to position [0, 0]
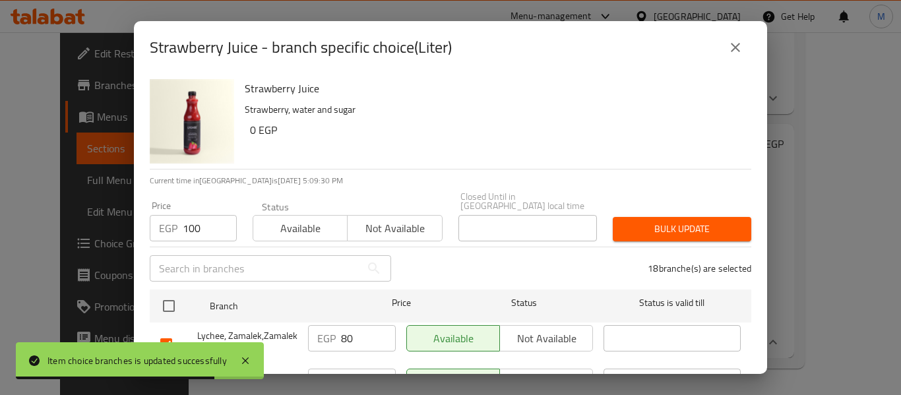
click at [689, 221] on span "Bulk update" at bounding box center [682, 229] width 117 height 16
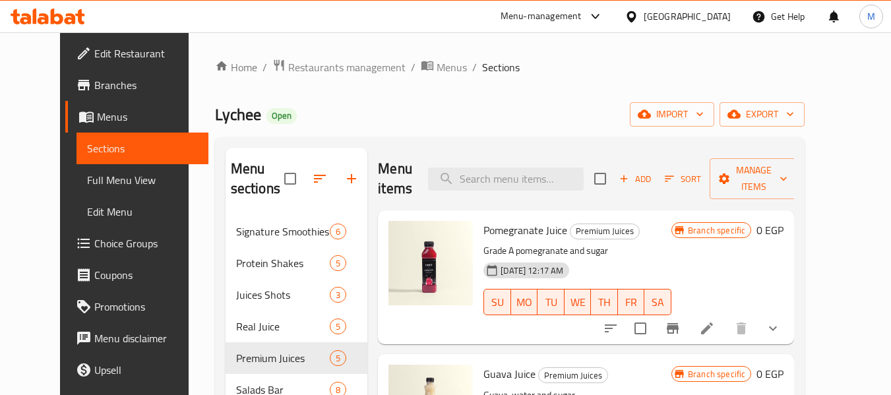
click at [503, 154] on div "Menu items Add Sort Manage items" at bounding box center [586, 179] width 416 height 63
click at [508, 170] on input "search" at bounding box center [506, 179] width 156 height 23
paste input "Immunity Booste"
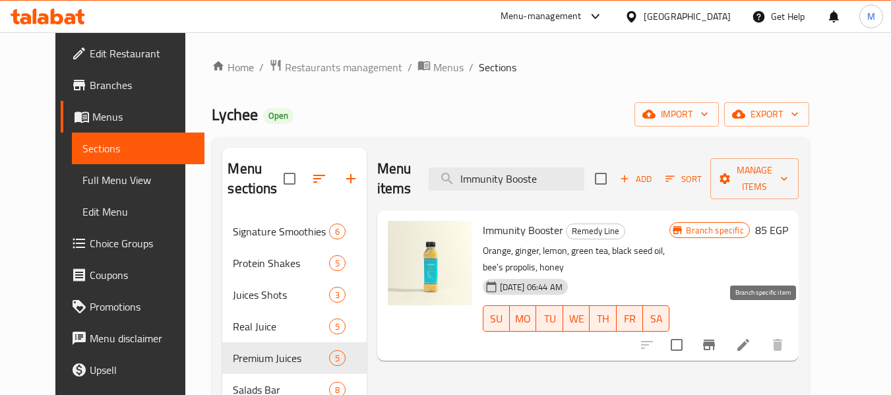
click at [715, 340] on icon "Branch-specific-item" at bounding box center [709, 345] width 12 height 11
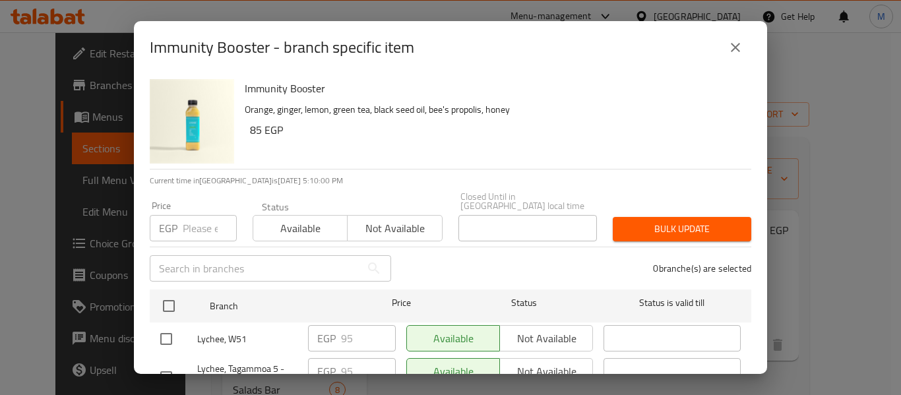
click at [206, 219] on input "number" at bounding box center [210, 228] width 54 height 26
paste input "95"
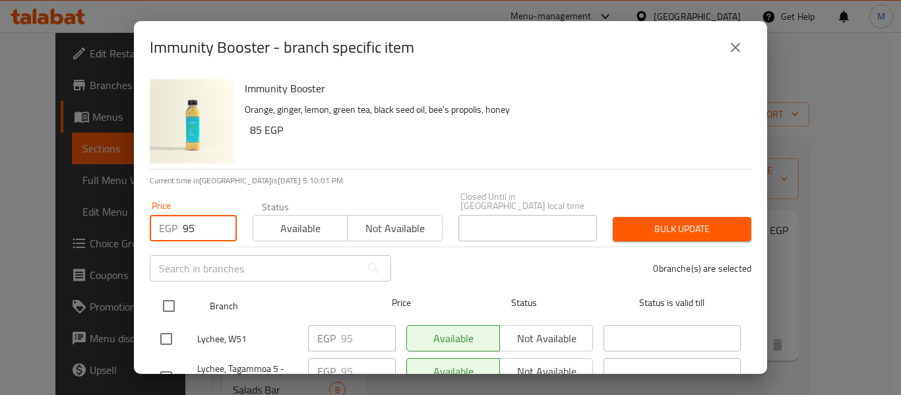
click at [171, 298] on input "checkbox" at bounding box center [169, 306] width 28 height 28
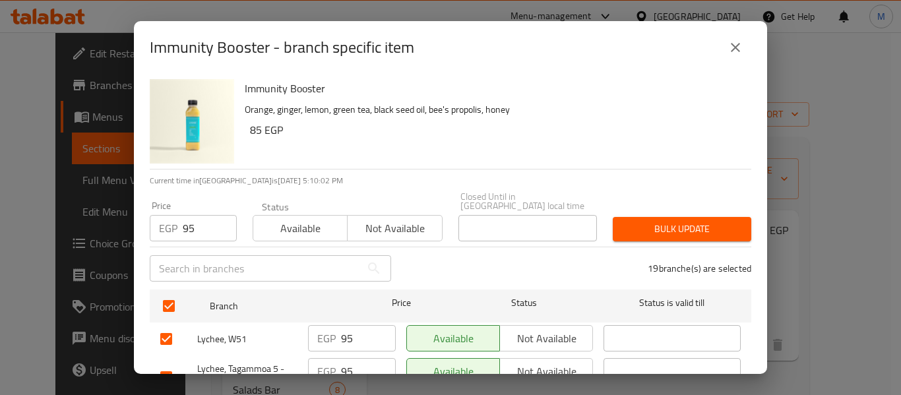
scroll to position [379, 0]
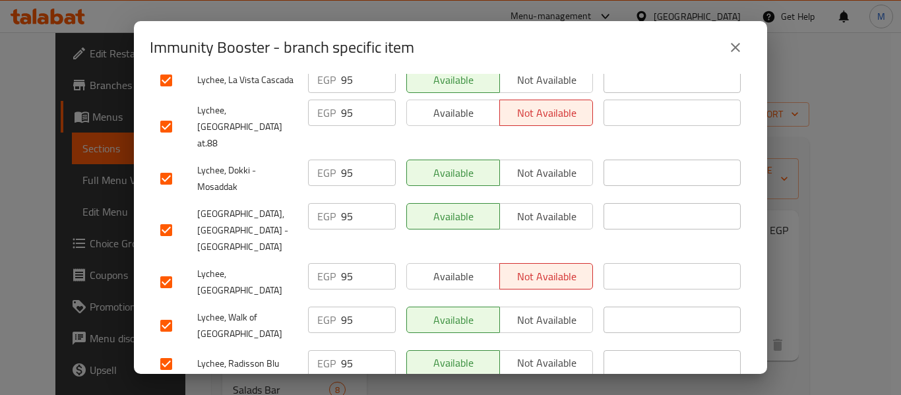
drag, startPoint x: 177, startPoint y: 226, endPoint x: 254, endPoint y: 217, distance: 77.7
click at [176, 269] on input "checkbox" at bounding box center [166, 283] width 28 height 28
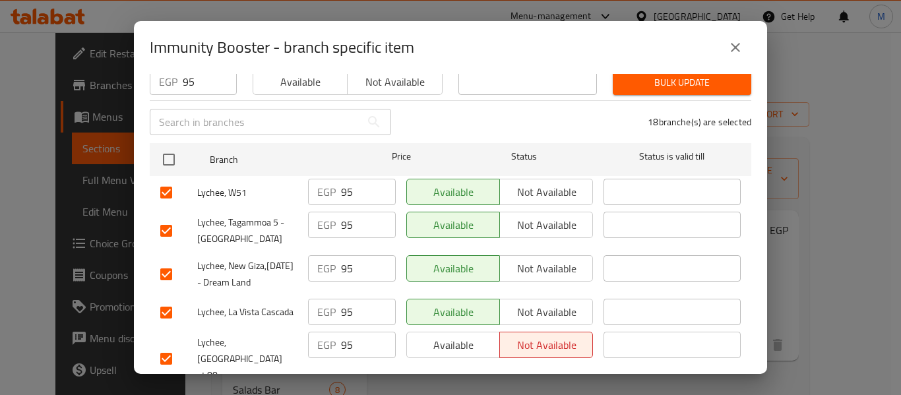
scroll to position [0, 0]
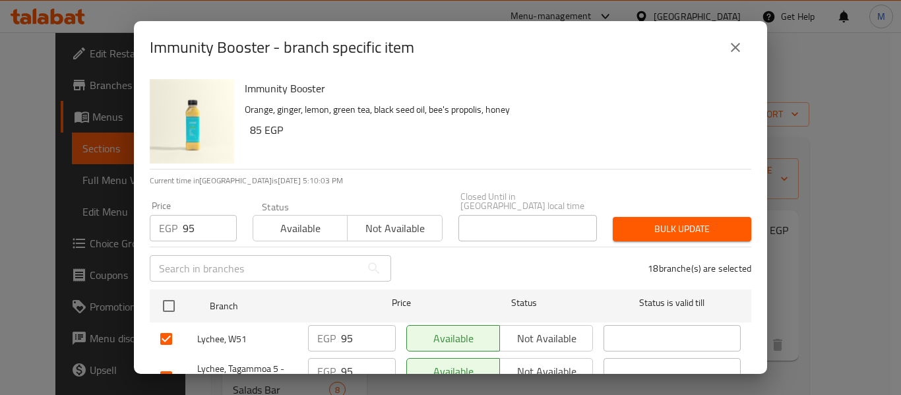
click at [705, 221] on span "Bulk update" at bounding box center [682, 229] width 117 height 16
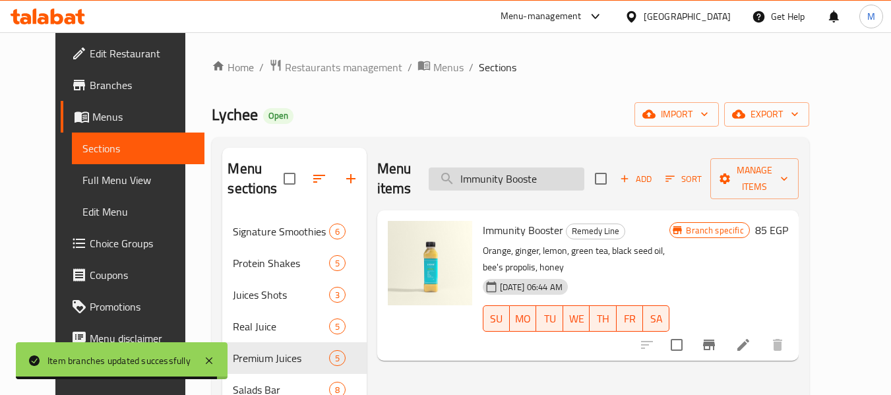
click at [577, 168] on input "Immunity Booste" at bounding box center [507, 179] width 156 height 23
click at [576, 168] on input "Immunity Booste" at bounding box center [507, 179] width 156 height 23
paste input "Winter Guard"
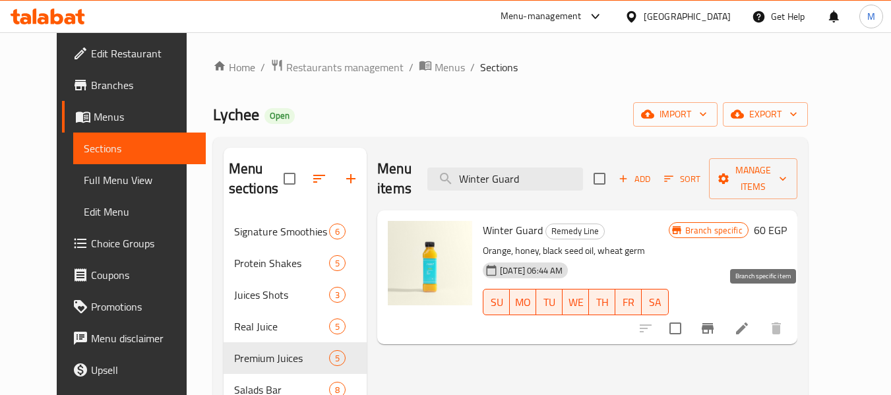
click at [716, 321] on icon "Branch-specific-item" at bounding box center [708, 329] width 16 height 16
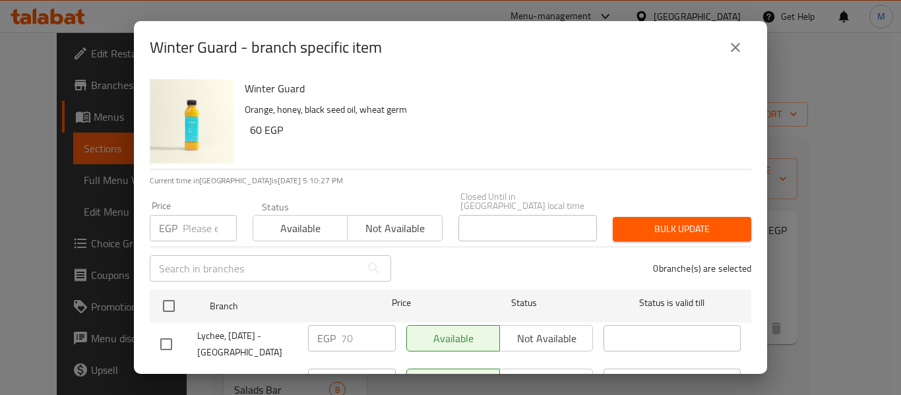
click at [195, 224] on input "number" at bounding box center [210, 228] width 54 height 26
paste input "70"
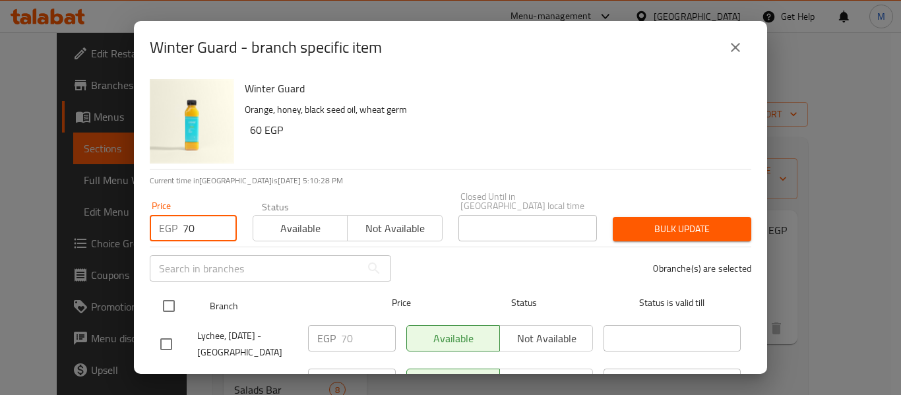
click at [166, 298] on input "checkbox" at bounding box center [169, 306] width 28 height 28
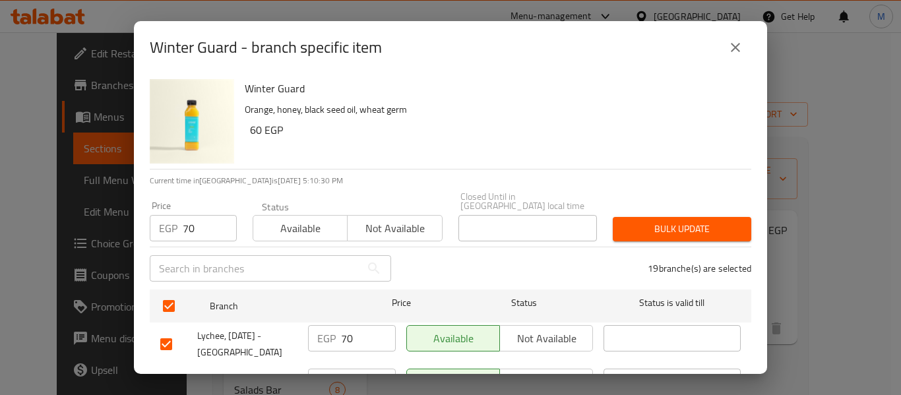
scroll to position [652, 0]
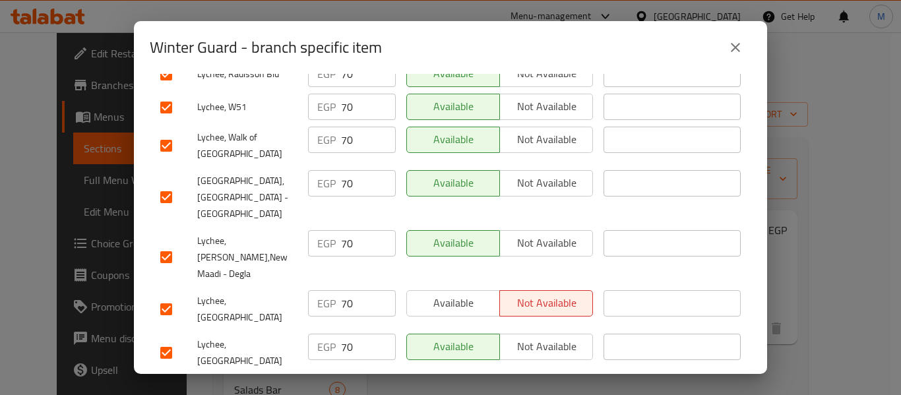
click at [160, 296] on input "checkbox" at bounding box center [166, 310] width 28 height 28
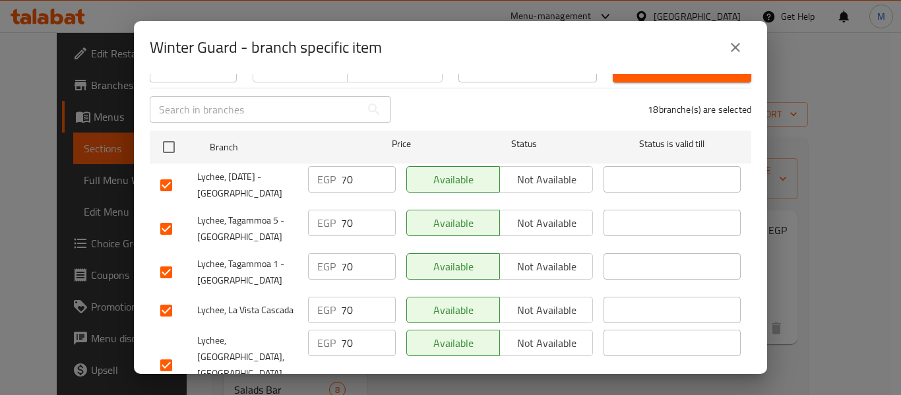
scroll to position [0, 0]
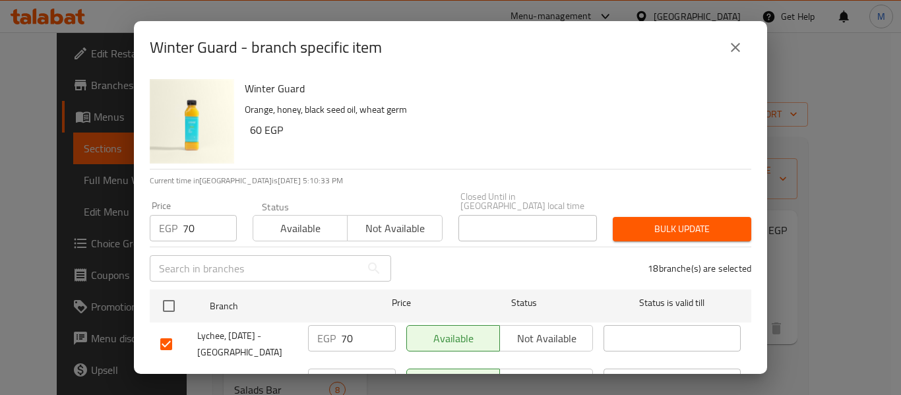
click at [656, 221] on span "Bulk update" at bounding box center [682, 229] width 117 height 16
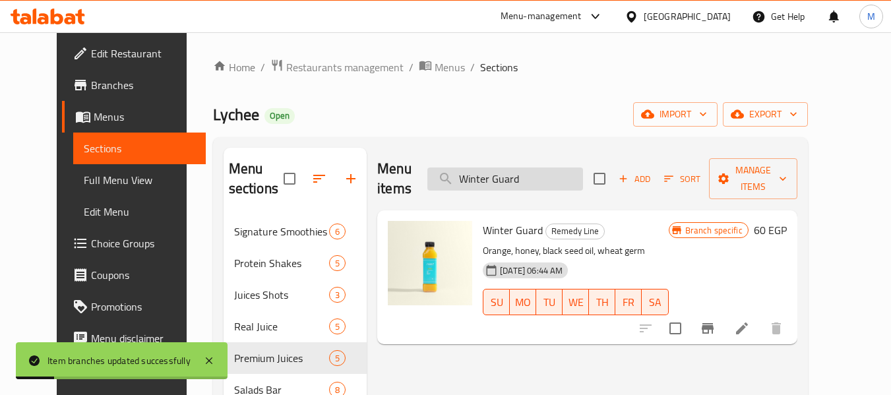
click at [540, 172] on input "Winter Guard" at bounding box center [506, 179] width 156 height 23
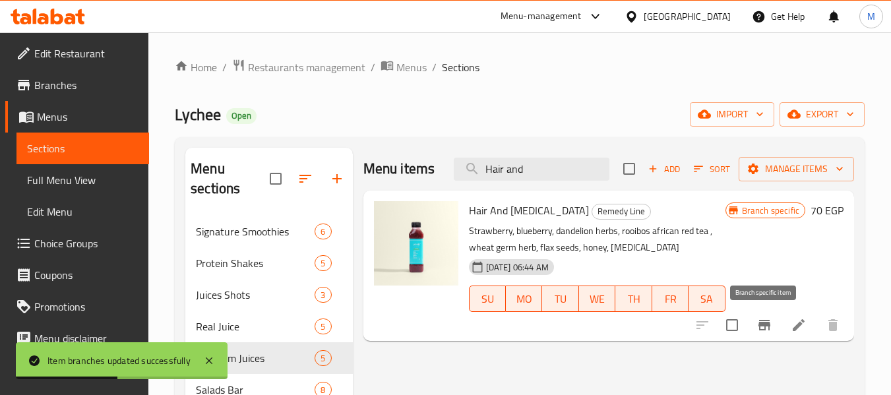
click at [765, 321] on icon "Branch-specific-item" at bounding box center [765, 325] width 12 height 11
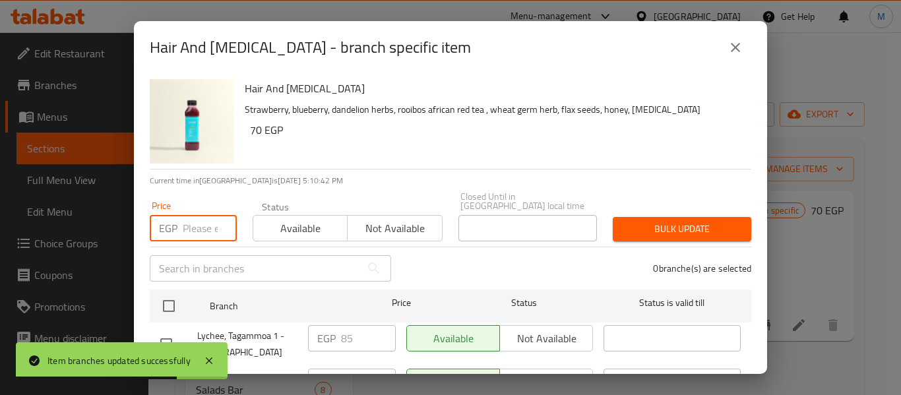
click at [215, 226] on input "number" at bounding box center [210, 228] width 54 height 26
paste input "85"
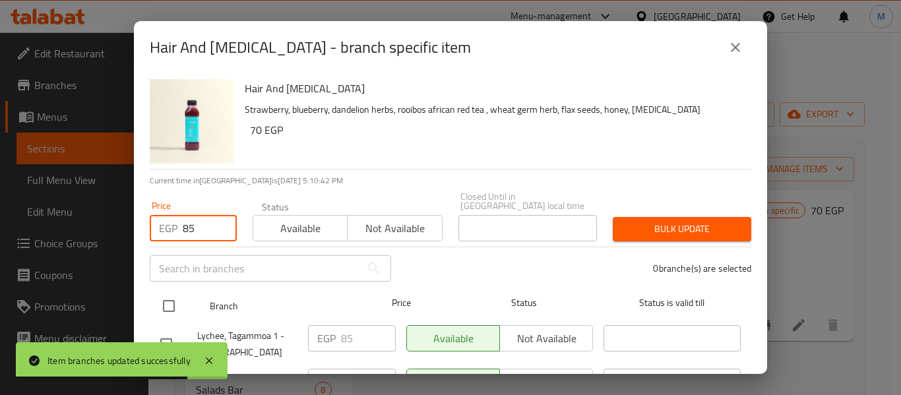
click at [169, 292] on input "checkbox" at bounding box center [169, 306] width 28 height 28
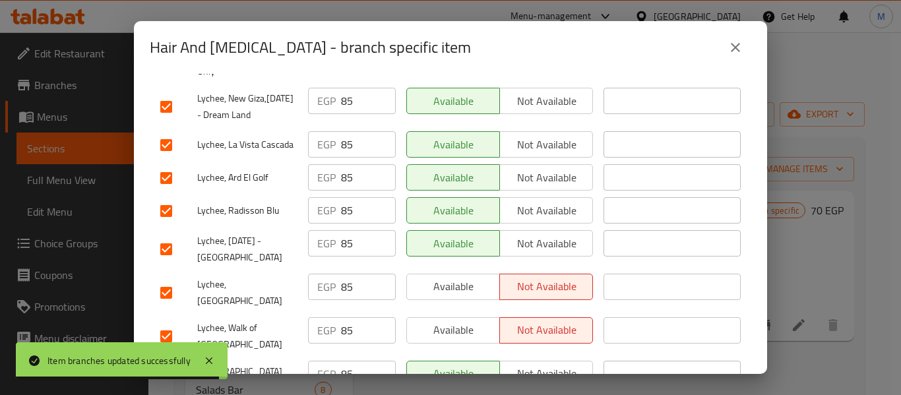
click at [170, 279] on input "checkbox" at bounding box center [166, 293] width 28 height 28
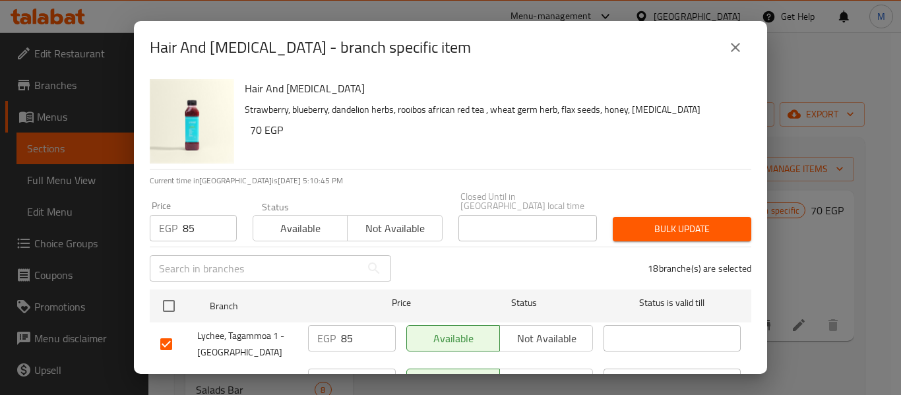
click at [737, 226] on button "Bulk update" at bounding box center [682, 229] width 139 height 24
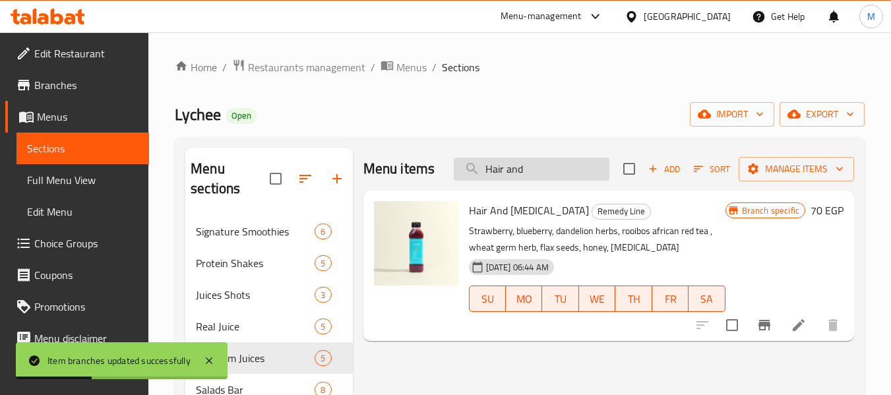
click at [555, 177] on input "Hair and" at bounding box center [532, 169] width 156 height 23
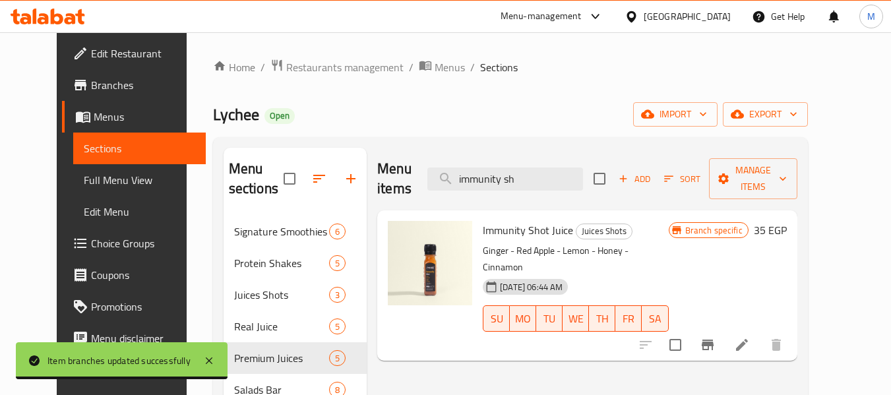
click at [714, 340] on icon "Branch-specific-item" at bounding box center [708, 345] width 12 height 11
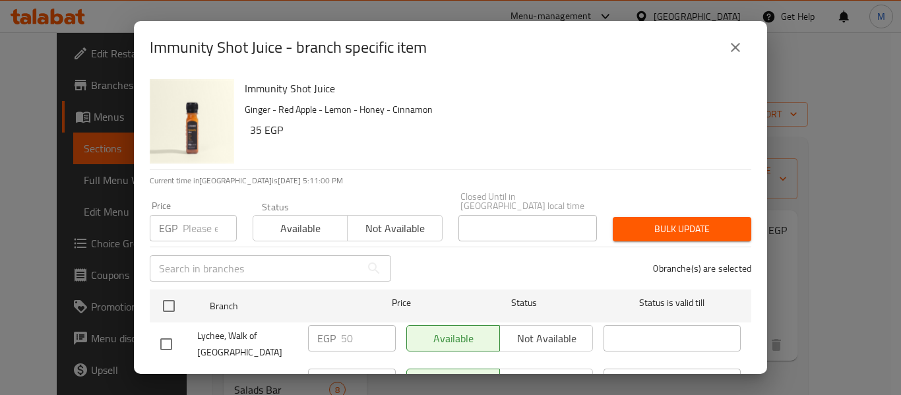
click at [191, 215] on input "number" at bounding box center [210, 228] width 54 height 26
paste input "50"
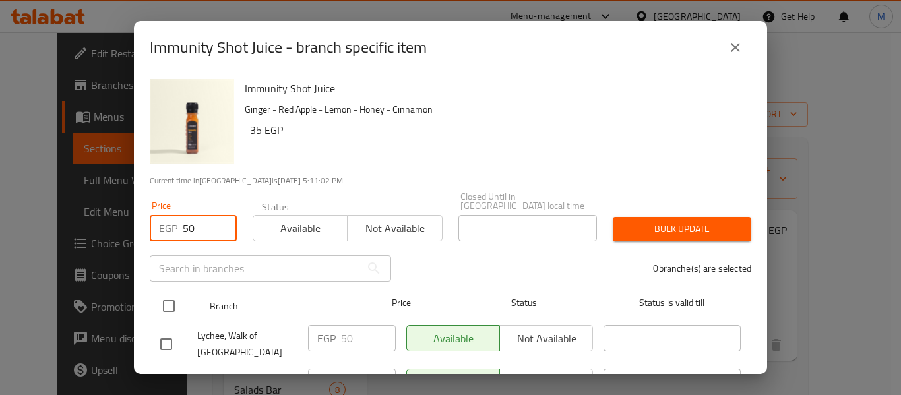
click at [176, 292] on input "checkbox" at bounding box center [169, 306] width 28 height 28
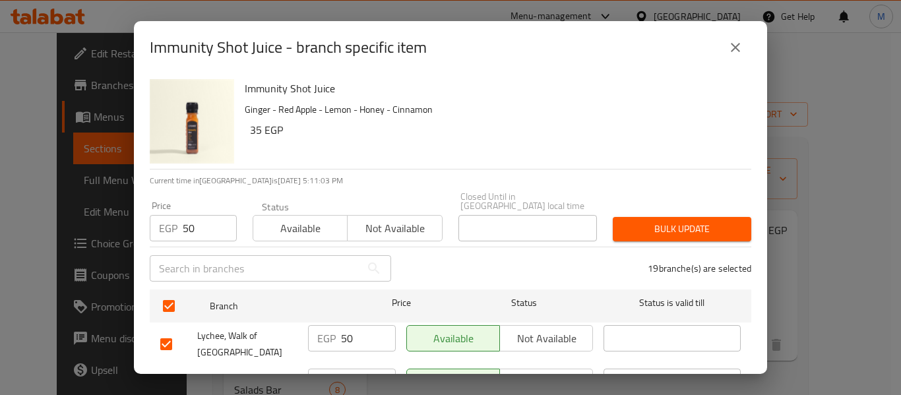
scroll to position [635, 0]
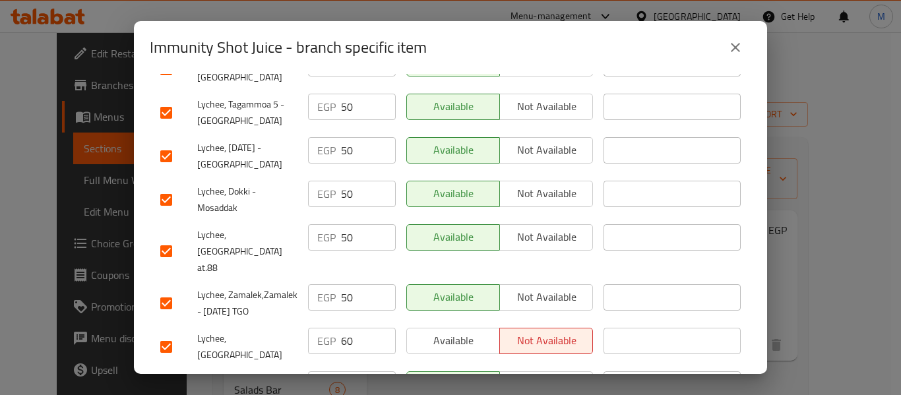
click at [166, 333] on input "checkbox" at bounding box center [166, 347] width 28 height 28
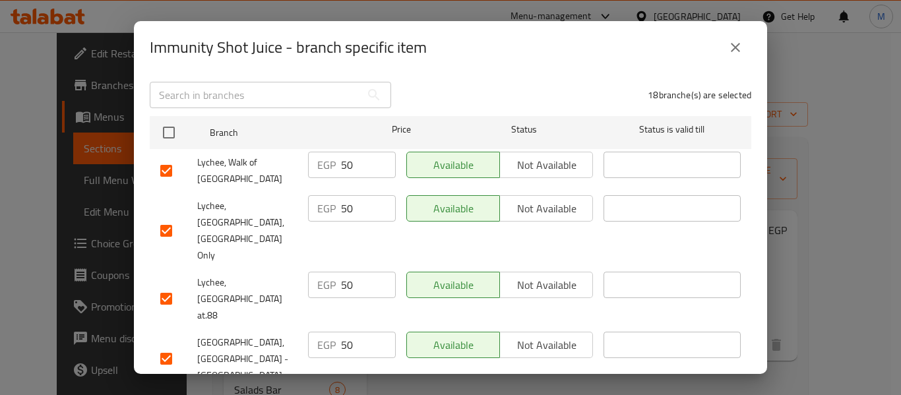
scroll to position [0, 0]
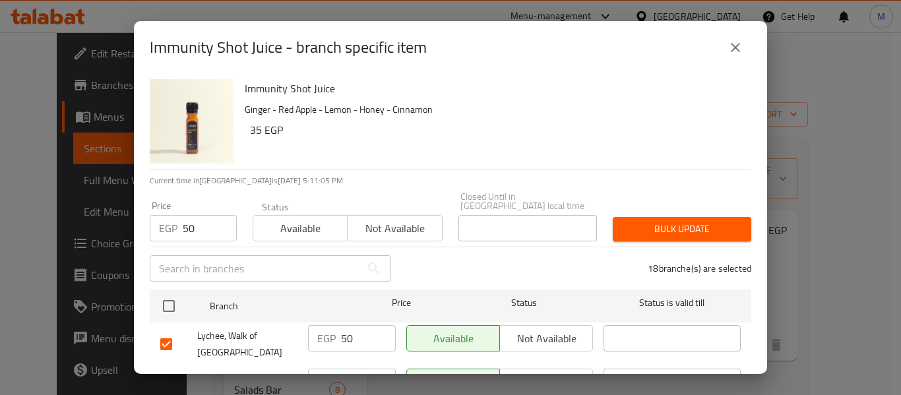
click at [653, 224] on span "Bulk update" at bounding box center [682, 229] width 117 height 16
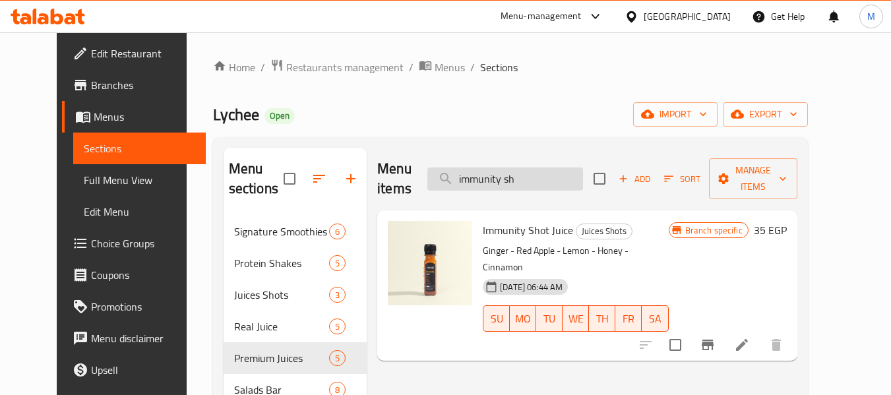
click at [528, 174] on input "immunity sh" at bounding box center [506, 179] width 156 height 23
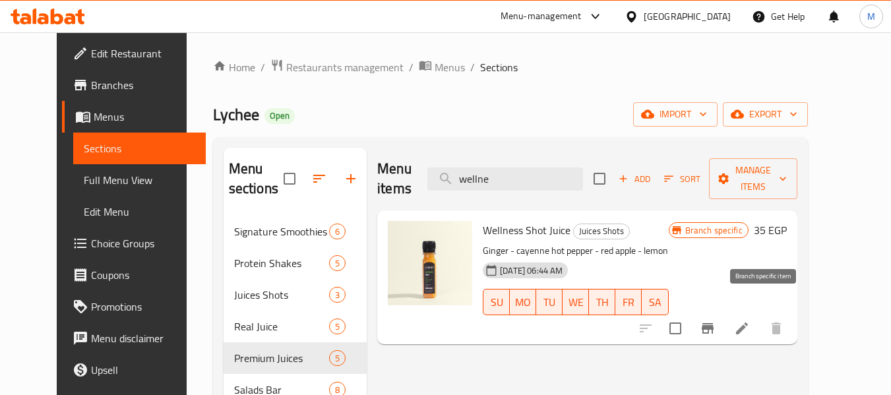
click at [716, 321] on icon "Branch-specific-item" at bounding box center [708, 329] width 16 height 16
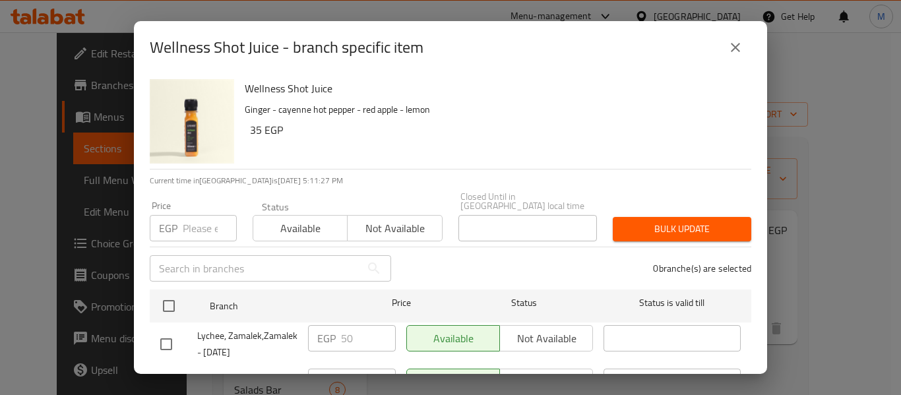
click at [193, 217] on input "number" at bounding box center [210, 228] width 54 height 26
paste input "50"
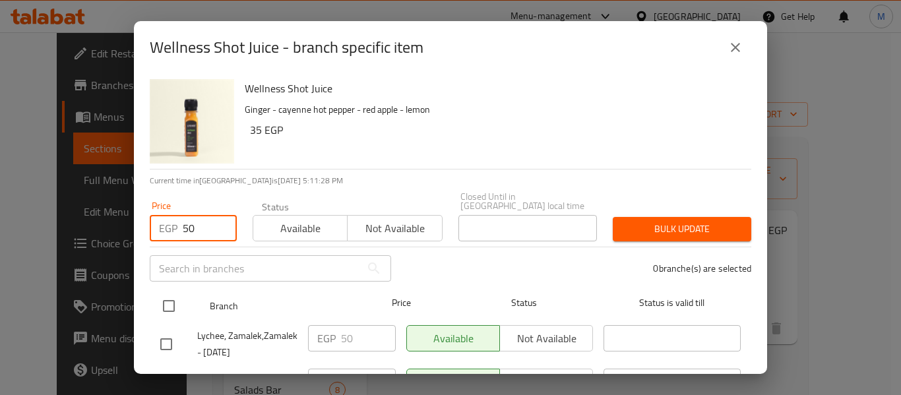
click at [174, 294] on input "checkbox" at bounding box center [169, 306] width 28 height 28
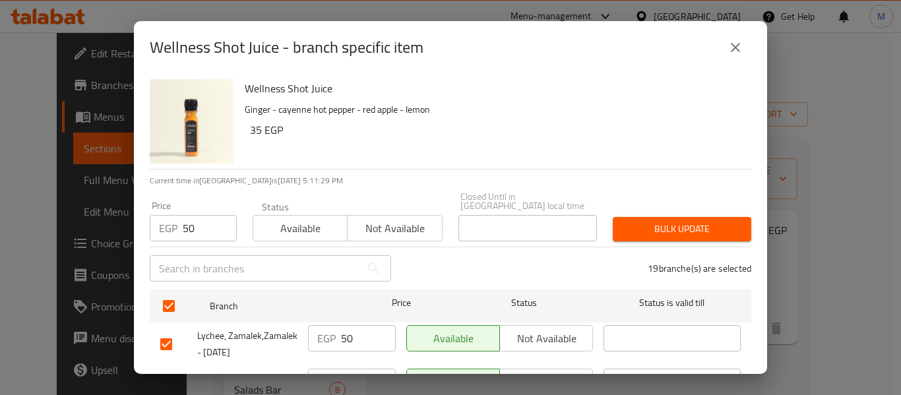
scroll to position [756, 0]
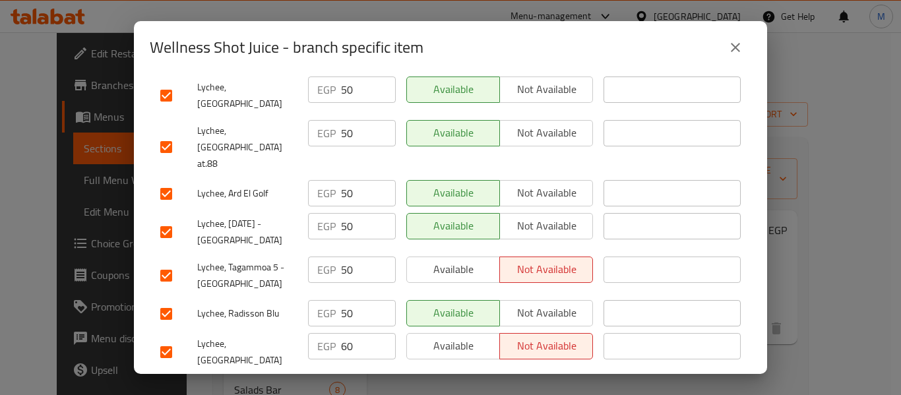
click at [162, 338] on input "checkbox" at bounding box center [166, 352] width 28 height 28
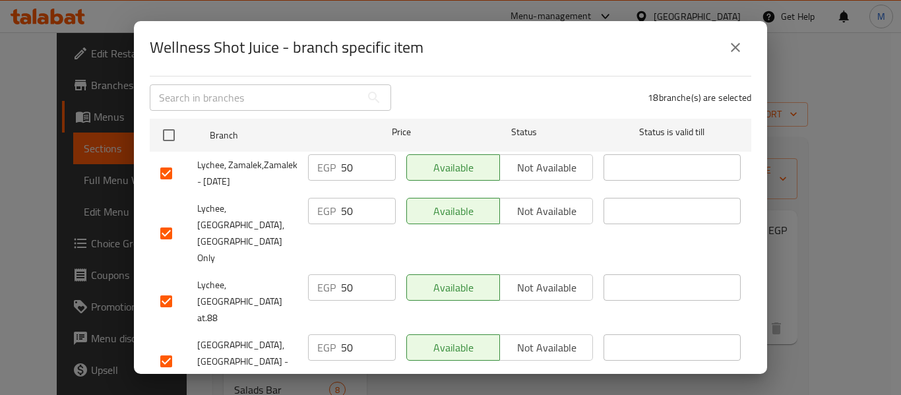
scroll to position [0, 0]
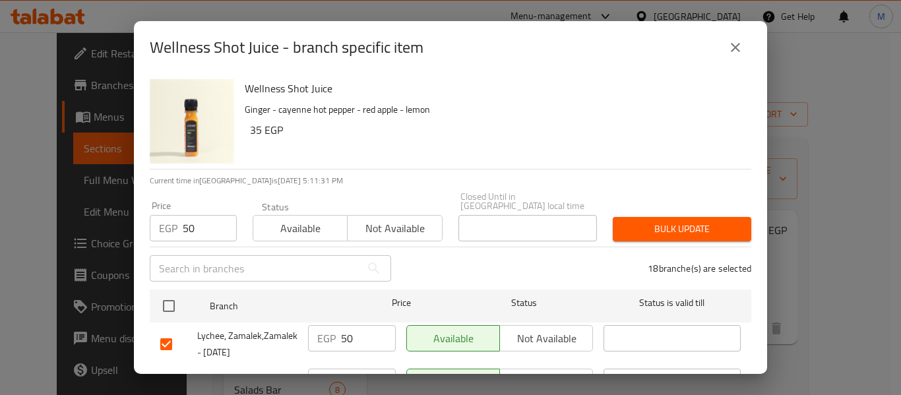
click at [686, 221] on span "Bulk update" at bounding box center [682, 229] width 117 height 16
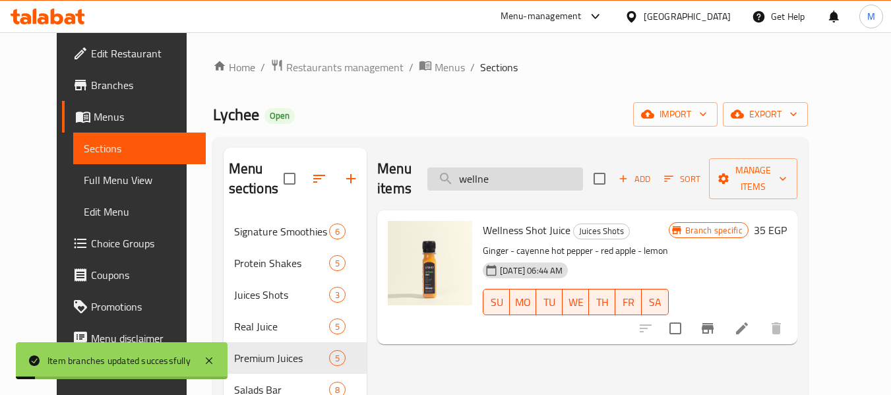
click at [558, 174] on input "wellne" at bounding box center [506, 179] width 156 height 23
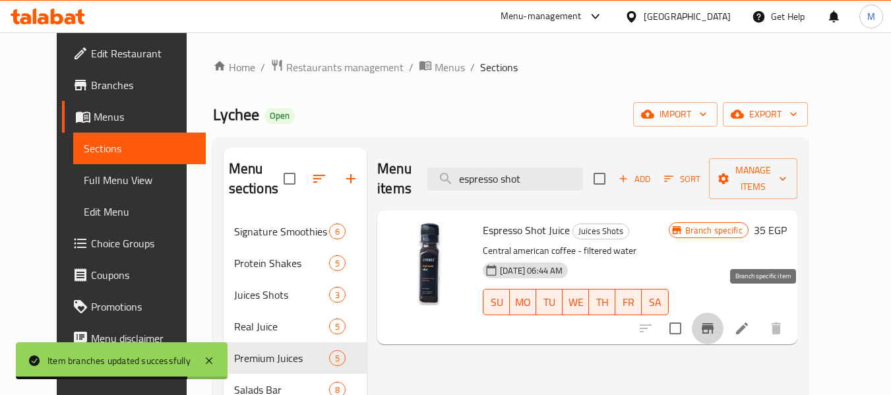
click at [724, 313] on button "Branch-specific-item" at bounding box center [708, 329] width 32 height 32
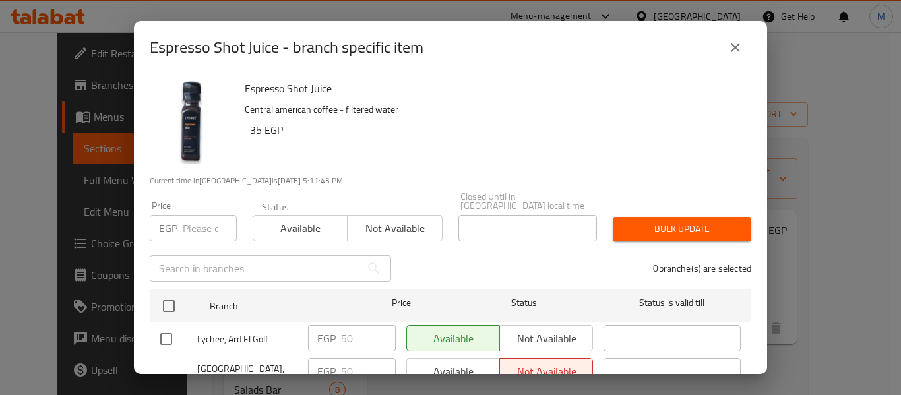
click at [199, 215] on input "number" at bounding box center [210, 228] width 54 height 26
paste input "50"
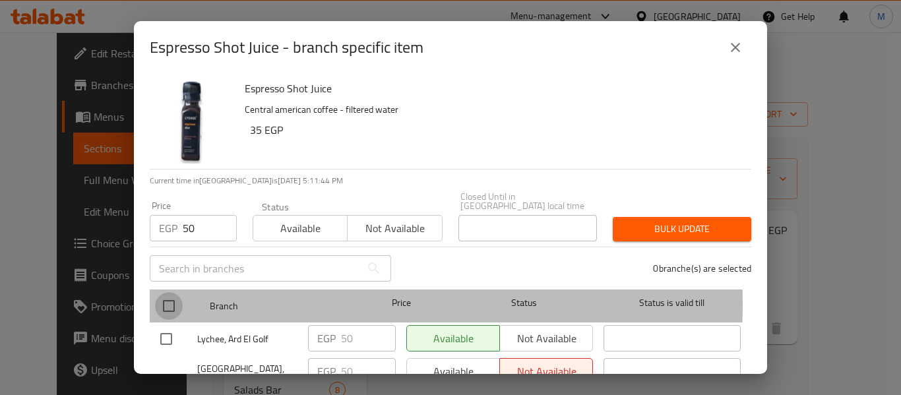
click at [168, 294] on input "checkbox" at bounding box center [169, 306] width 28 height 28
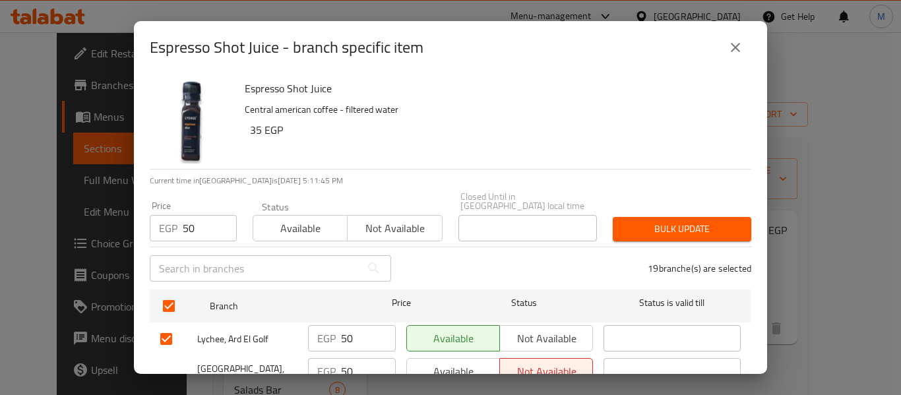
scroll to position [685, 0]
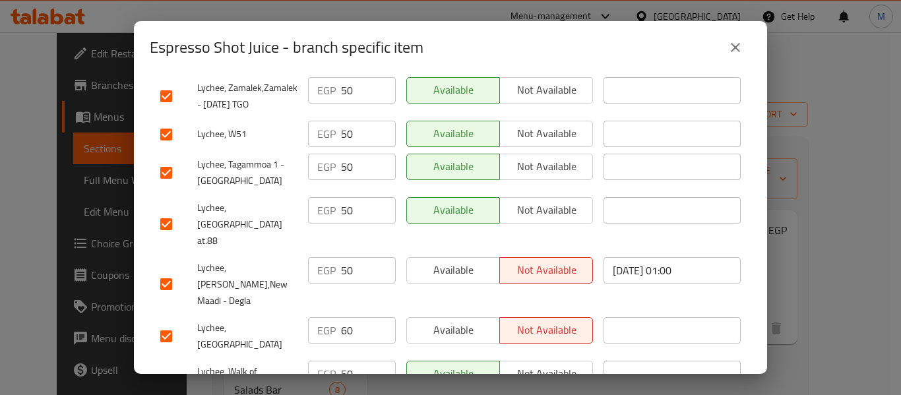
click at [170, 323] on input "checkbox" at bounding box center [166, 337] width 28 height 28
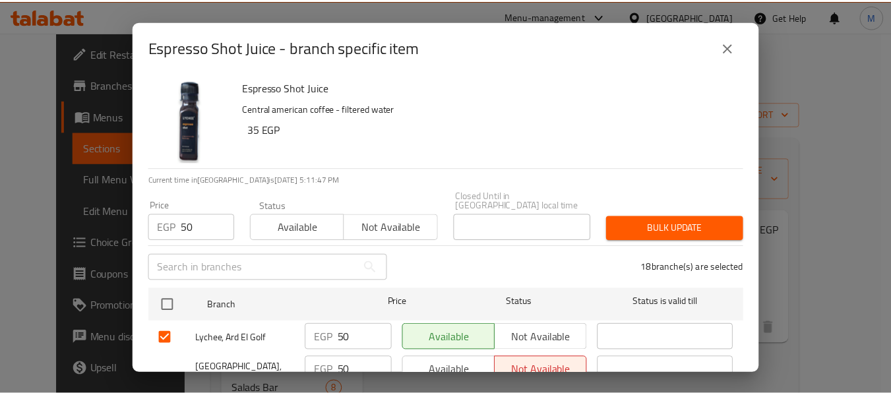
scroll to position [0, 0]
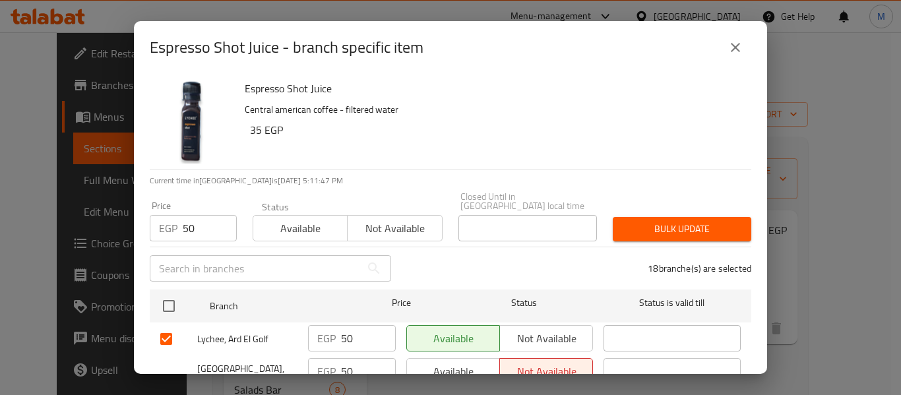
click at [659, 221] on span "Bulk update" at bounding box center [682, 229] width 117 height 16
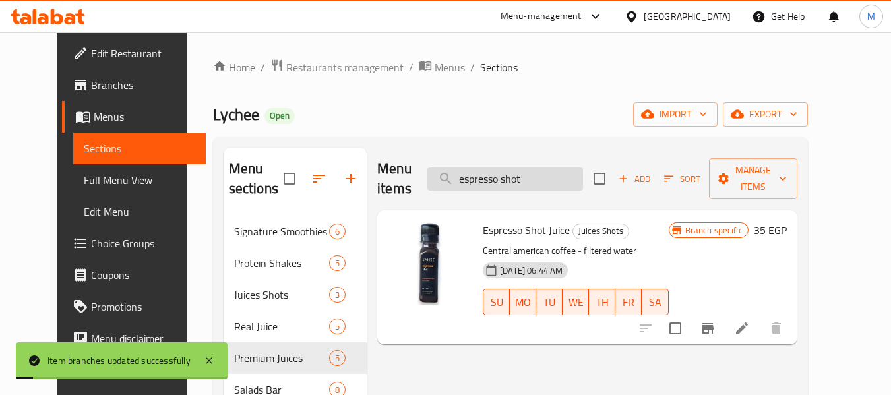
click at [528, 168] on input "espresso shot" at bounding box center [506, 179] width 156 height 23
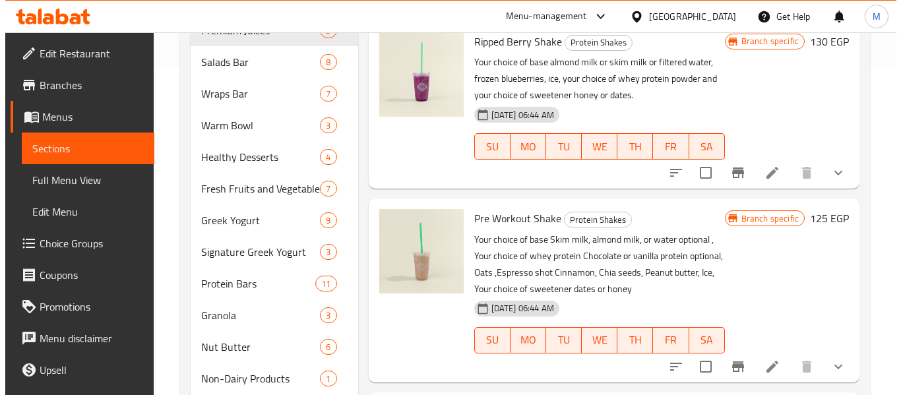
scroll to position [496, 0]
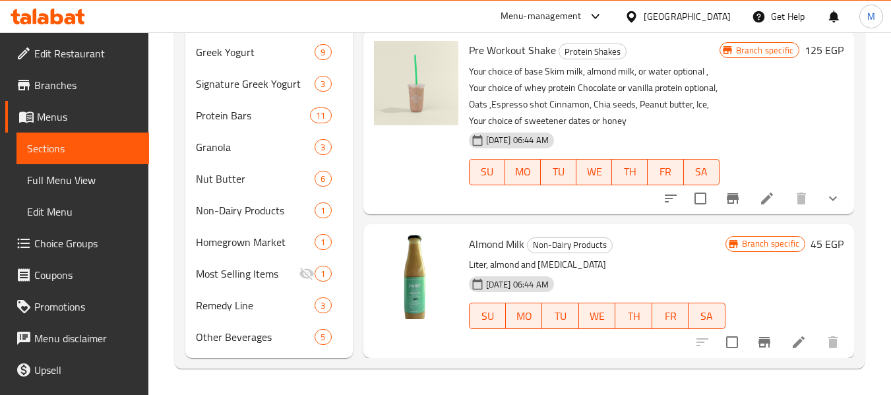
click at [757, 345] on icon "Branch-specific-item" at bounding box center [765, 343] width 16 height 16
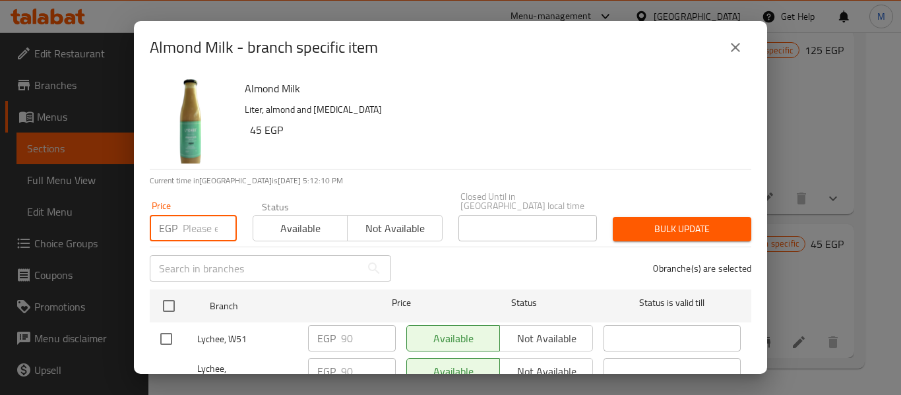
click at [202, 215] on input "number" at bounding box center [210, 228] width 54 height 26
paste input "90"
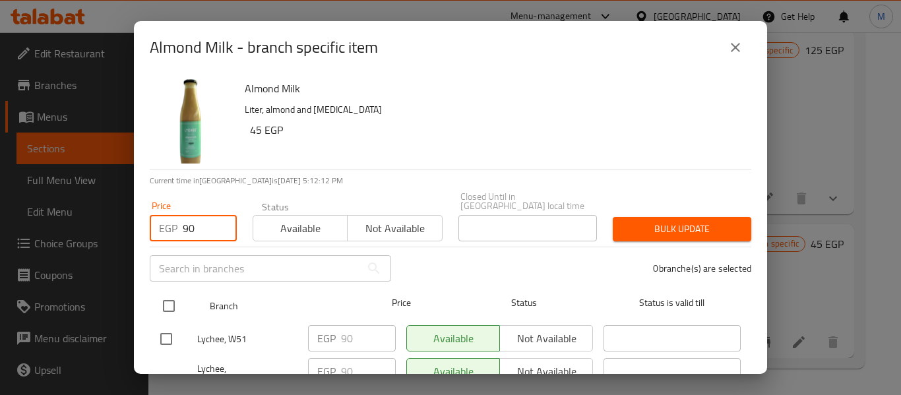
click at [169, 292] on input "checkbox" at bounding box center [169, 306] width 28 height 28
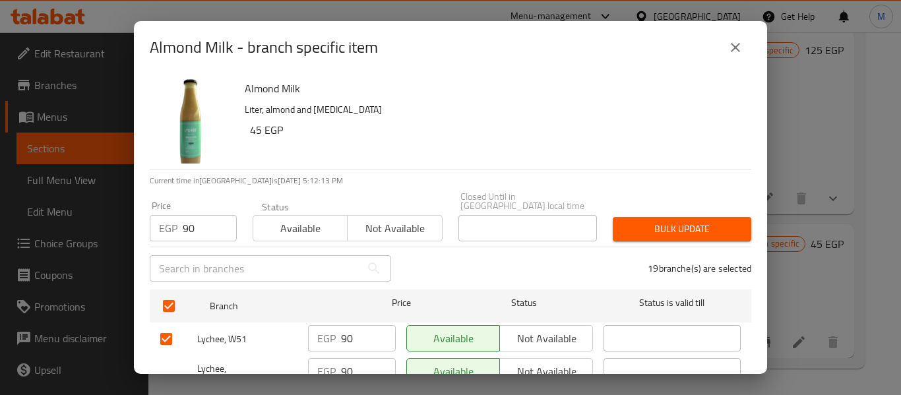
scroll to position [352, 0]
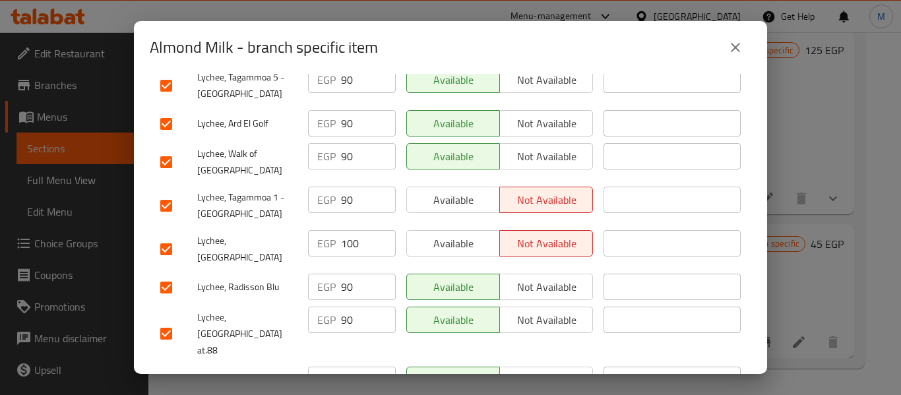
click at [168, 236] on input "checkbox" at bounding box center [166, 250] width 28 height 28
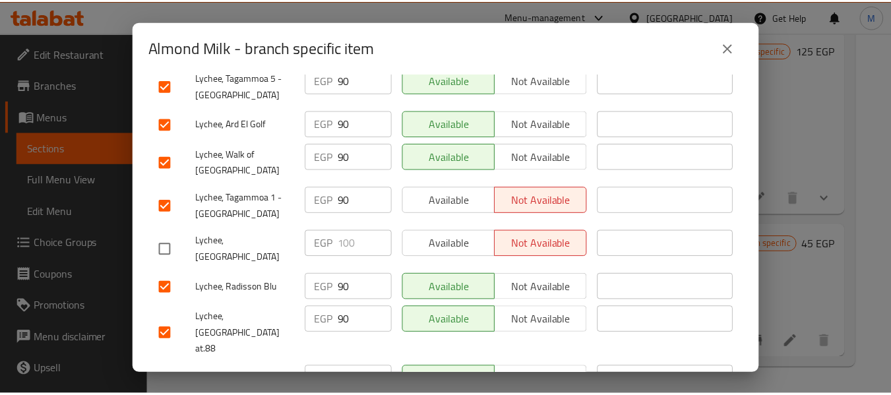
scroll to position [0, 0]
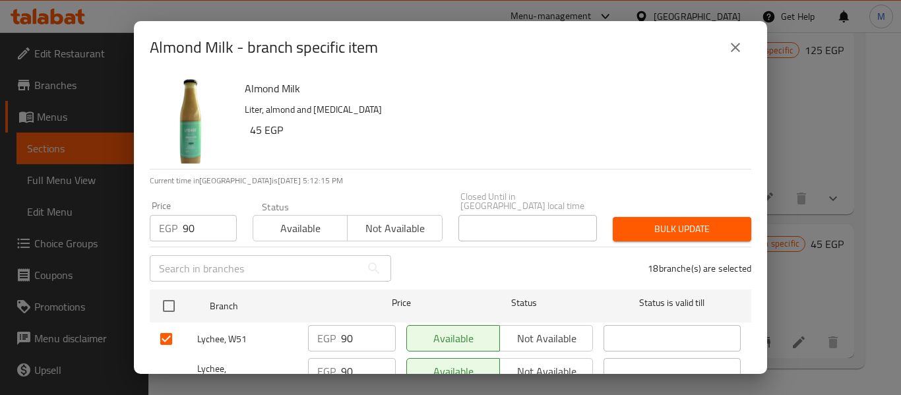
click at [697, 222] on span "Bulk update" at bounding box center [682, 229] width 117 height 16
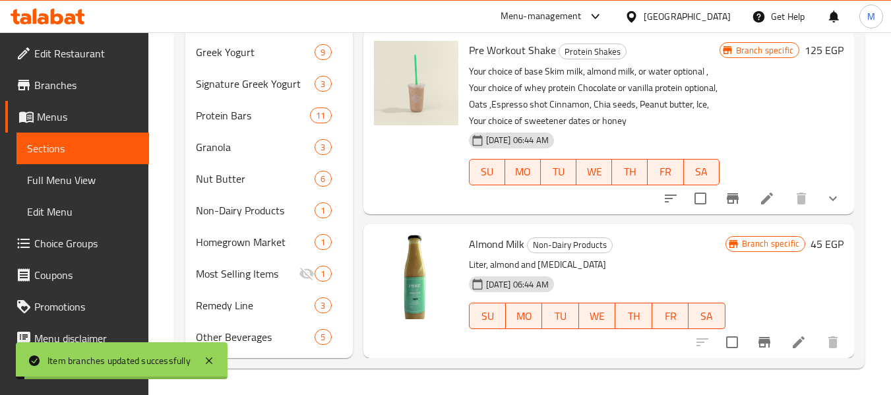
click at [736, 43] on div "Branch specific" at bounding box center [760, 50] width 80 height 16
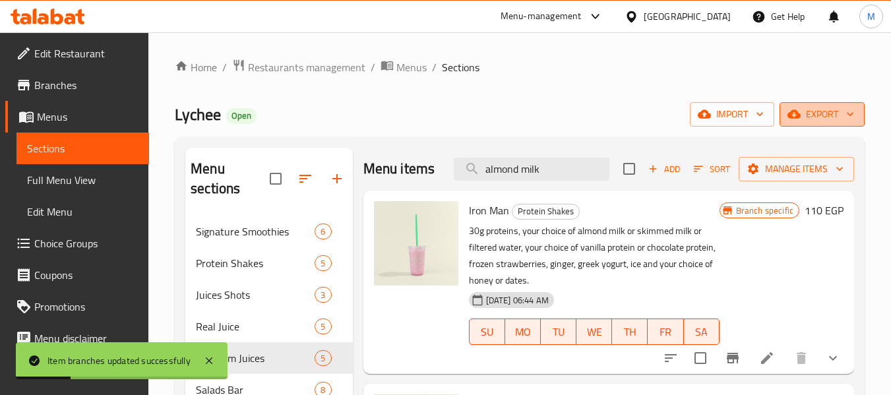
click at [828, 111] on span "export" at bounding box center [822, 114] width 64 height 16
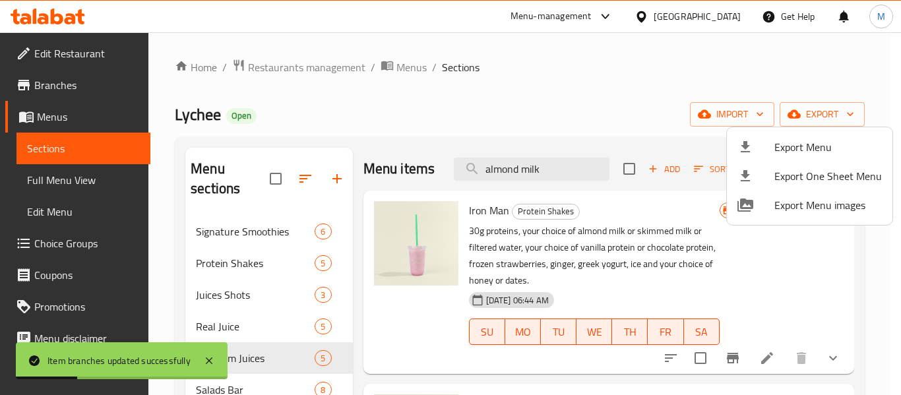
click at [785, 152] on span "Export Menu" at bounding box center [829, 147] width 108 height 16
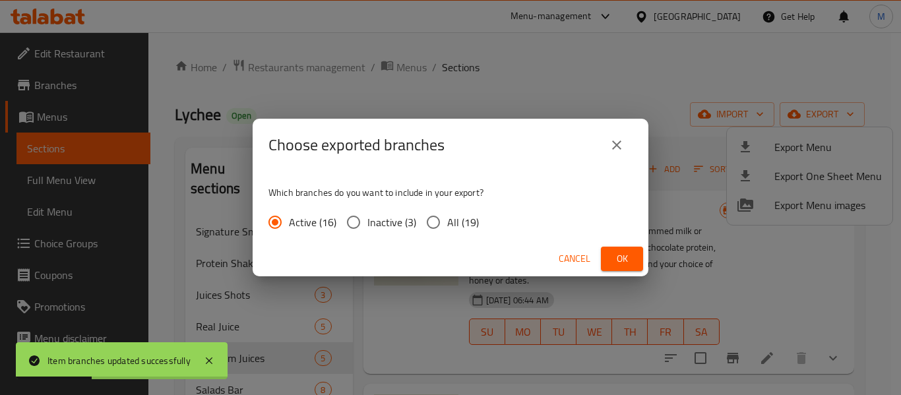
click at [459, 222] on span "All (19)" at bounding box center [463, 222] width 32 height 16
click at [447, 222] on input "All (19)" at bounding box center [434, 222] width 28 height 28
click at [627, 255] on span "Ok" at bounding box center [622, 259] width 21 height 16
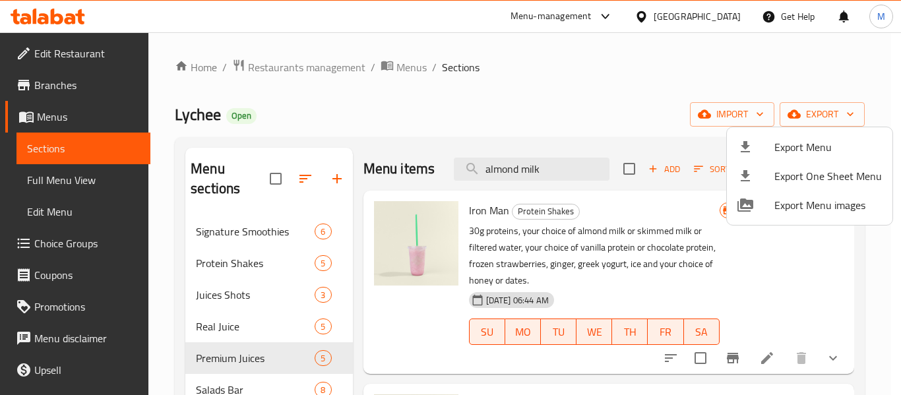
click at [720, 24] on div at bounding box center [450, 197] width 901 height 395
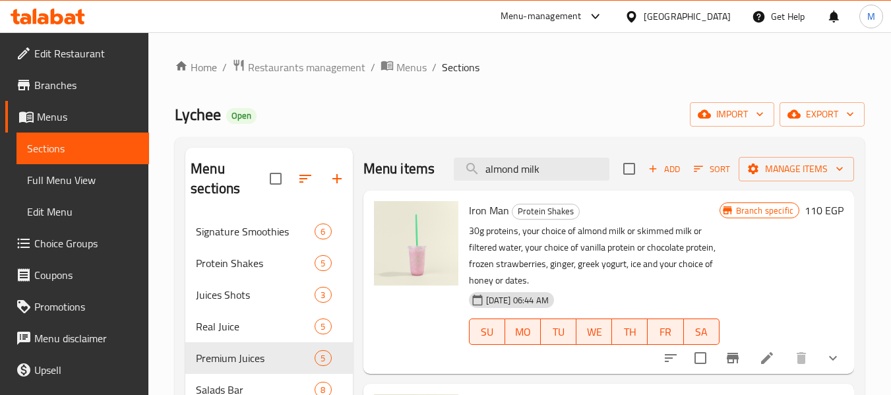
click at [719, 21] on div "[GEOGRAPHIC_DATA]" at bounding box center [687, 16] width 87 height 15
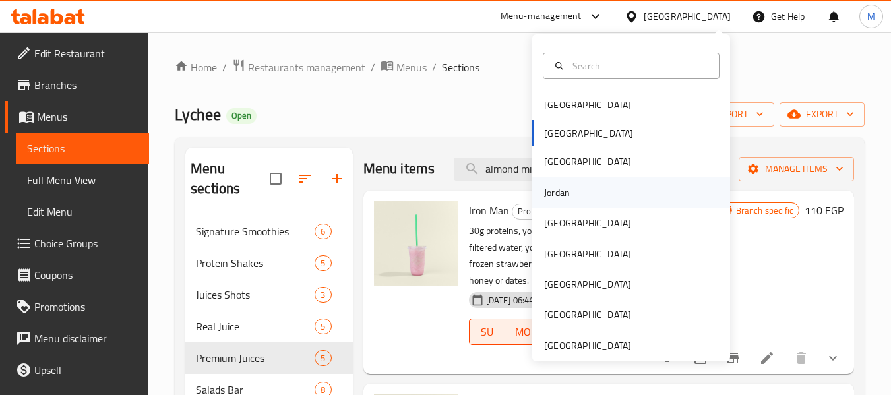
click at [552, 197] on div "Jordan" at bounding box center [557, 192] width 26 height 15
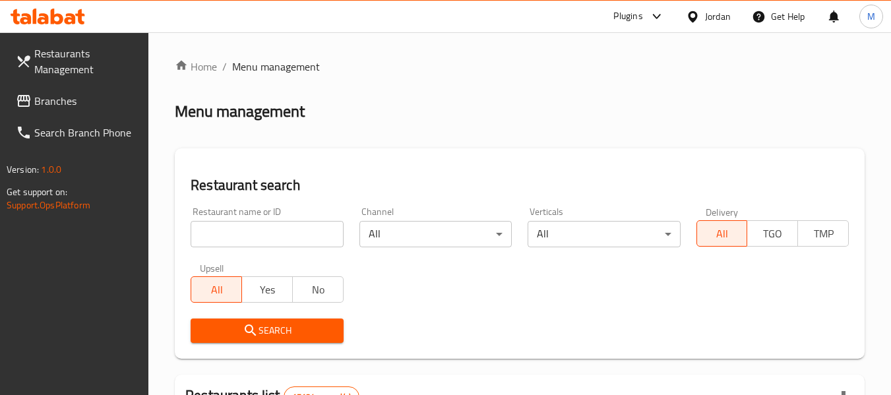
click at [69, 102] on span "Branches" at bounding box center [86, 101] width 104 height 16
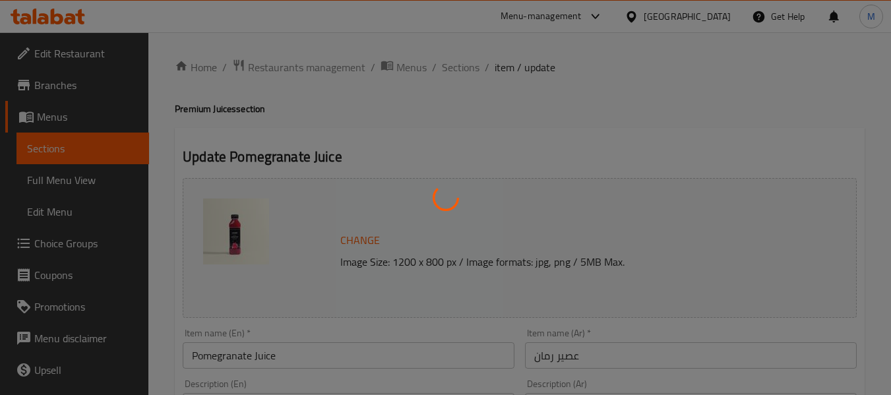
click at [56, 253] on div at bounding box center [445, 197] width 891 height 395
type input "اختيارك من حجم عصير الرمان:"
type input "1"
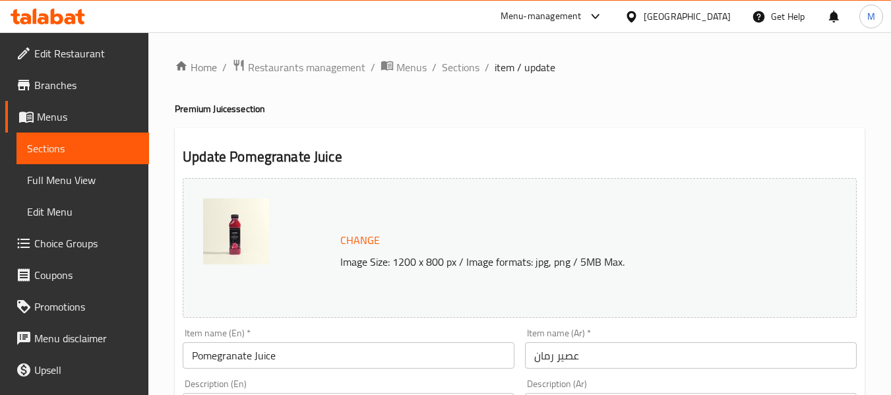
click at [55, 249] on span "Choice Groups" at bounding box center [86, 244] width 104 height 16
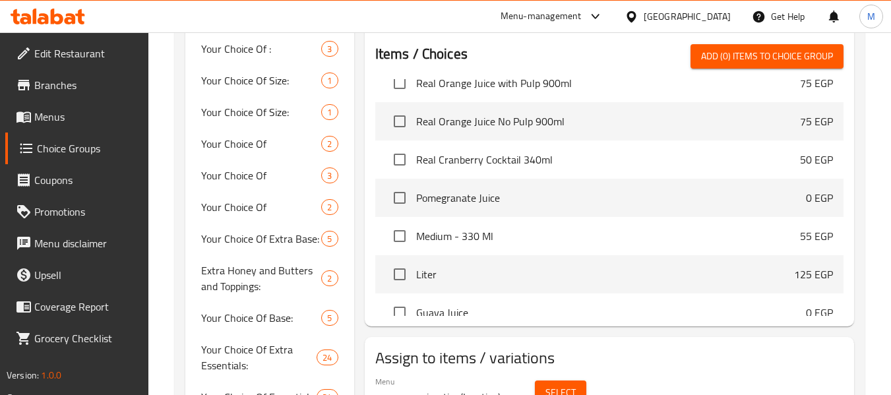
scroll to position [18236, 0]
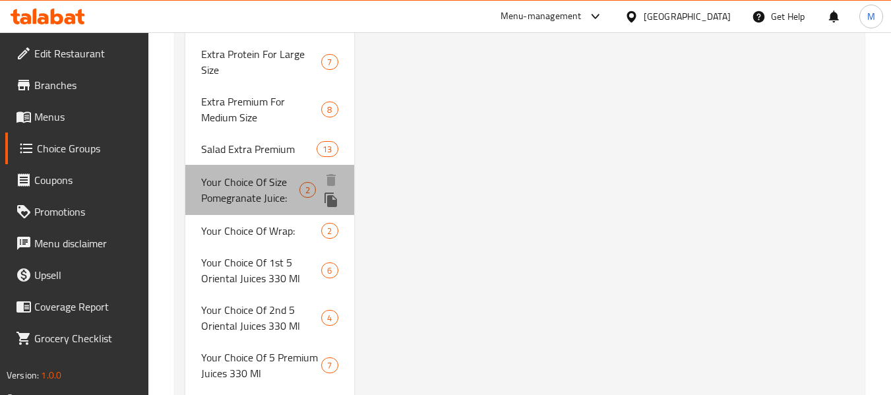
drag, startPoint x: 205, startPoint y: 195, endPoint x: 222, endPoint y: 193, distance: 16.6
click at [206, 195] on span "Your Choice Of Size Pomegranate Juice:" at bounding box center [250, 190] width 98 height 32
type input "Your Choice Of Size Pomegranate Juice:"
type input "اختيارك من حجم عصير الرمان:"
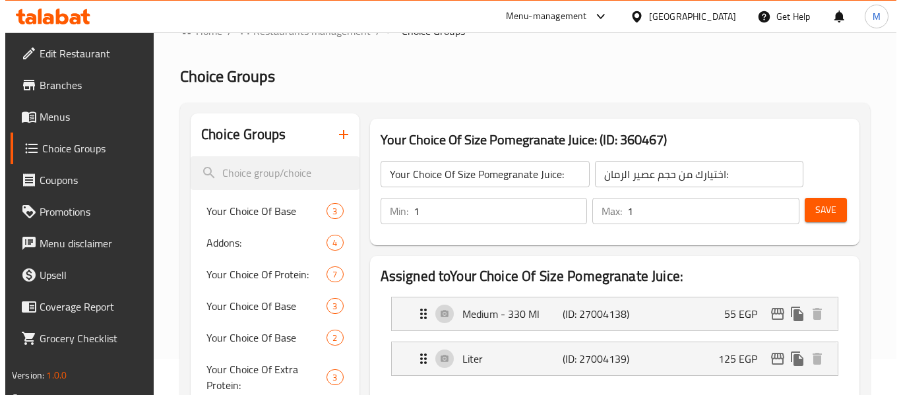
scroll to position [66, 0]
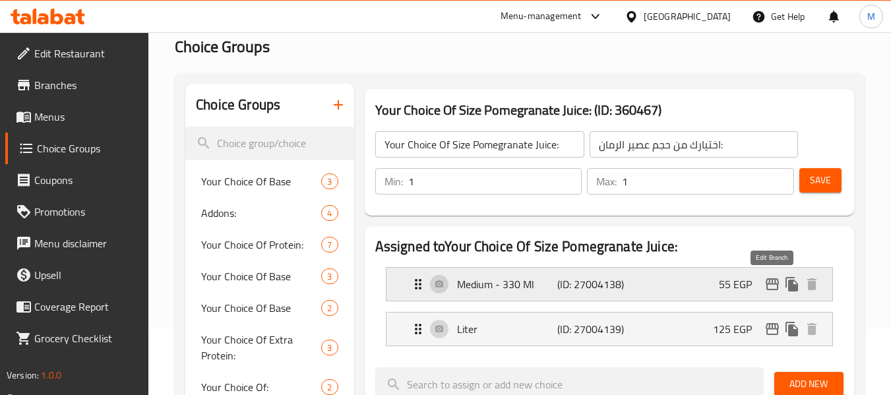
click at [769, 288] on icon "edit" at bounding box center [773, 284] width 16 height 16
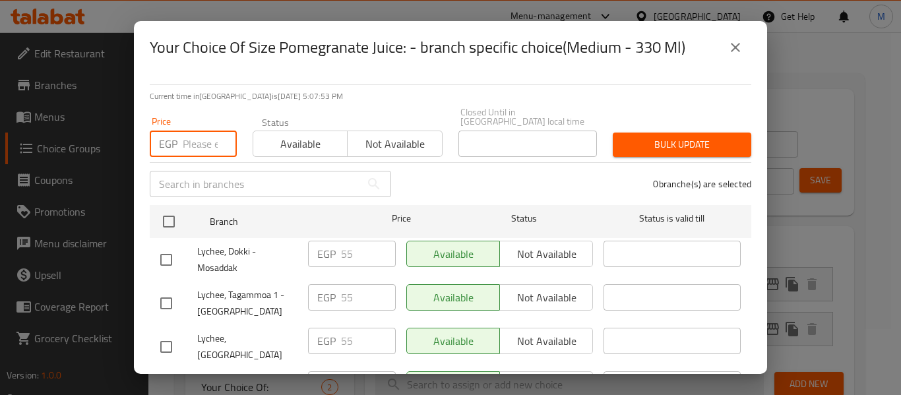
click at [203, 141] on input "number" at bounding box center [210, 144] width 54 height 26
paste input "55"
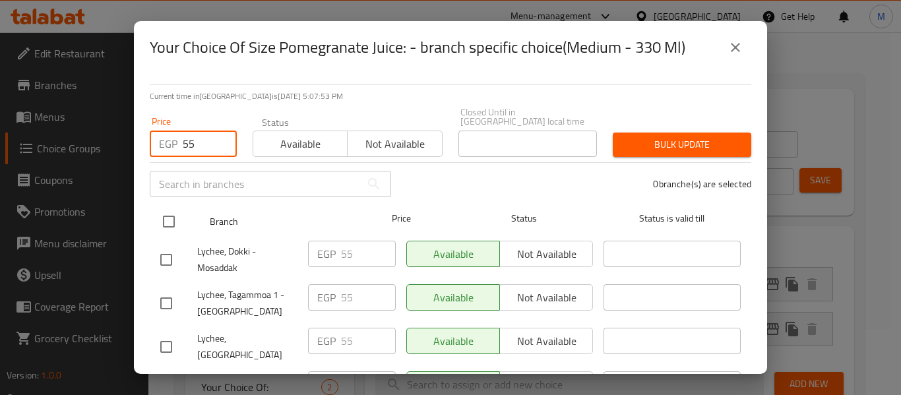
type input "55"
click at [168, 214] on input "checkbox" at bounding box center [169, 222] width 28 height 28
checkbox input "true"
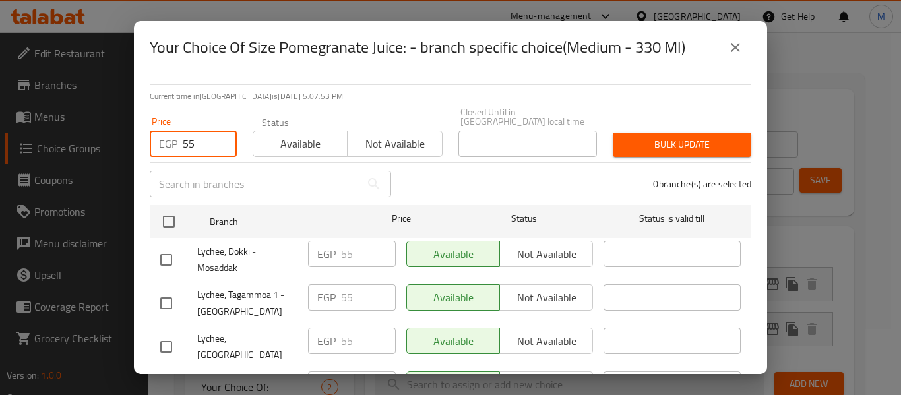
checkbox input "true"
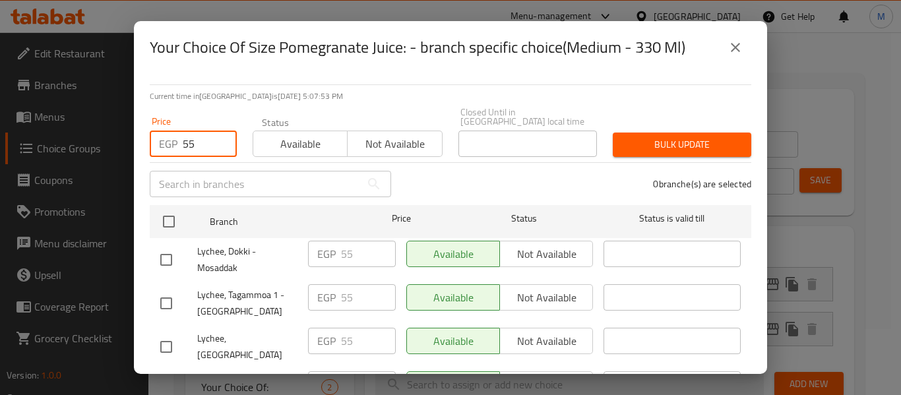
checkbox input "true"
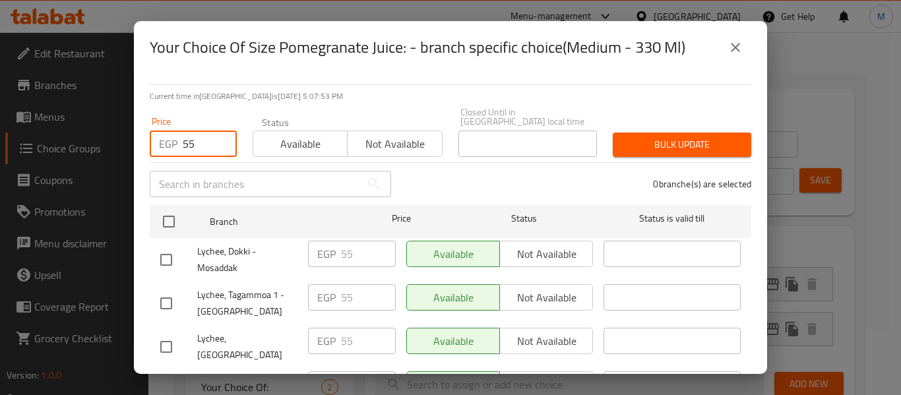
checkbox input "true"
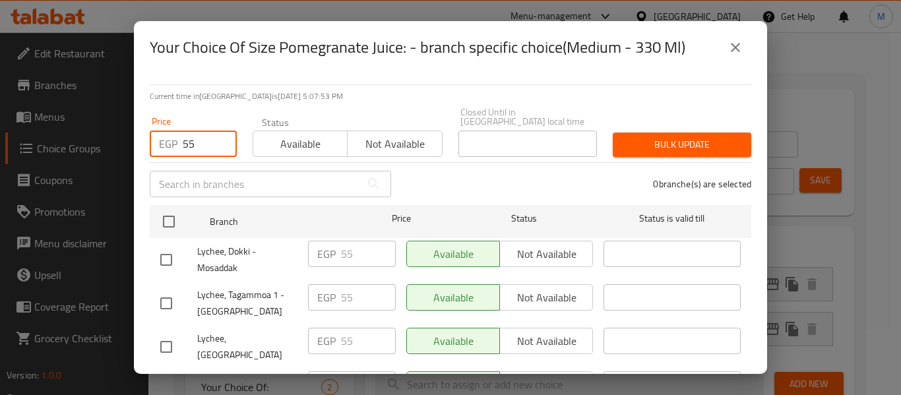
checkbox input "true"
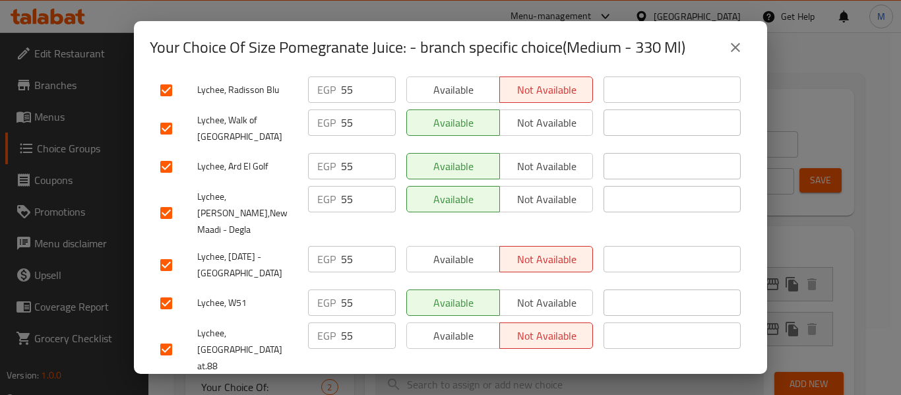
scroll to position [528, 0]
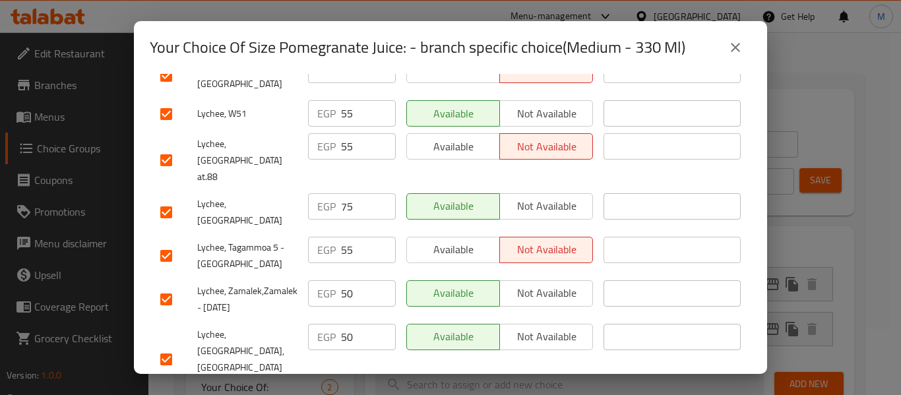
click at [164, 199] on input "checkbox" at bounding box center [166, 213] width 28 height 28
checkbox input "false"
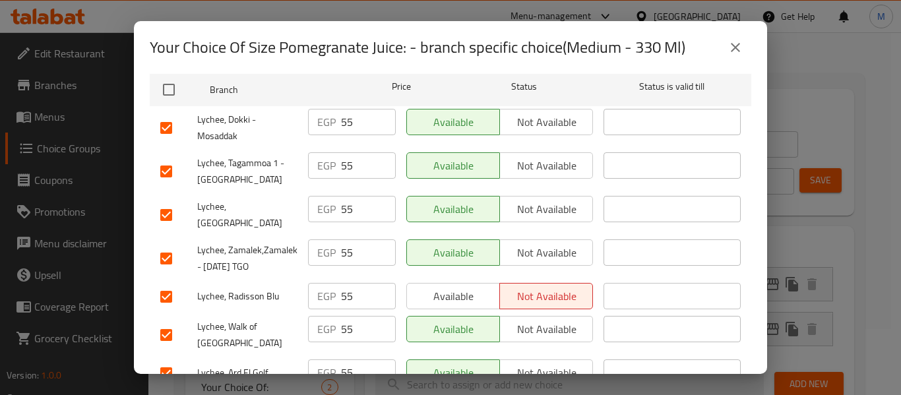
scroll to position [0, 0]
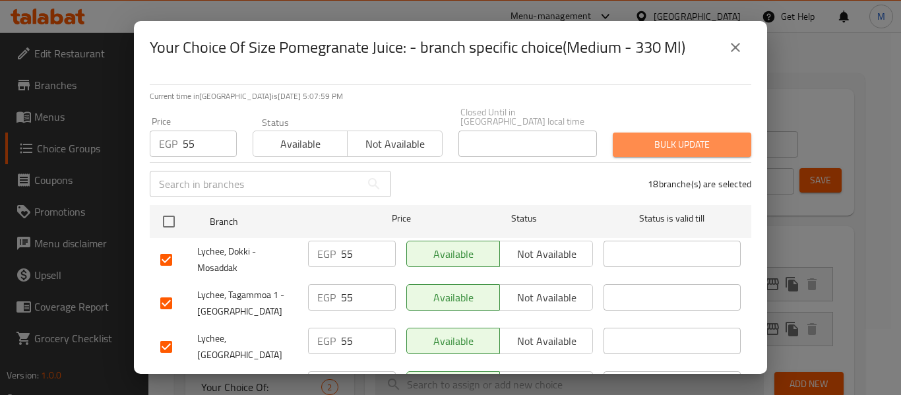
click at [686, 137] on span "Bulk update" at bounding box center [682, 145] width 117 height 16
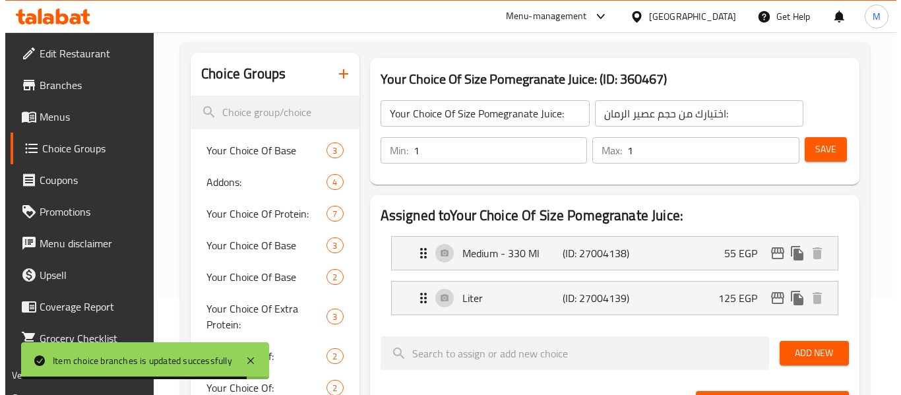
scroll to position [132, 0]
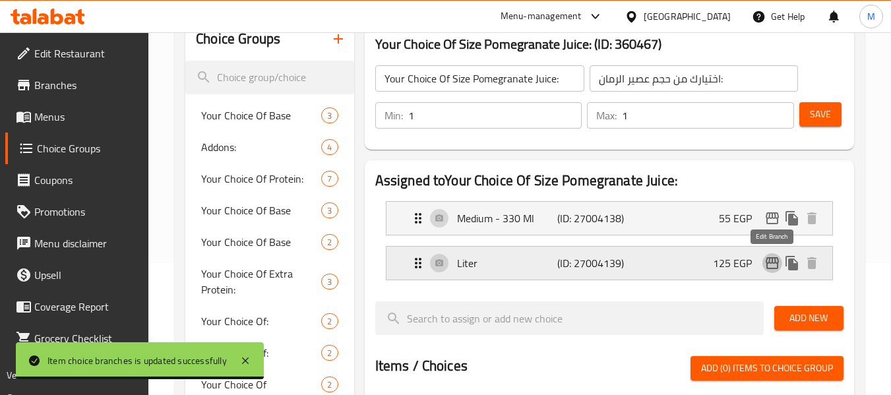
click at [771, 262] on icon "edit" at bounding box center [773, 263] width 16 height 16
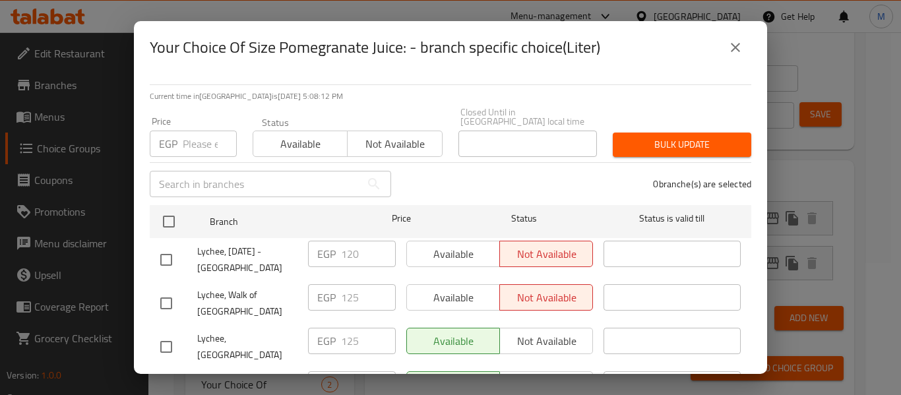
click at [192, 131] on input "number" at bounding box center [210, 144] width 54 height 26
paste input "120"
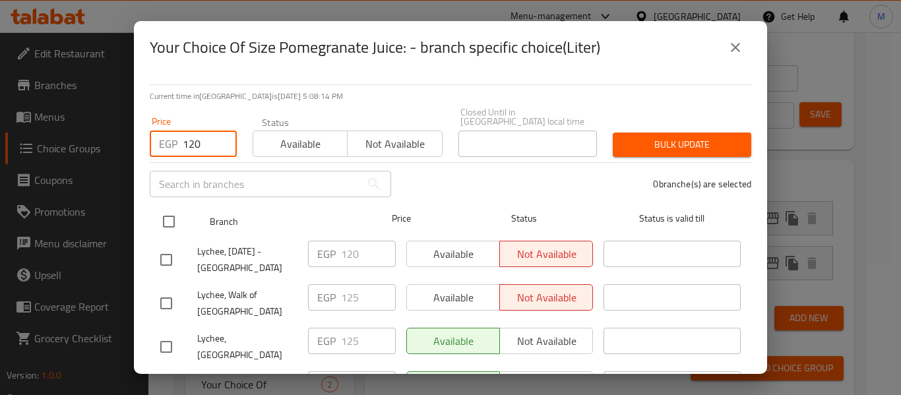
type input "120"
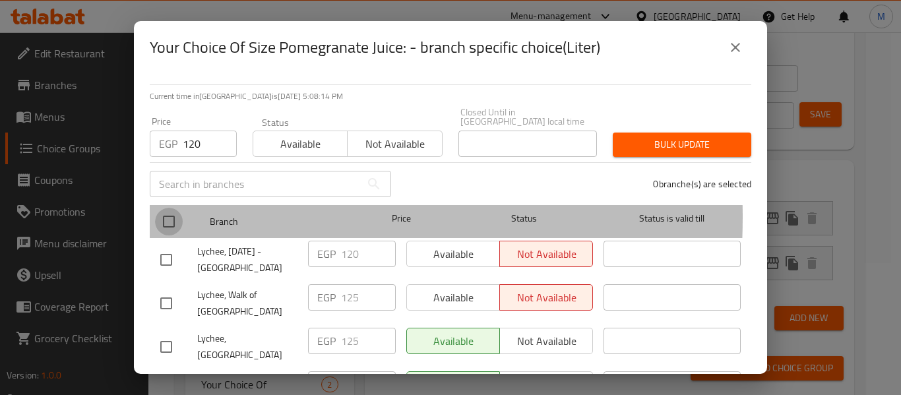
click at [167, 208] on input "checkbox" at bounding box center [169, 222] width 28 height 28
checkbox input "true"
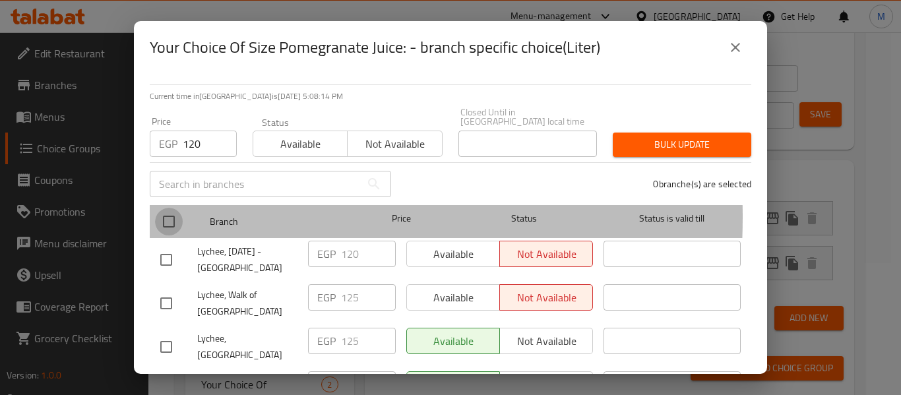
checkbox input "true"
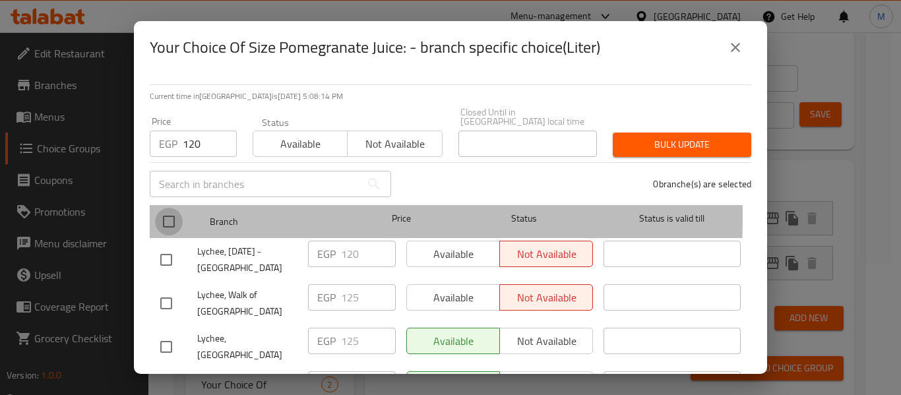
checkbox input "true"
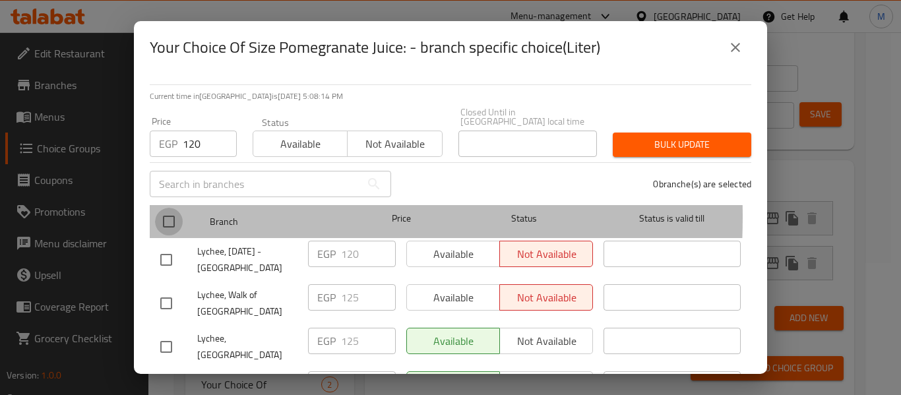
checkbox input "true"
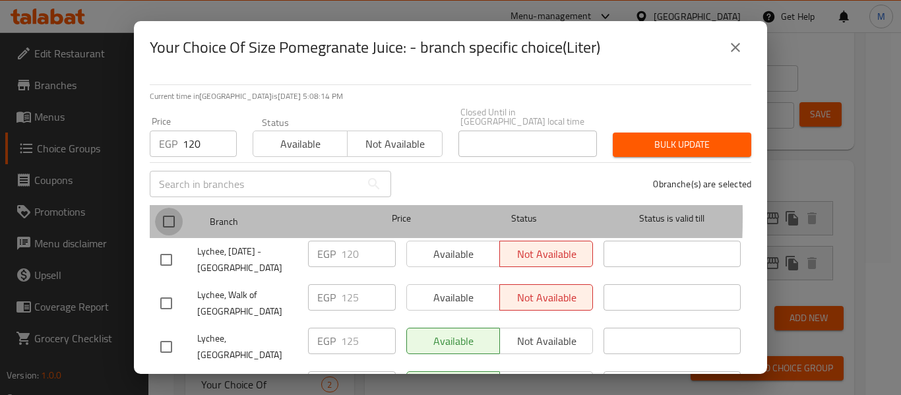
checkbox input "true"
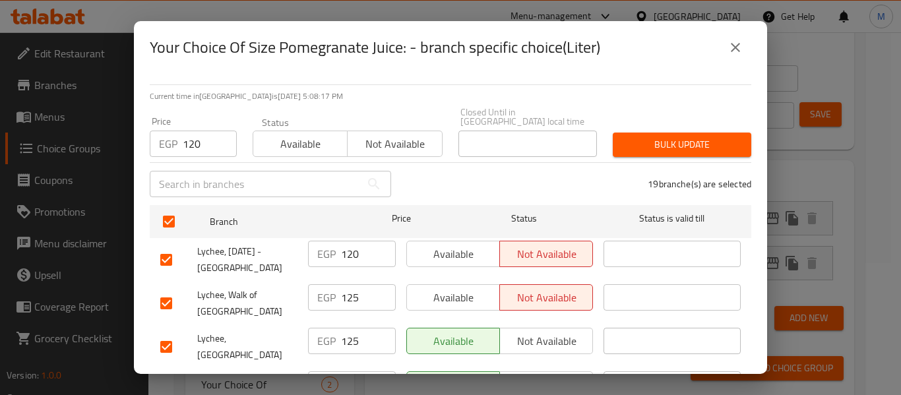
click at [167, 377] on input "checkbox" at bounding box center [166, 391] width 28 height 28
checkbox input "false"
click at [689, 137] on span "Bulk update" at bounding box center [682, 145] width 117 height 16
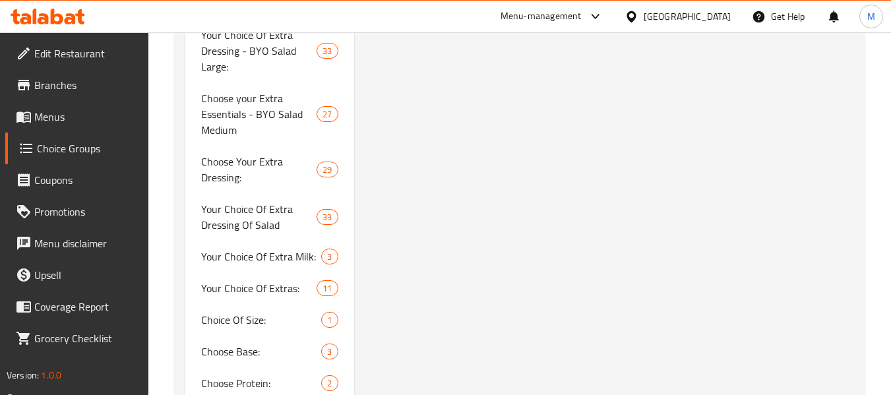
scroll to position [1913, 0]
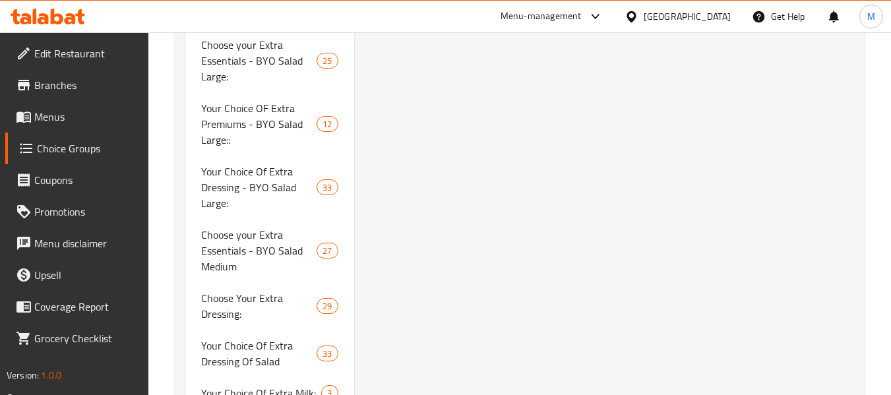
click at [644, 24] on div at bounding box center [634, 16] width 19 height 15
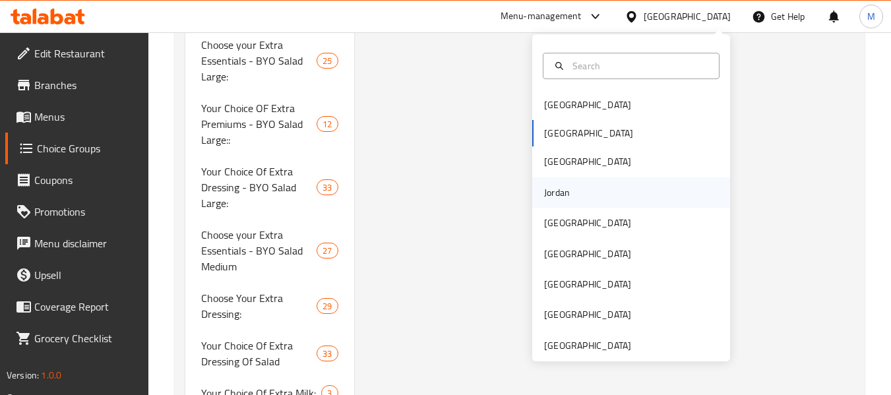
click at [554, 196] on div "Jordan" at bounding box center [557, 192] width 26 height 15
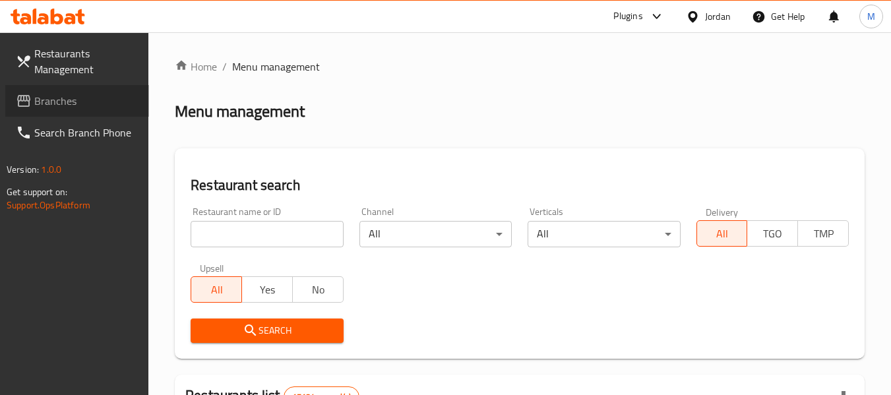
click at [47, 101] on span "Branches" at bounding box center [86, 101] width 104 height 16
